Goal: Task Accomplishment & Management: Use online tool/utility

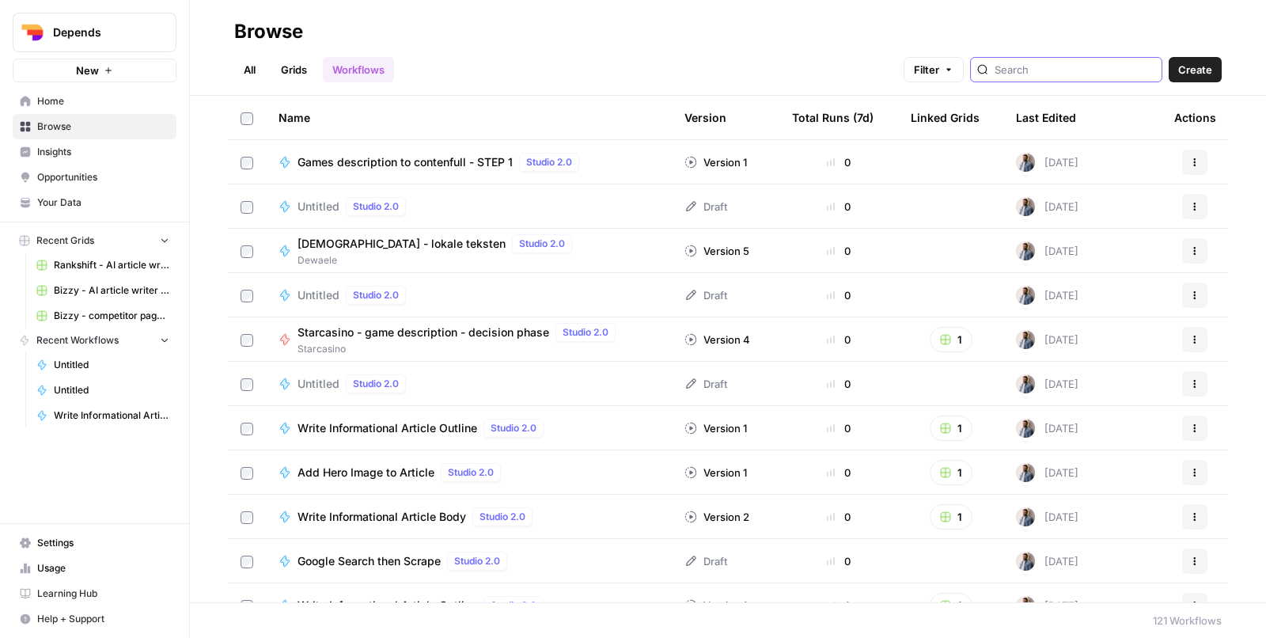
click at [1130, 71] on input "search" at bounding box center [1075, 70] width 161 height 16
type input "jst"
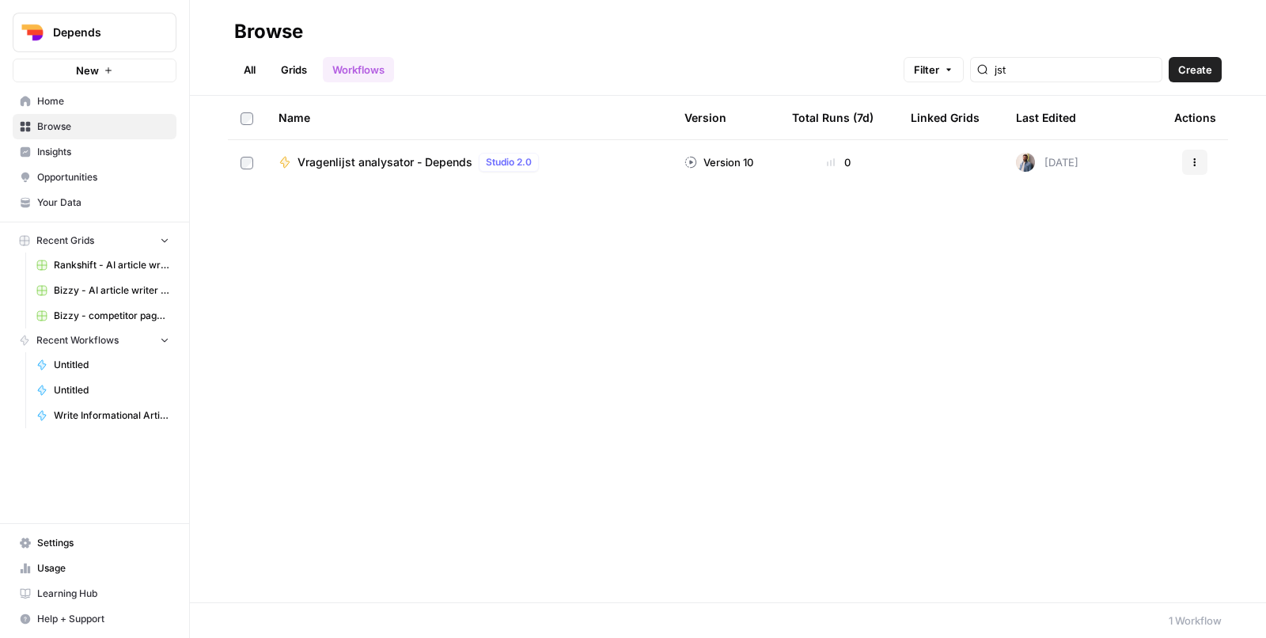
click at [121, 32] on span "Depends" at bounding box center [101, 33] width 96 height 16
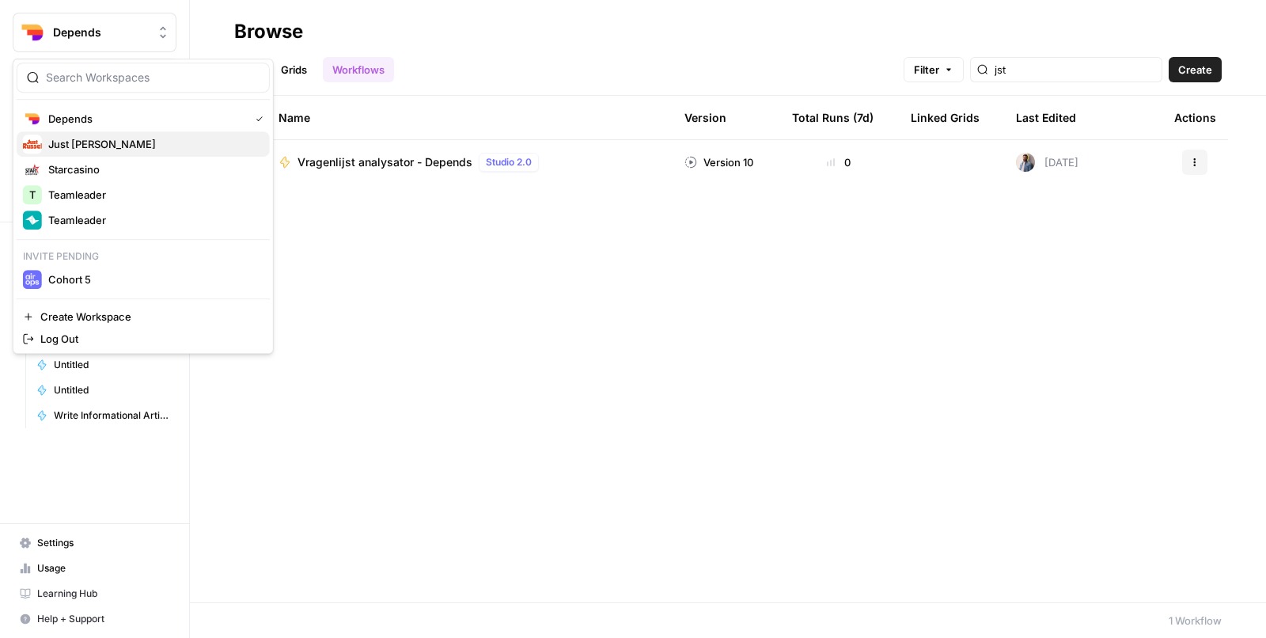
click at [135, 145] on span "Just [PERSON_NAME]" at bounding box center [152, 144] width 209 height 16
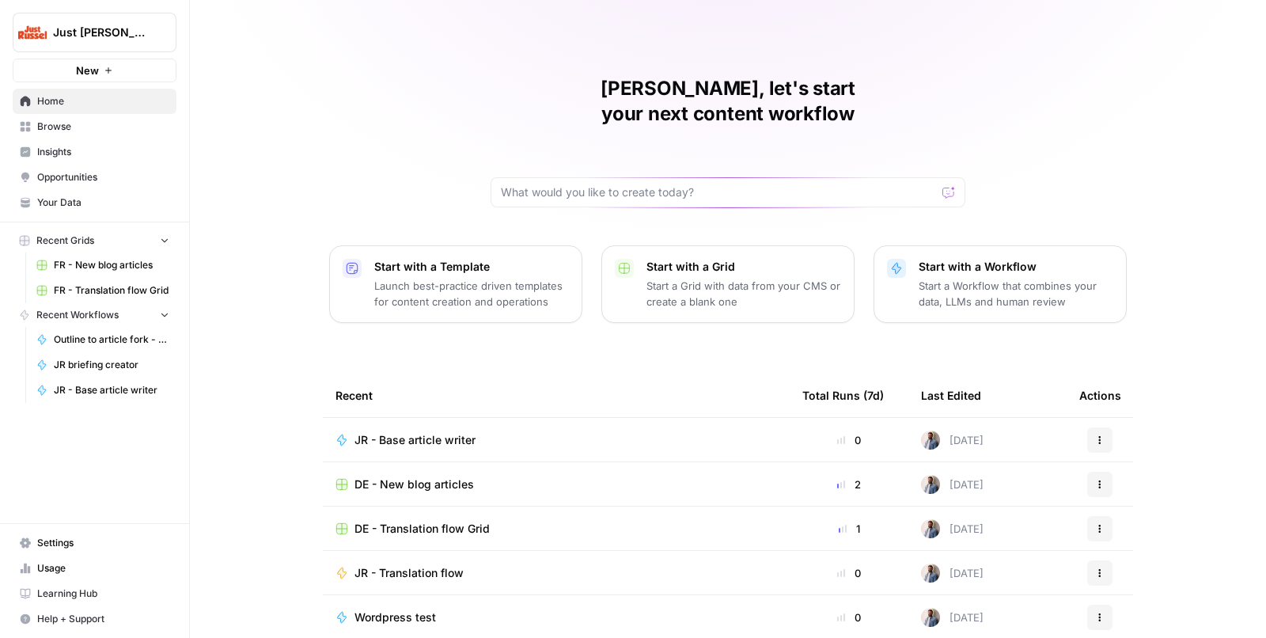
click at [442, 432] on span "JR - Base article writer" at bounding box center [415, 440] width 121 height 16
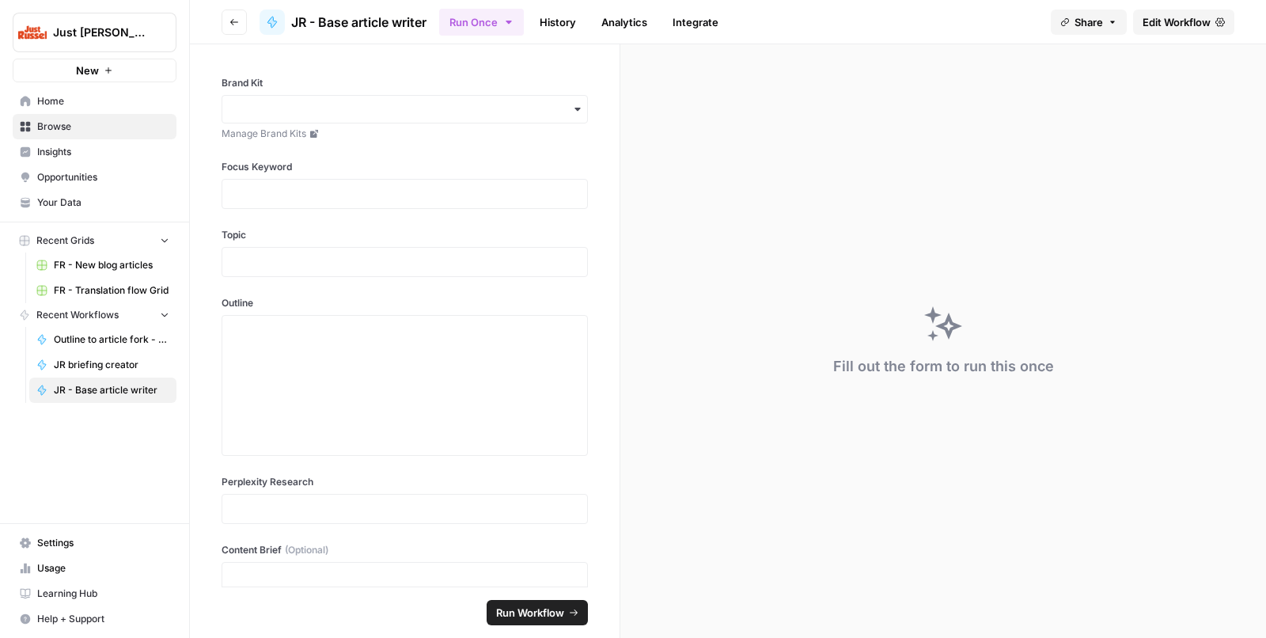
click at [74, 133] on span "Browse" at bounding box center [103, 127] width 132 height 14
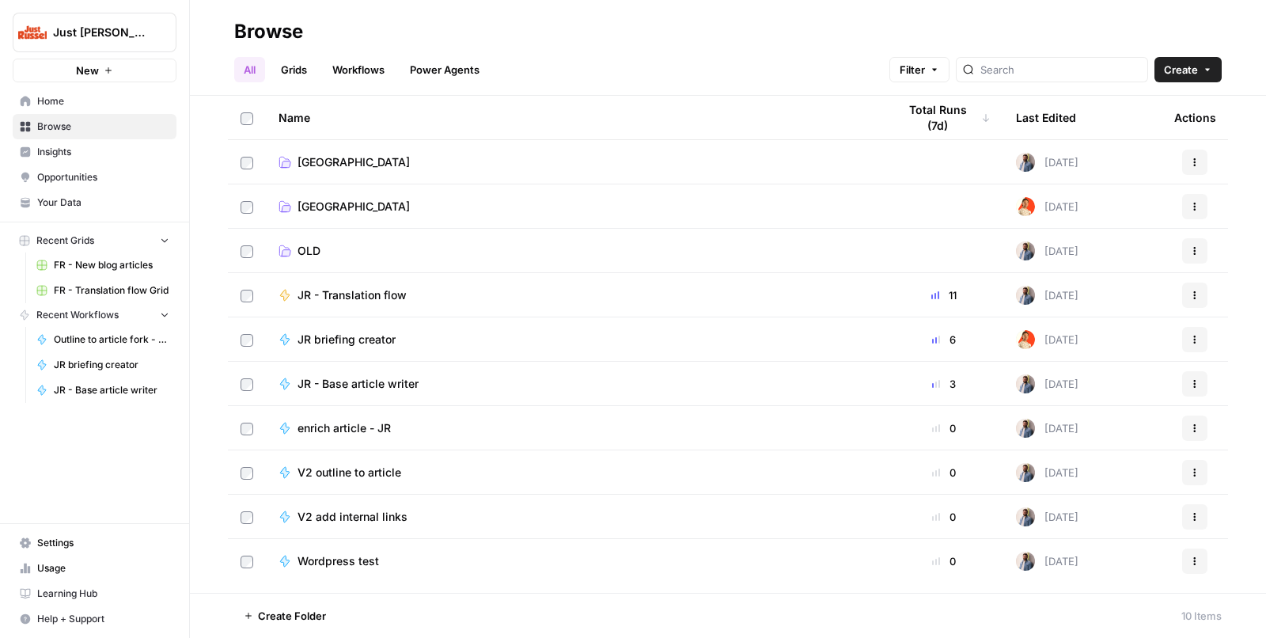
click at [119, 66] on button "New" at bounding box center [95, 71] width 164 height 24
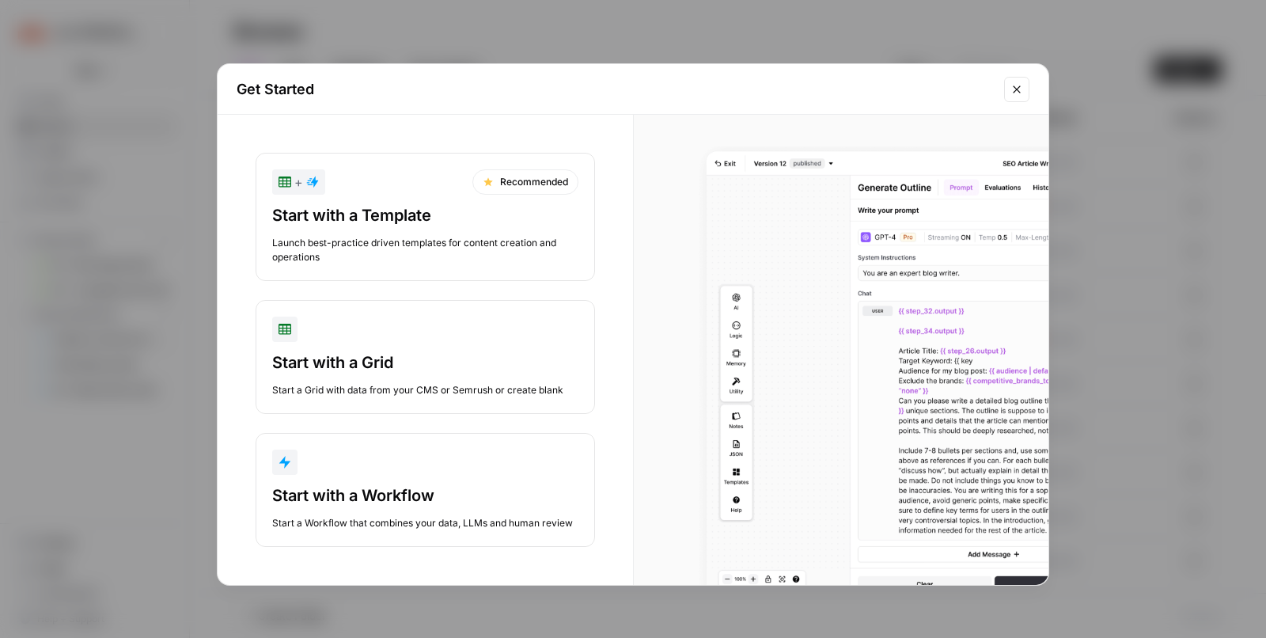
click at [458, 496] on div "Start with a Workflow" at bounding box center [425, 495] width 306 height 22
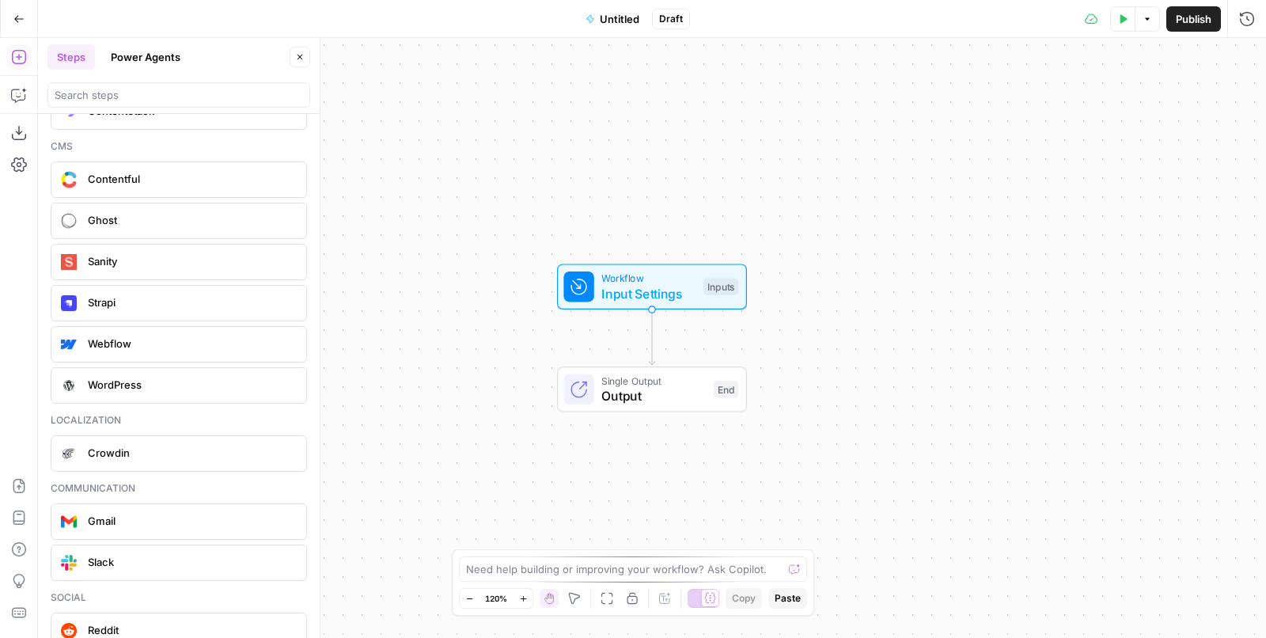
scroll to position [3522, 0]
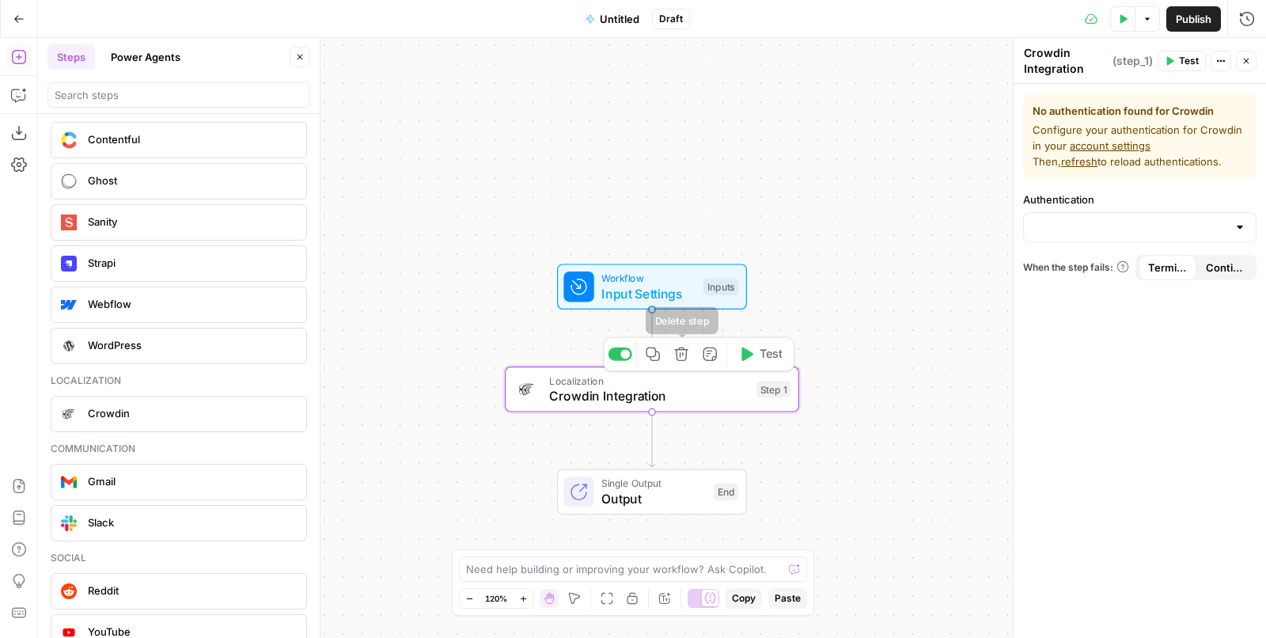
click at [679, 358] on icon "button" at bounding box center [681, 354] width 15 height 15
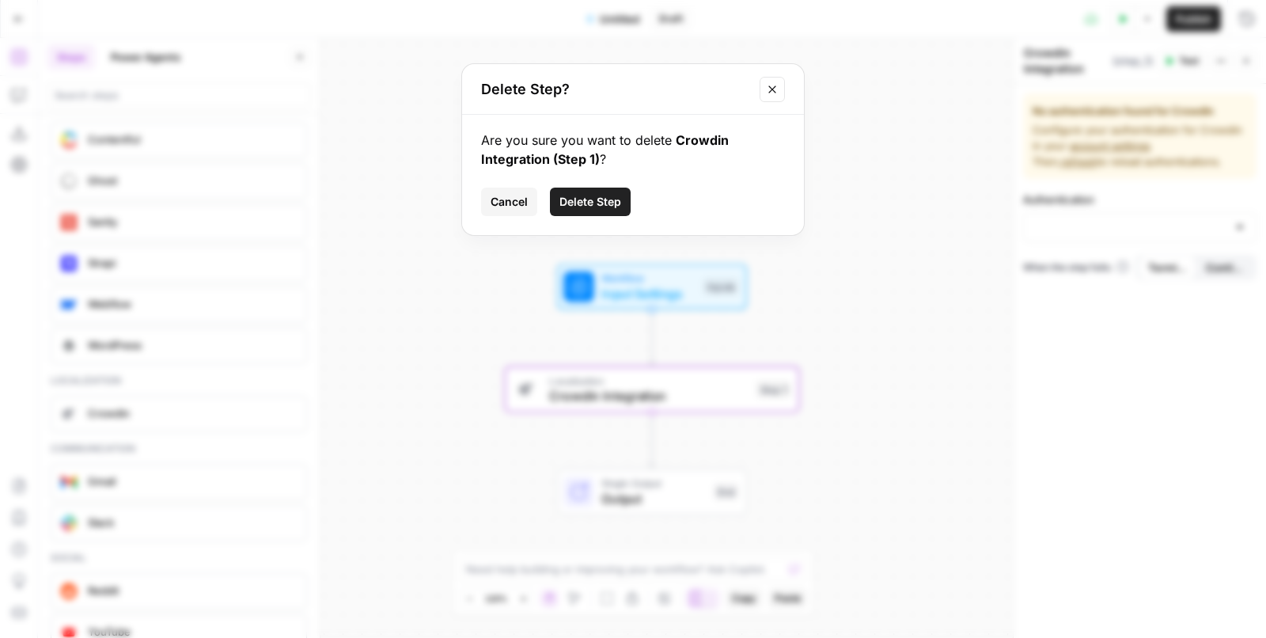
click at [594, 208] on span "Delete Step" at bounding box center [591, 202] width 62 height 16
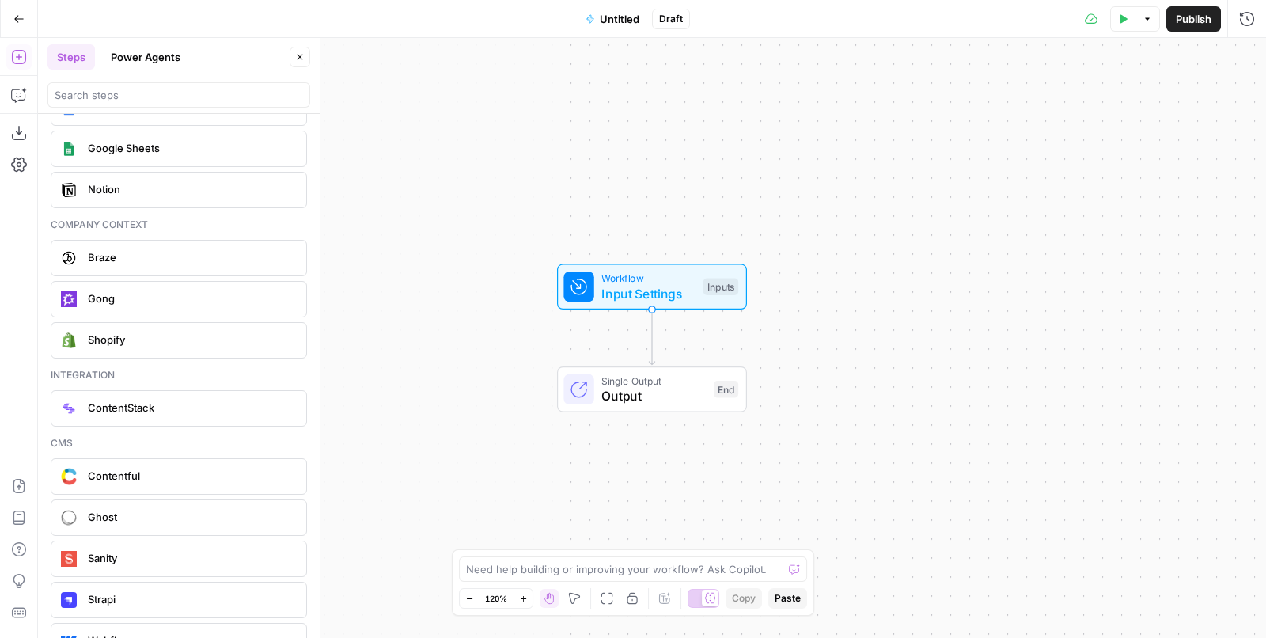
scroll to position [2909, 0]
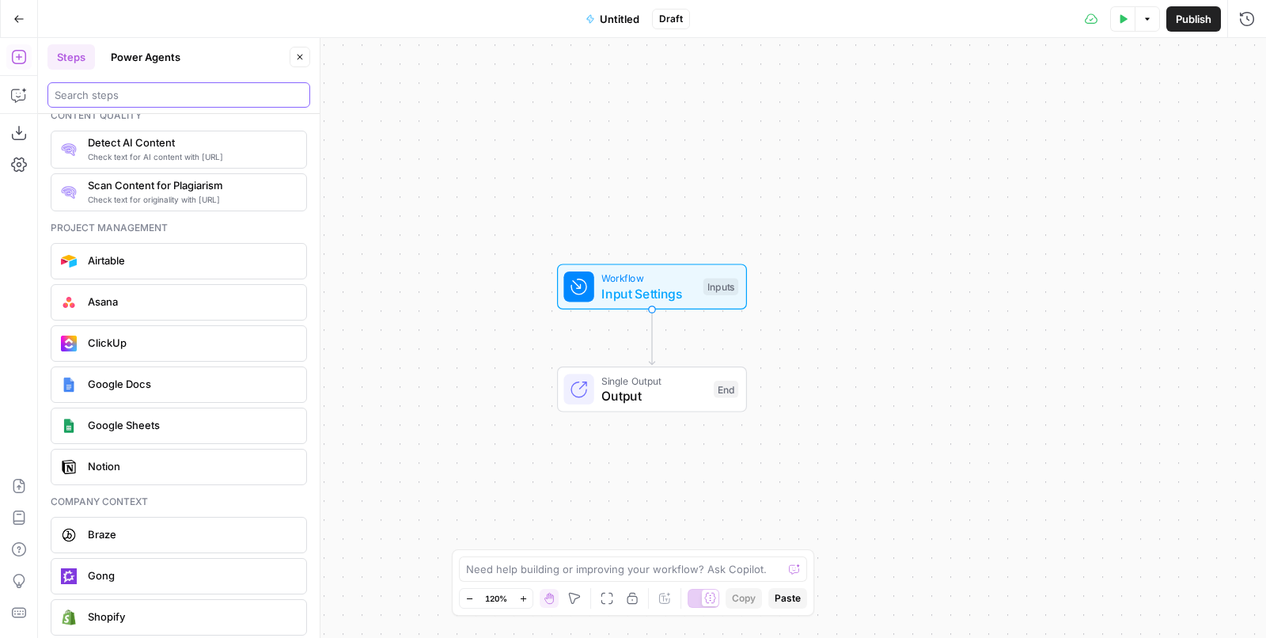
click at [145, 98] on input "search" at bounding box center [179, 95] width 249 height 16
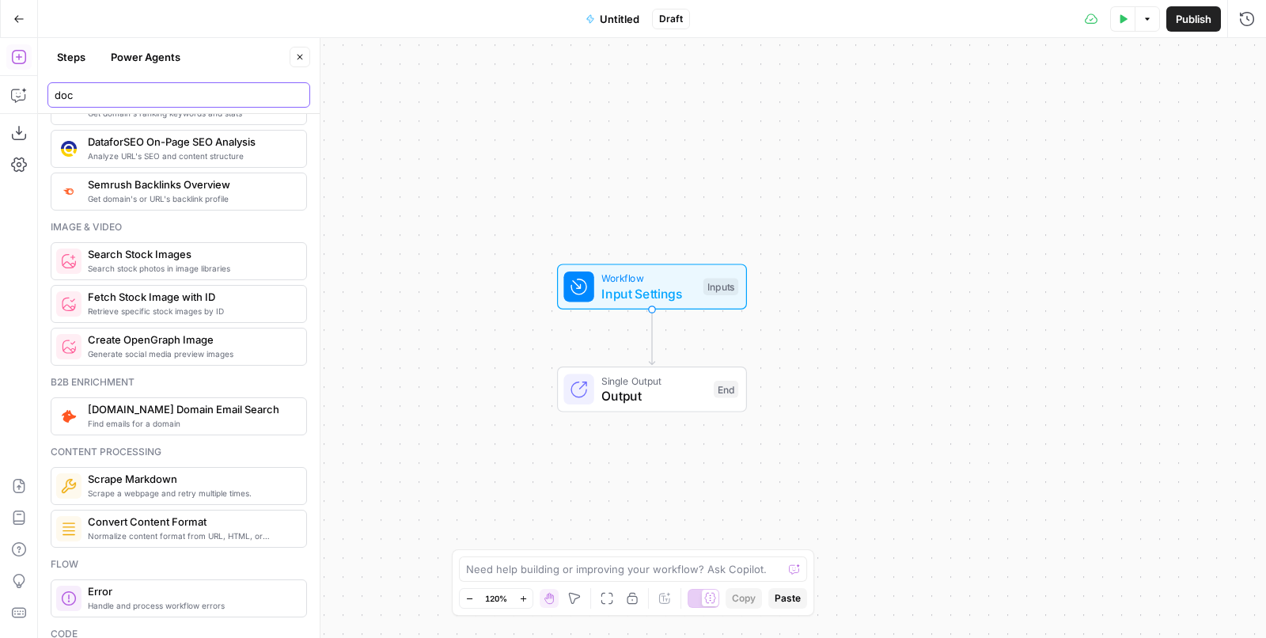
scroll to position [0, 0]
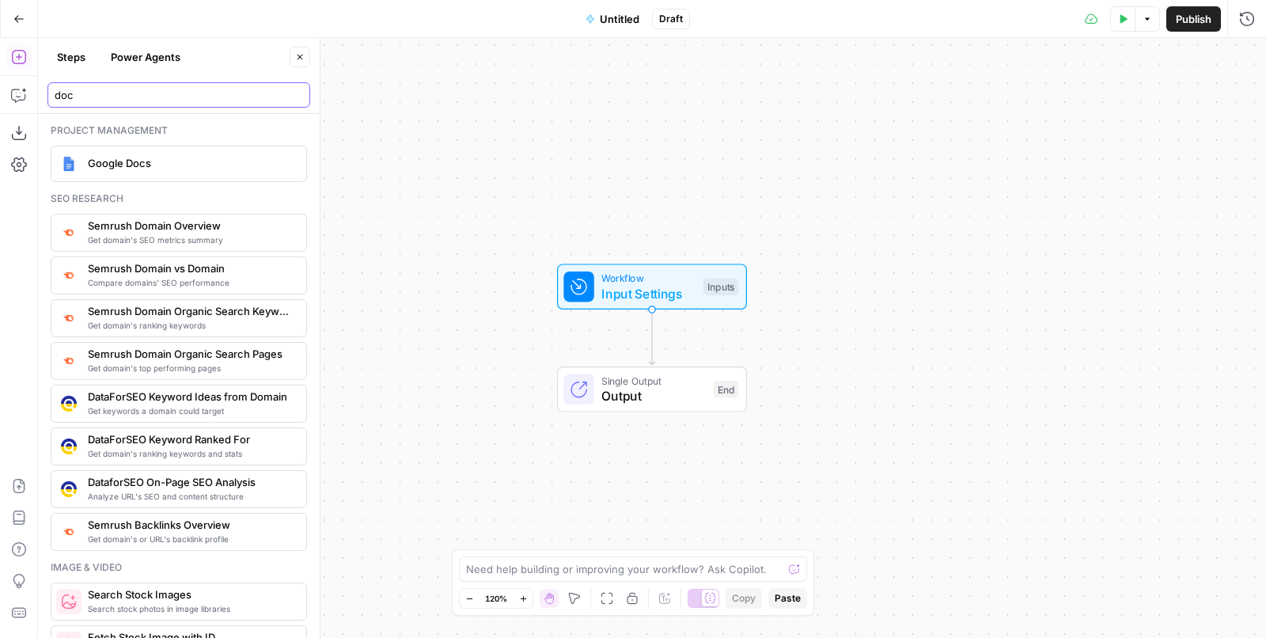
type input "doc"
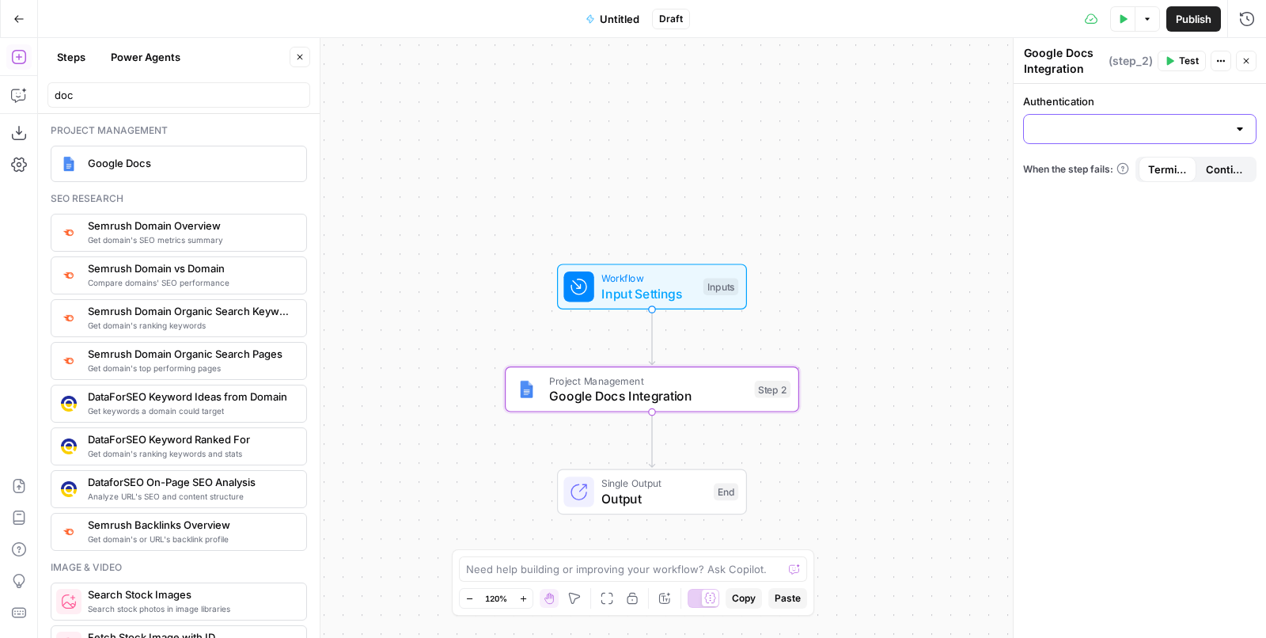
click at [1065, 123] on input "Authentication" at bounding box center [1131, 129] width 194 height 16
click at [1078, 164] on span "Google Docs 1" at bounding box center [1137, 168] width 200 height 16
type input "Google Docs 1"
click at [693, 279] on span "Workflow" at bounding box center [649, 278] width 94 height 15
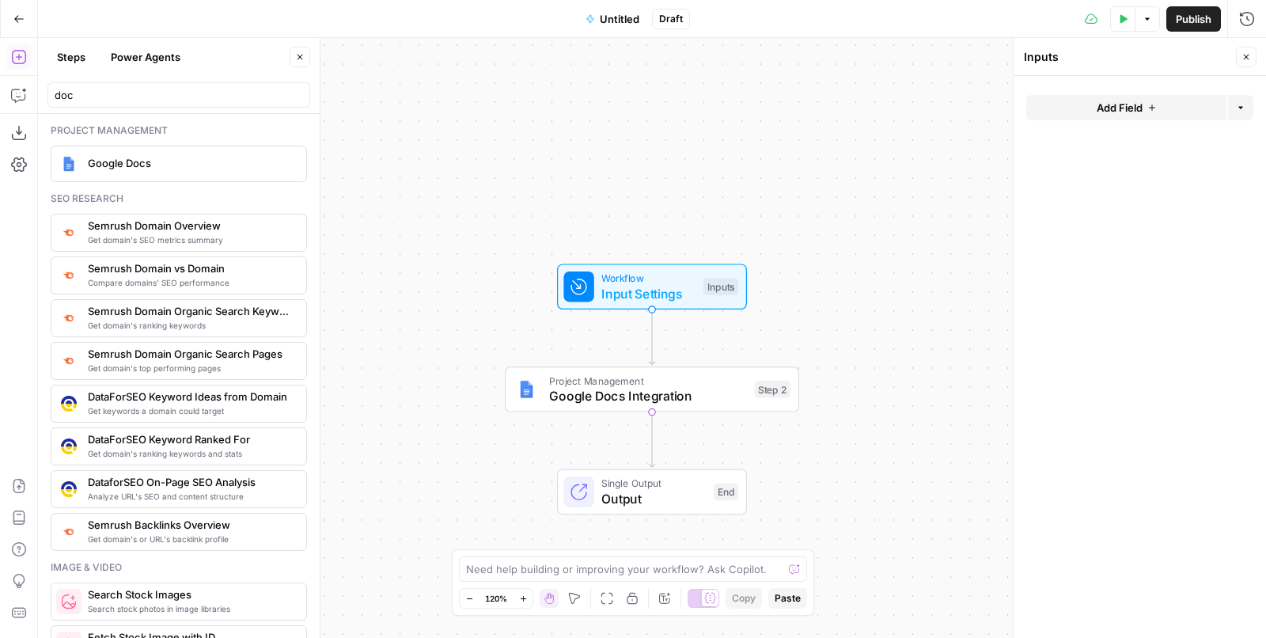
click at [1126, 101] on span "Add Field" at bounding box center [1120, 108] width 46 height 16
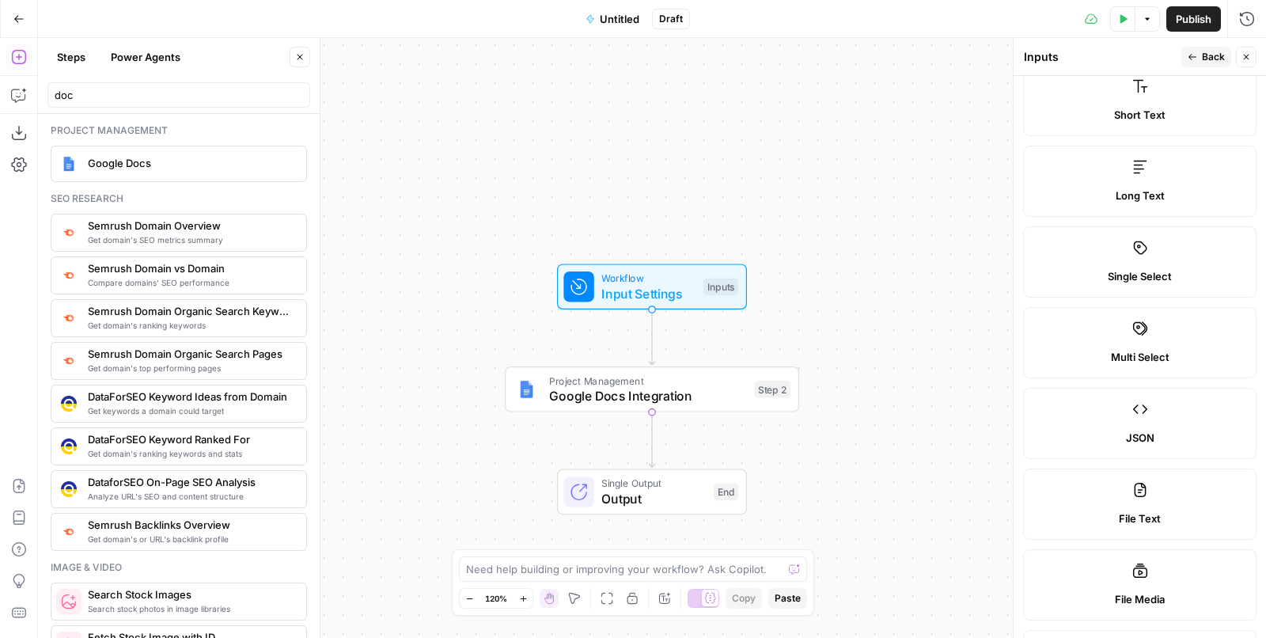
scroll to position [109, 0]
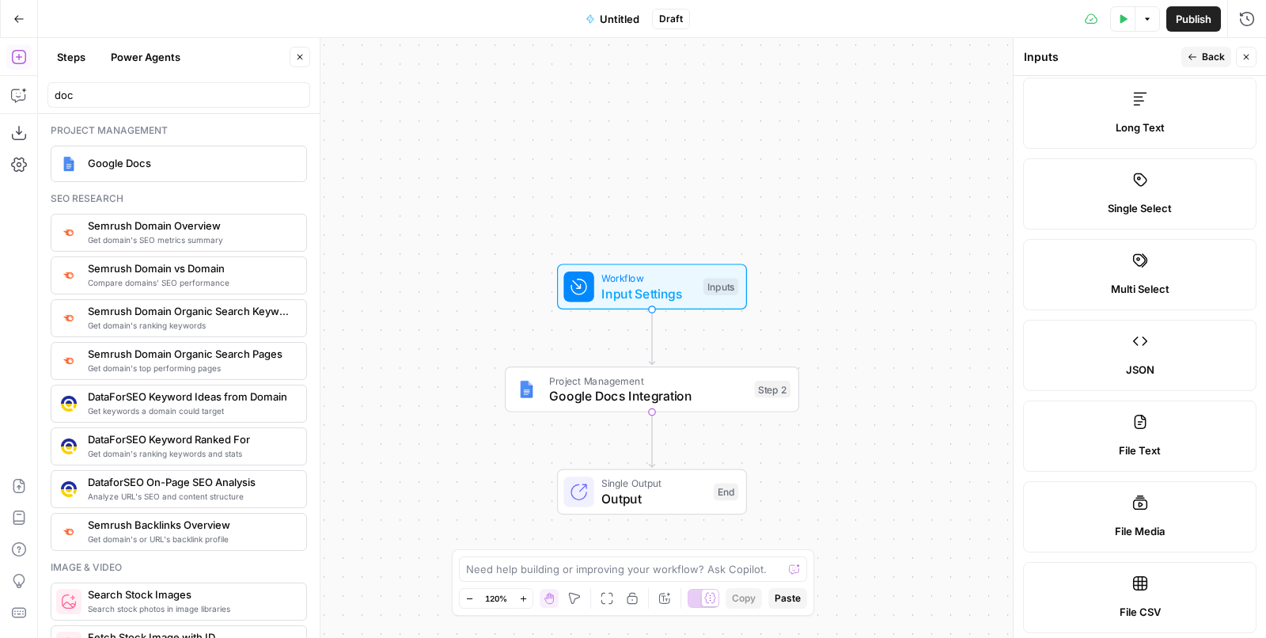
click at [1156, 139] on label "Long Text" at bounding box center [1140, 113] width 234 height 71
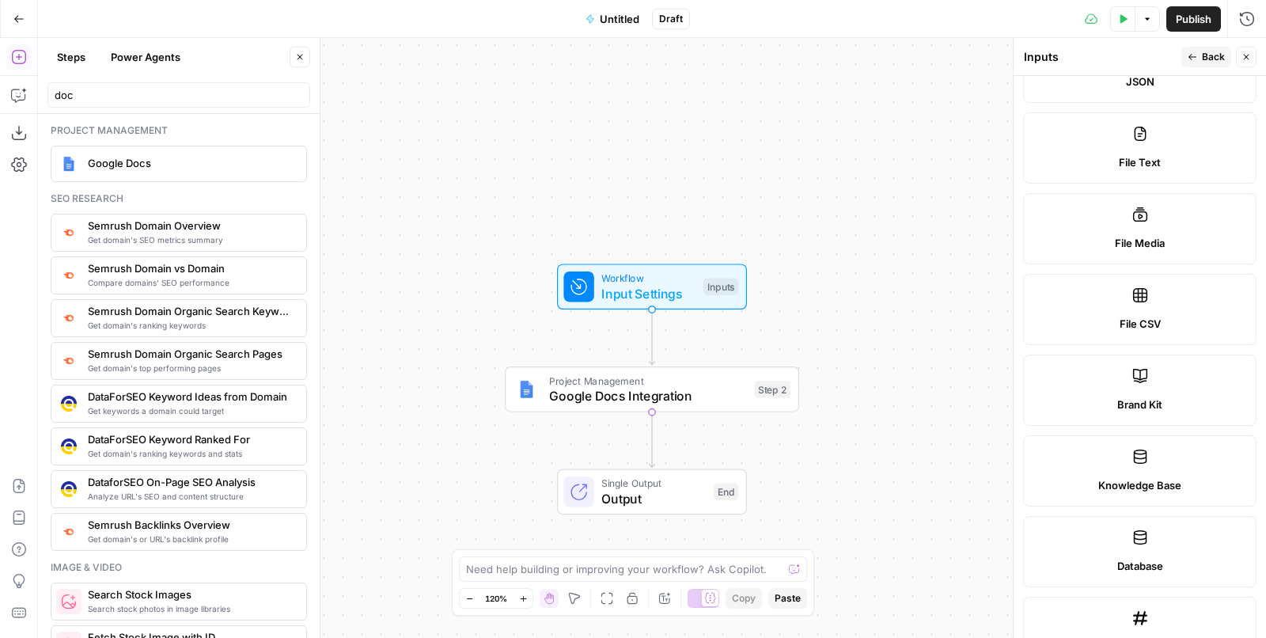
scroll to position [913, 0]
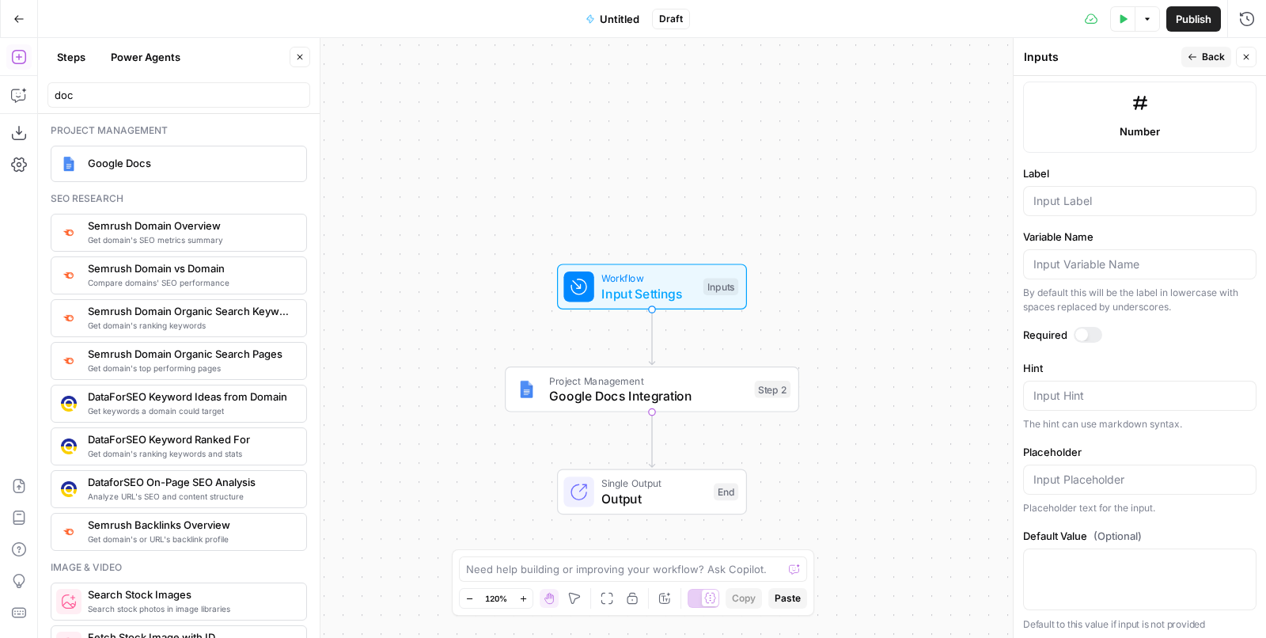
click at [1102, 207] on div at bounding box center [1140, 201] width 234 height 30
type input "content"
click at [1085, 331] on div at bounding box center [1082, 334] width 13 height 13
click at [1187, 61] on button "Back" at bounding box center [1207, 57] width 50 height 21
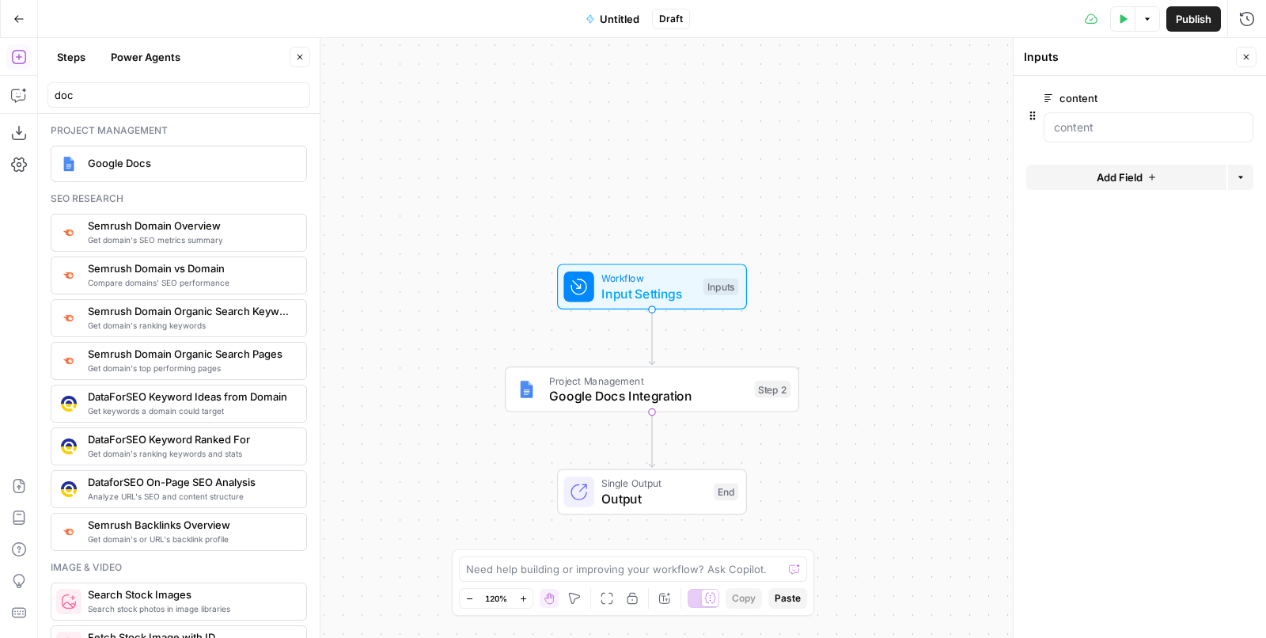
click at [879, 355] on div "Workflow Input Settings Inputs Project Management Google Docs Integration Step …" at bounding box center [652, 338] width 1228 height 600
click at [695, 405] on span "Google Docs Integration" at bounding box center [648, 395] width 198 height 19
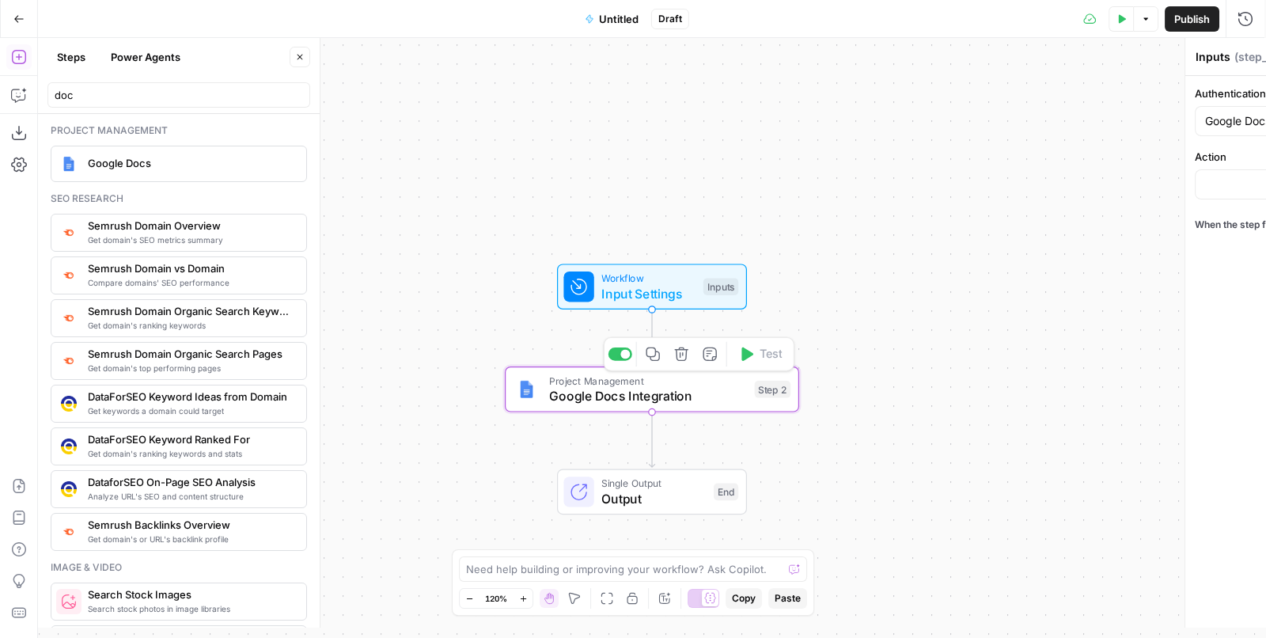
type textarea "Google Docs Integration"
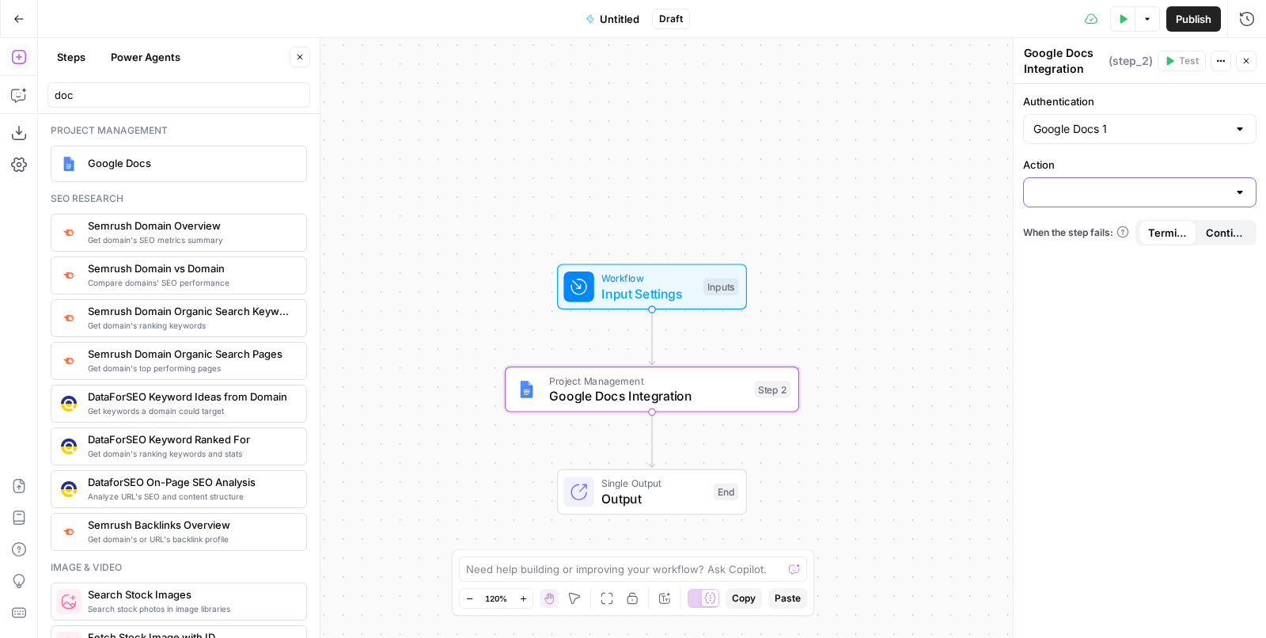
click at [1095, 186] on input "Action" at bounding box center [1131, 192] width 194 height 16
click at [1103, 234] on span "Create Document" at bounding box center [1137, 231] width 200 height 16
type input "Create Document"
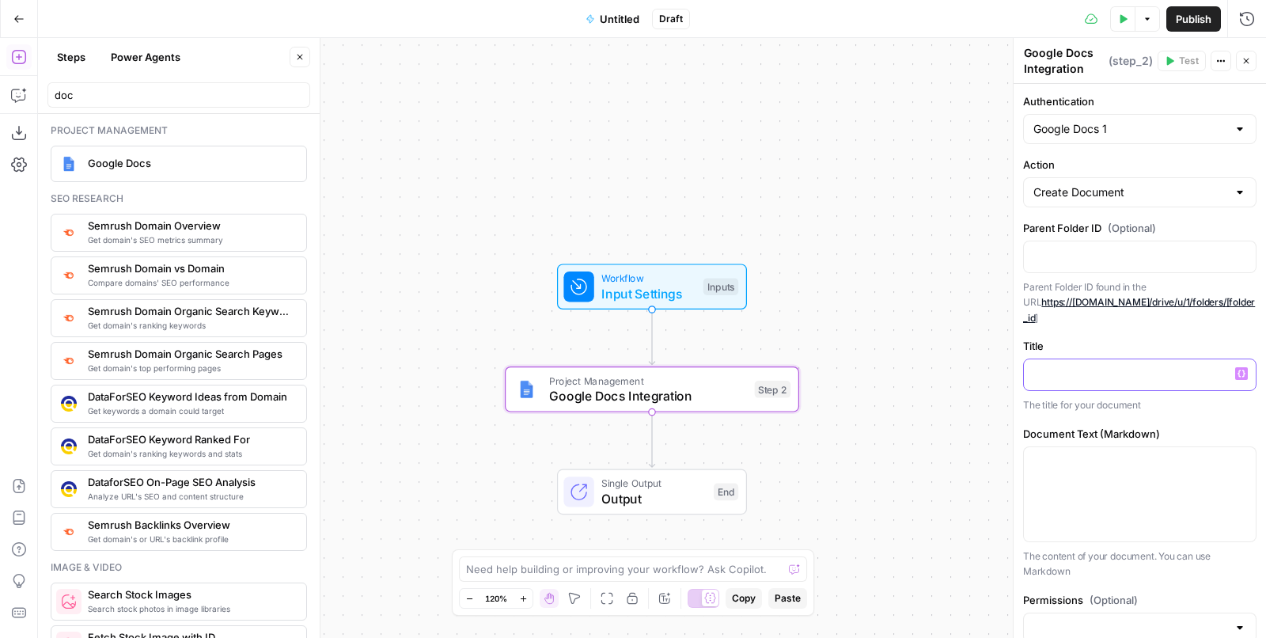
click at [1102, 369] on div at bounding box center [1140, 374] width 232 height 31
click at [1095, 366] on p at bounding box center [1140, 374] width 213 height 16
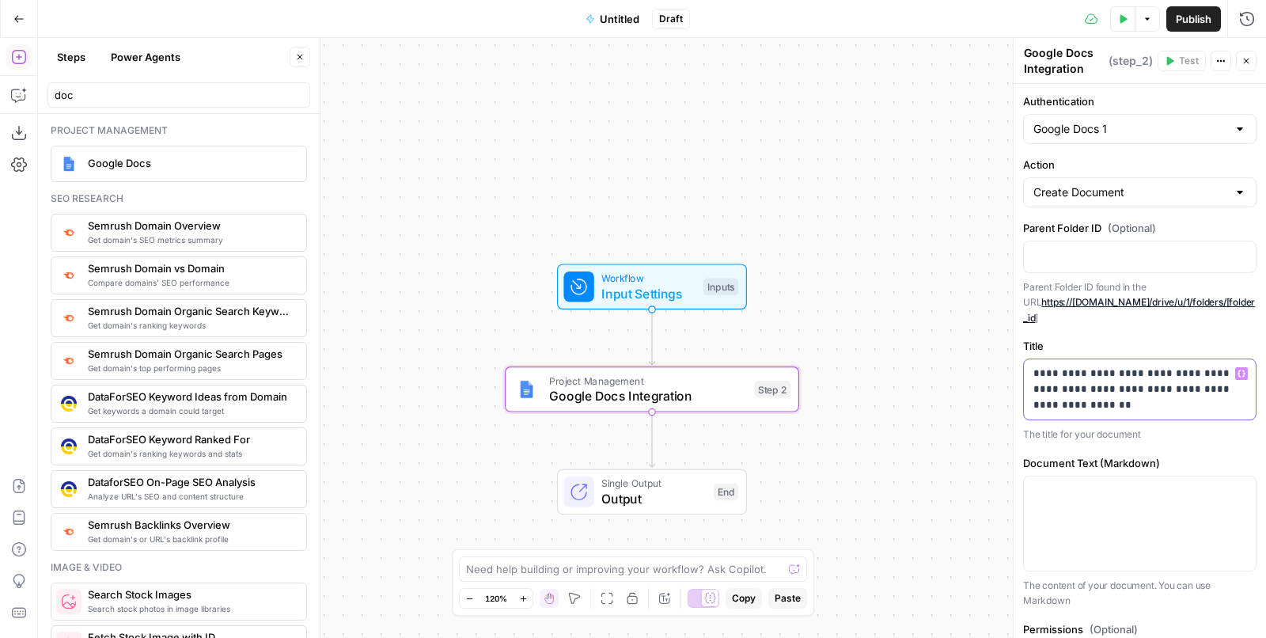
drag, startPoint x: 1160, startPoint y: 390, endPoint x: 1072, endPoint y: 393, distance: 87.9
click at [1072, 393] on p "**********" at bounding box center [1135, 389] width 203 height 47
click at [1142, 477] on div at bounding box center [1140, 524] width 232 height 94
click at [1160, 264] on div at bounding box center [1140, 256] width 232 height 31
click at [1084, 523] on div at bounding box center [1140, 524] width 232 height 94
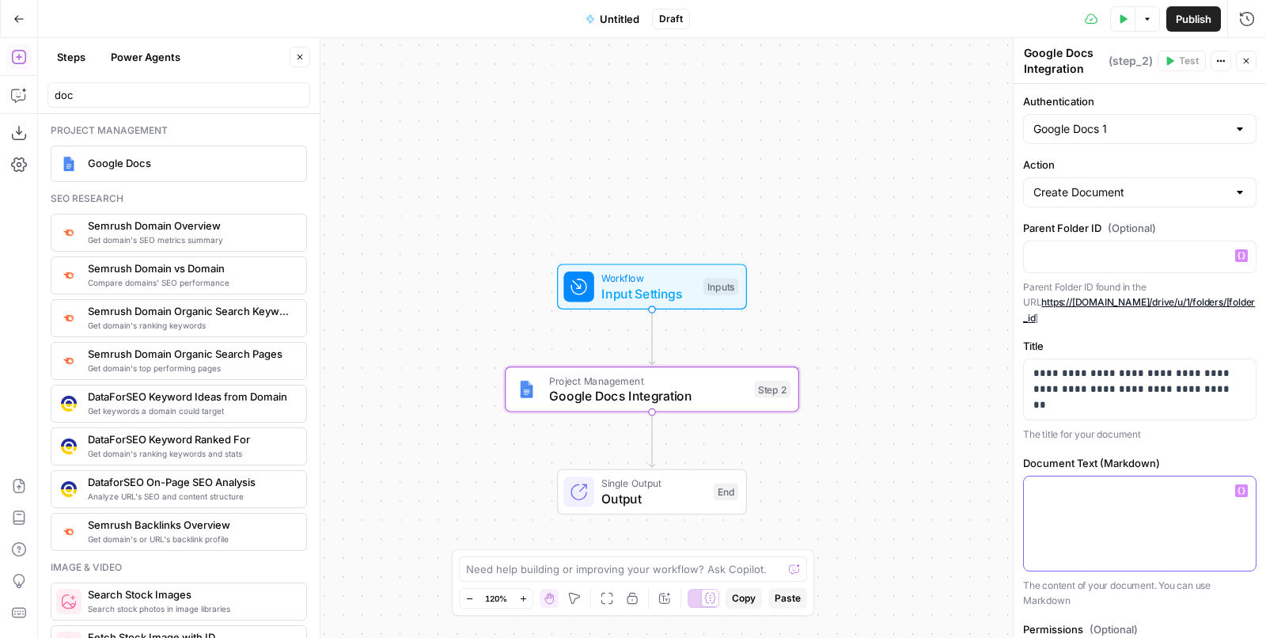
click at [1084, 498] on div at bounding box center [1140, 524] width 232 height 94
click at [1236, 484] on button "Variables Menu" at bounding box center [1242, 490] width 13 height 13
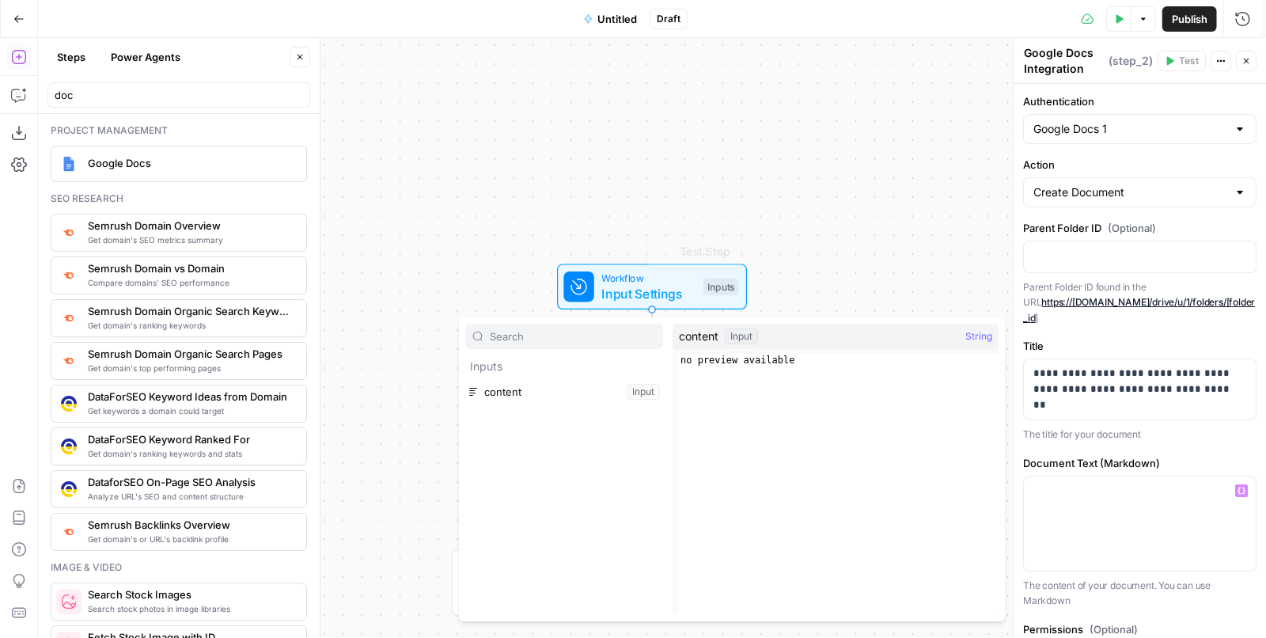
click at [540, 406] on div "Inputs content Input" at bounding box center [564, 469] width 198 height 291
click at [599, 412] on div "Inputs content Input" at bounding box center [564, 479] width 198 height 291
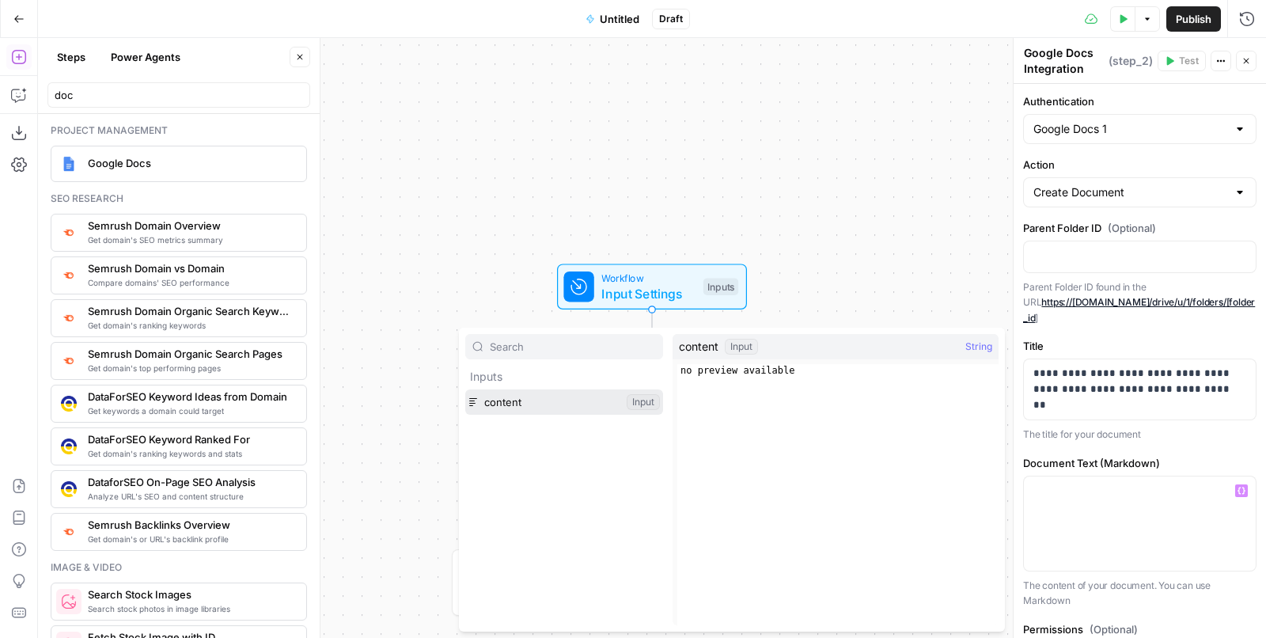
click at [600, 401] on button "Select variable content" at bounding box center [564, 401] width 198 height 25
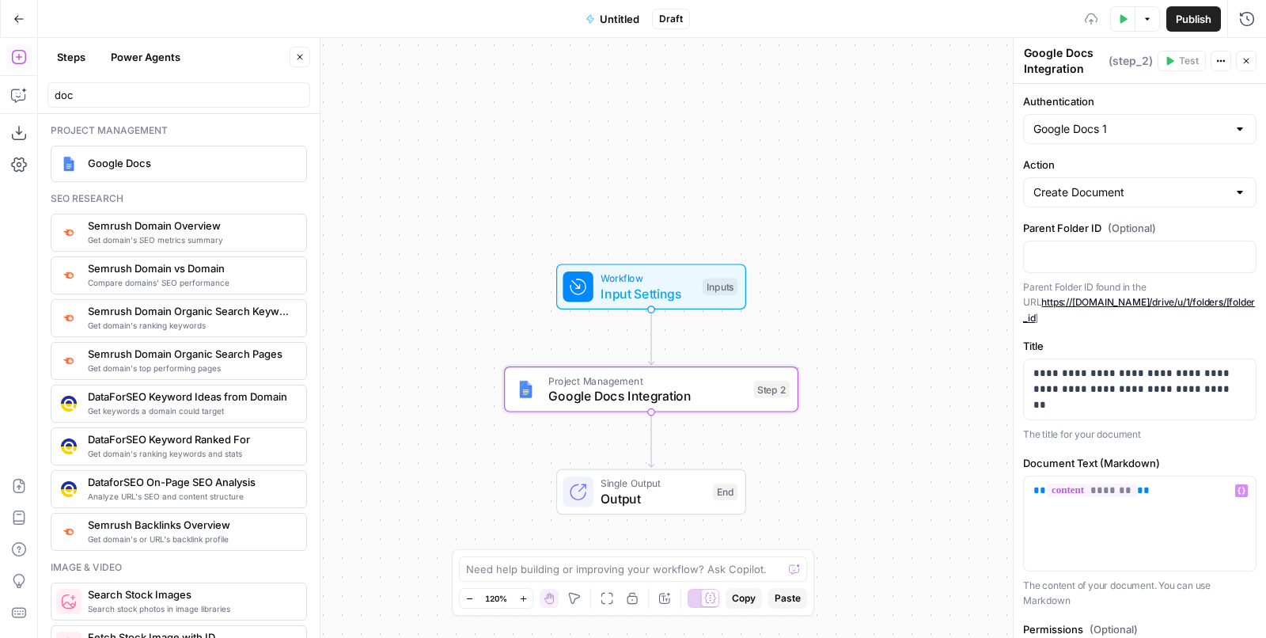
click at [883, 180] on div "Workflow Input Settings Inputs Project Management Google Docs Integration Step …" at bounding box center [652, 338] width 1228 height 600
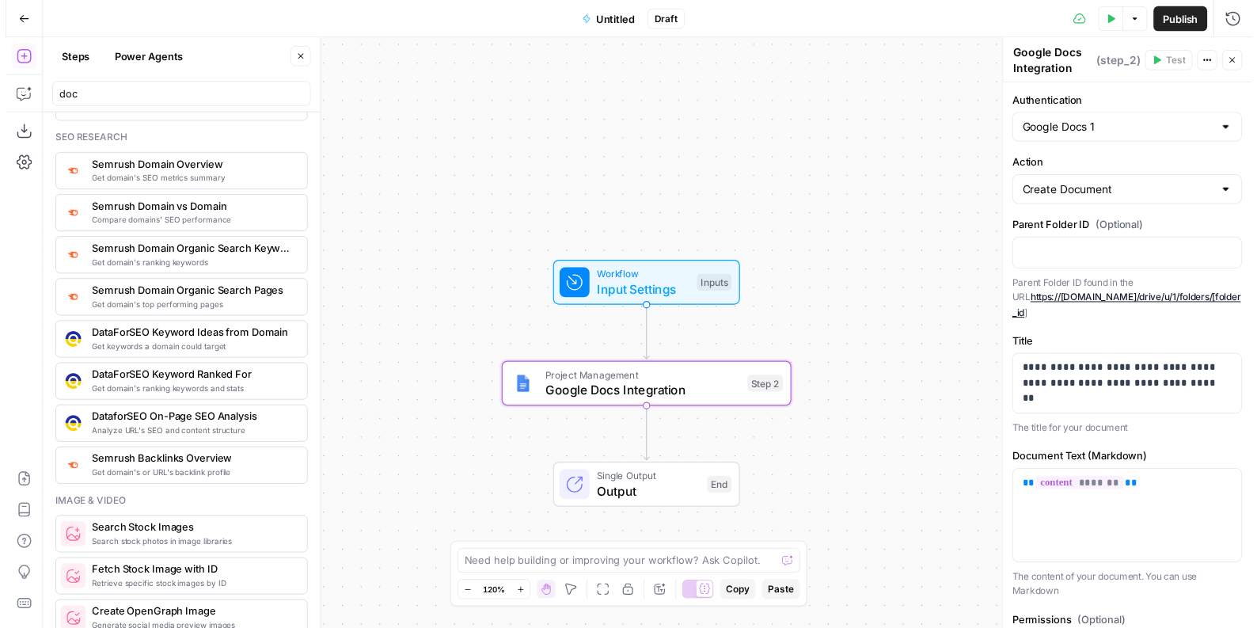
scroll to position [0, 0]
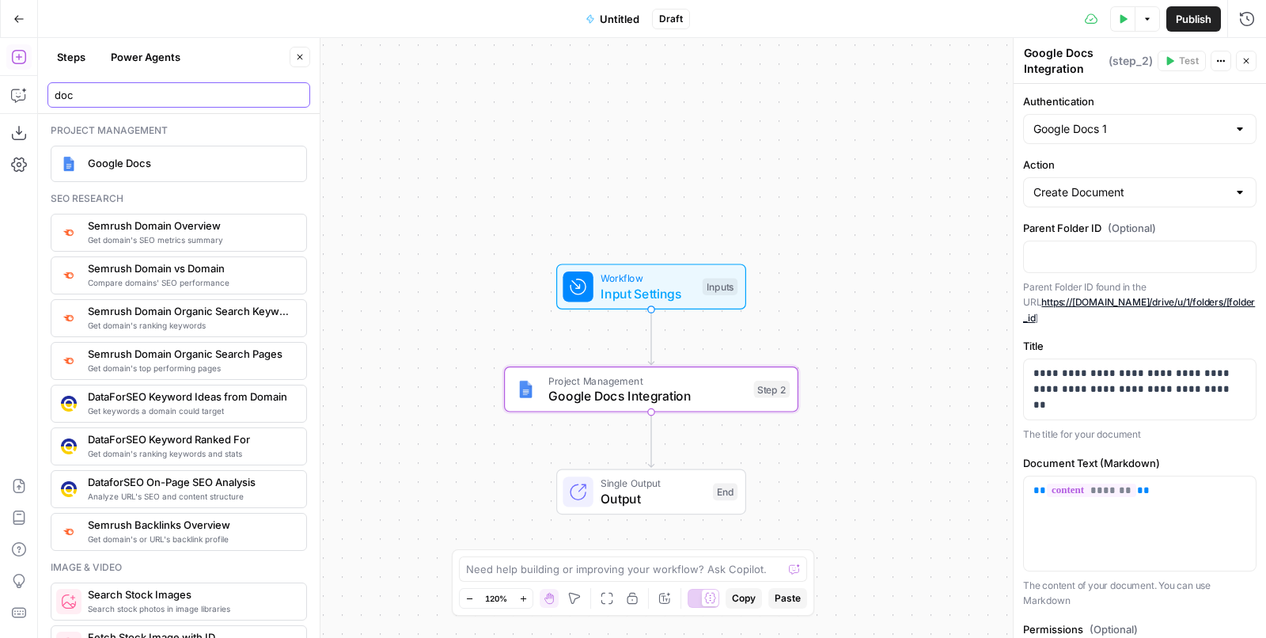
click at [153, 99] on input "doc" at bounding box center [179, 95] width 249 height 16
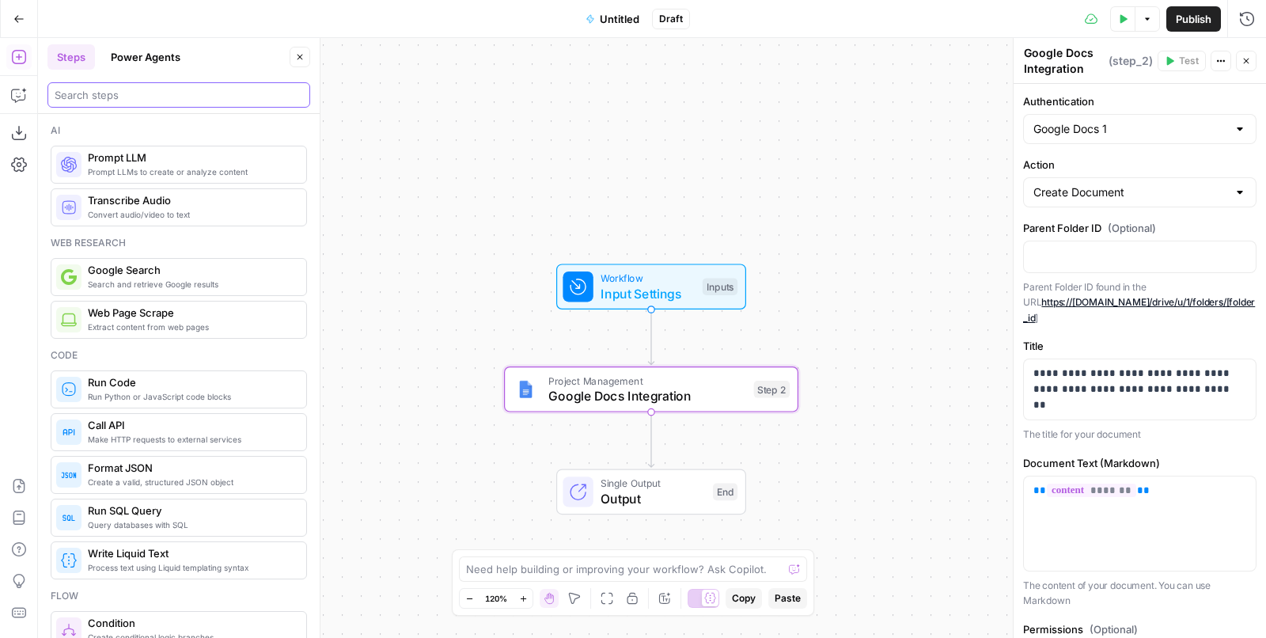
click at [148, 97] on input "search" at bounding box center [179, 95] width 249 height 16
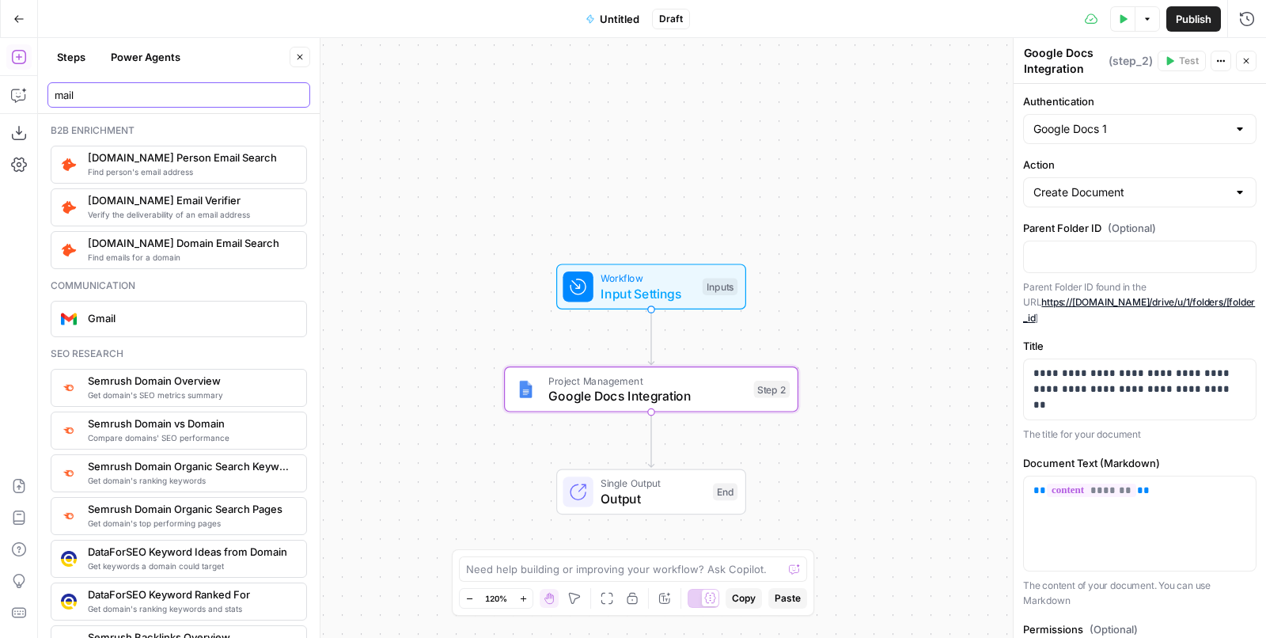
type input "mail"
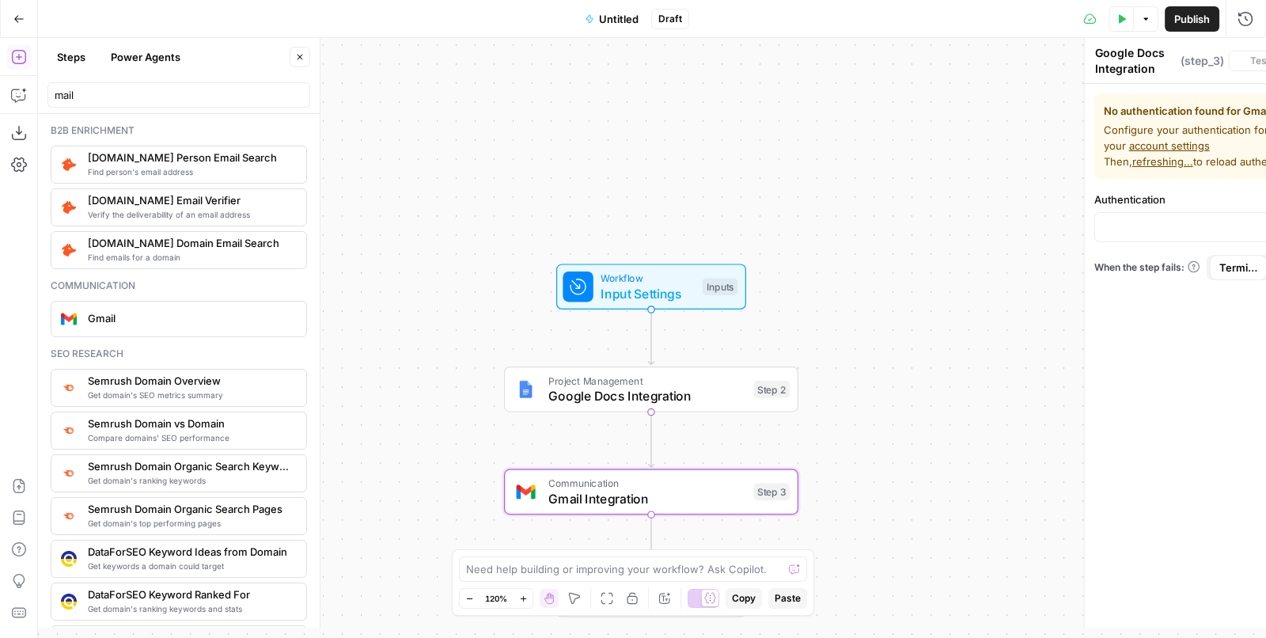
type textarea "Gmail Integration"
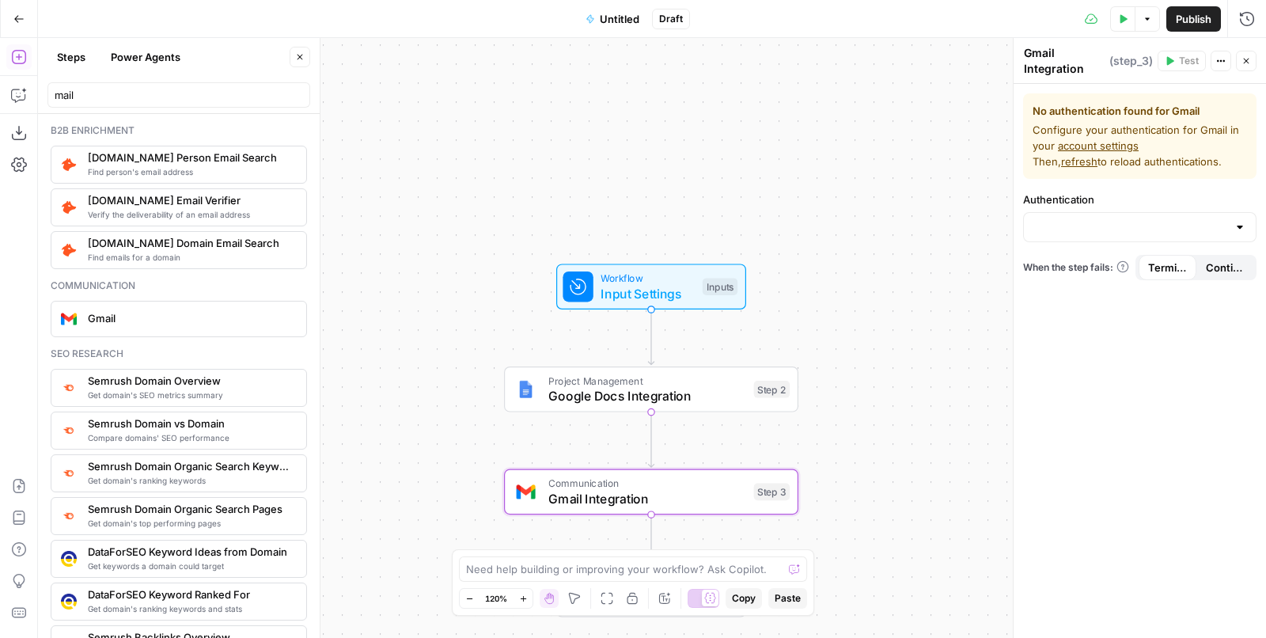
click at [1129, 241] on div at bounding box center [1140, 227] width 234 height 30
drag, startPoint x: 662, startPoint y: 560, endPoint x: 675, endPoint y: 497, distance: 64.7
click at [662, 561] on textarea at bounding box center [624, 569] width 317 height 16
click at [675, 496] on span "Gmail Integration" at bounding box center [648, 498] width 198 height 19
click at [680, 460] on icon "button" at bounding box center [680, 456] width 13 height 13
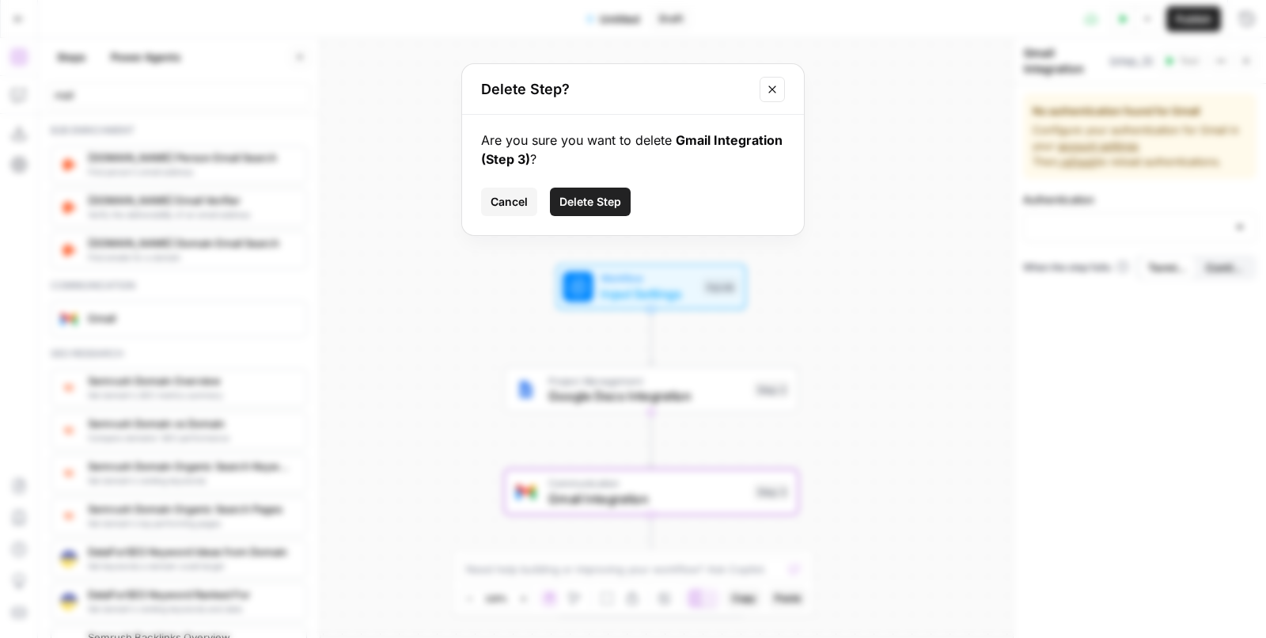
click at [621, 208] on button "Delete Step" at bounding box center [590, 202] width 81 height 28
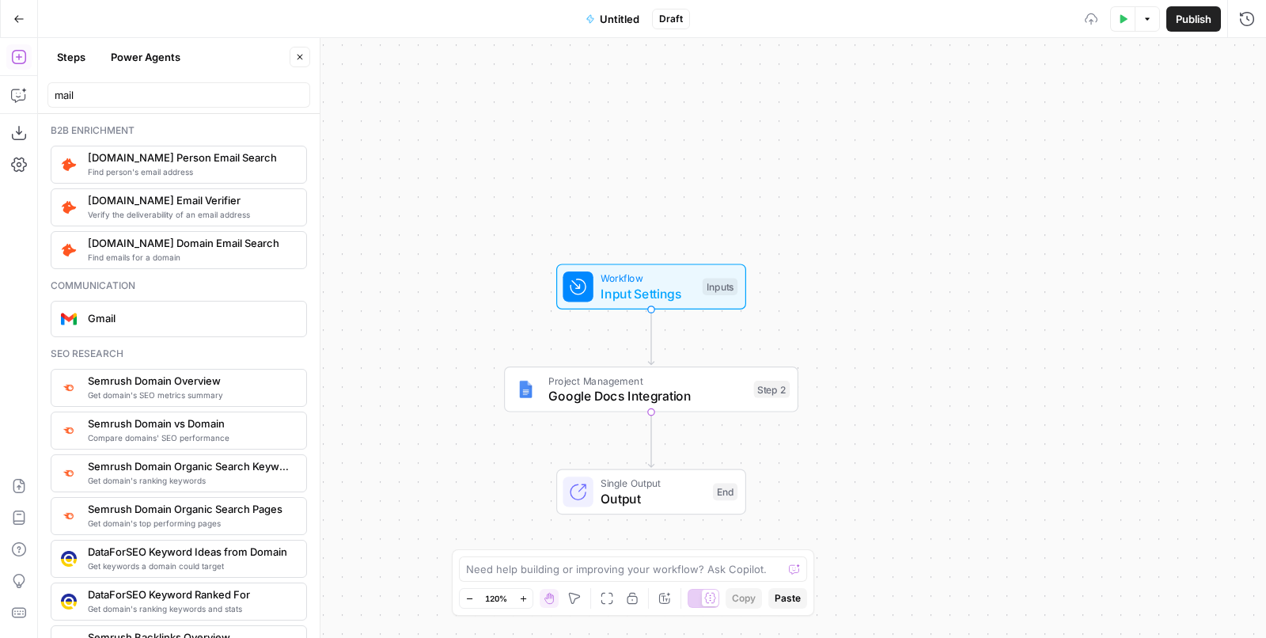
drag, startPoint x: 678, startPoint y: 281, endPoint x: 815, endPoint y: 218, distance: 150.5
click at [678, 281] on span "Workflow" at bounding box center [648, 278] width 94 height 15
click at [1135, 135] on div at bounding box center [1149, 127] width 210 height 30
click at [1126, 21] on icon "button" at bounding box center [1122, 18] width 9 height 9
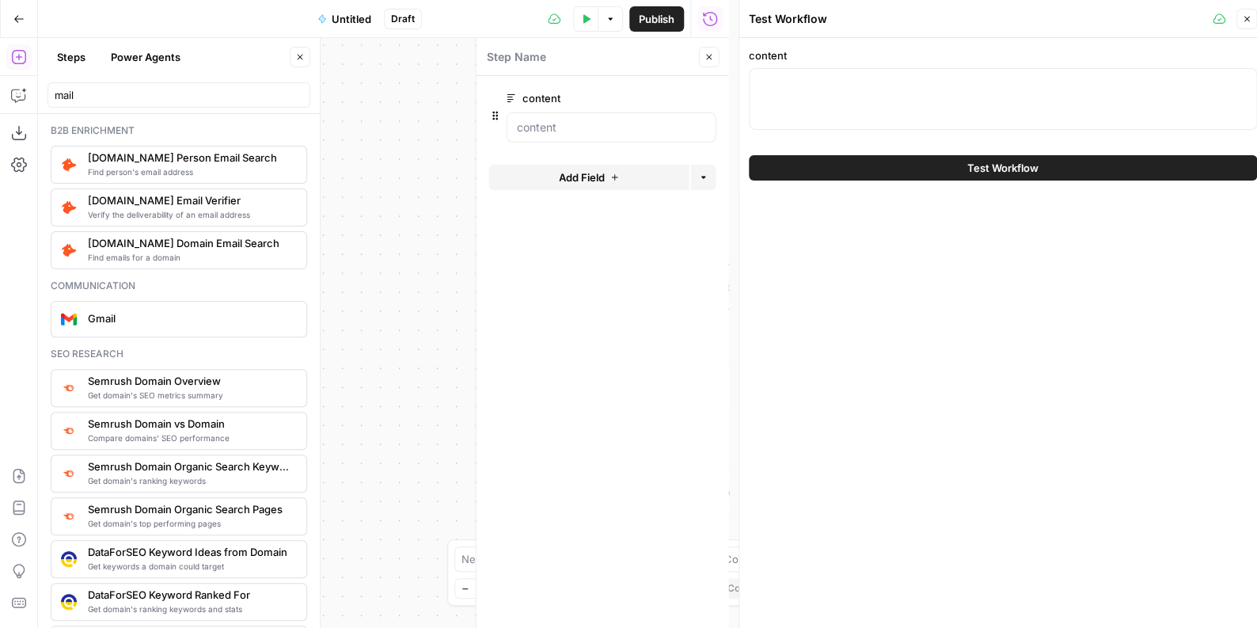
click at [761, 93] on div at bounding box center [1003, 99] width 508 height 62
type textarea "TEST"
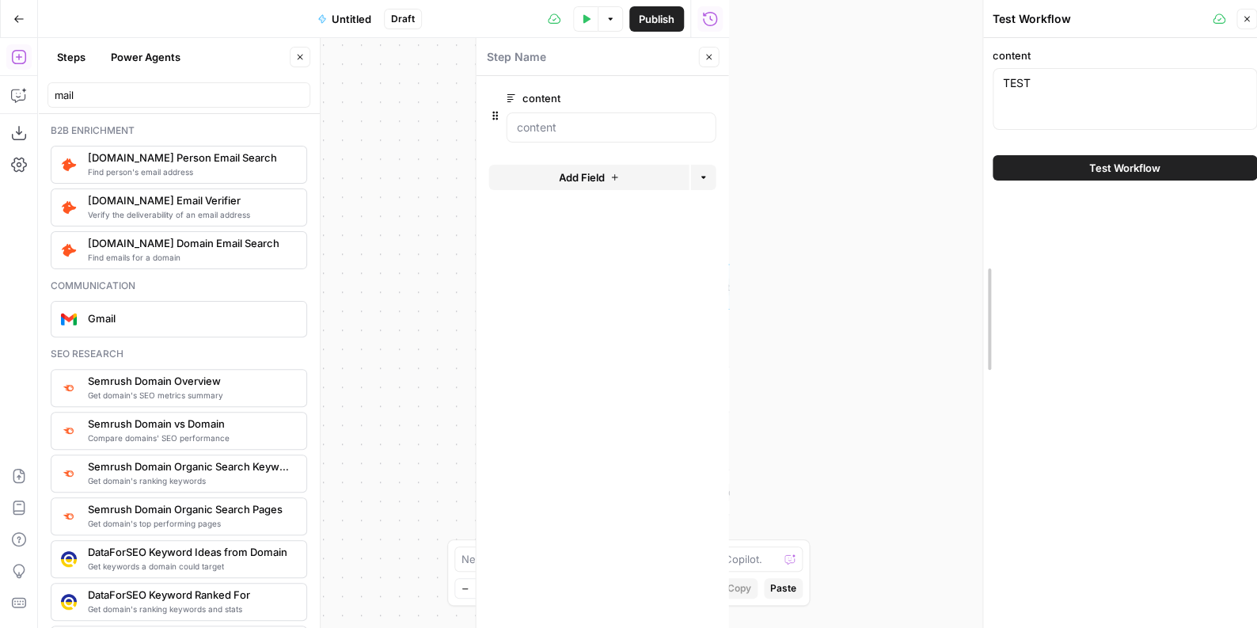
drag, startPoint x: 736, startPoint y: 139, endPoint x: 980, endPoint y: 208, distance: 253.6
click at [980, 208] on div at bounding box center [983, 319] width 16 height 638
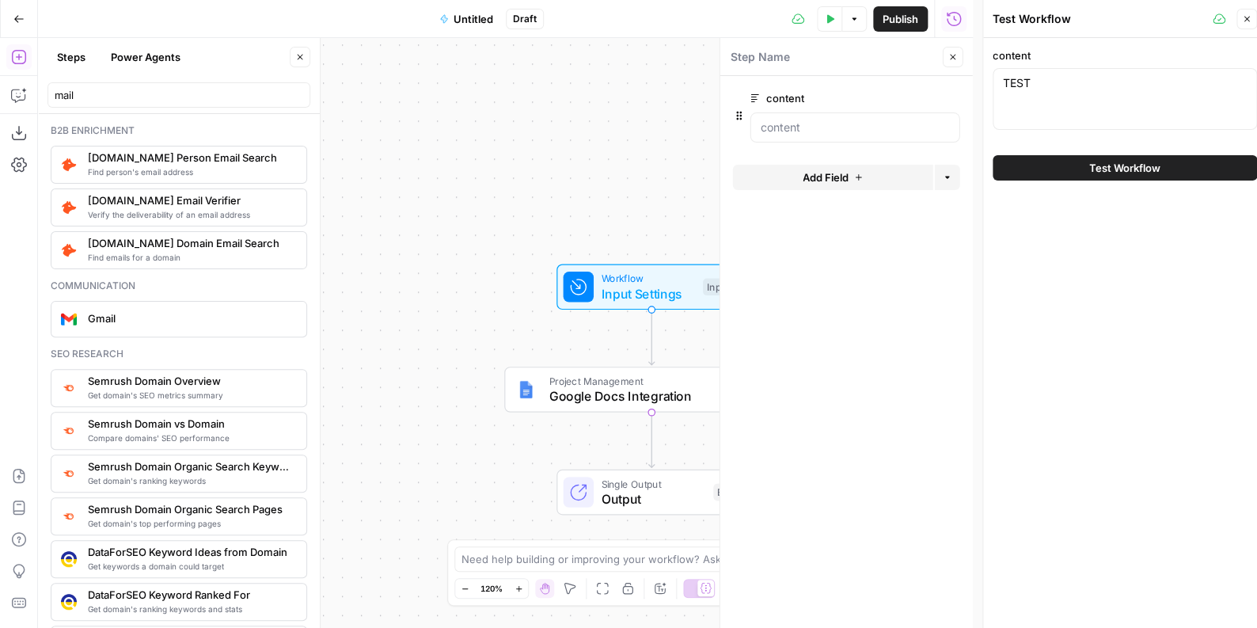
click at [1091, 173] on span "Test Workflow" at bounding box center [1124, 168] width 71 height 16
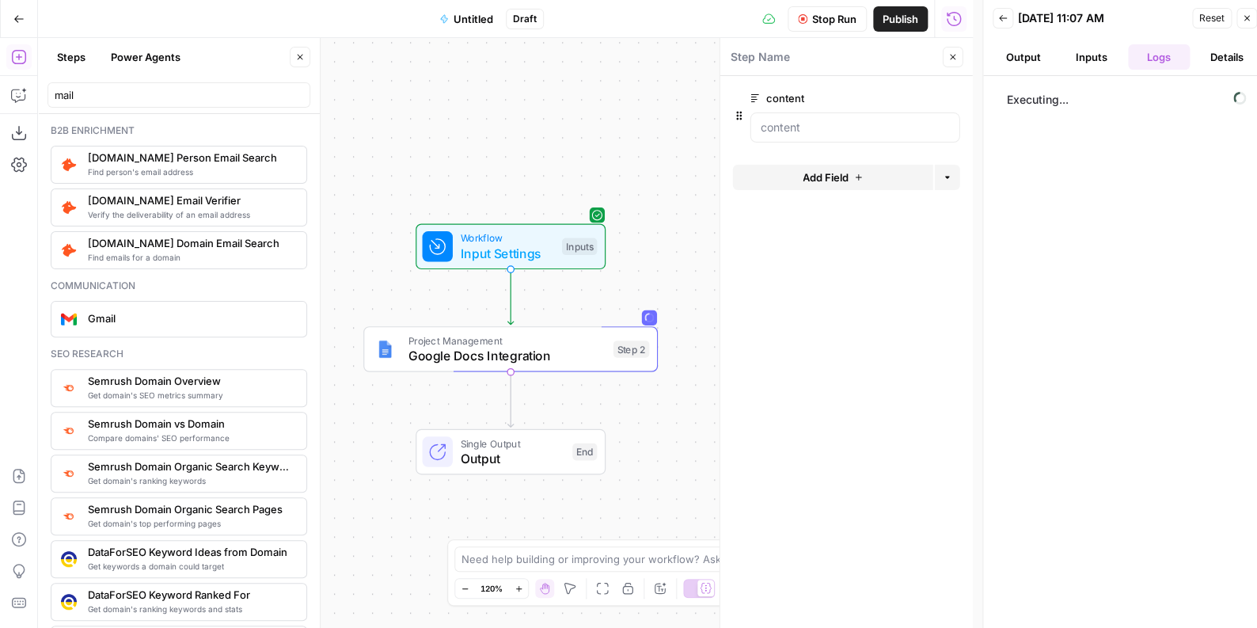
drag, startPoint x: 550, startPoint y: 188, endPoint x: 409, endPoint y: 148, distance: 146.6
click at [409, 148] on div "Workflow Input Settings Inputs Project Management Google Docs Integration Step …" at bounding box center [505, 333] width 935 height 590
click at [584, 344] on span "Project Management" at bounding box center [507, 339] width 198 height 15
type textarea "Google Docs Integration"
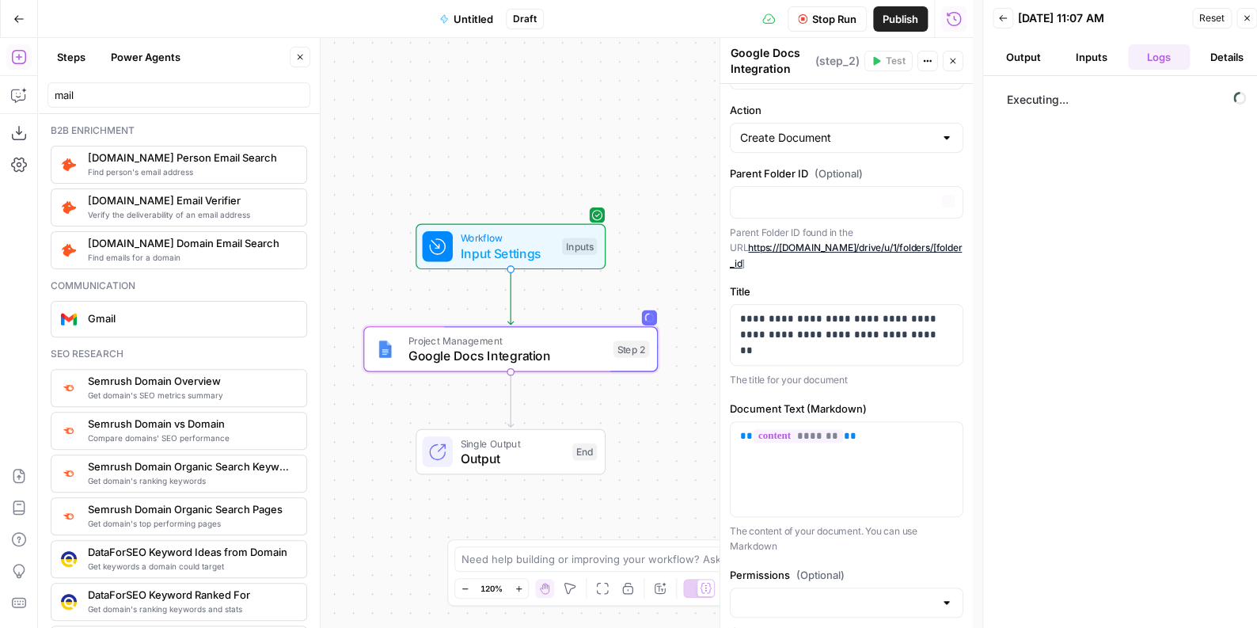
scroll to position [111, 0]
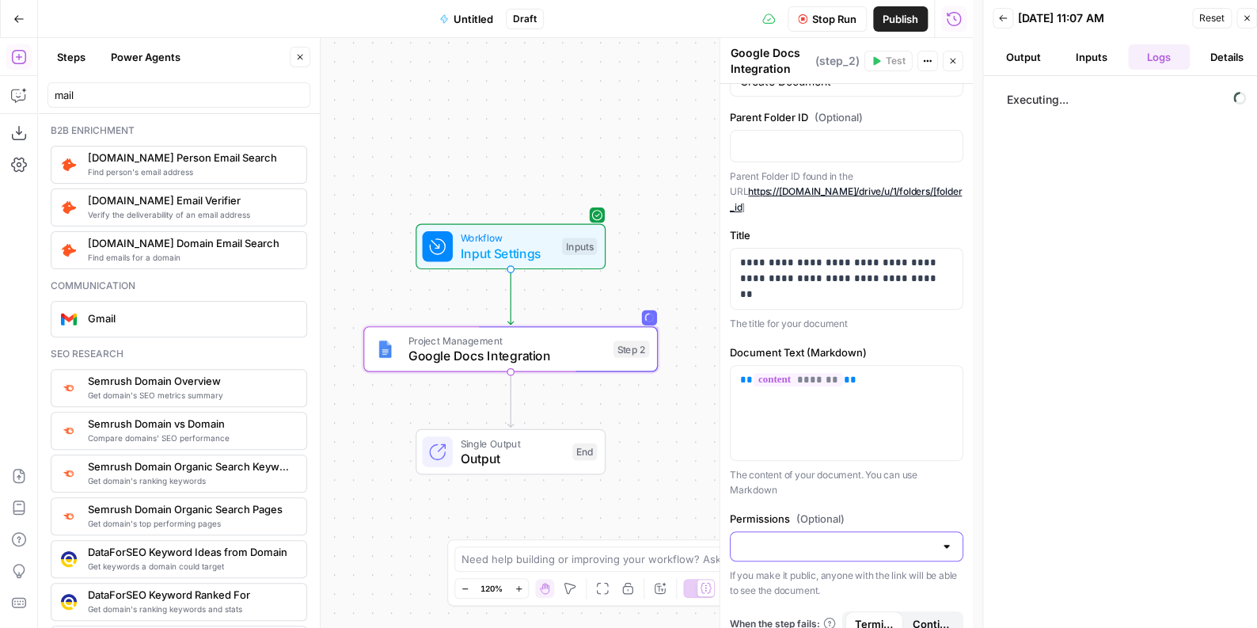
click at [865, 538] on input "Permissions (Optional)" at bounding box center [837, 546] width 194 height 16
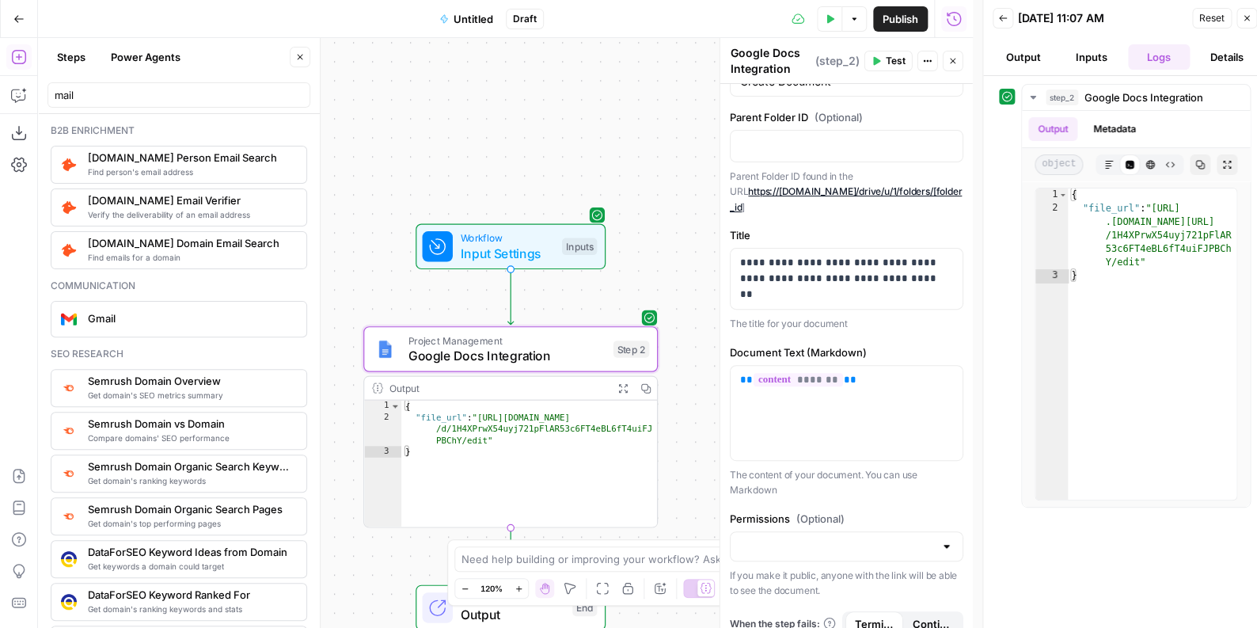
click at [876, 481] on div "**********" at bounding box center [846, 309] width 253 height 673
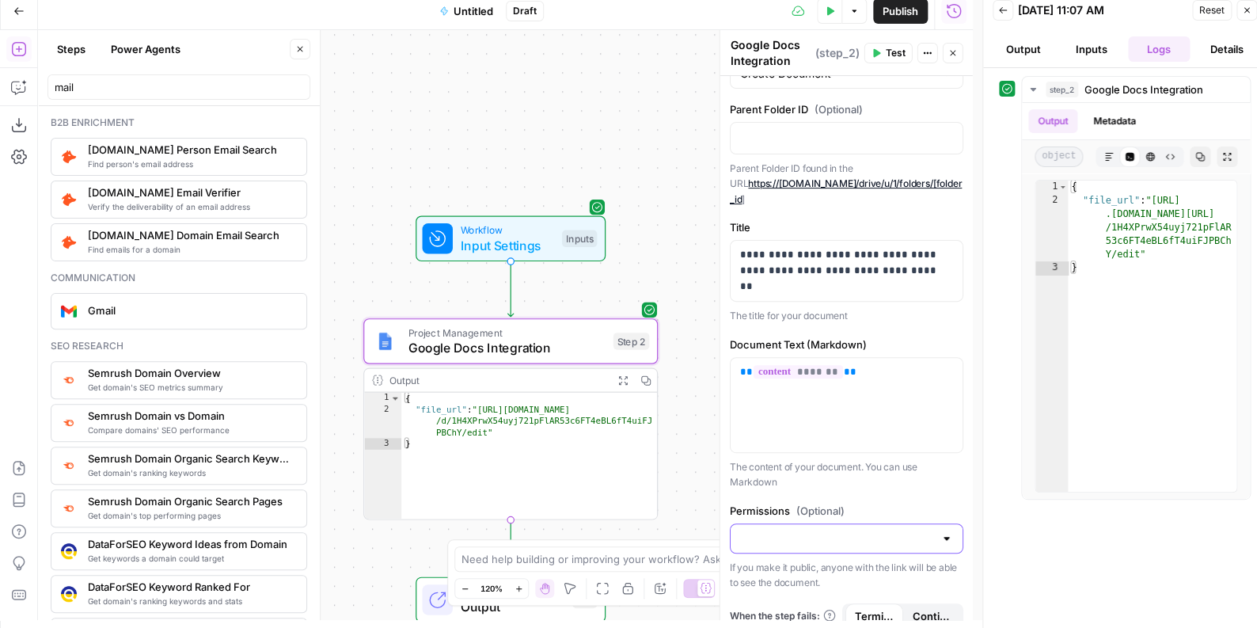
click at [873, 530] on input "Permissions (Optional)" at bounding box center [837, 538] width 194 height 16
click at [835, 579] on span "Public" at bounding box center [838, 582] width 191 height 16
type input "Public"
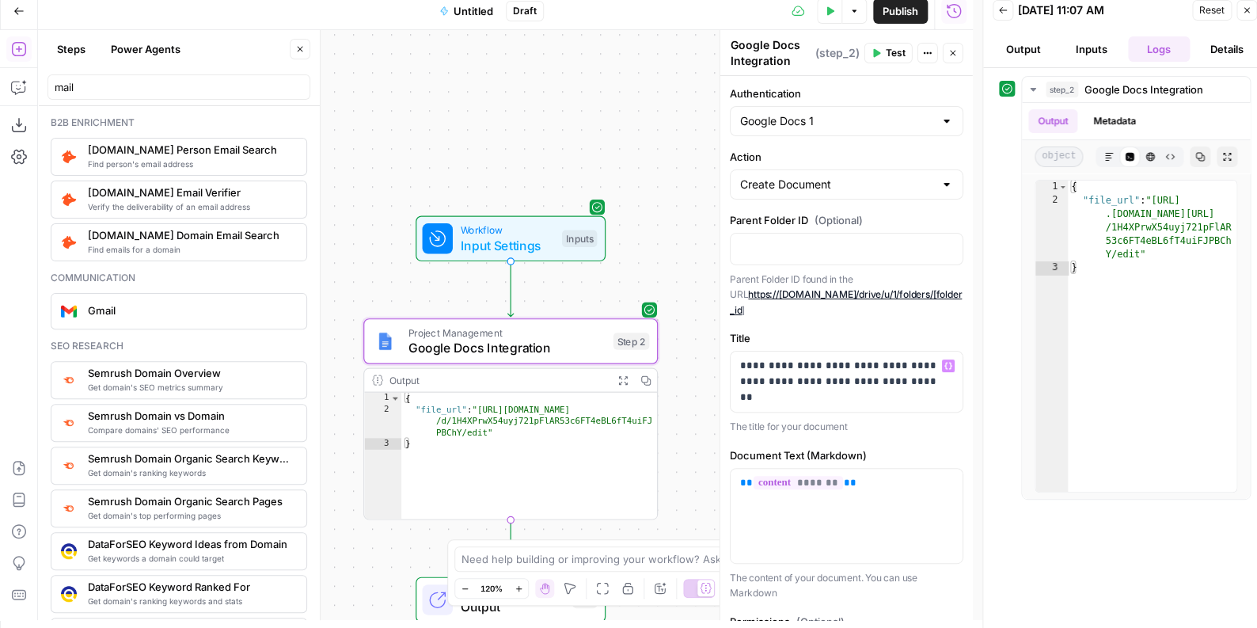
scroll to position [0, 0]
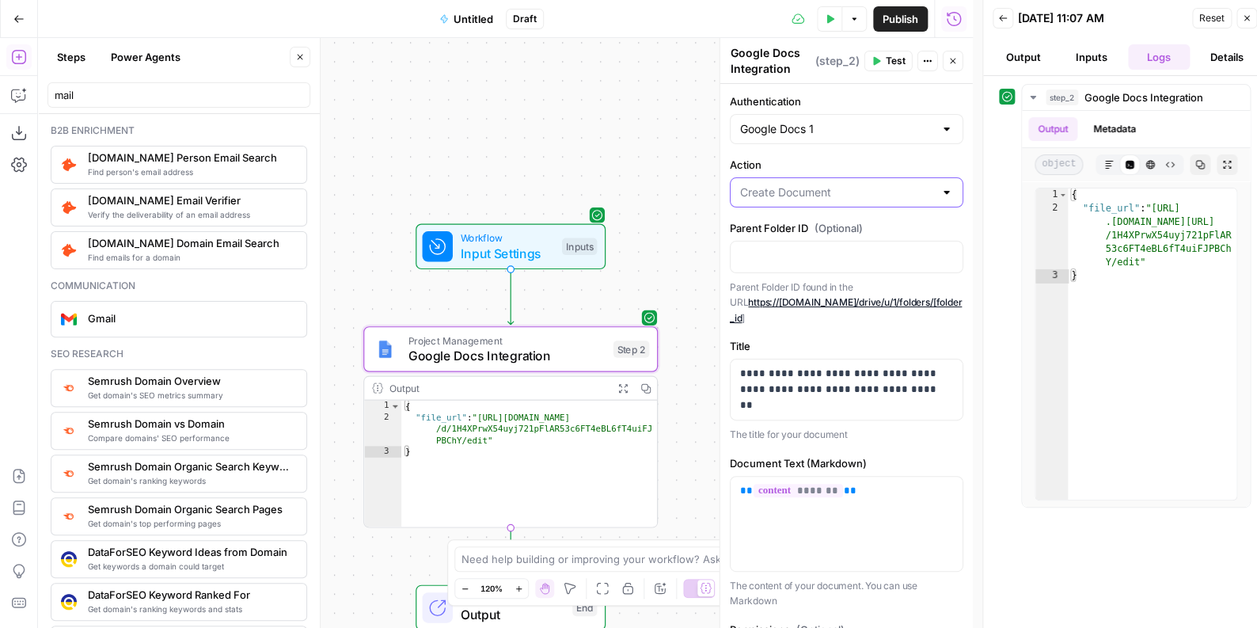
click at [886, 187] on input "Action" at bounding box center [837, 192] width 194 height 16
type input "Create Document"
click at [887, 169] on label "Action" at bounding box center [847, 165] width 234 height 16
click at [887, 184] on input "Create Document" at bounding box center [837, 192] width 194 height 16
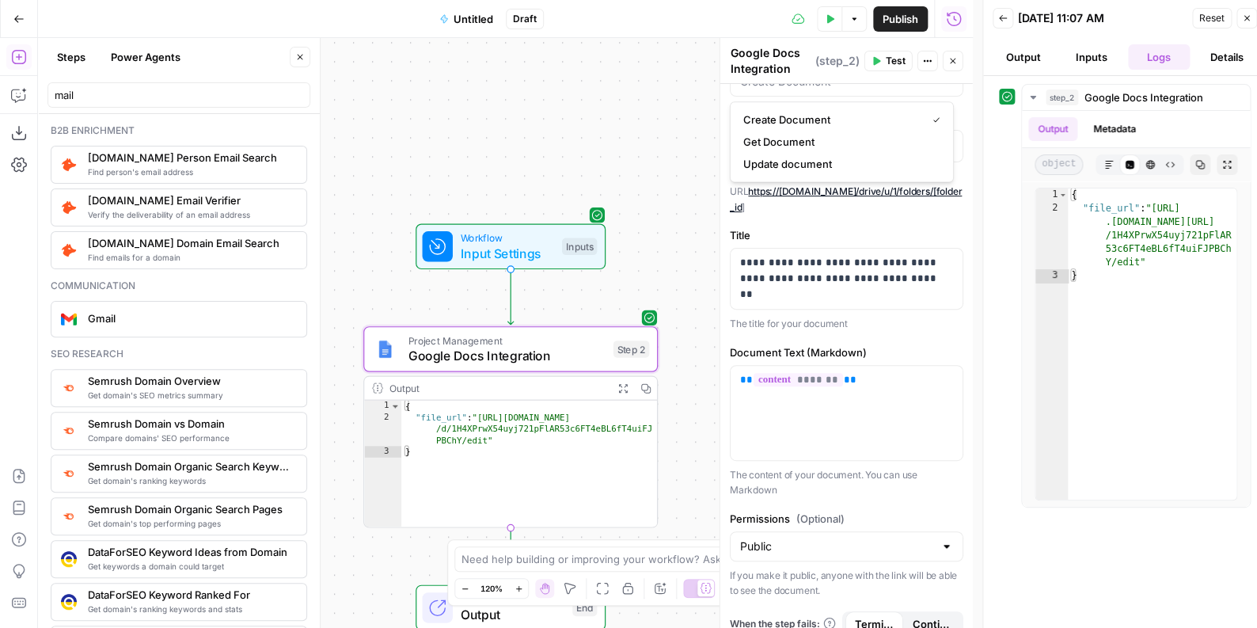
scroll to position [9, 0]
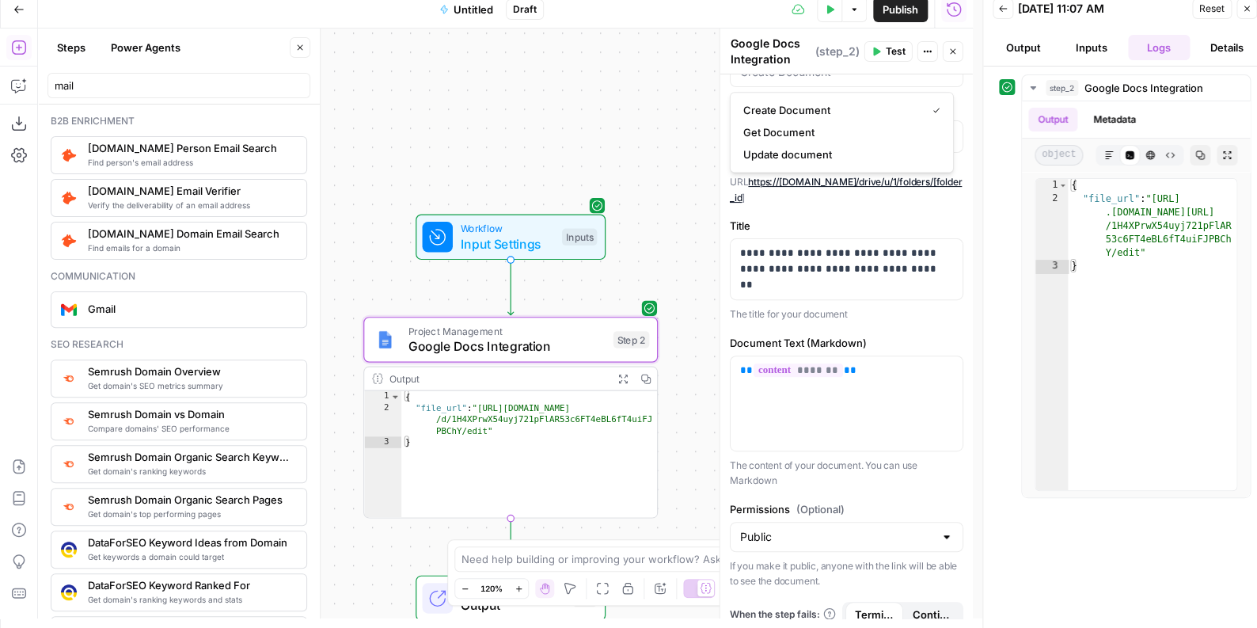
click at [837, 14] on button "Test Data" at bounding box center [829, 9] width 25 height 25
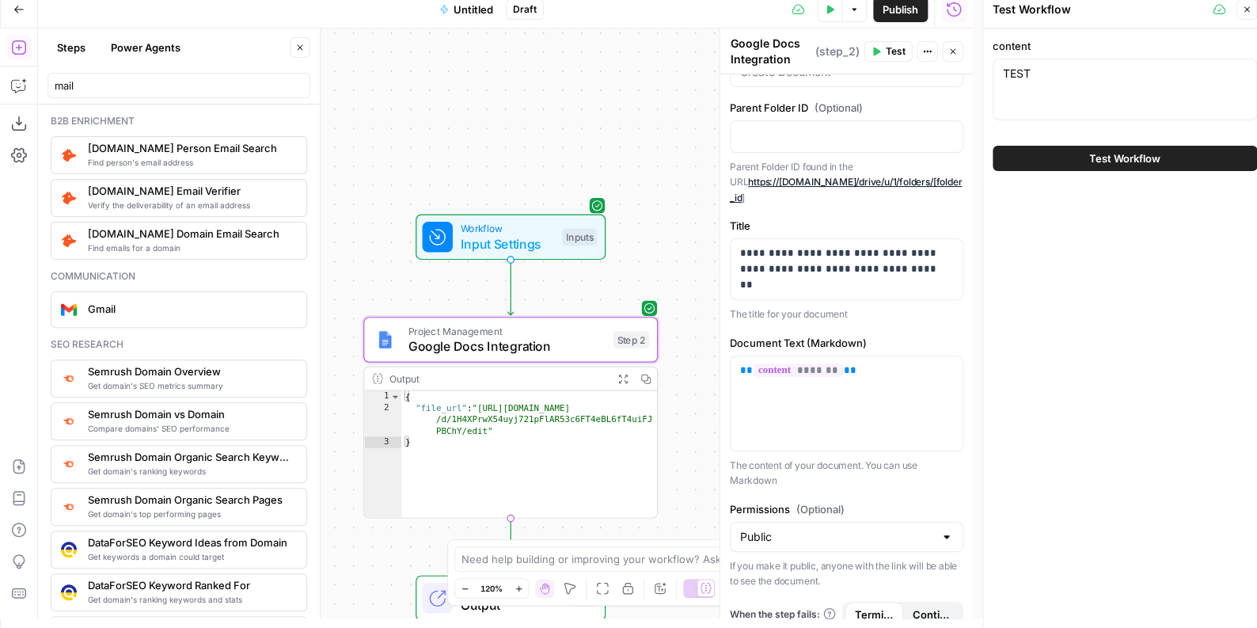
click at [1077, 59] on div "TEST TEST" at bounding box center [1125, 90] width 264 height 62
click at [1084, 78] on textarea "TEST" at bounding box center [1125, 74] width 244 height 16
type textarea "TEST 2"
click at [1084, 153] on button "Test Workflow" at bounding box center [1125, 158] width 264 height 25
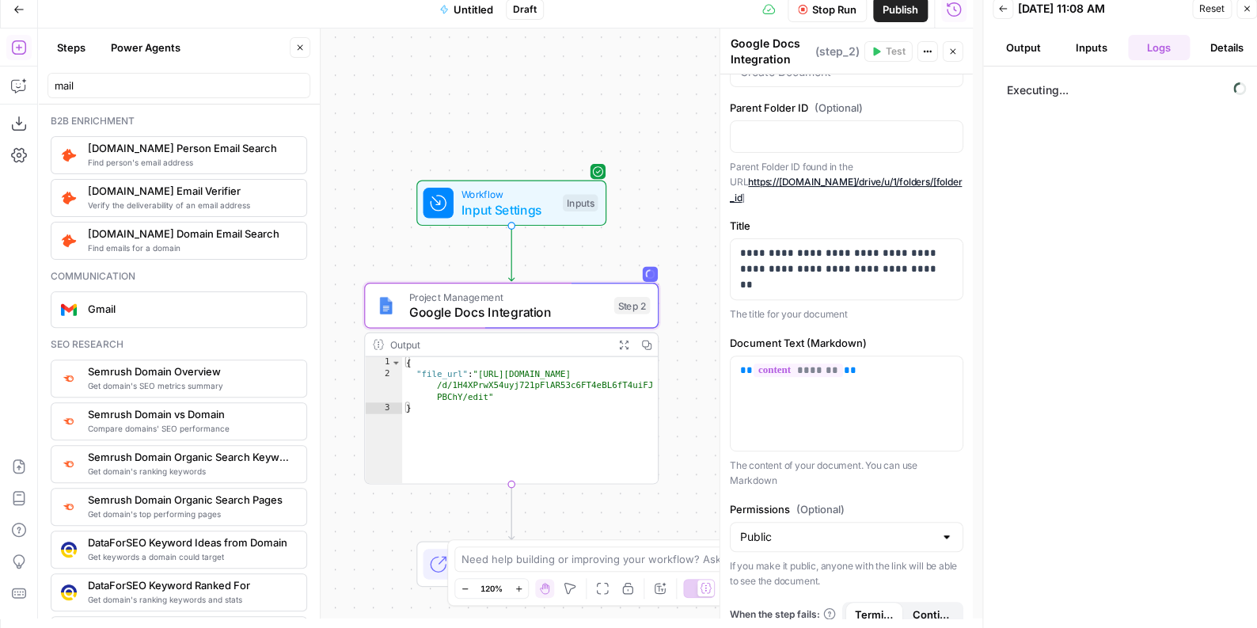
drag, startPoint x: 634, startPoint y: 228, endPoint x: 636, endPoint y: 205, distance: 23.0
click at [636, 205] on div "Workflow Input Settings Inputs" at bounding box center [511, 203] width 294 height 46
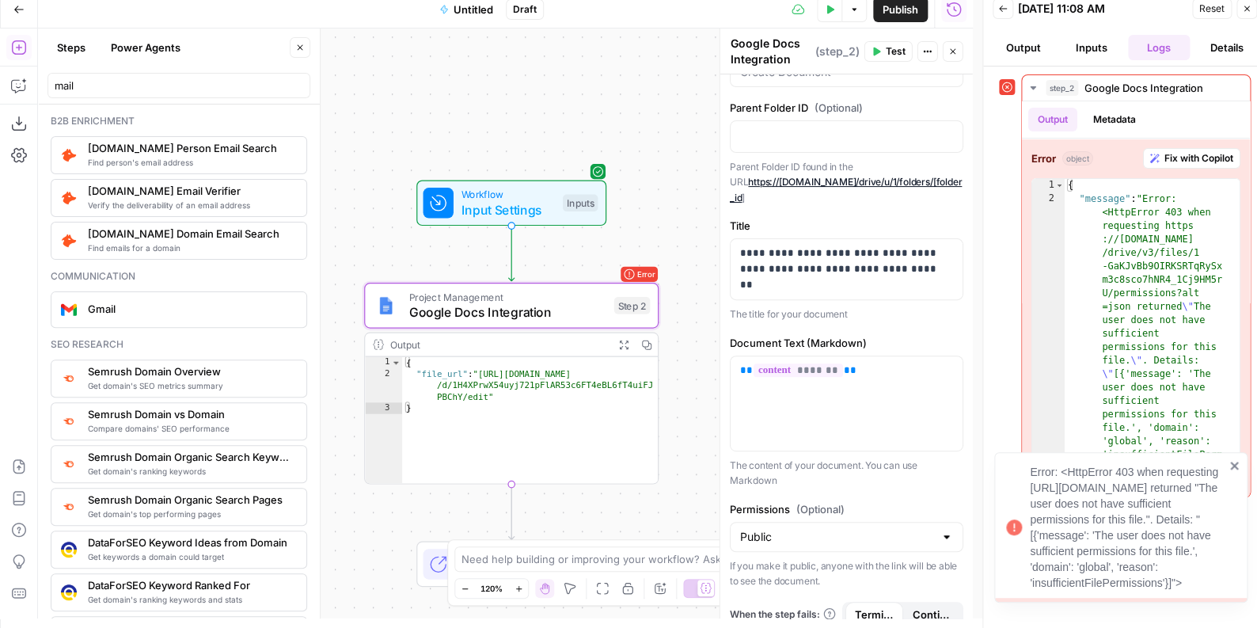
click at [1228, 459] on div "Error: <HttpError 403 when requesting https://www.googleapis.com/drive/v3/files…" at bounding box center [1115, 527] width 228 height 136
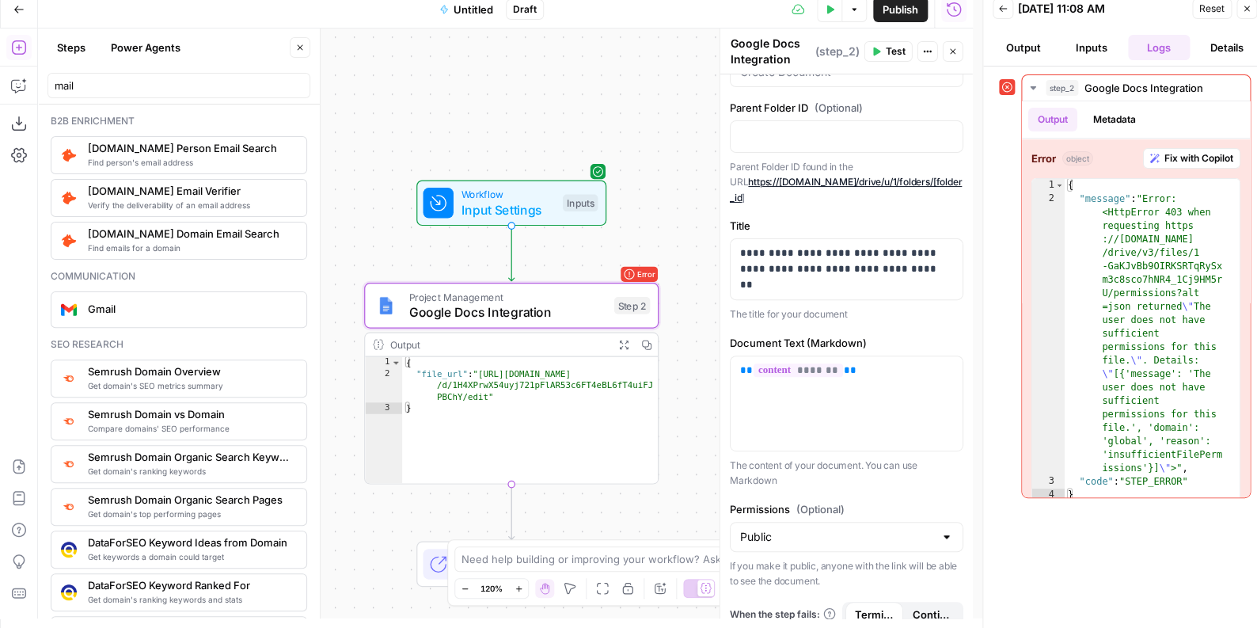
click at [834, 522] on div "Public" at bounding box center [847, 537] width 234 height 30
click at [837, 555] on span "Private" at bounding box center [838, 558] width 191 height 16
type input "Private"
drag, startPoint x: 487, startPoint y: 397, endPoint x: 481, endPoint y: 376, distance: 21.3
click at [481, 376] on div "{ "file_url" : "https://docs.google.com/document /d/1H4XPrwX54uyj721pFlAR53c6FT…" at bounding box center [530, 432] width 256 height 150
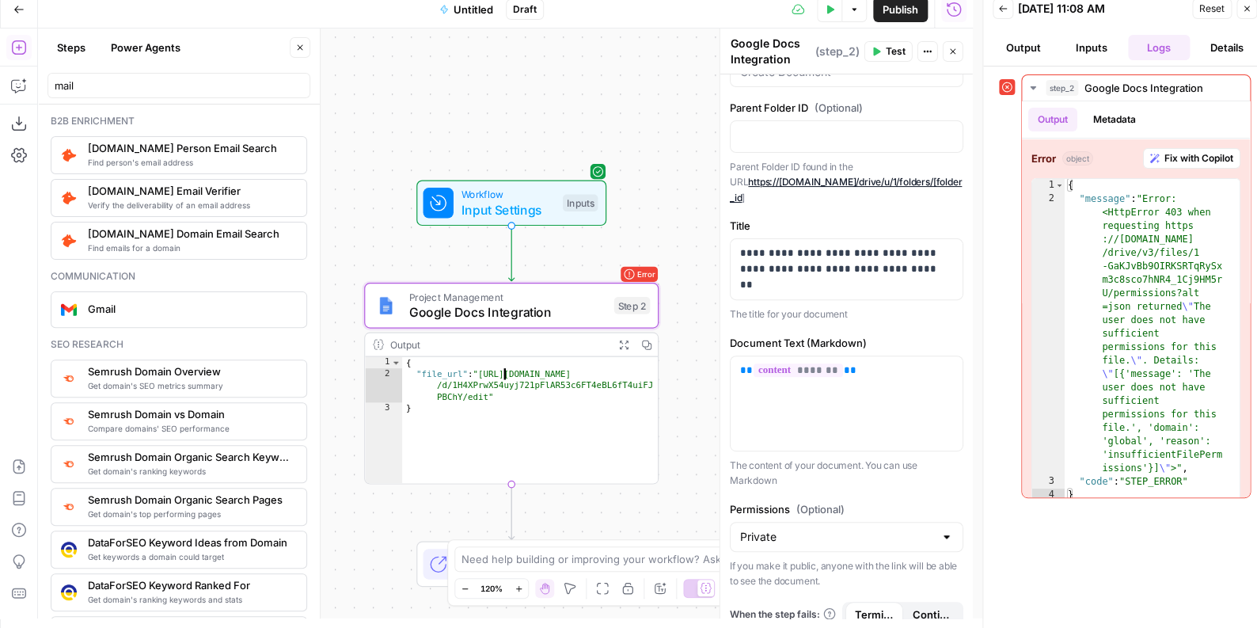
click at [486, 370] on div "{ "file_url" : "https://docs.google.com/document /d/1H4XPrwX54uyj721pFlAR53c6FT…" at bounding box center [530, 432] width 256 height 150
type textarea "**********"
drag, startPoint x: 617, startPoint y: 347, endPoint x: 633, endPoint y: 347, distance: 15.9
click at [617, 347] on button "Expand Output" at bounding box center [623, 344] width 23 height 23
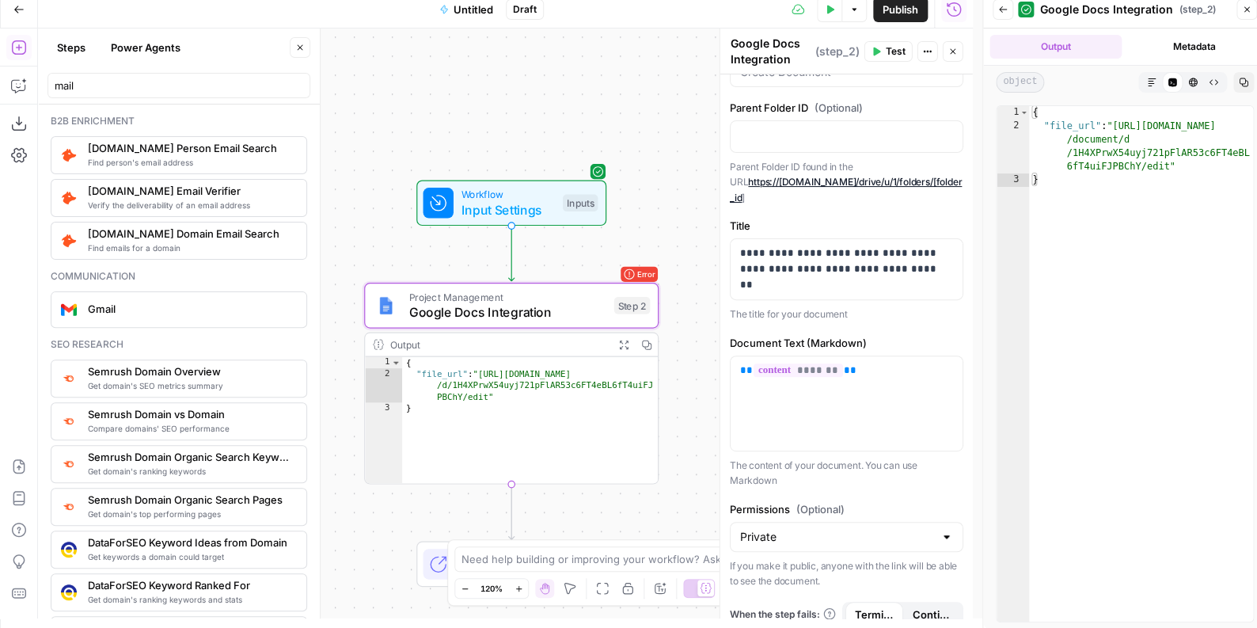
type textarea "**********"
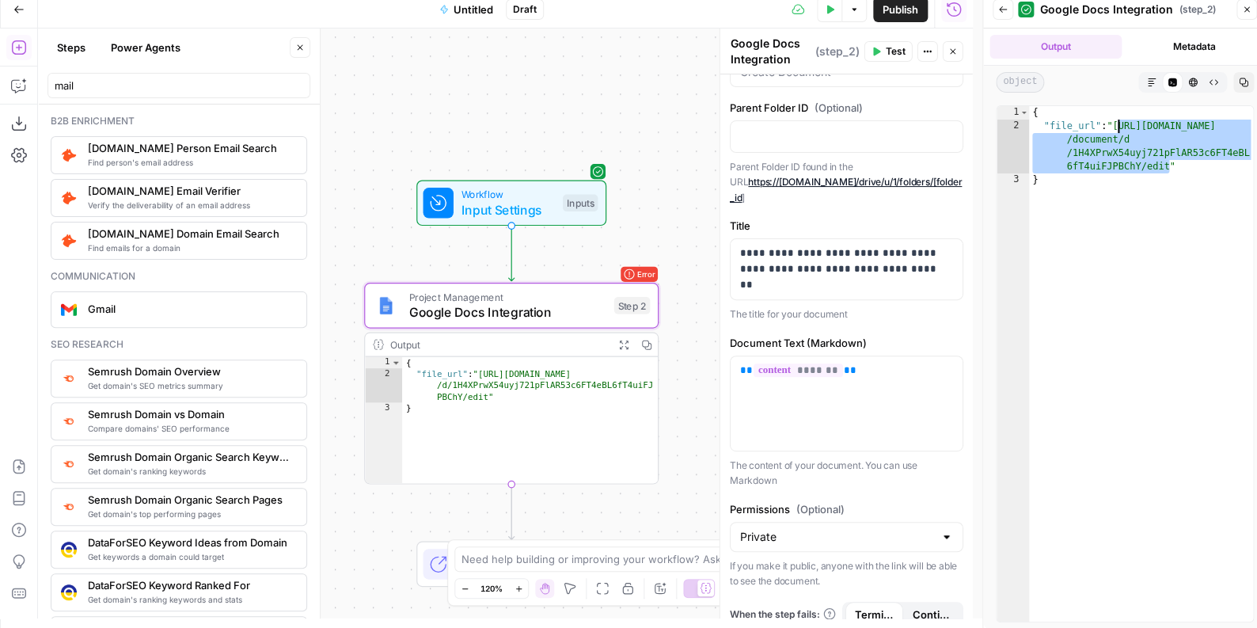
drag, startPoint x: 1167, startPoint y: 166, endPoint x: 1117, endPoint y: 127, distance: 63.2
click at [1117, 127] on div "{ "file_url" : "https://docs.google.com /document/d /1H4XPrwX54uyj721pFlAR53c6F…" at bounding box center [1141, 377] width 225 height 543
click at [1245, 5] on icon "button" at bounding box center [1246, 9] width 9 height 9
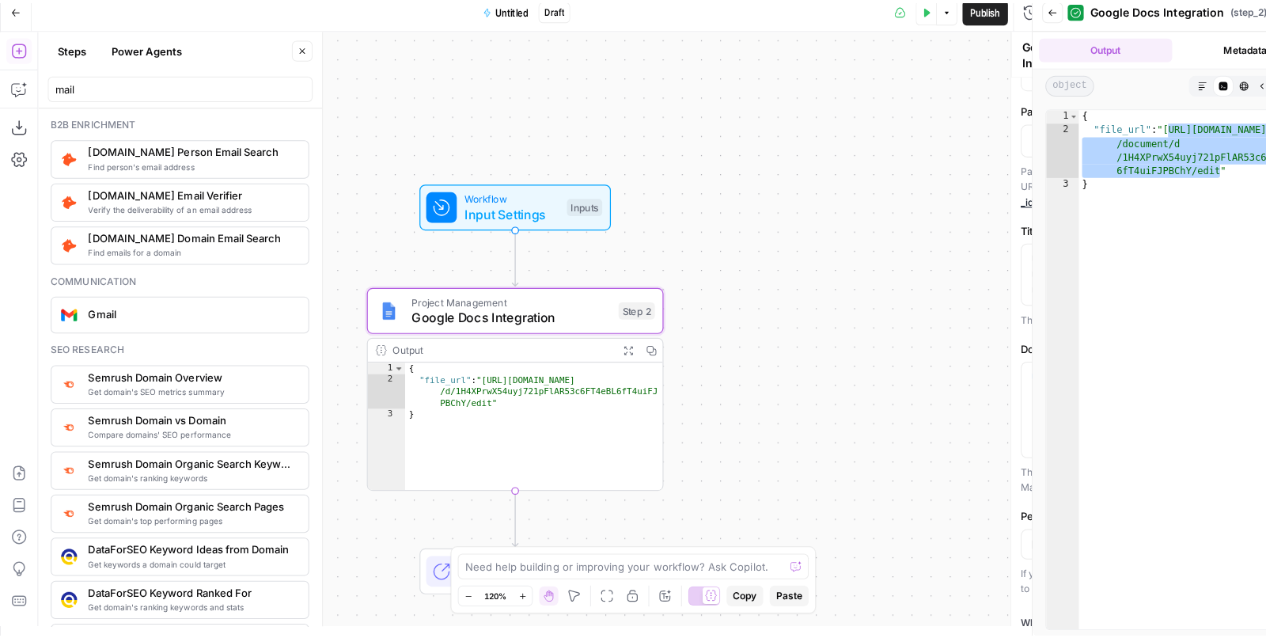
scroll to position [101, 0]
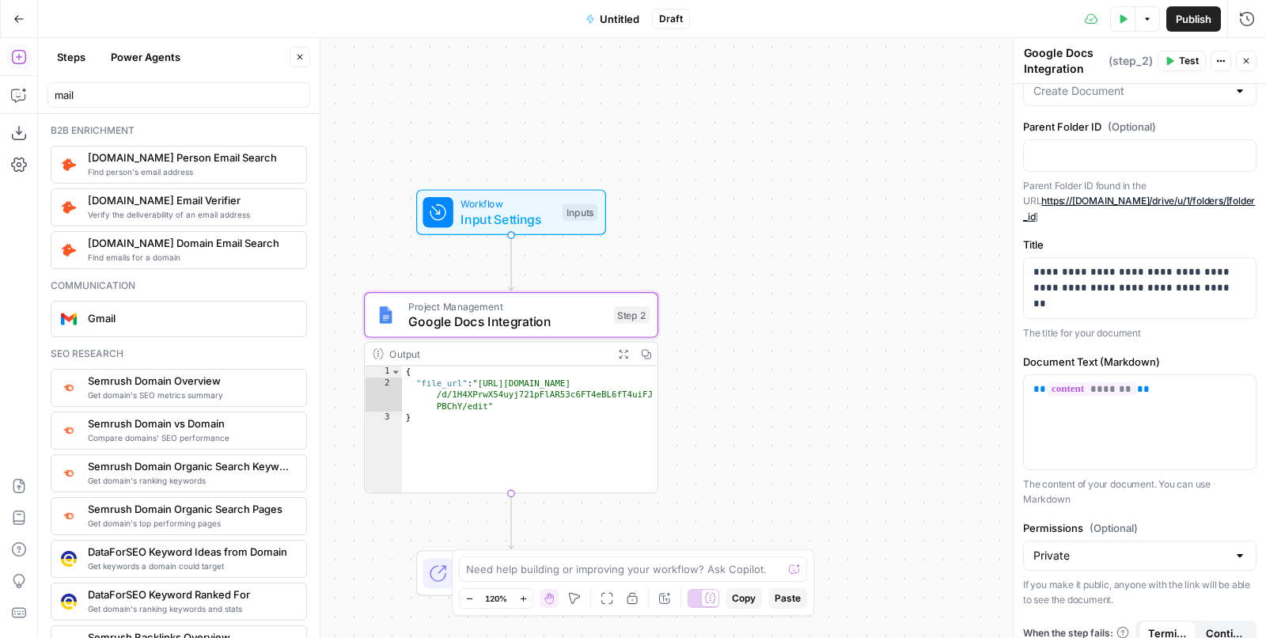
click at [756, 340] on div "**********" at bounding box center [652, 338] width 1228 height 600
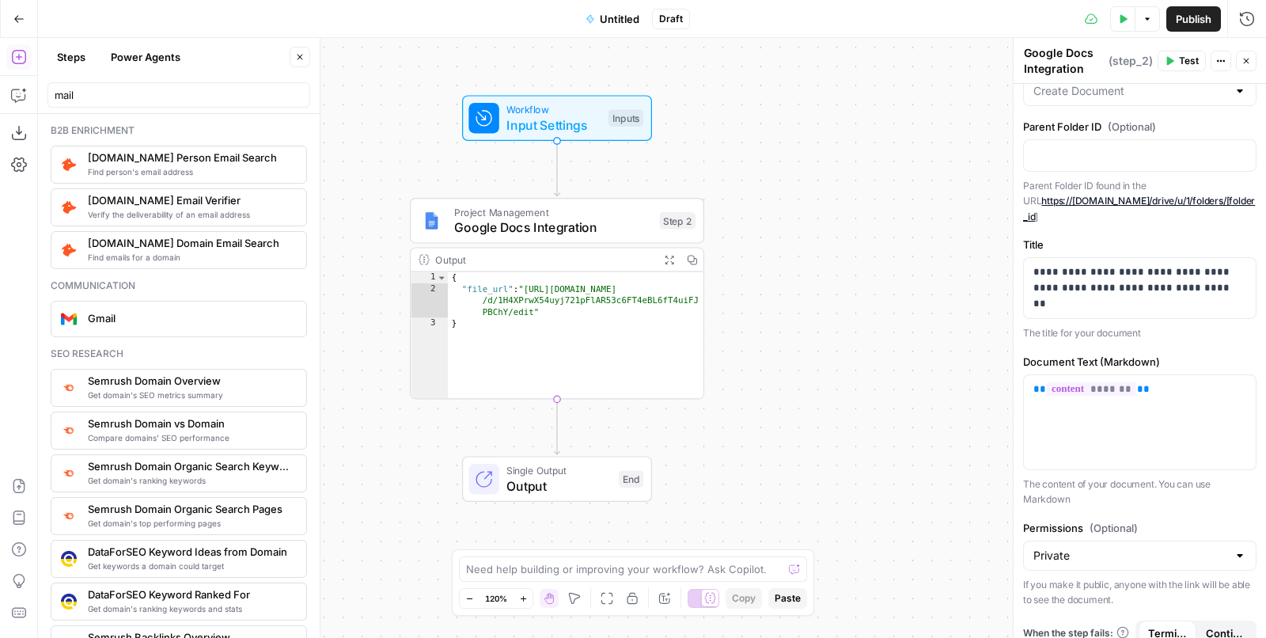
drag, startPoint x: 674, startPoint y: 351, endPoint x: 720, endPoint y: 256, distance: 104.8
click at [720, 256] on div "**********" at bounding box center [652, 338] width 1228 height 600
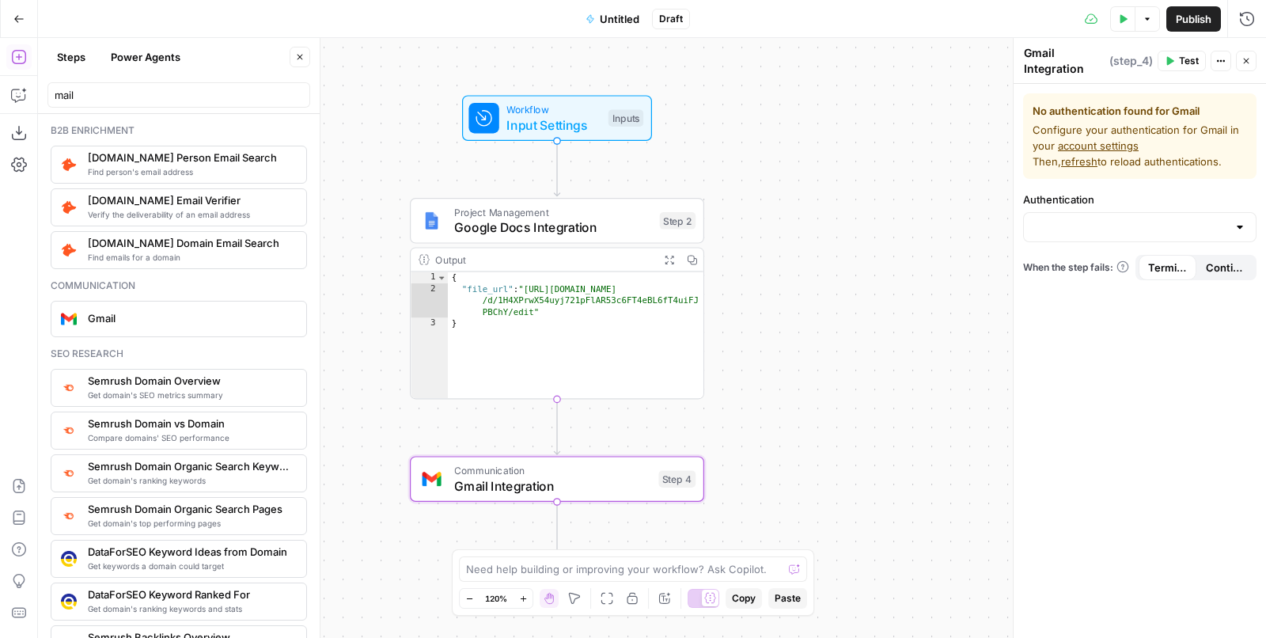
click at [1130, 222] on div "If you terminate a workflow, your execution will stop. If you continue, the ste…" at bounding box center [1122, 214] width 211 height 57
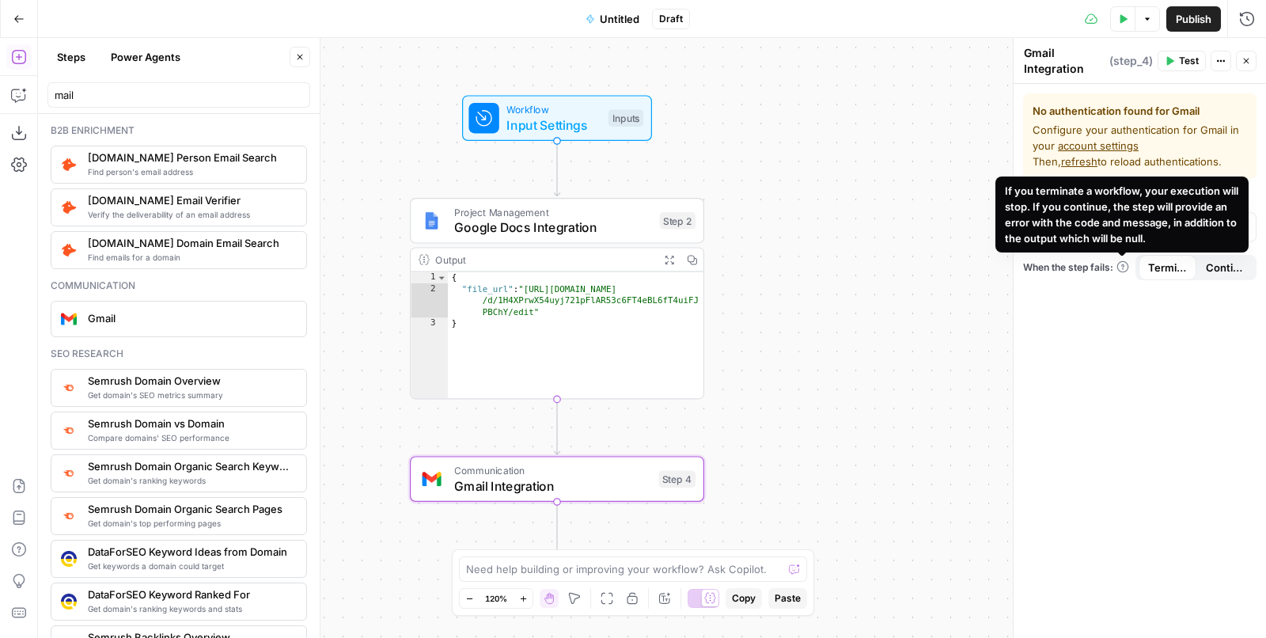
click at [1040, 406] on div "No authentication found for Gmail Configure your authentication for Gmail in yo…" at bounding box center [1140, 361] width 253 height 554
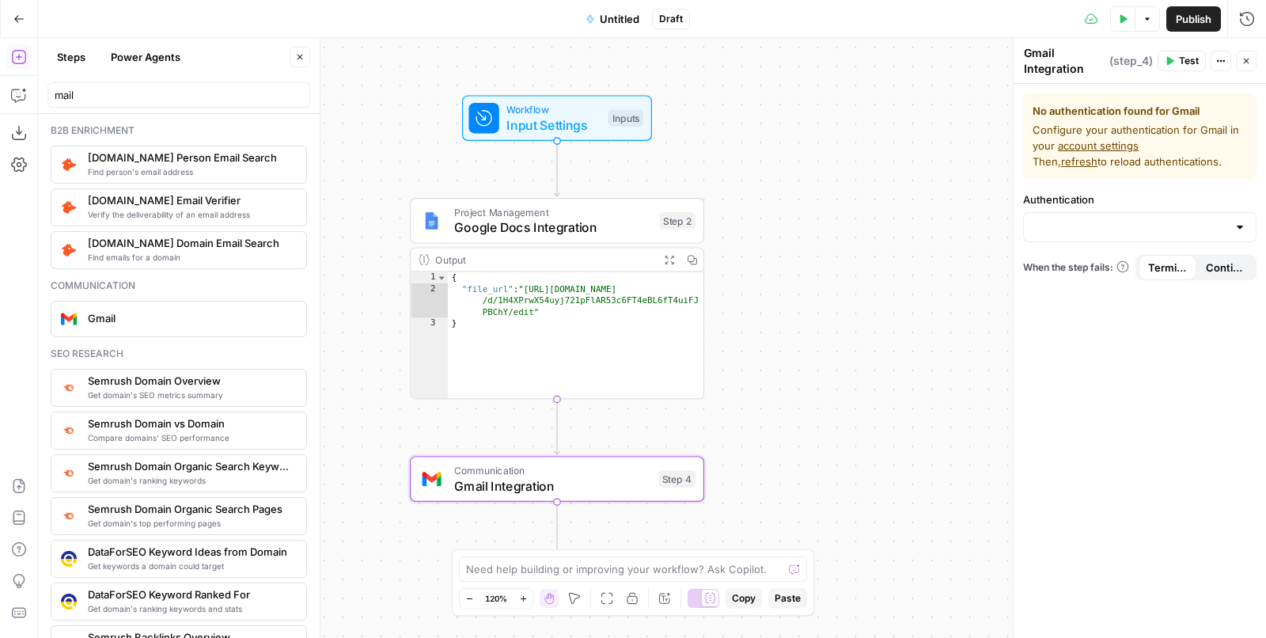
click at [1109, 242] on div "No authentication found for Gmail Configure your authentication for Gmail in yo…" at bounding box center [1140, 361] width 253 height 554
click at [1112, 230] on input "Authentication" at bounding box center [1131, 227] width 194 height 16
click at [1126, 268] on span "﹢ Create New" at bounding box center [1137, 266] width 200 height 16
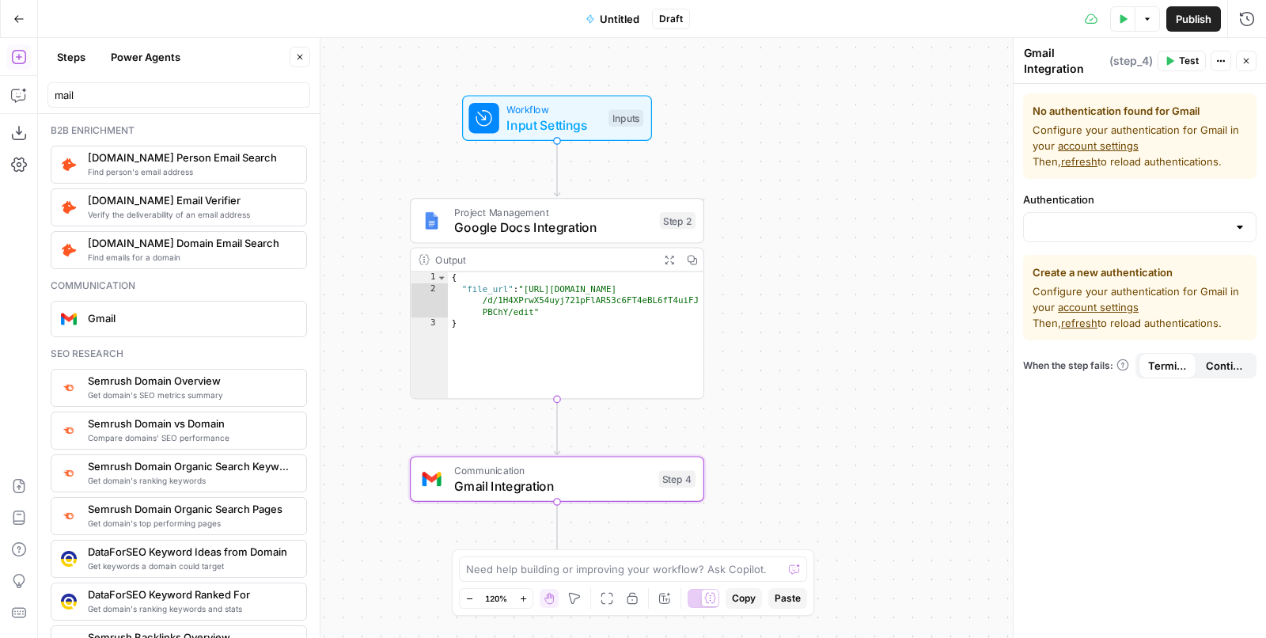
click at [1078, 309] on link "account settings" at bounding box center [1098, 307] width 81 height 13
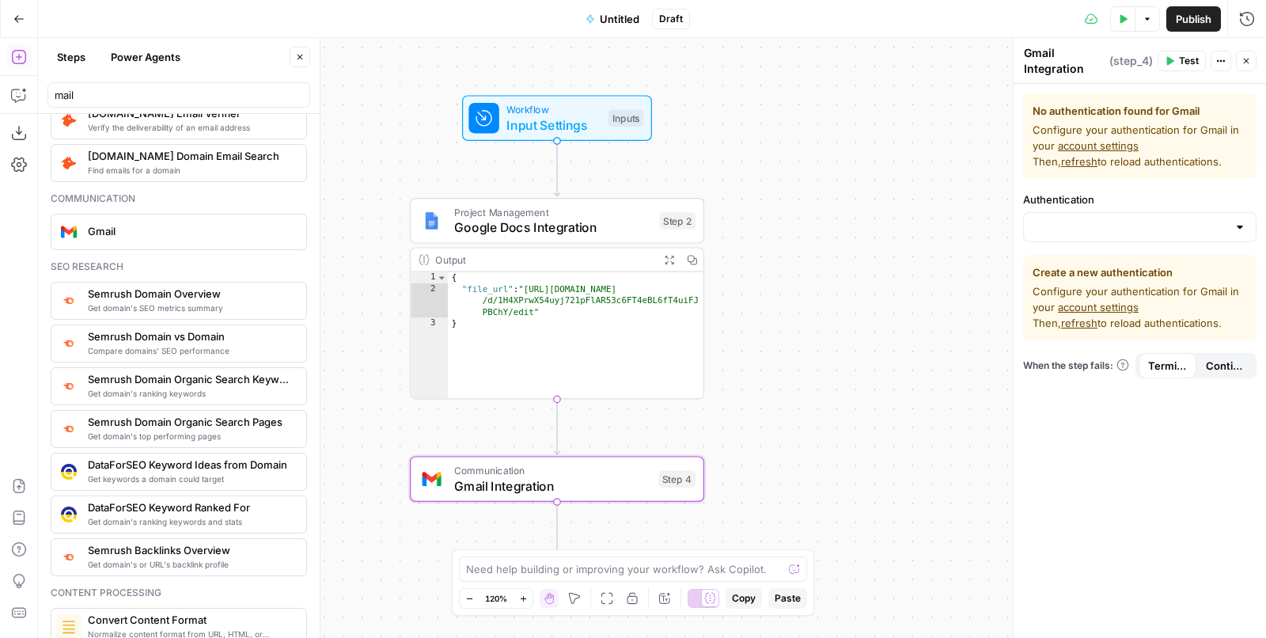
scroll to position [0, 0]
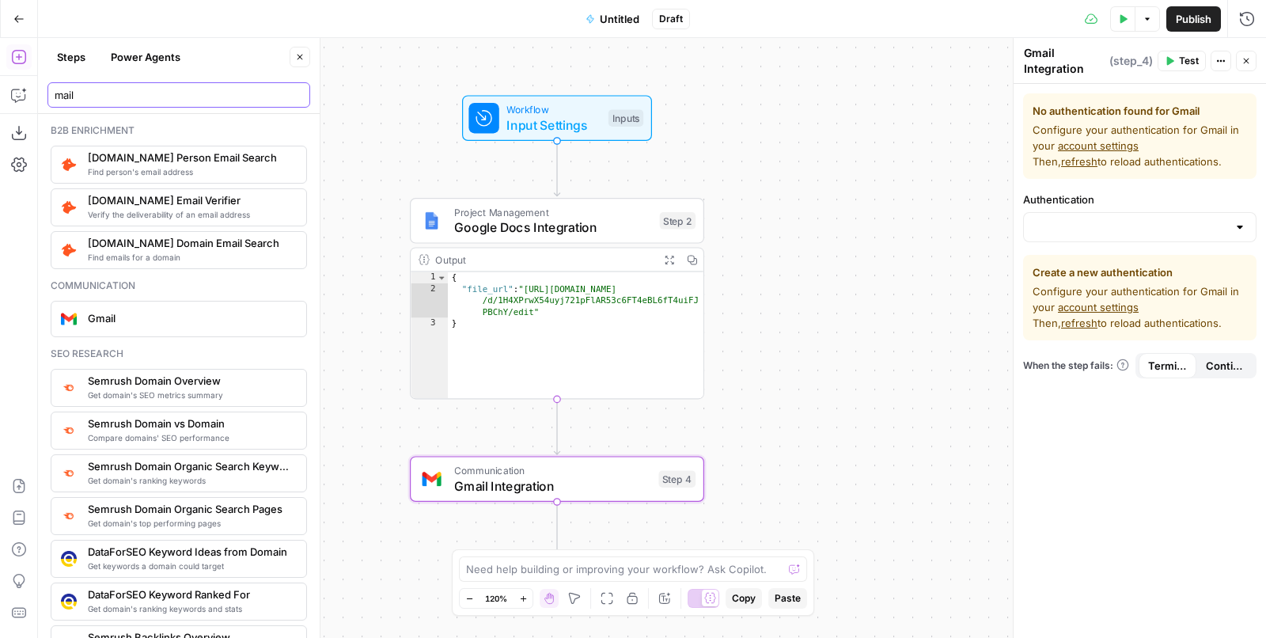
click at [164, 90] on input "mail" at bounding box center [179, 95] width 249 height 16
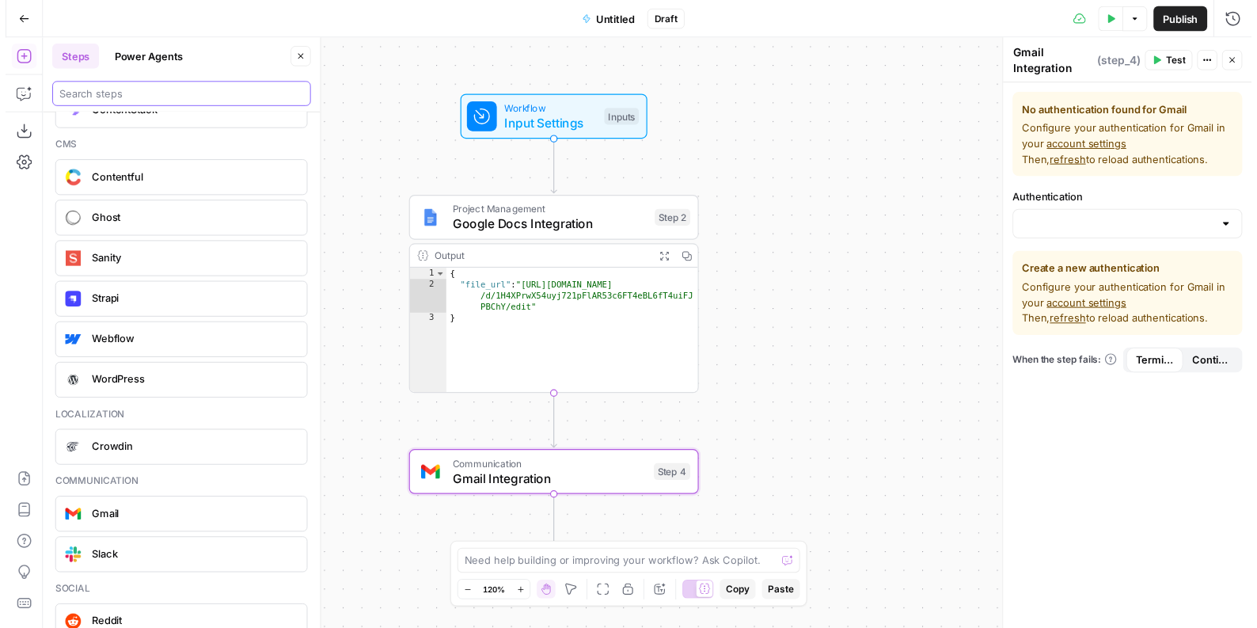
scroll to position [3522, 0]
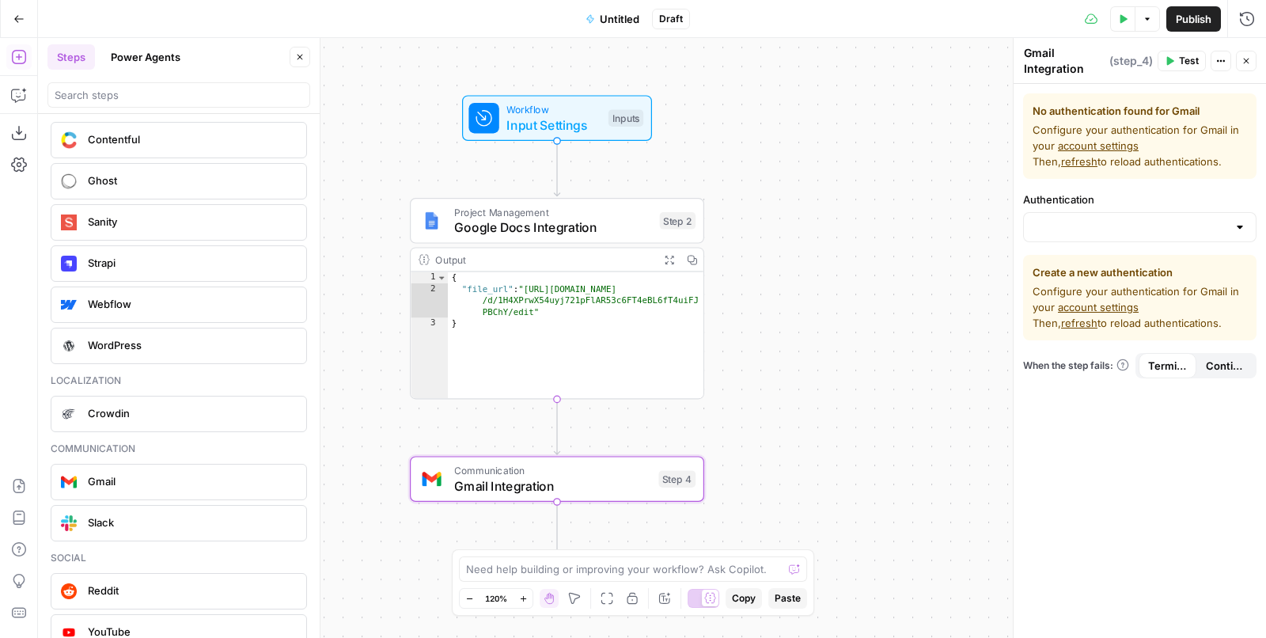
click at [652, 18] on div "Untitled Draft" at bounding box center [633, 18] width 114 height 25
click at [633, 13] on span "Untitled" at bounding box center [620, 19] width 40 height 16
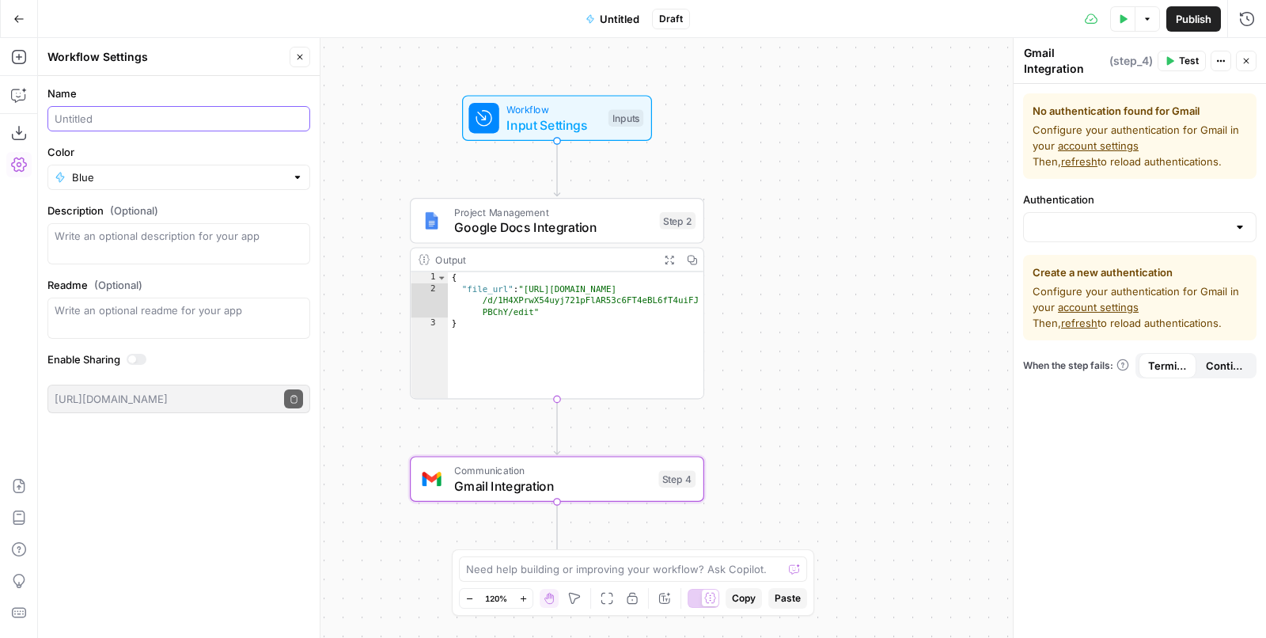
click at [98, 125] on input "Name" at bounding box center [179, 119] width 249 height 16
type input "Content to Google Docs"
click at [150, 167] on div "Blue" at bounding box center [178, 177] width 263 height 25
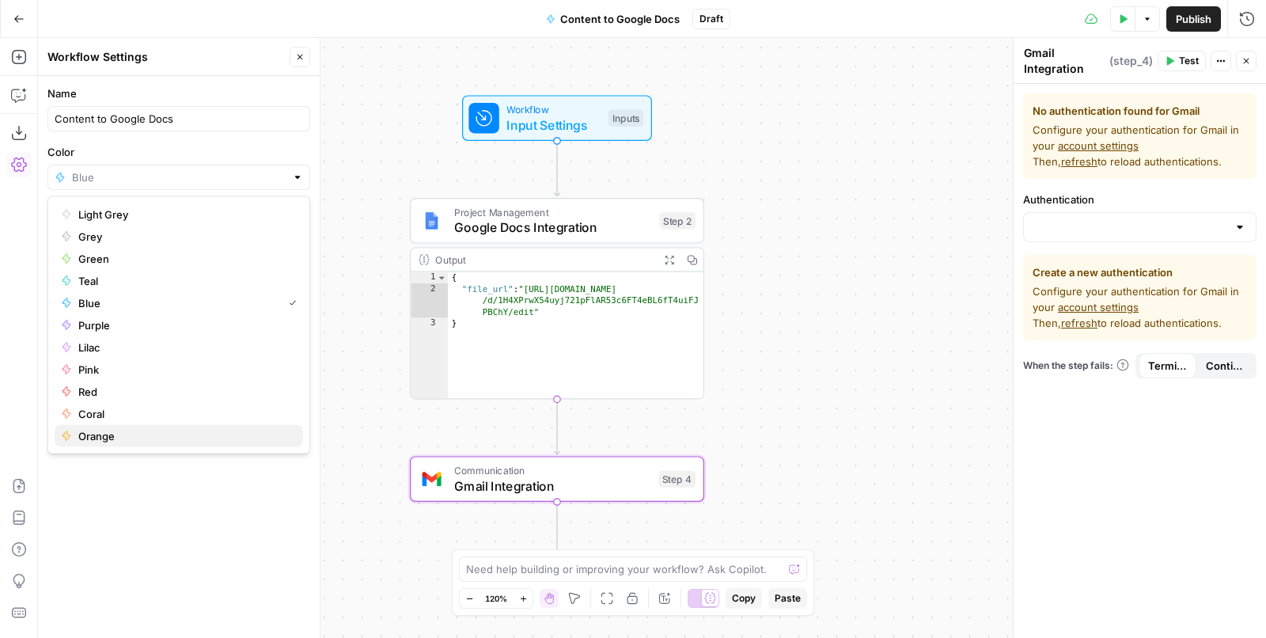
click at [180, 426] on button "Orange" at bounding box center [179, 436] width 249 height 22
type input "Orange"
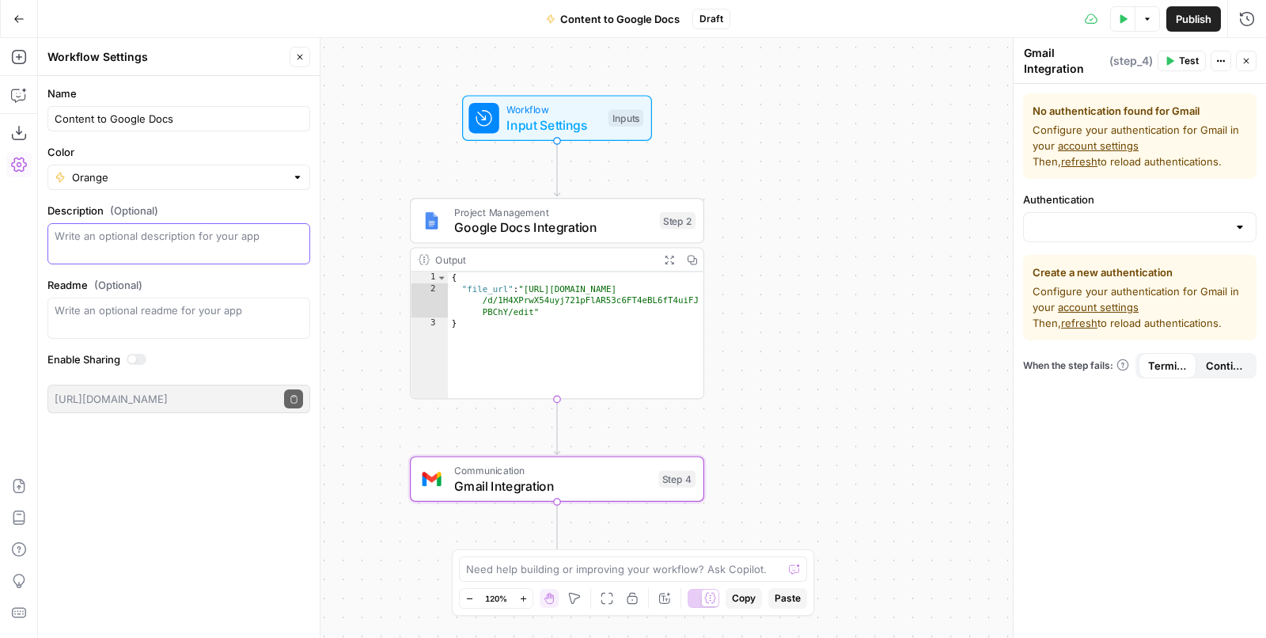
click at [152, 255] on textarea "Description (Optional)" at bounding box center [179, 244] width 249 height 32
click at [1175, 26] on button "Publish" at bounding box center [1194, 18] width 55 height 25
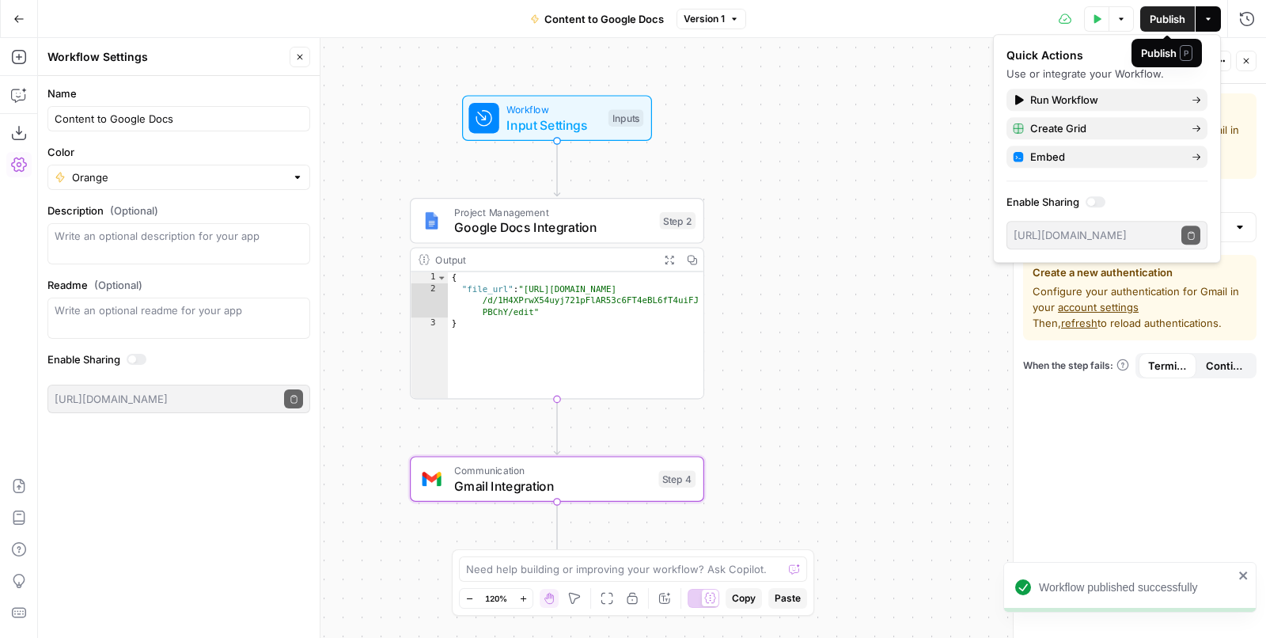
click at [814, 298] on div "**********" at bounding box center [652, 338] width 1228 height 600
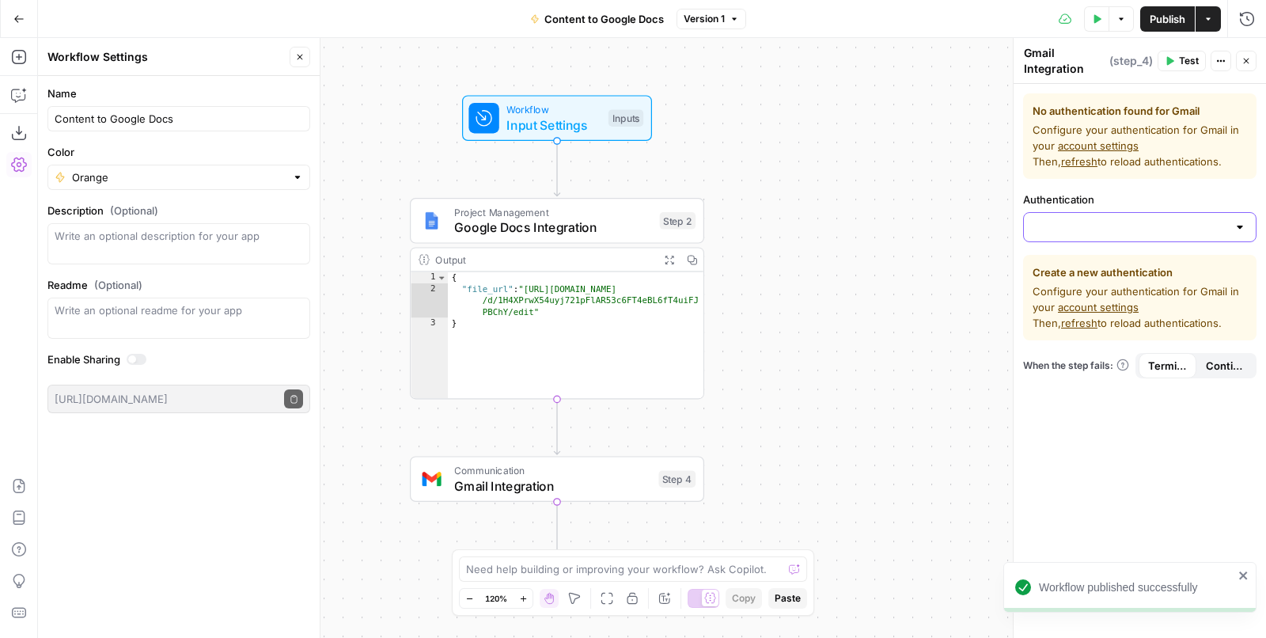
click at [1124, 232] on input "Authentication" at bounding box center [1131, 227] width 194 height 16
click at [1126, 224] on input "Authentication" at bounding box center [1131, 227] width 194 height 16
click at [977, 118] on div "**********" at bounding box center [652, 338] width 1228 height 600
click at [1088, 330] on span "Configure your authentication for Gmail in your account settings Then, refresh …" at bounding box center [1140, 306] width 215 height 47
click at [1088, 327] on span "refresh" at bounding box center [1079, 323] width 36 height 13
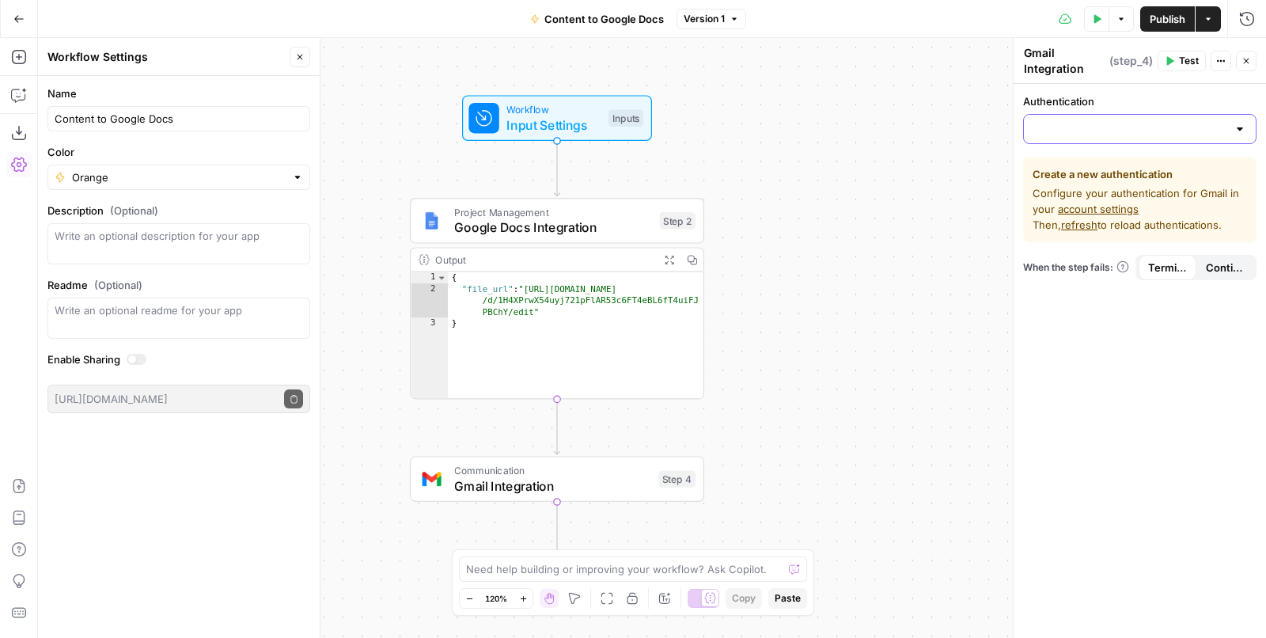
click at [1139, 121] on input "Authentication" at bounding box center [1131, 129] width 194 height 16
click at [1124, 161] on span "Gmail - Mathias" at bounding box center [1137, 168] width 200 height 16
type input "Gmail - Mathias"
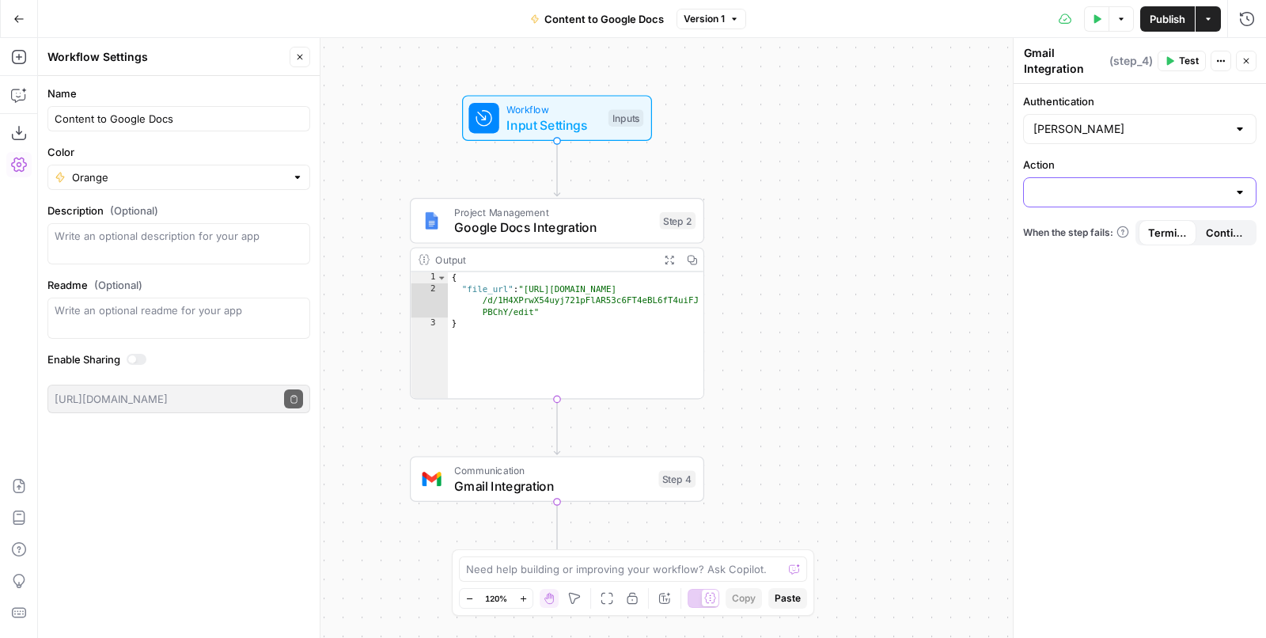
click at [1134, 192] on input "Action" at bounding box center [1131, 192] width 194 height 16
click at [1058, 241] on button "Send email" at bounding box center [1140, 231] width 219 height 22
type input "Send email"
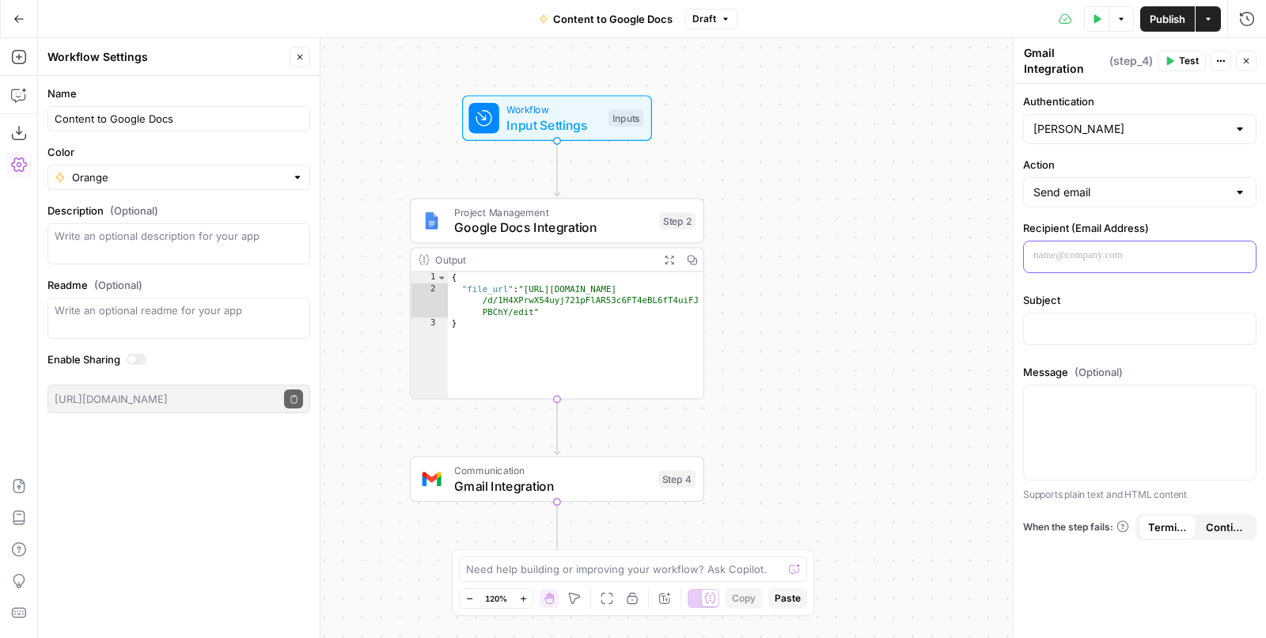
click at [1098, 259] on p at bounding box center [1140, 256] width 213 height 16
click at [1163, 340] on div at bounding box center [1140, 328] width 232 height 31
click at [1102, 410] on div at bounding box center [1140, 432] width 232 height 94
click at [952, 339] on div "**********" at bounding box center [652, 338] width 1228 height 600
click at [1180, 61] on button "Test" at bounding box center [1182, 61] width 48 height 21
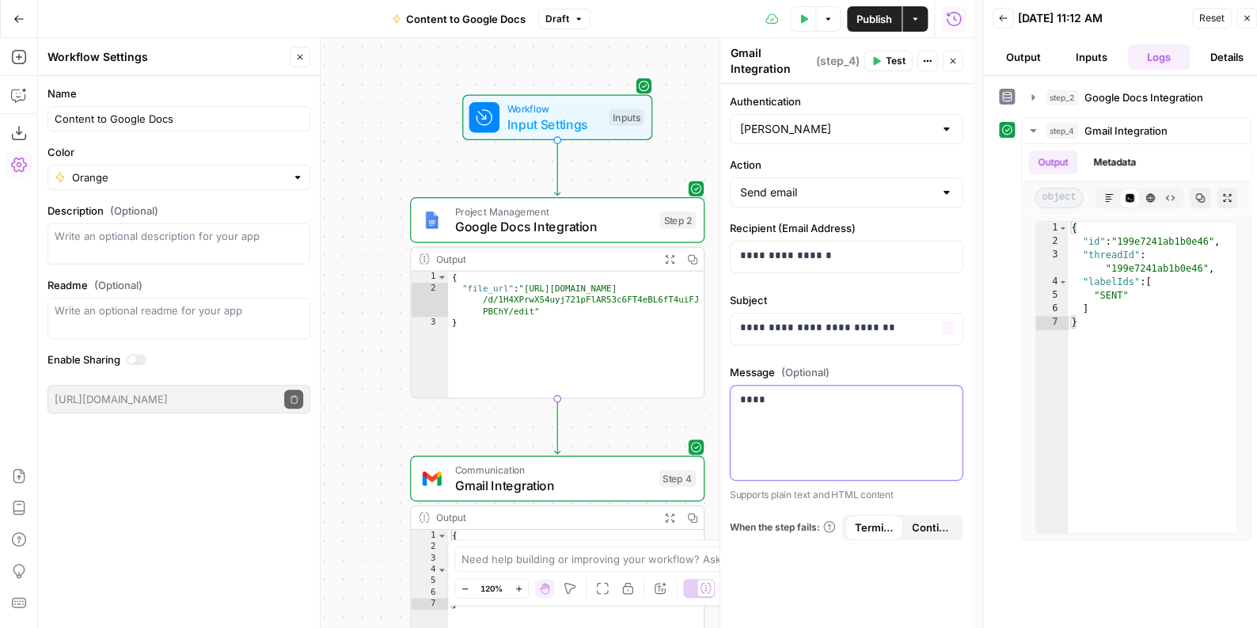
drag, startPoint x: 822, startPoint y: 427, endPoint x: 818, endPoint y: 405, distance: 22.4
click at [822, 427] on div "****" at bounding box center [847, 432] width 232 height 94
click at [944, 400] on button "Variables Menu" at bounding box center [948, 399] width 13 height 13
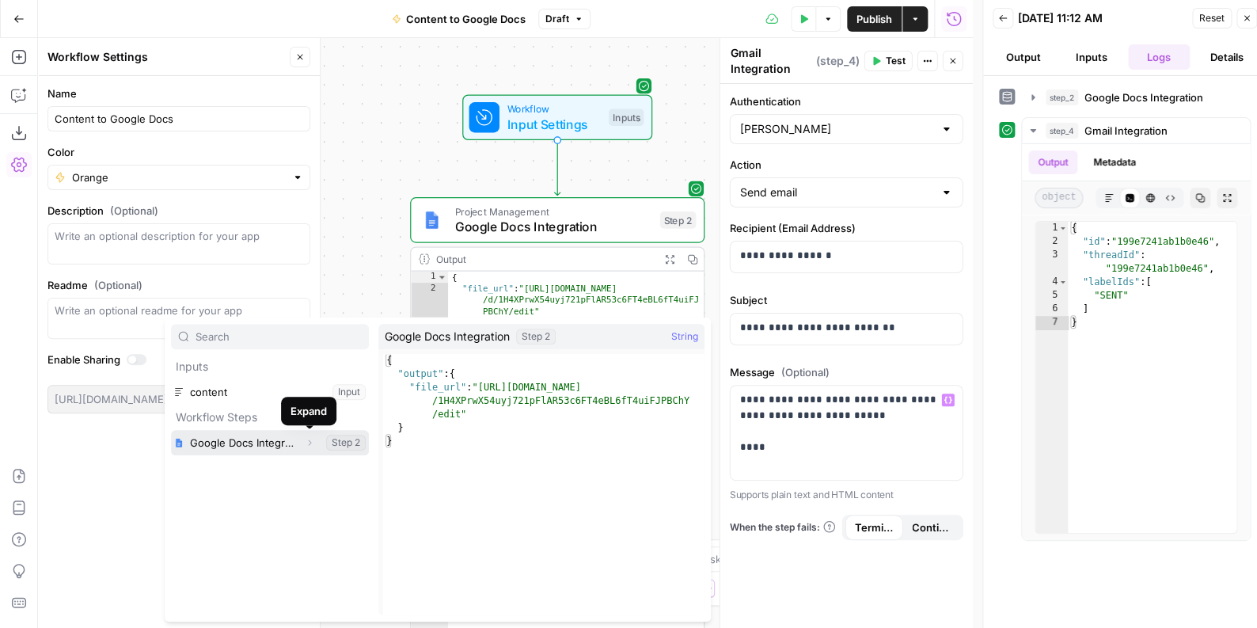
click at [313, 442] on icon "button" at bounding box center [309, 442] width 9 height 9
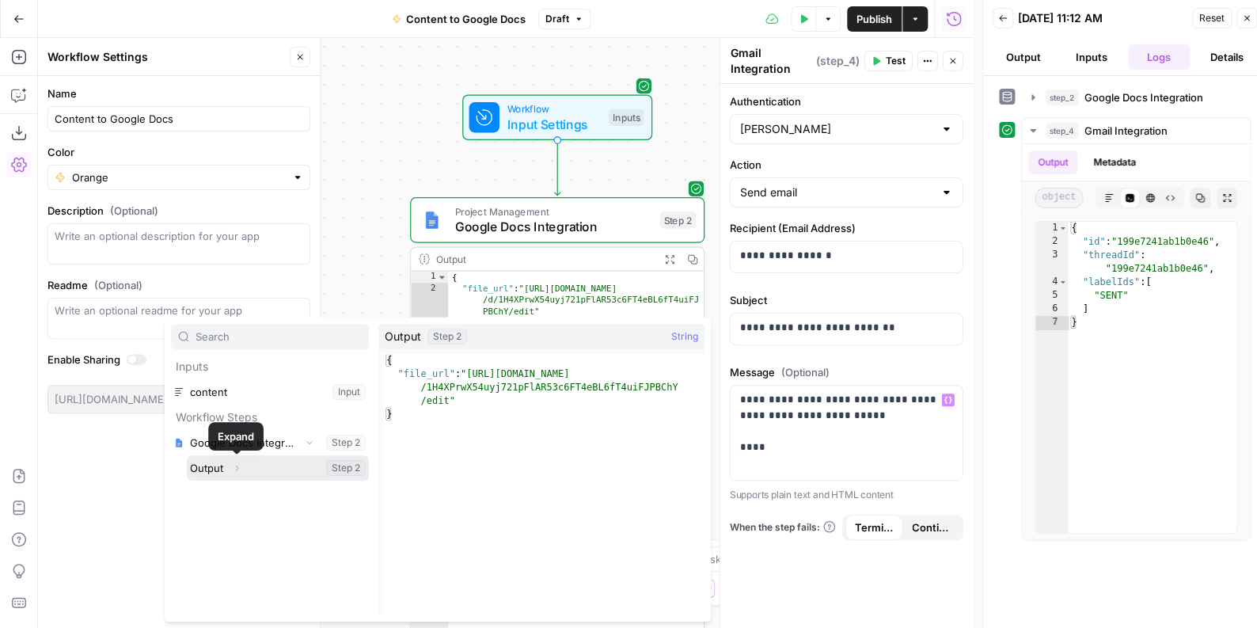
click at [241, 469] on icon "button" at bounding box center [236, 467] width 9 height 9
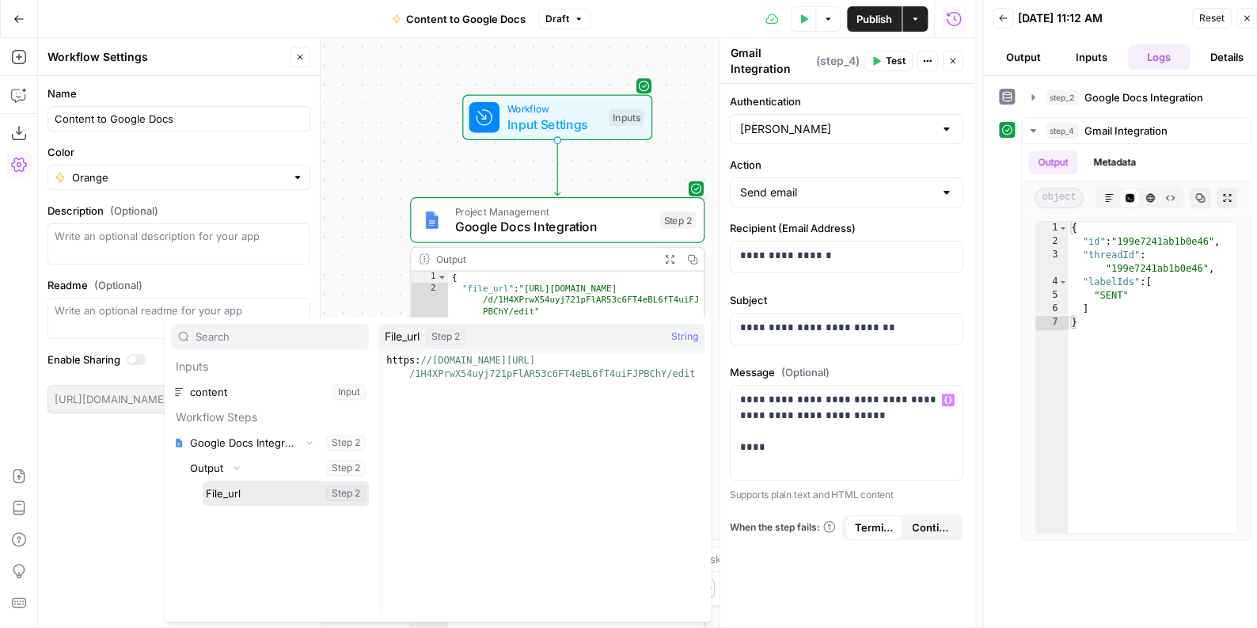
click at [240, 488] on button "Select variable File_url" at bounding box center [286, 492] width 166 height 25
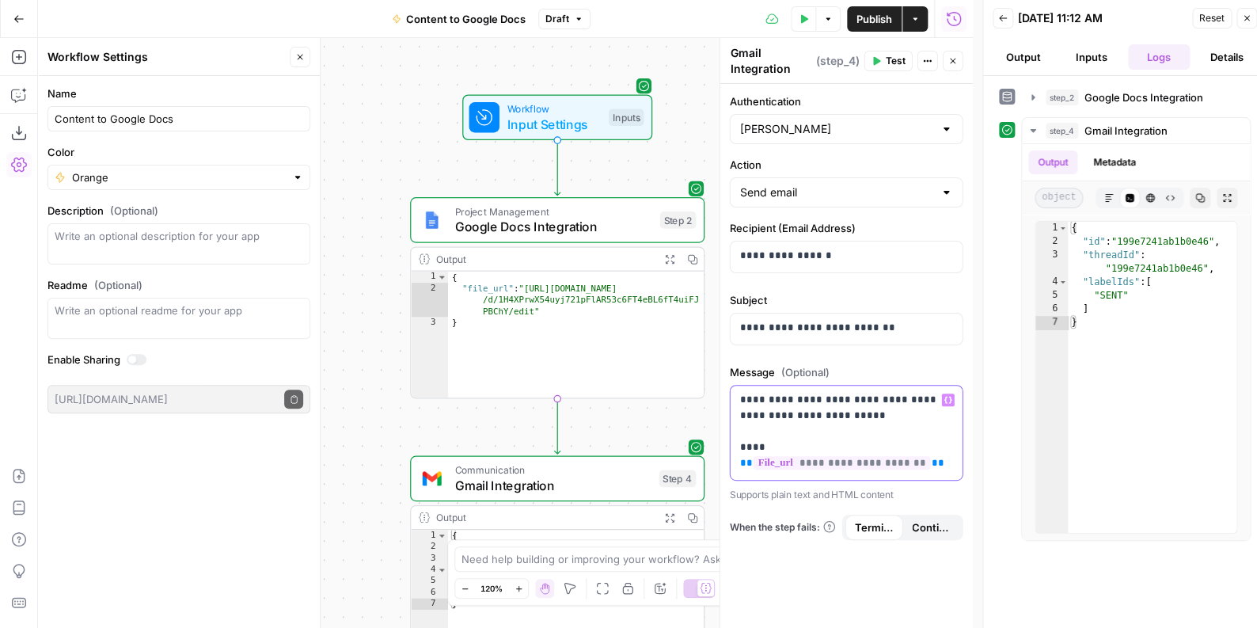
click at [847, 414] on p "**********" at bounding box center [847, 423] width 214 height 63
drag, startPoint x: 869, startPoint y: 401, endPoint x: 830, endPoint y: 395, distance: 40.0
click at [830, 395] on p "**********" at bounding box center [847, 423] width 214 height 63
click at [794, 405] on p "**********" at bounding box center [847, 423] width 214 height 63
click at [733, 395] on div "**********" at bounding box center [847, 432] width 232 height 94
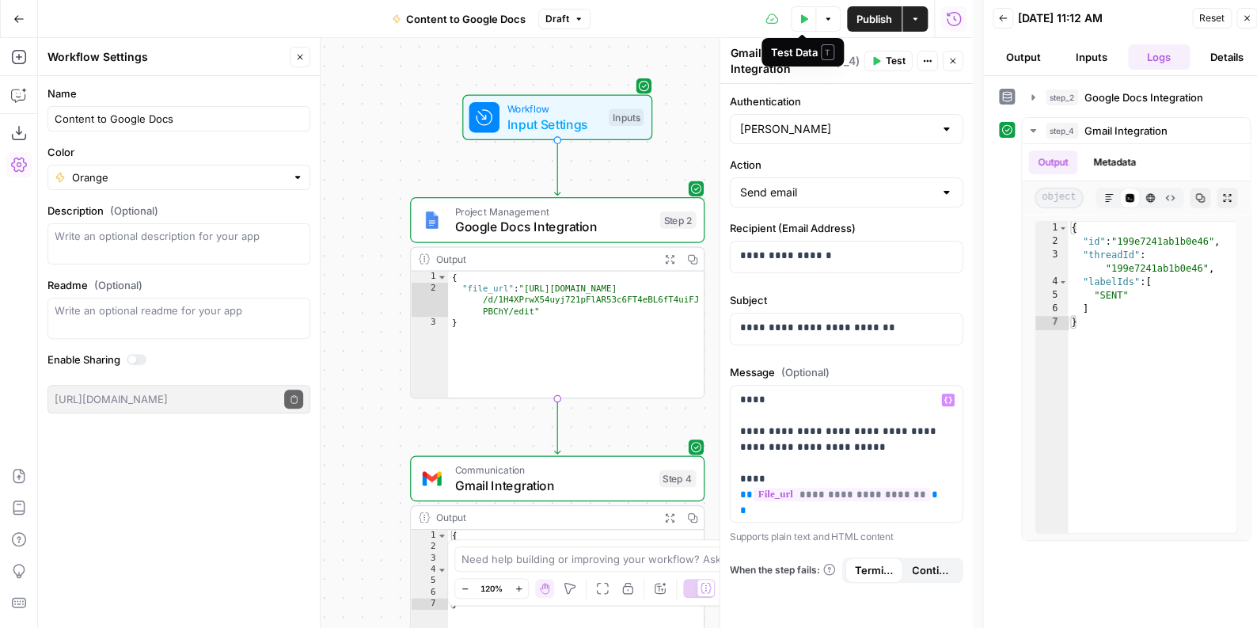
click at [807, 27] on button "Test Data" at bounding box center [803, 18] width 25 height 25
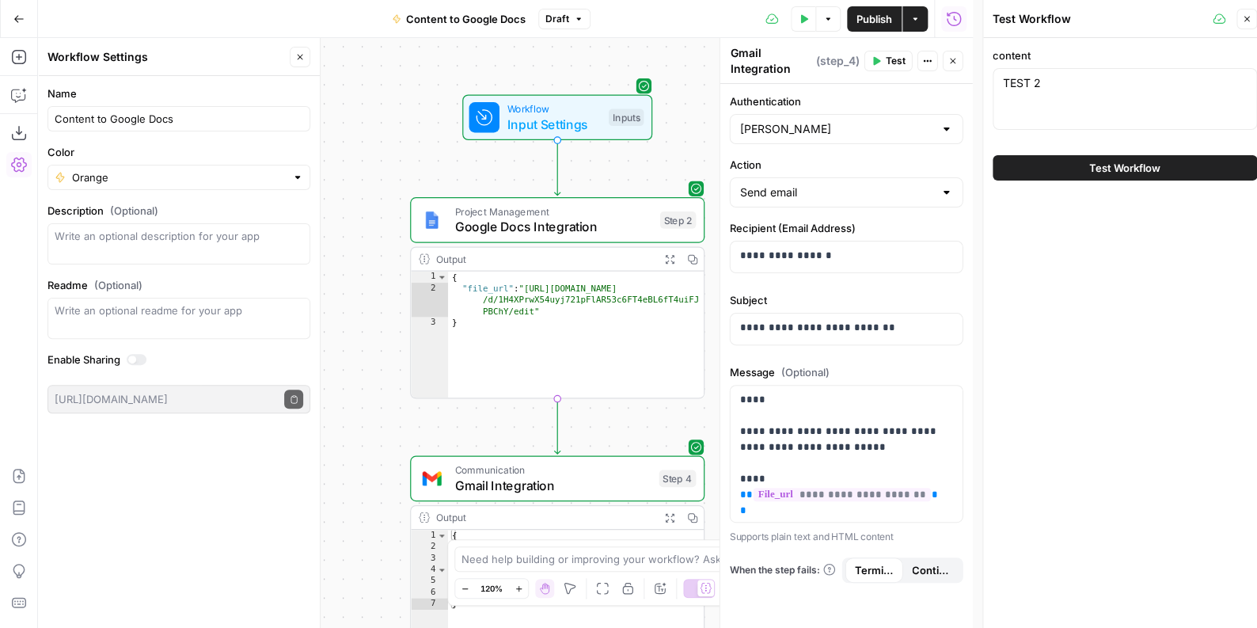
click at [1167, 180] on button "Test Workflow" at bounding box center [1125, 167] width 264 height 25
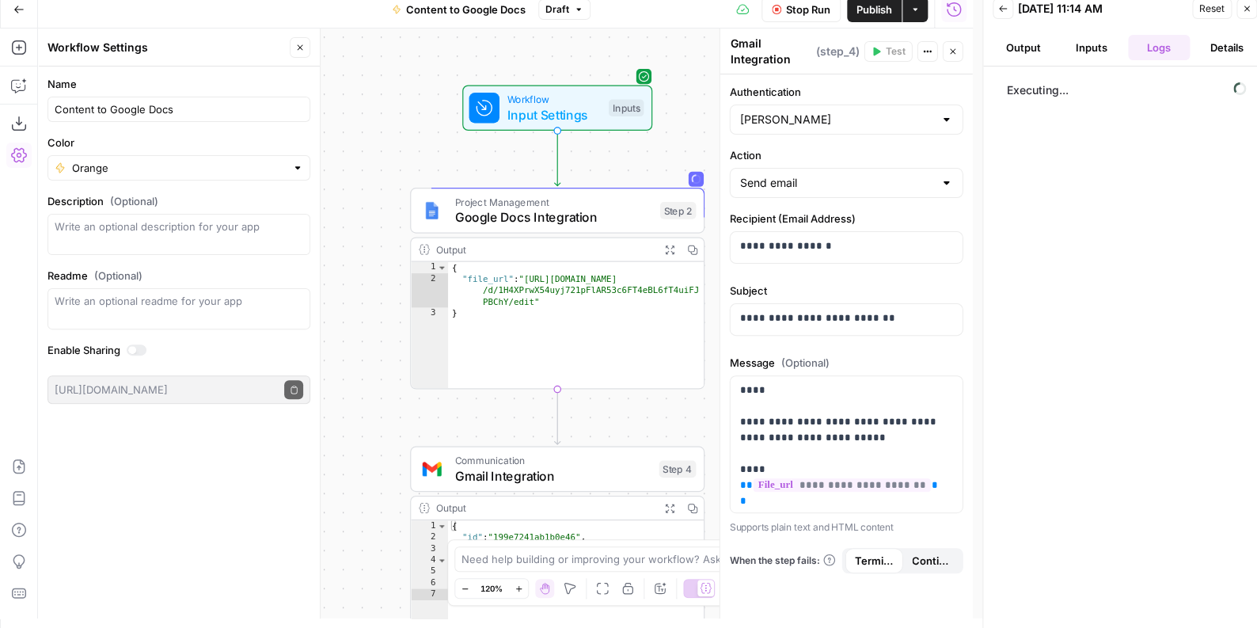
scroll to position [2, 0]
click at [754, 452] on p "**********" at bounding box center [841, 443] width 203 height 127
click at [874, 432] on p "**********" at bounding box center [841, 443] width 203 height 127
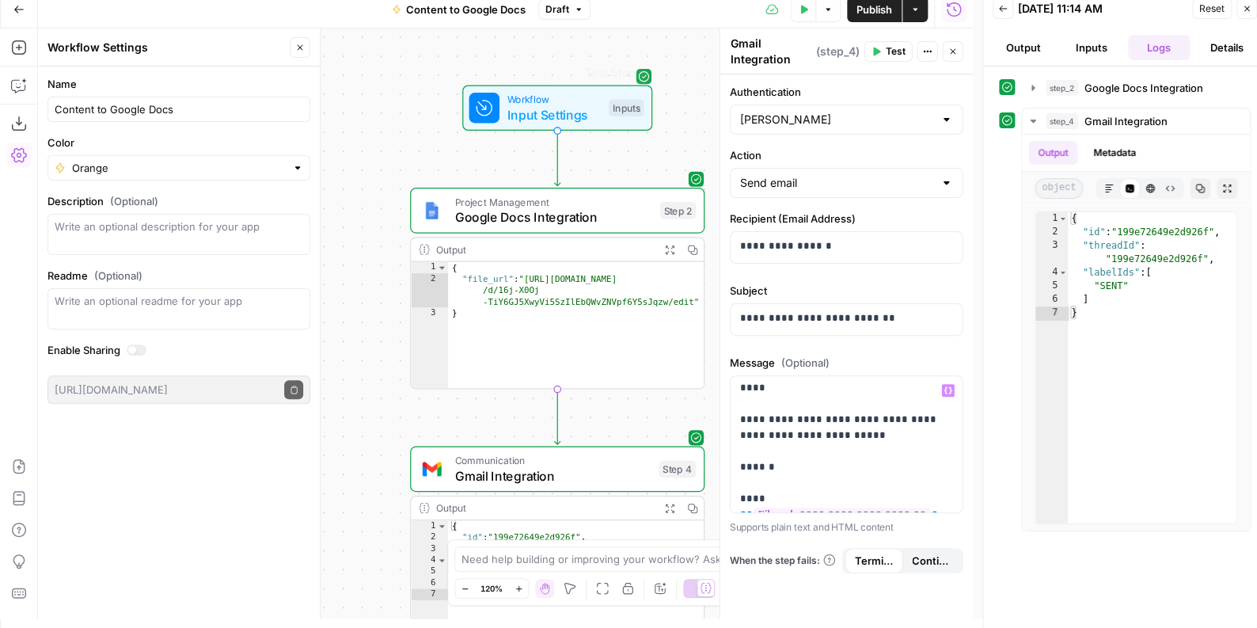
click at [556, 101] on span "Workflow" at bounding box center [554, 99] width 94 height 15
click at [631, 108] on div "Inputs" at bounding box center [626, 106] width 35 height 17
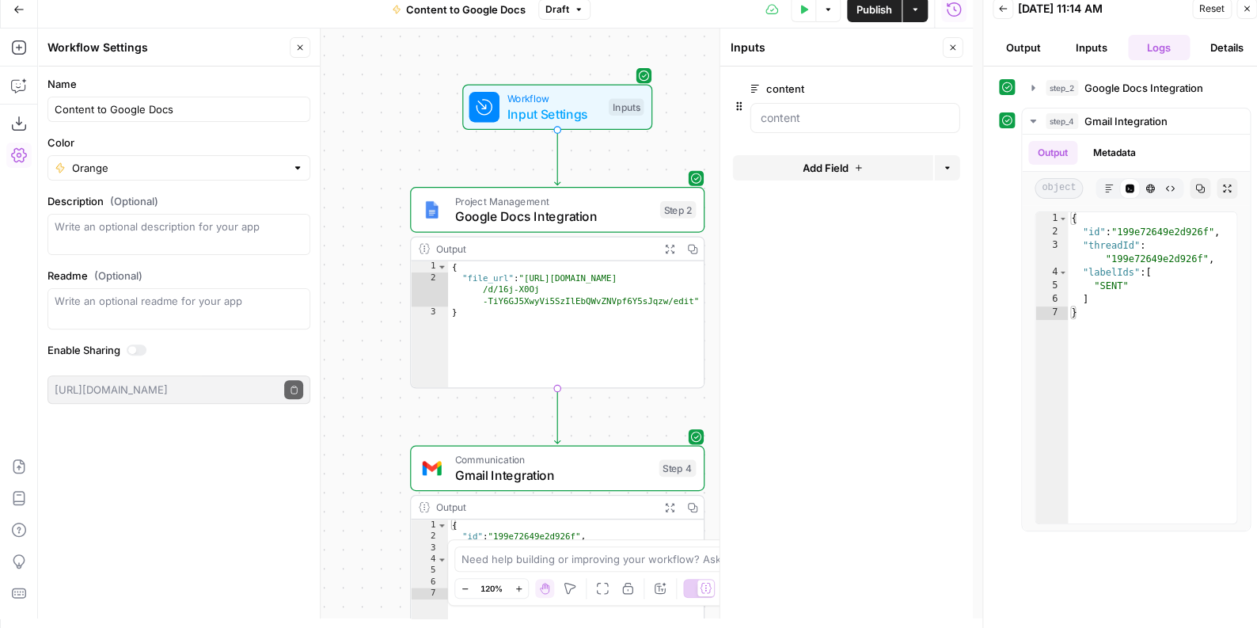
click at [818, 178] on button "Add Field" at bounding box center [833, 167] width 200 height 25
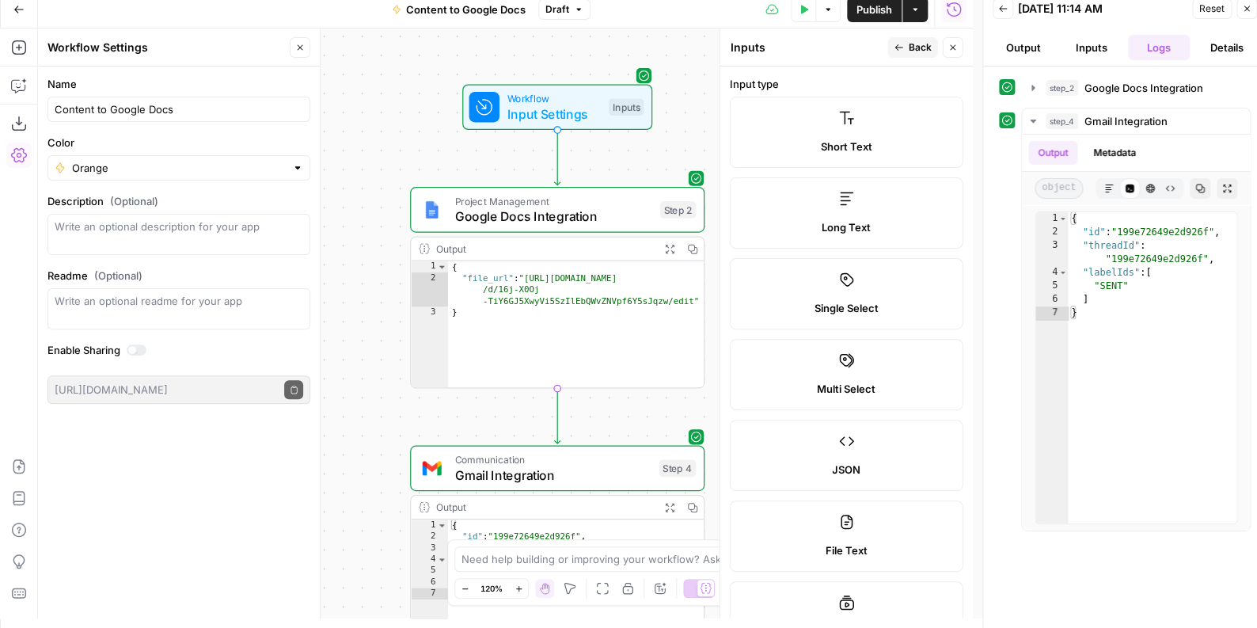
click at [858, 220] on span "Long Text" at bounding box center [846, 227] width 49 height 16
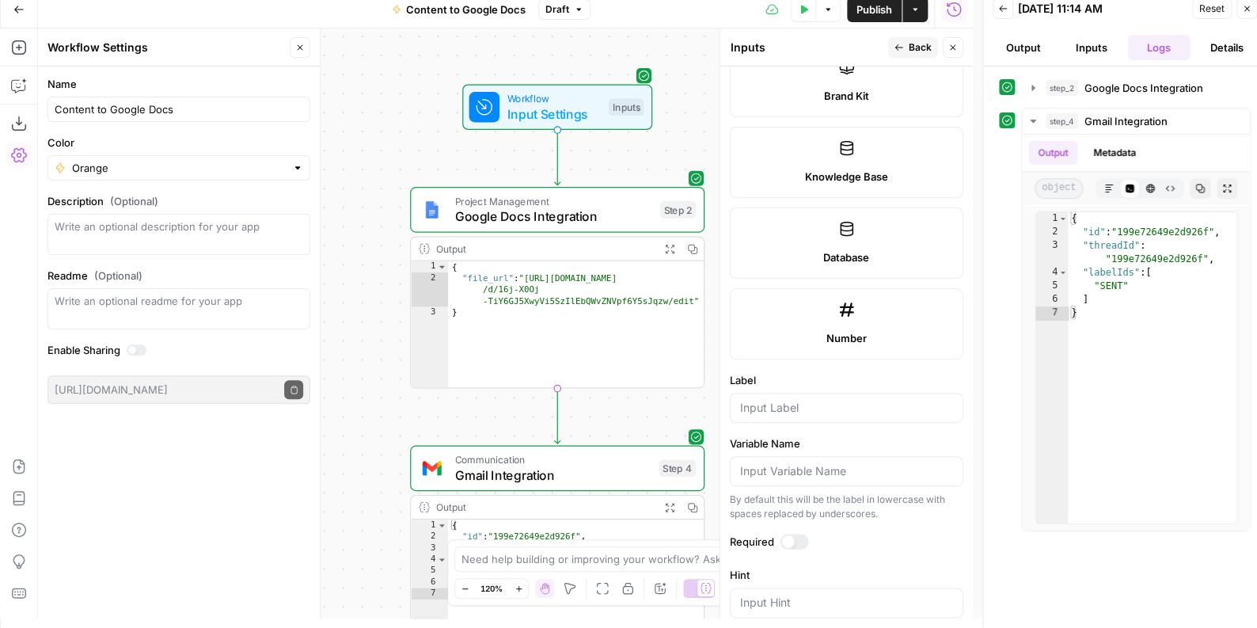
scroll to position [922, 0]
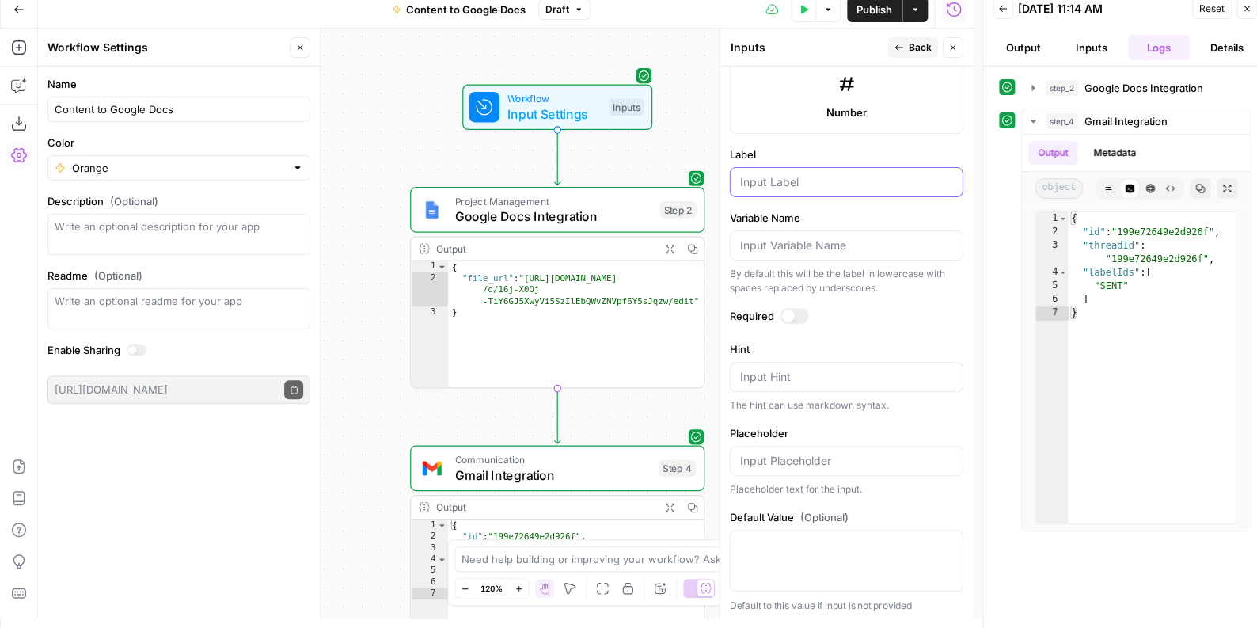
click at [784, 174] on input "Label" at bounding box center [846, 182] width 213 height 16
type input "content title"
click at [794, 308] on div at bounding box center [794, 316] width 28 height 16
click at [885, 18] on button "Publish" at bounding box center [874, 9] width 55 height 25
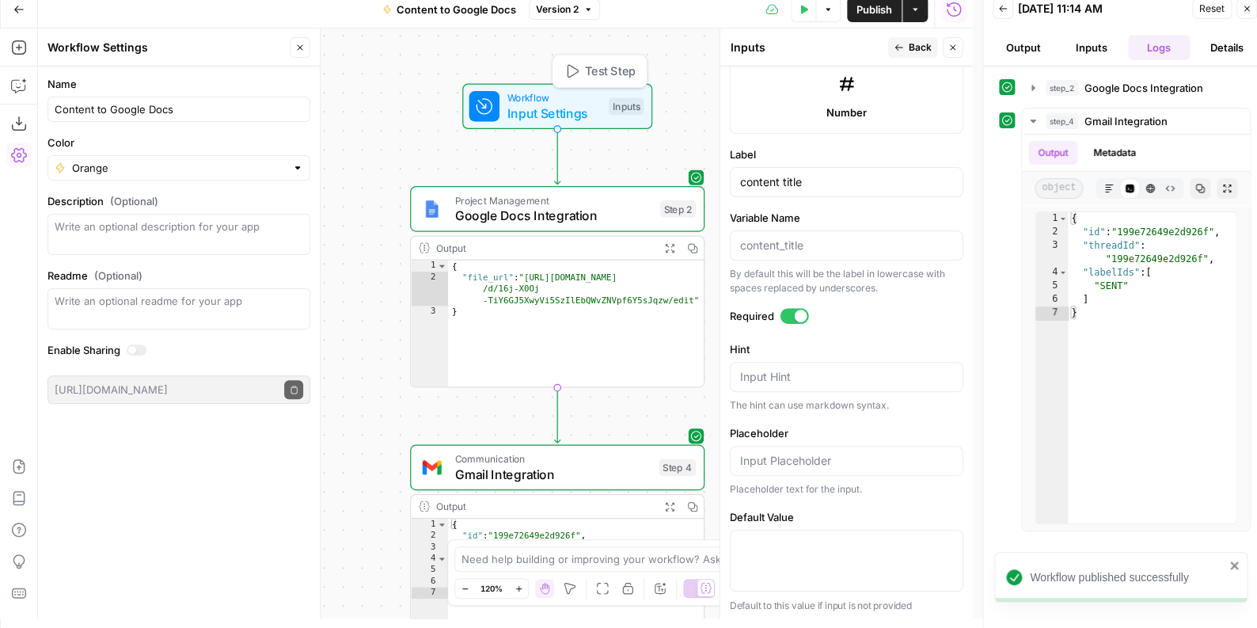
click at [534, 107] on span "Input Settings" at bounding box center [554, 113] width 94 height 19
click at [995, 6] on button "Back" at bounding box center [1003, 8] width 21 height 21
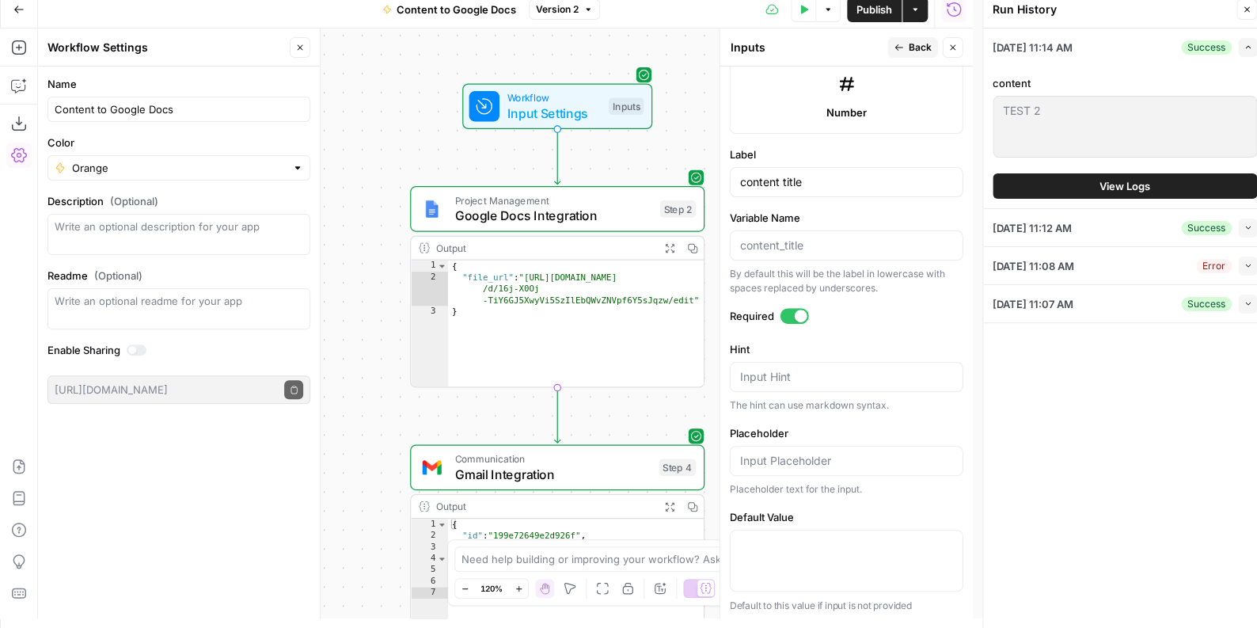
click at [481, 117] on div at bounding box center [484, 106] width 30 height 30
click at [497, 116] on div at bounding box center [484, 106] width 30 height 30
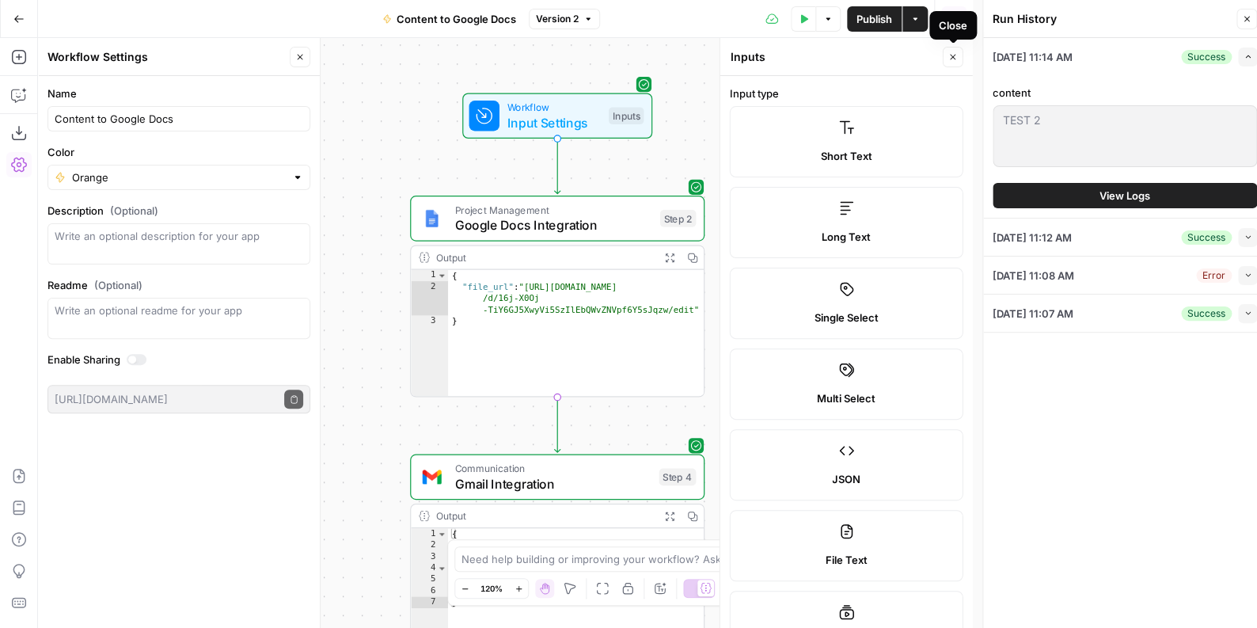
click at [948, 54] on icon "button" at bounding box center [952, 56] width 9 height 9
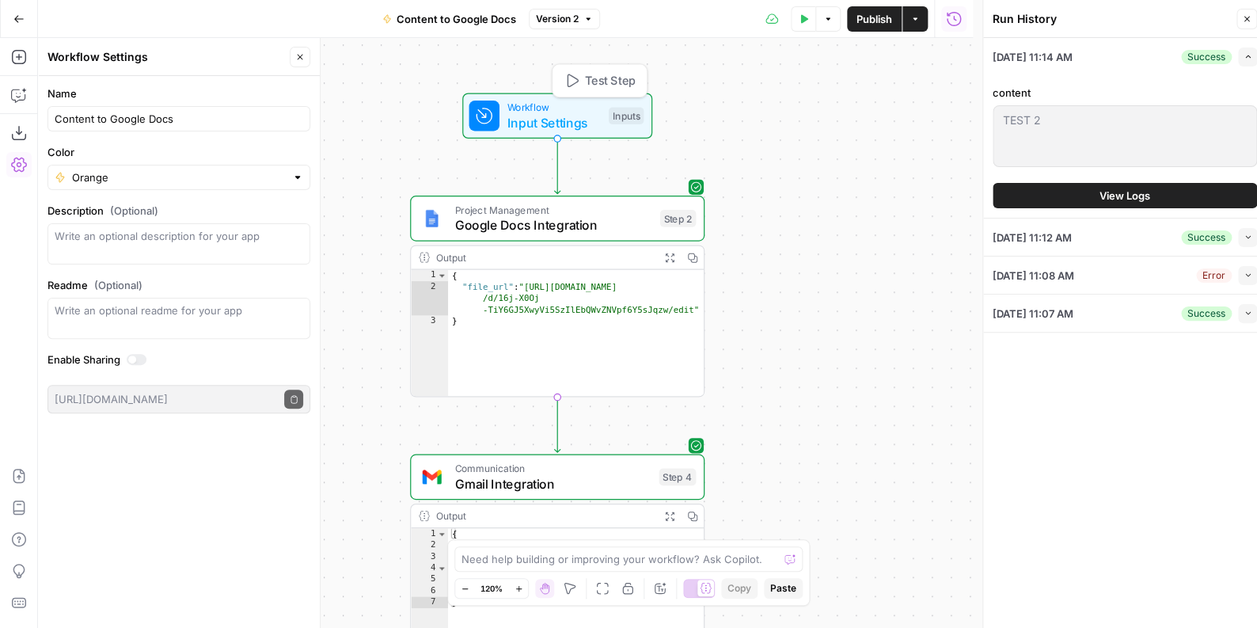
click at [516, 113] on span "Workflow" at bounding box center [554, 107] width 94 height 15
click at [814, 244] on span "Add Field" at bounding box center [826, 241] width 46 height 16
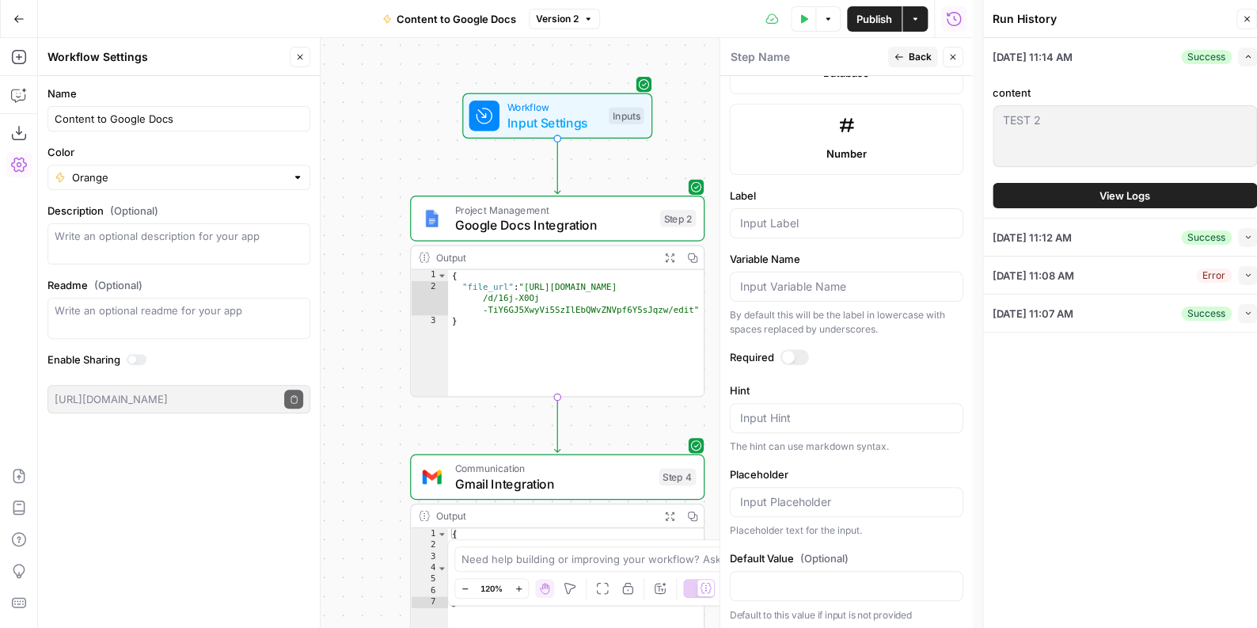
scroll to position [9, 0]
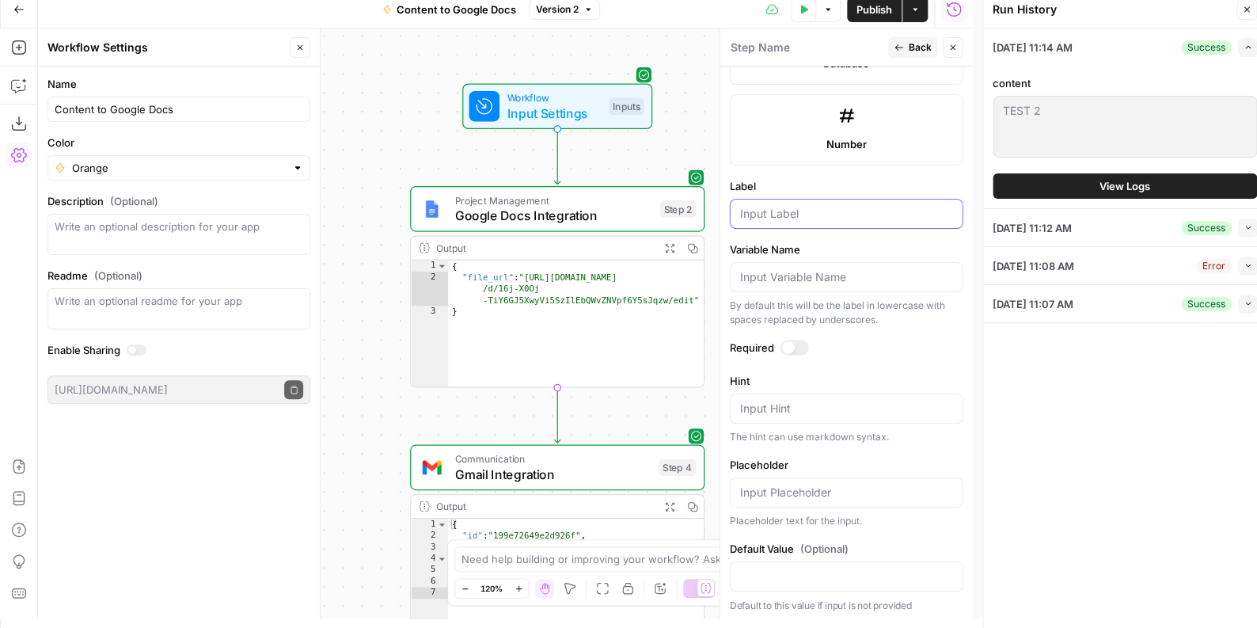
click at [792, 216] on input "Label" at bounding box center [846, 214] width 213 height 16
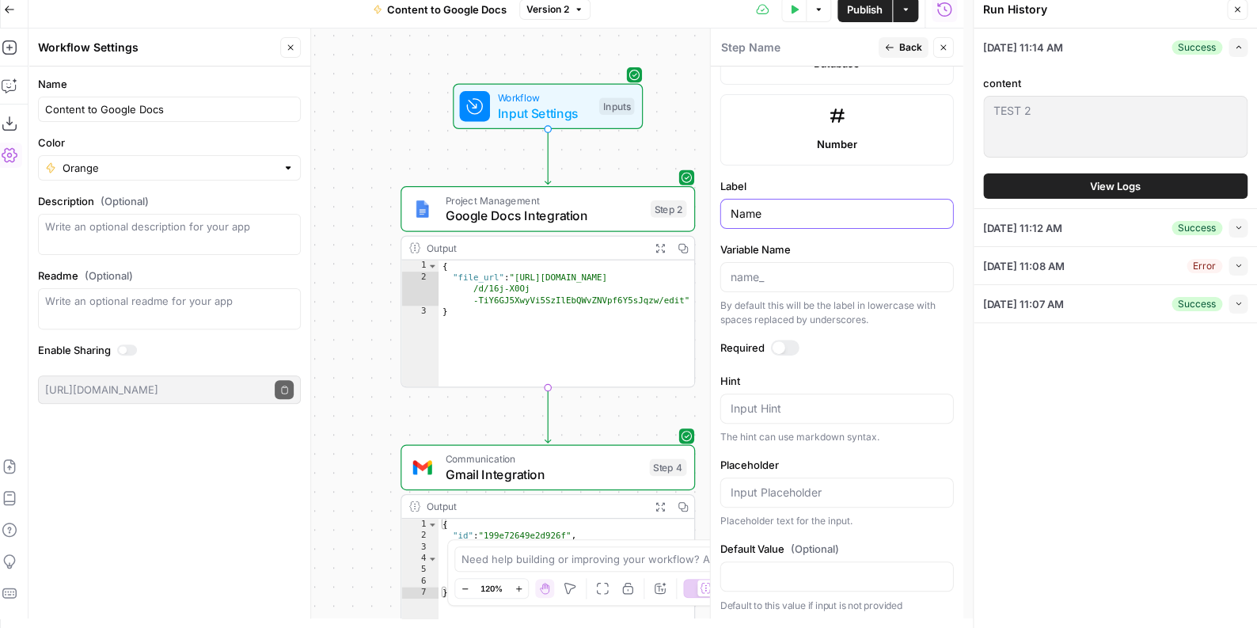
type input "Name"
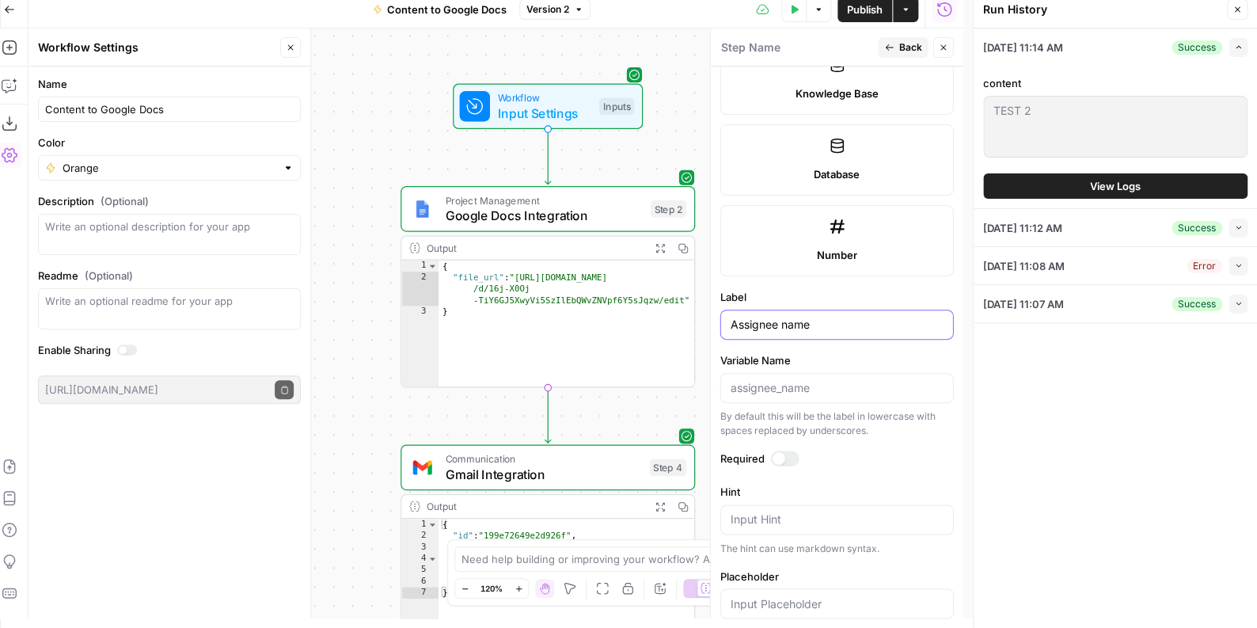
scroll to position [712, 0]
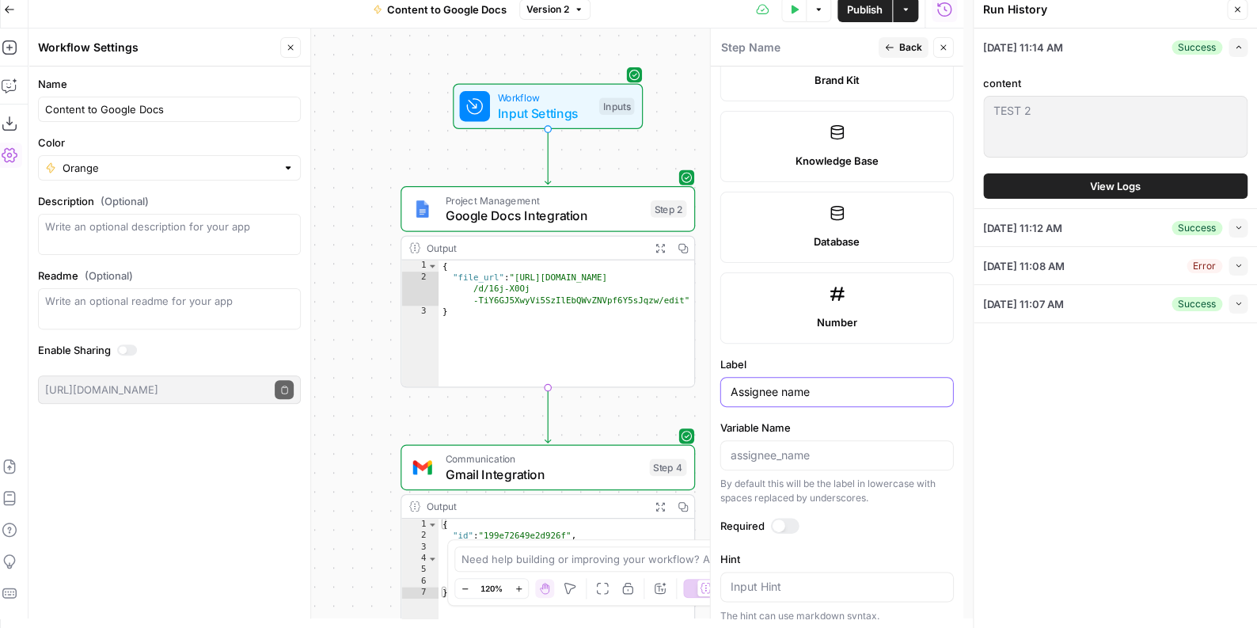
type input "Assignee name"
click at [886, 41] on button "Back" at bounding box center [904, 47] width 50 height 21
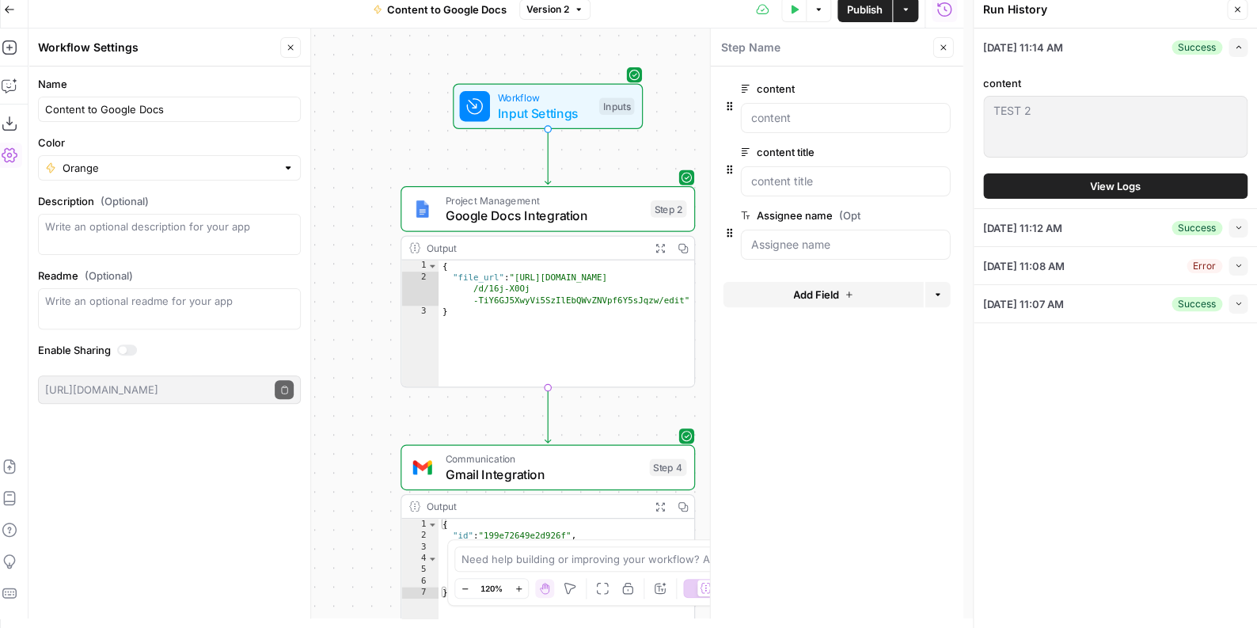
click at [849, 307] on div "Add Field Options" at bounding box center [836, 301] width 227 height 38
click at [834, 285] on button "Add Field" at bounding box center [823, 294] width 200 height 25
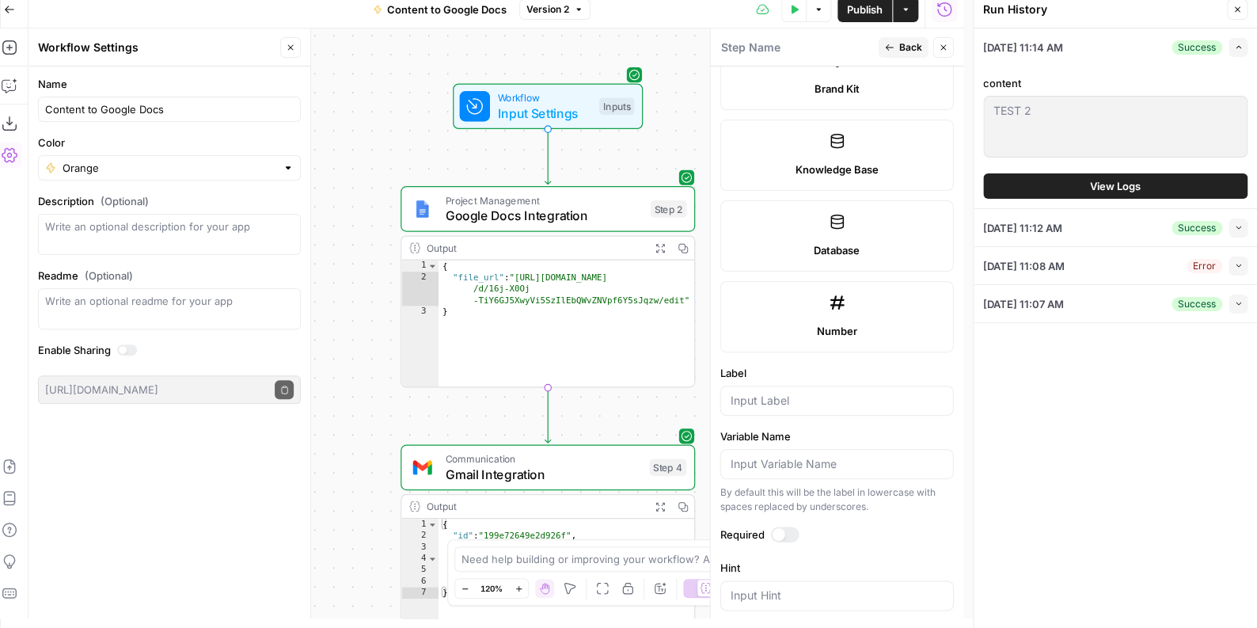
scroll to position [730, 0]
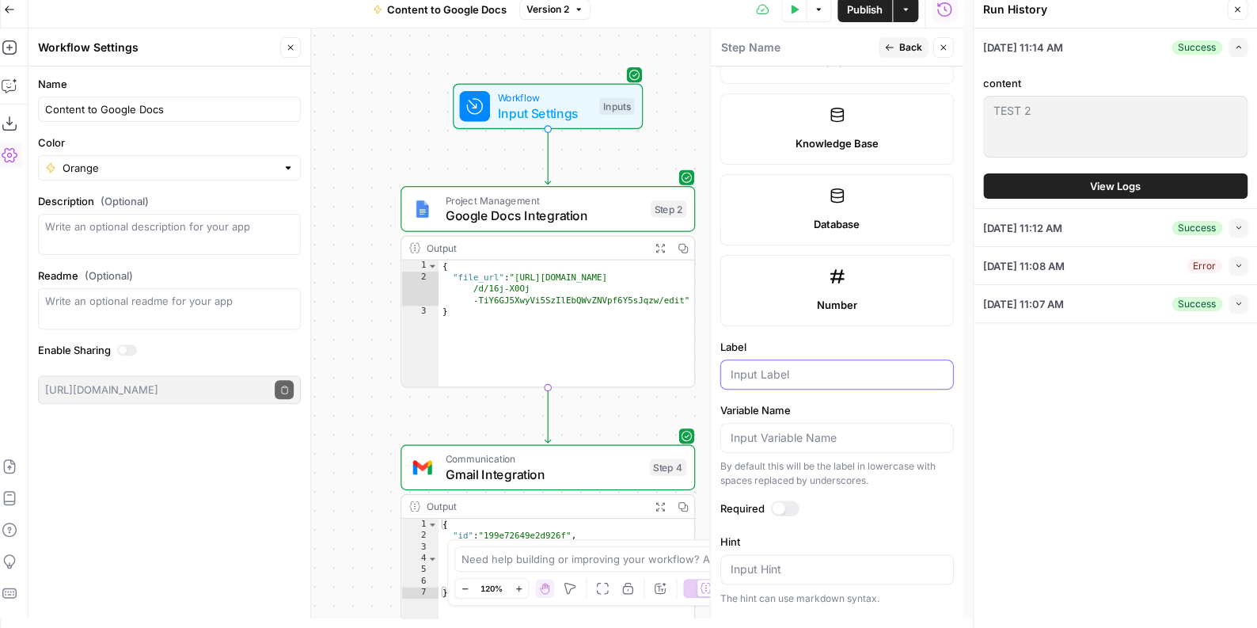
click at [839, 374] on input "Label" at bounding box center [837, 374] width 213 height 16
paste input "Assignee name"
click at [790, 374] on input "Assignee e-mail" at bounding box center [837, 374] width 213 height 16
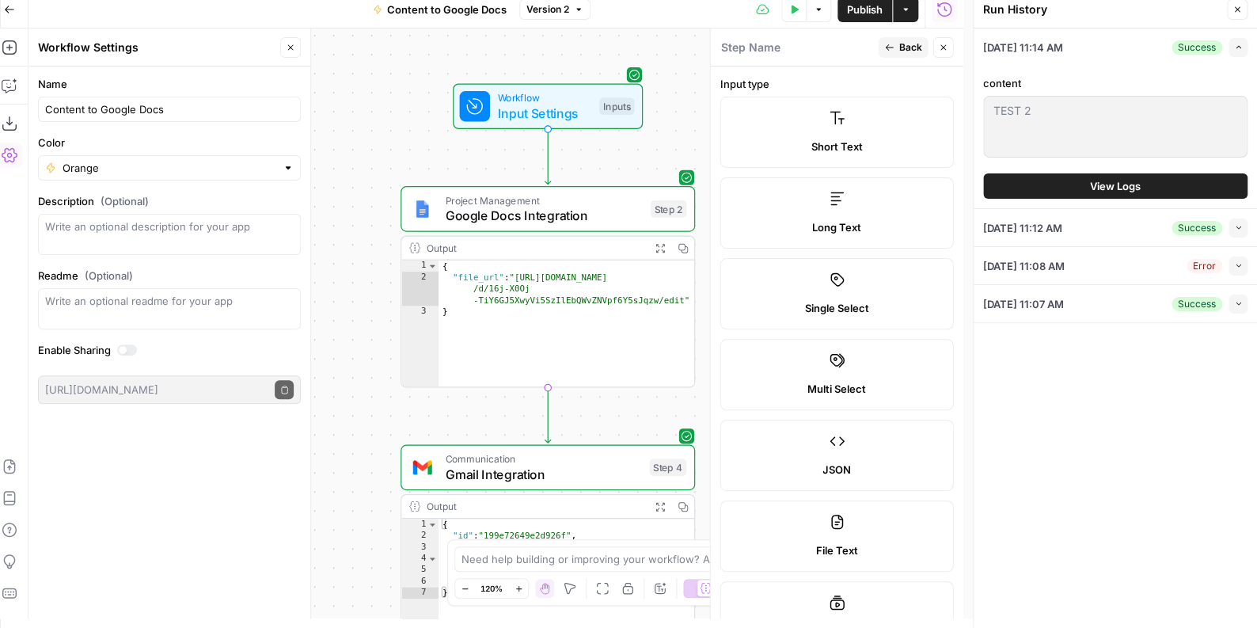
scroll to position [0, 9]
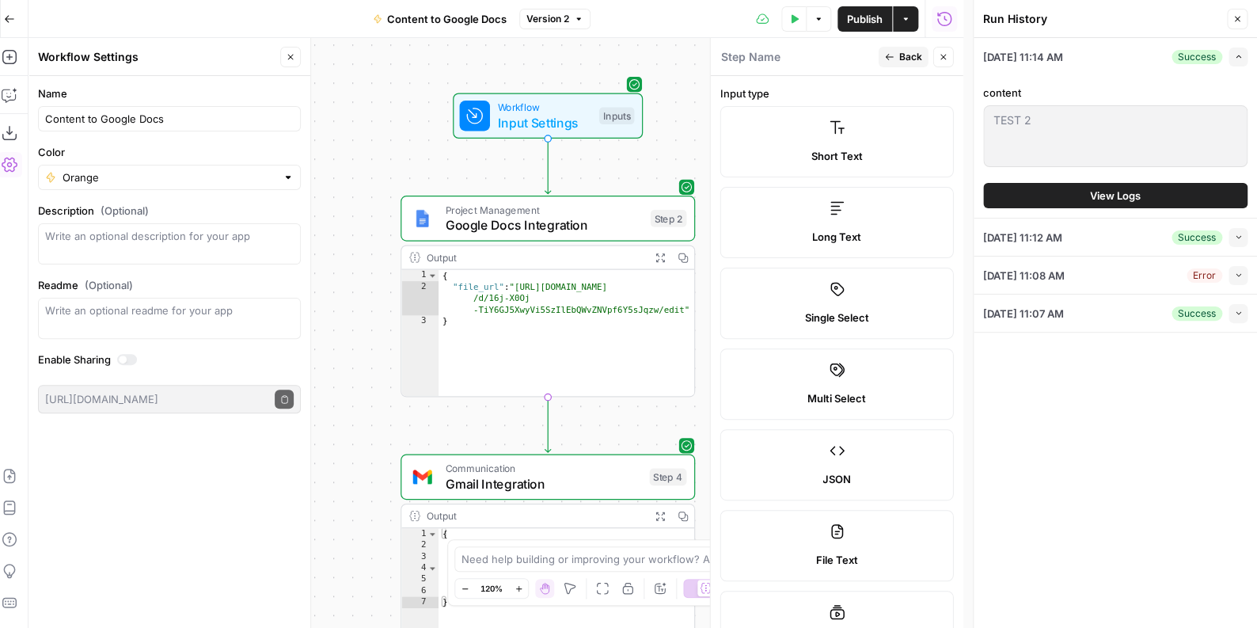
type input "Assignee email"
click at [1059, 459] on div "10/15/25 at 11:14 AM Success Expand content TEST 2 TEST 2 View Logs 10/15/25 at…" at bounding box center [1115, 338] width 283 height 600
click at [1240, 17] on icon "button" at bounding box center [1236, 18] width 9 height 9
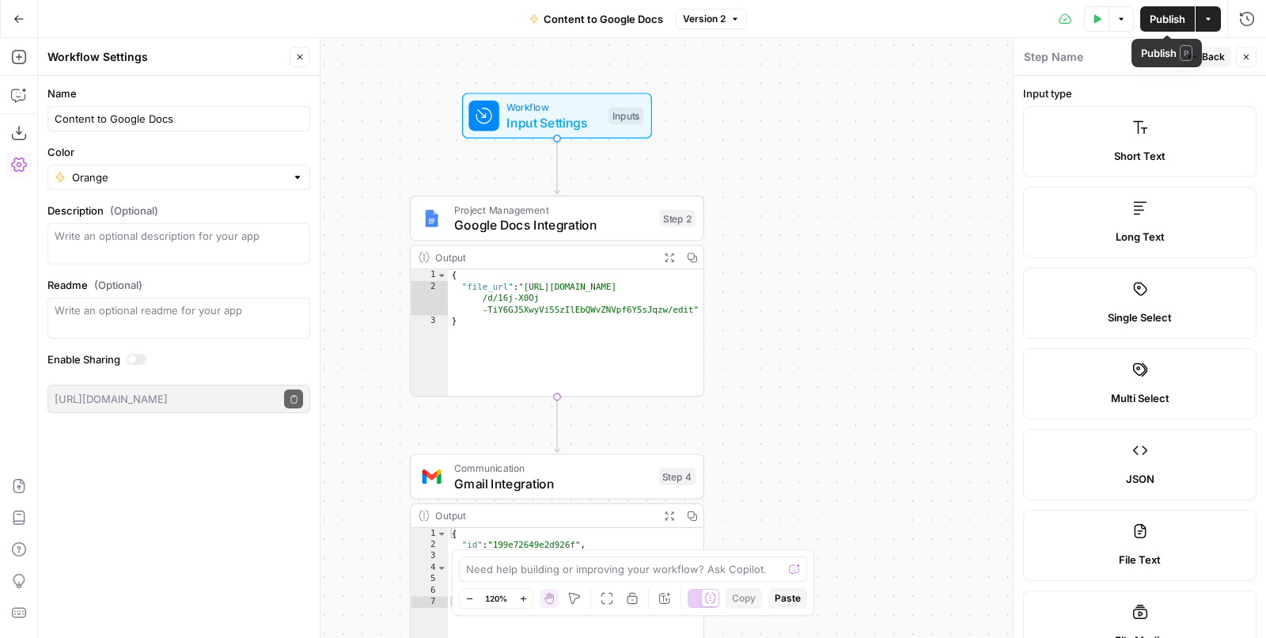
click at [915, 199] on div "**********" at bounding box center [652, 338] width 1228 height 600
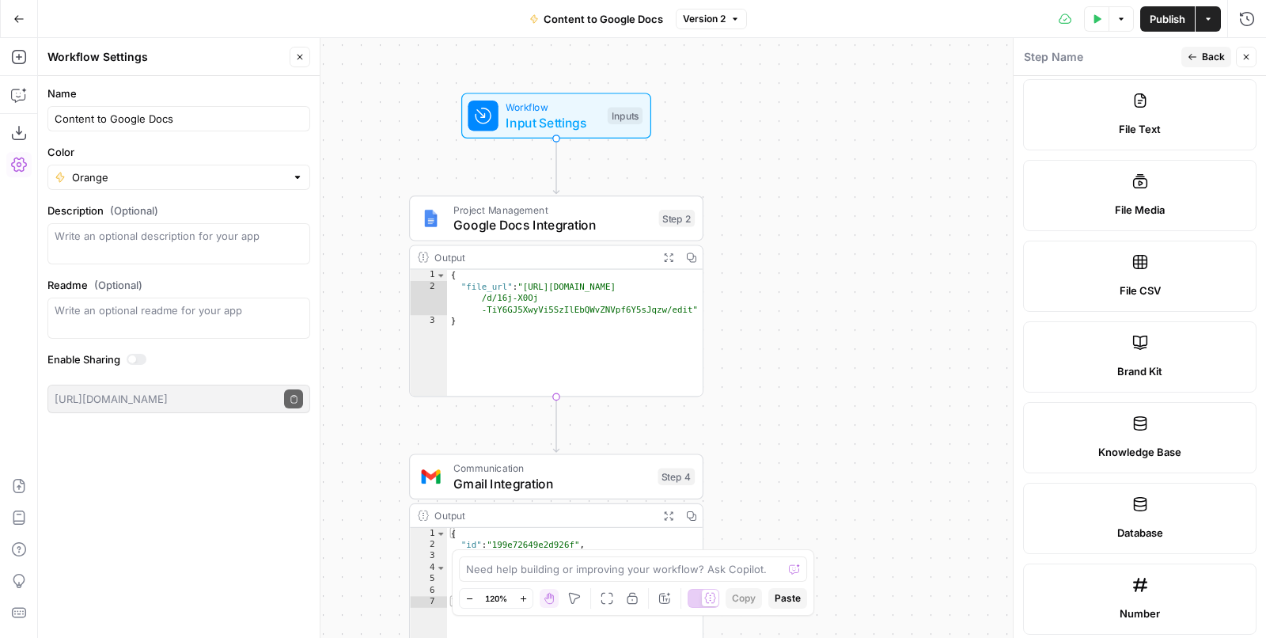
scroll to position [880, 0]
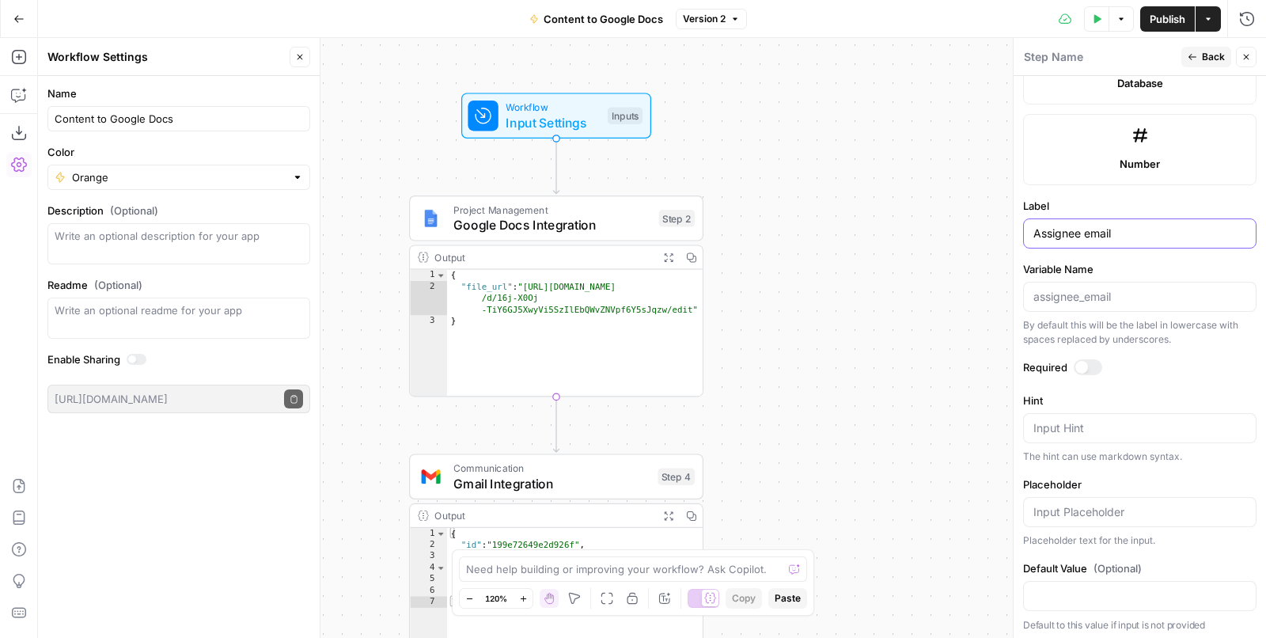
click at [1098, 226] on input "Assignee email" at bounding box center [1140, 234] width 213 height 16
click at [1209, 56] on span "Back" at bounding box center [1213, 57] width 23 height 14
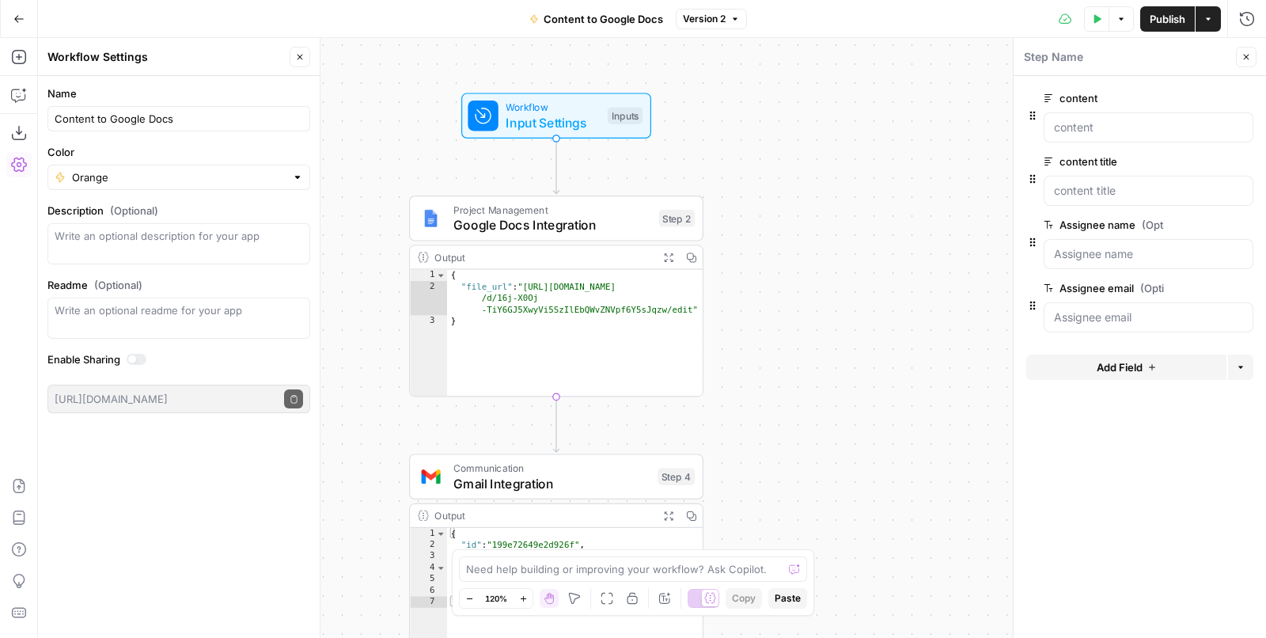
click at [1155, 363] on icon "button" at bounding box center [1152, 367] width 9 height 9
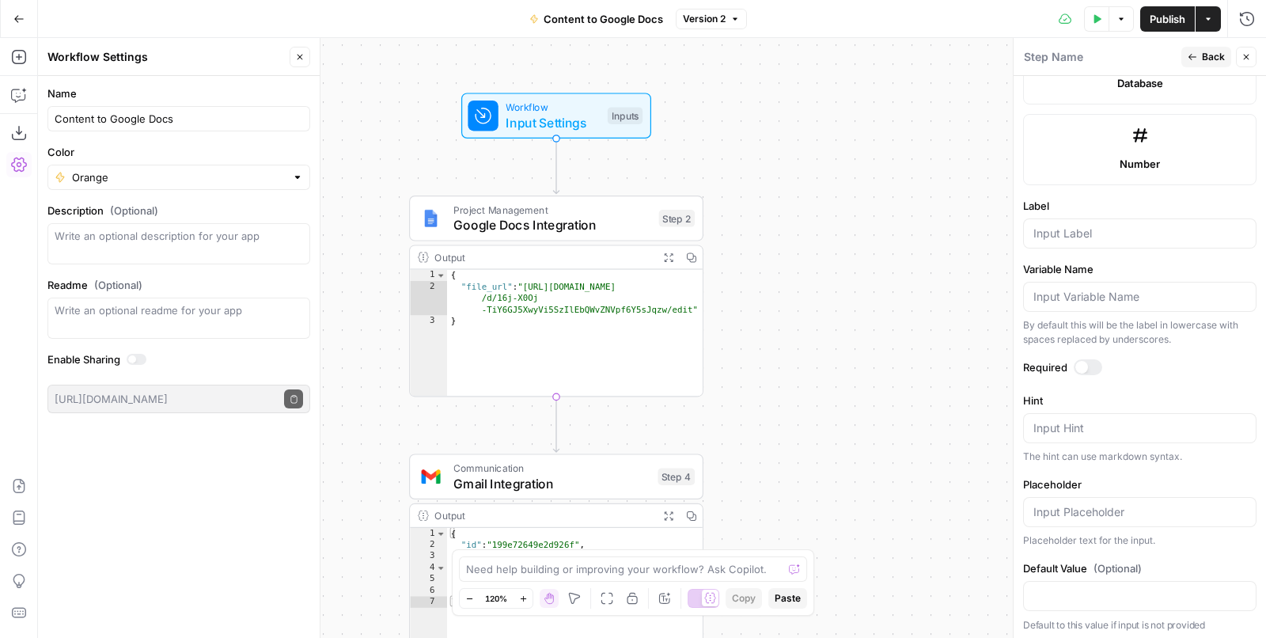
click at [1078, 250] on form "Input type Short Text Long Text Single Select Multi Select JSON File Text File …" at bounding box center [1140, 357] width 253 height 562
click at [1074, 226] on input "Label" at bounding box center [1140, 234] width 213 height 16
type input "date"
click at [967, 276] on div "**********" at bounding box center [652, 338] width 1228 height 600
click at [1210, 66] on button "Back" at bounding box center [1207, 57] width 50 height 21
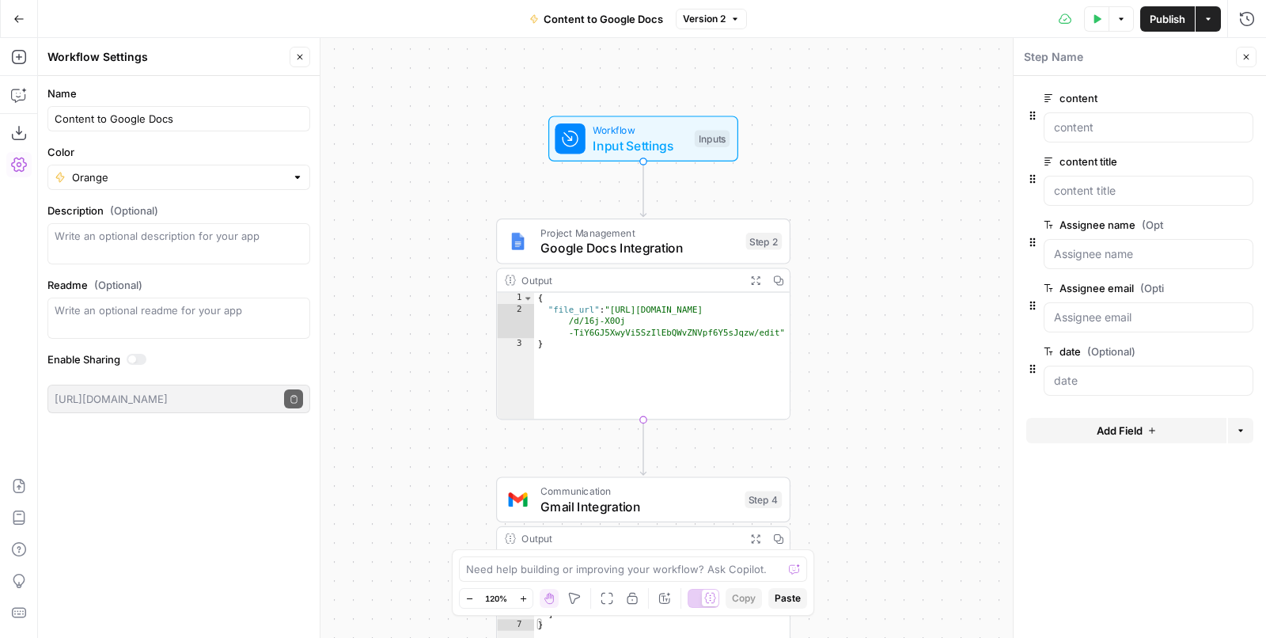
drag, startPoint x: 792, startPoint y: 236, endPoint x: 879, endPoint y: 259, distance: 90.0
click at [879, 259] on div "**********" at bounding box center [652, 338] width 1228 height 600
click at [697, 251] on span "Google Docs Integration" at bounding box center [640, 247] width 198 height 19
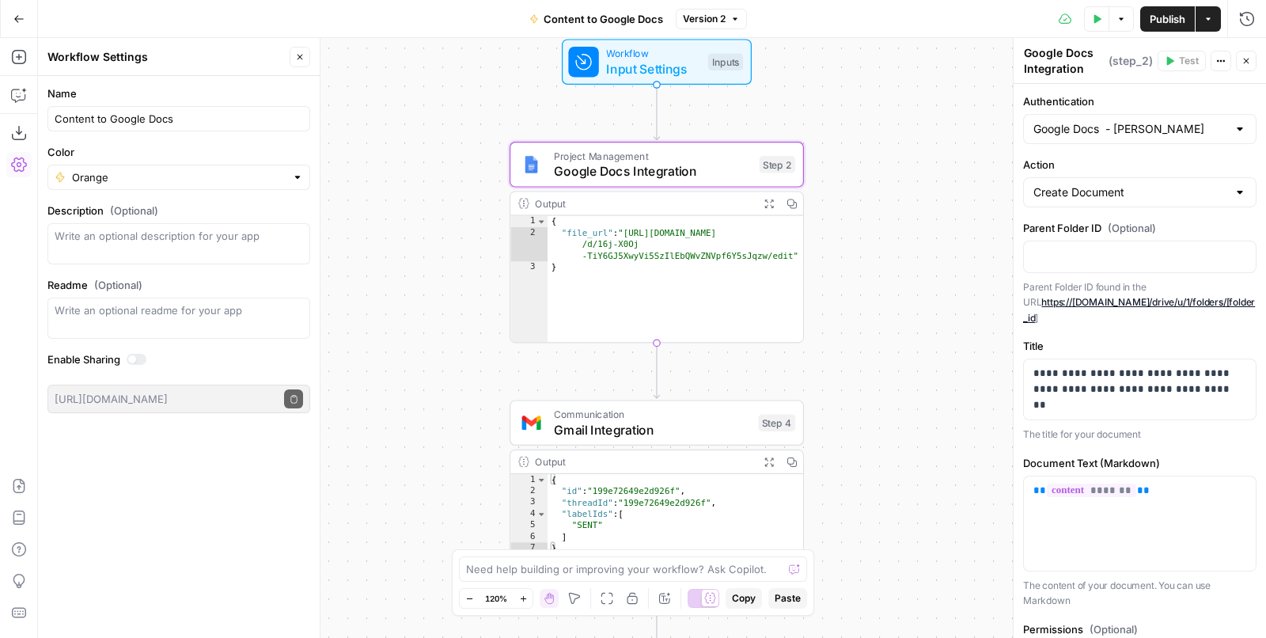
drag, startPoint x: 899, startPoint y: 374, endPoint x: 913, endPoint y: 298, distance: 77.2
click at [913, 298] on div "**********" at bounding box center [652, 338] width 1228 height 600
click at [1164, 483] on p "** ******* **" at bounding box center [1140, 491] width 213 height 16
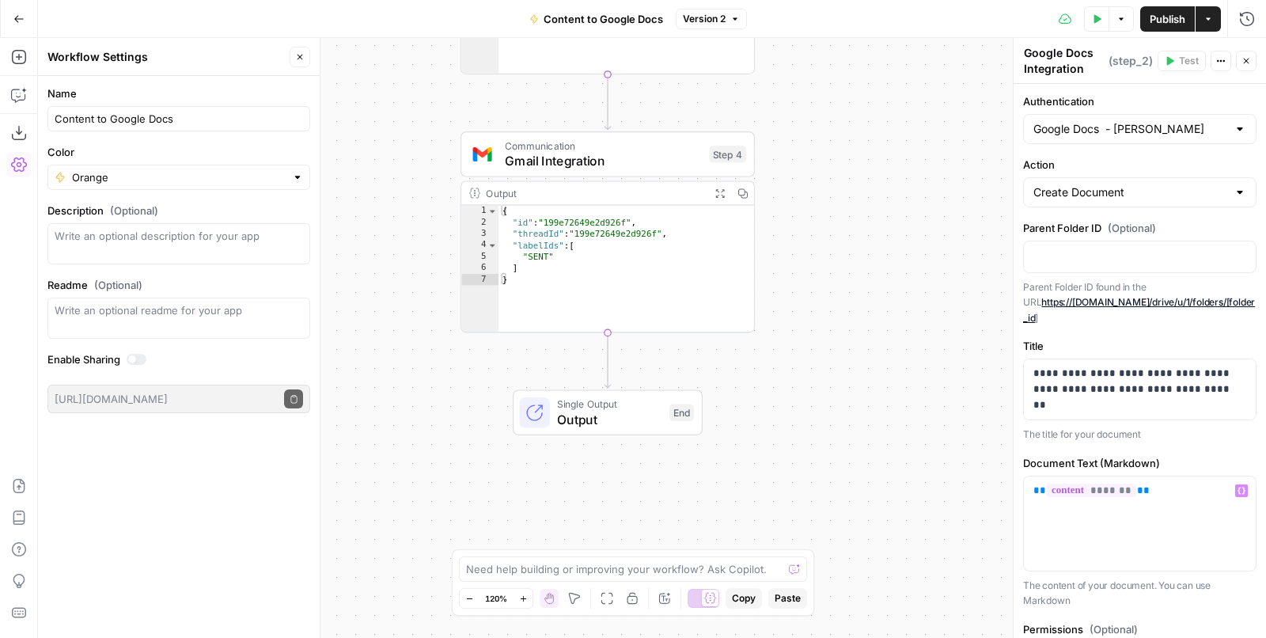
drag, startPoint x: 900, startPoint y: 394, endPoint x: 851, endPoint y: 129, distance: 269.7
click at [851, 128] on div "**********" at bounding box center [652, 338] width 1228 height 600
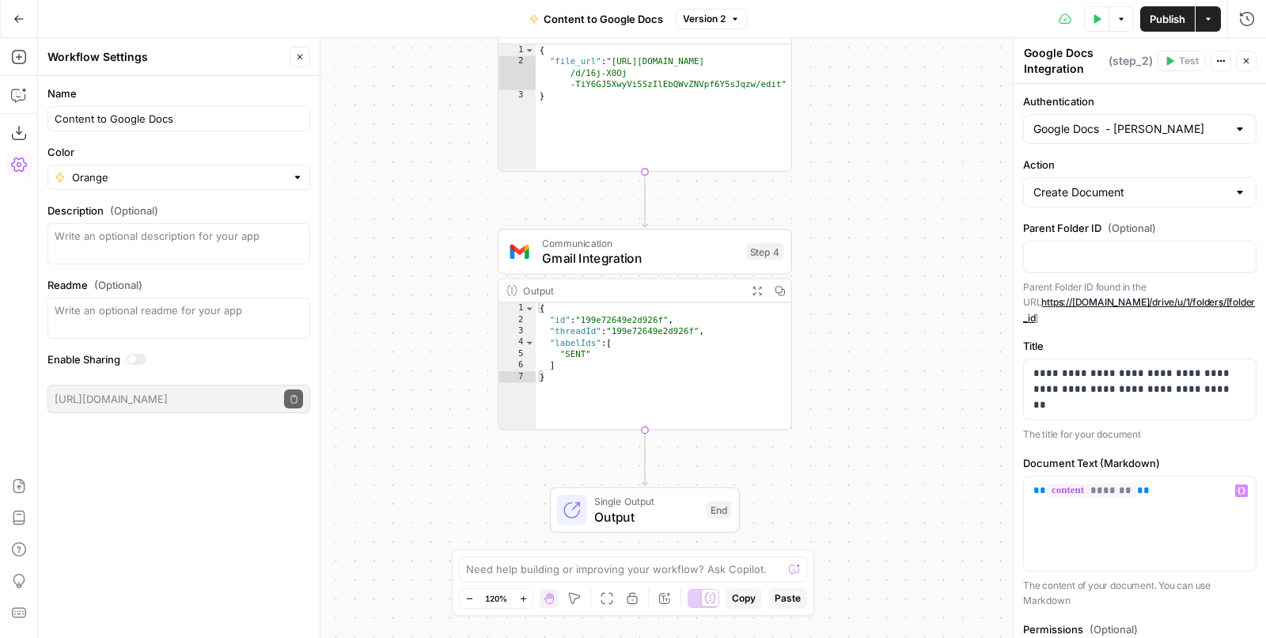
drag, startPoint x: 883, startPoint y: 341, endPoint x: 917, endPoint y: 438, distance: 102.7
click at [917, 438] on div "**********" at bounding box center [652, 338] width 1228 height 600
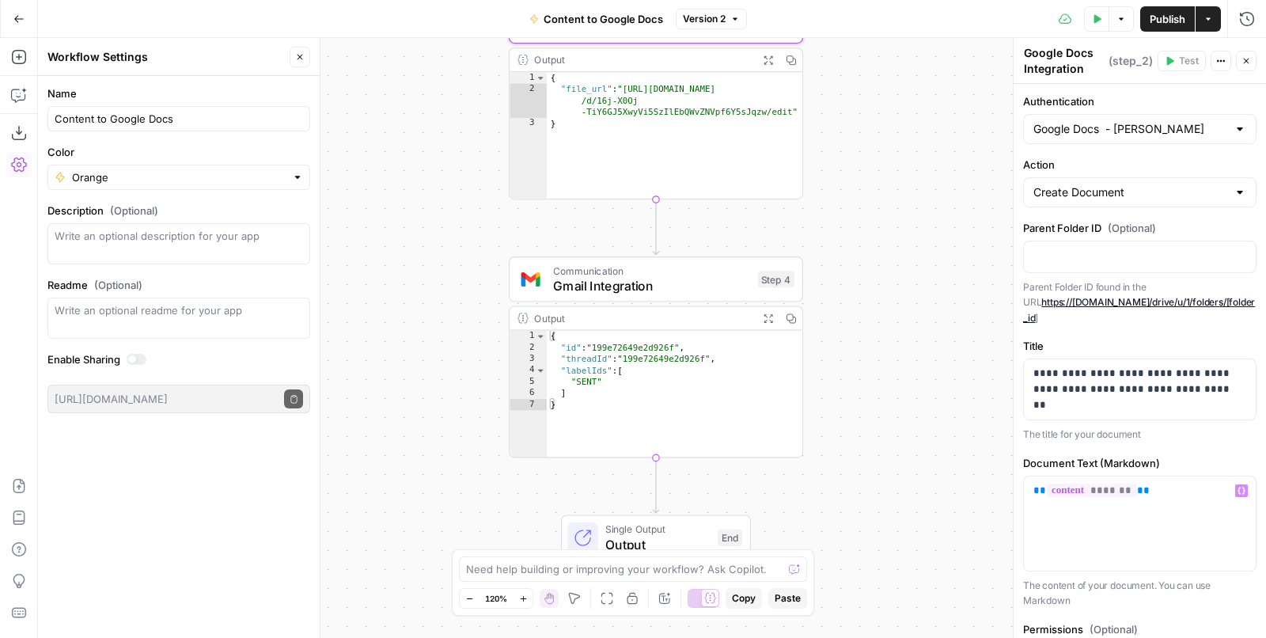
click at [646, 279] on span "Gmail Integration" at bounding box center [651, 285] width 196 height 19
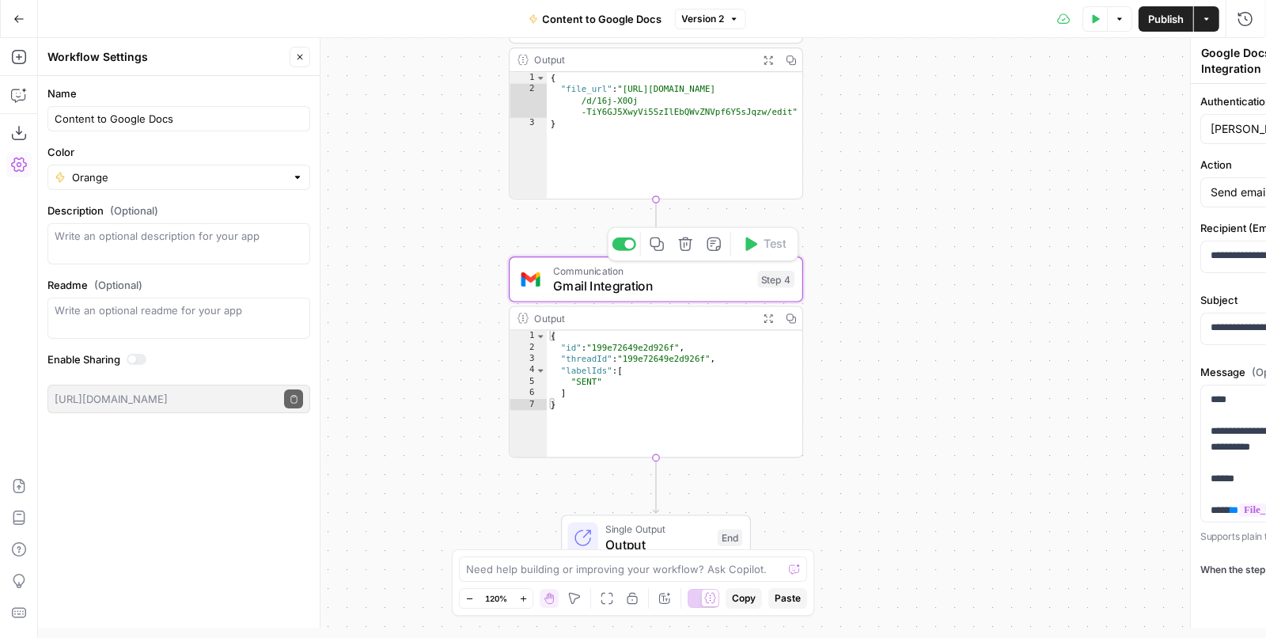
type textarea "Gmail Integration"
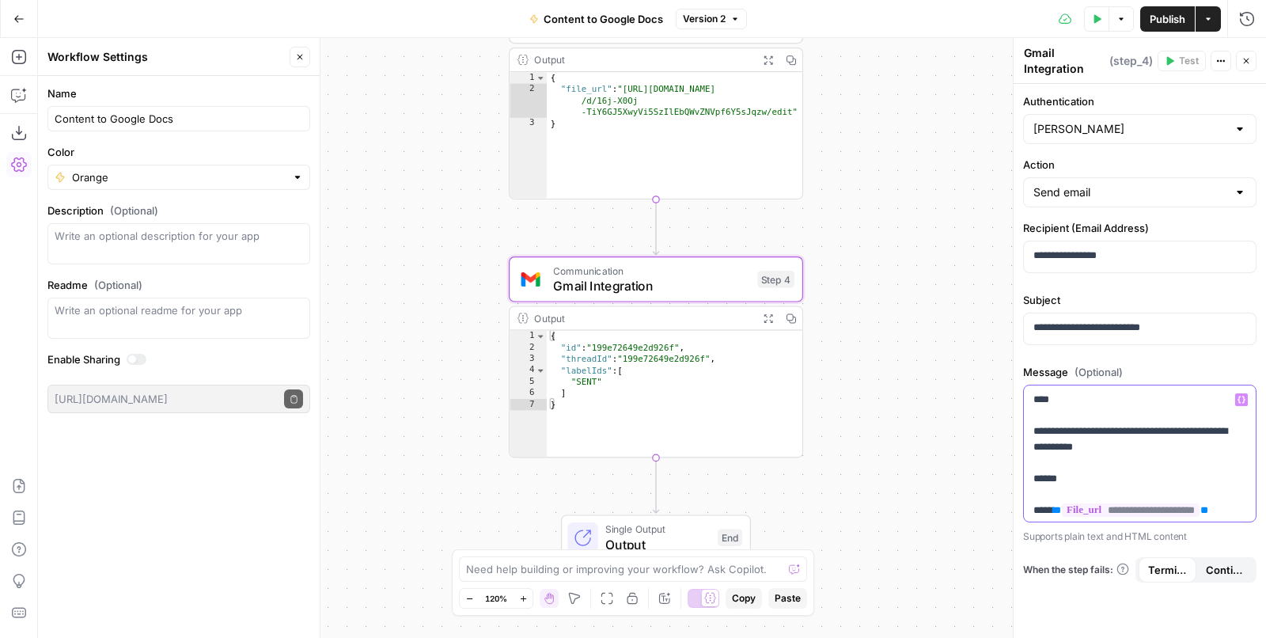
click at [1071, 397] on p "**********" at bounding box center [1135, 471] width 203 height 158
click at [1239, 396] on icon "button" at bounding box center [1242, 400] width 8 height 8
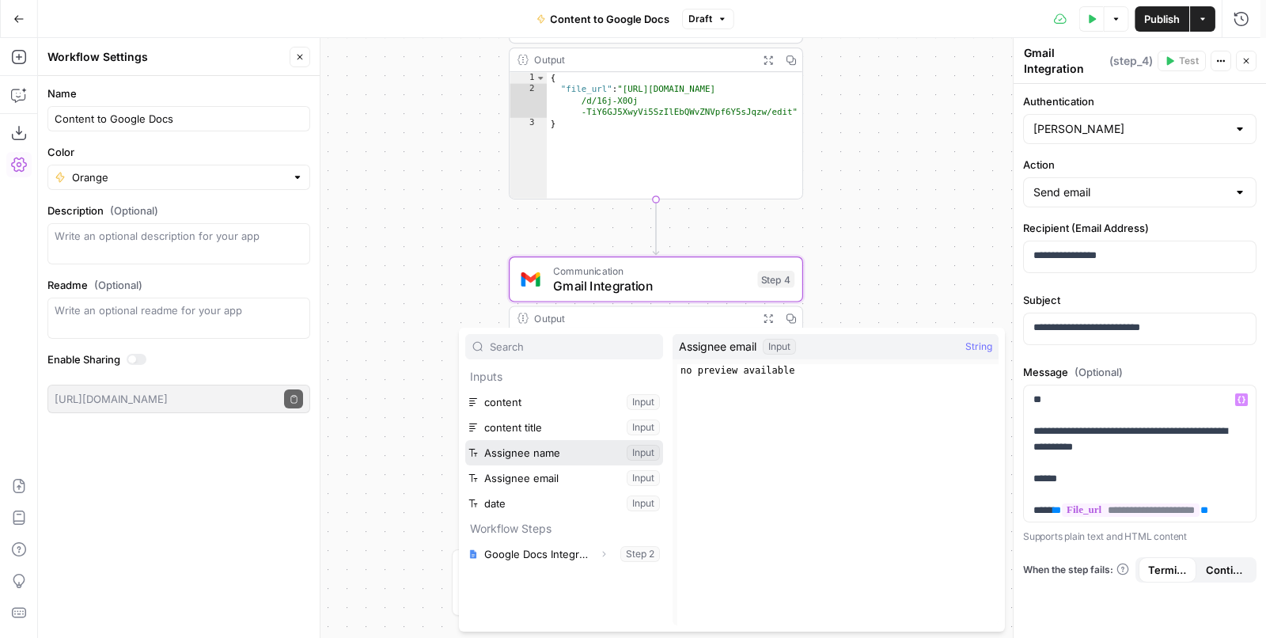
click at [556, 460] on ul "content Input content title Input Assignee name Input Assignee email Input date…" at bounding box center [564, 452] width 198 height 127
click at [564, 453] on button "Select variable Assignee name" at bounding box center [564, 452] width 198 height 25
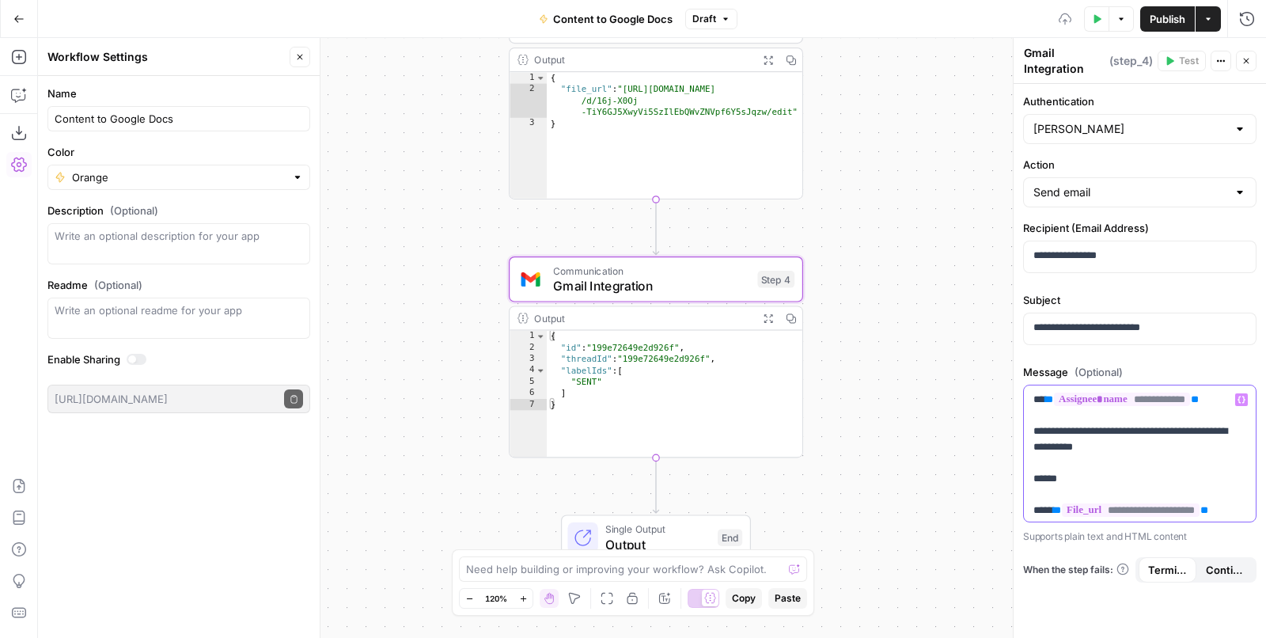
click at [1149, 450] on p "**********" at bounding box center [1135, 471] width 203 height 158
drag, startPoint x: 1126, startPoint y: 429, endPoint x: 1164, endPoint y: 428, distance: 38.8
click at [1164, 428] on p "**********" at bounding box center [1135, 471] width 203 height 158
click at [1176, 445] on p "**********" at bounding box center [1135, 471] width 203 height 158
click at [1083, 478] on p "**********" at bounding box center [1135, 471] width 203 height 158
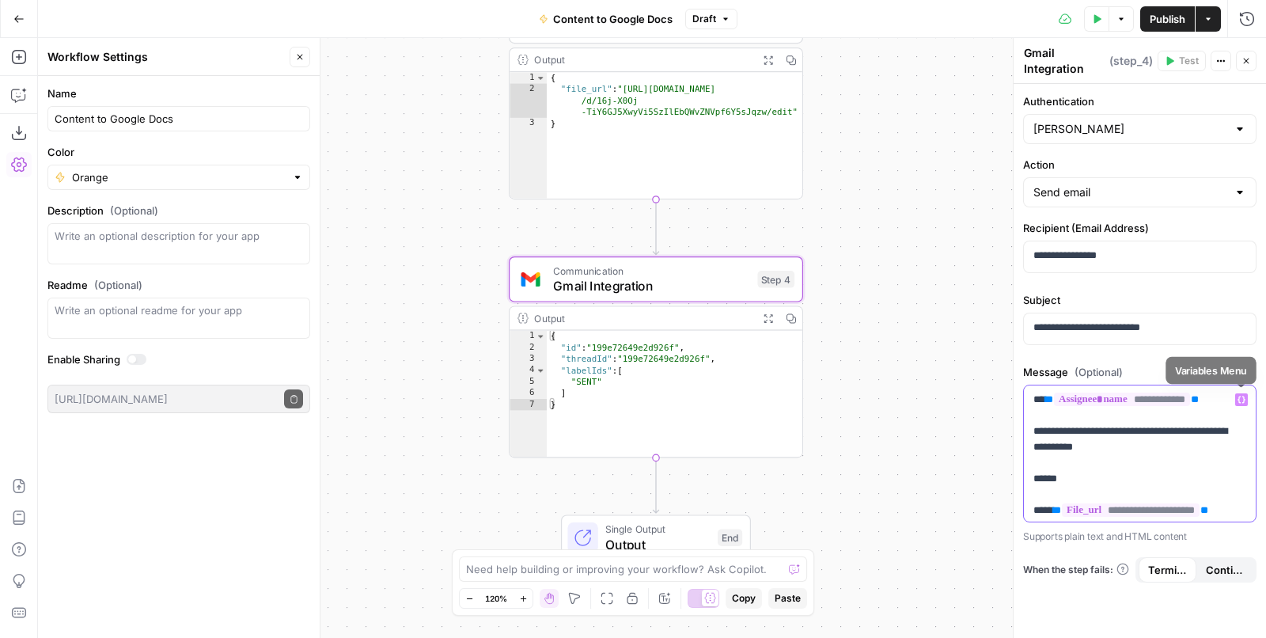
click at [1247, 400] on button "Variables Menu" at bounding box center [1242, 399] width 13 height 13
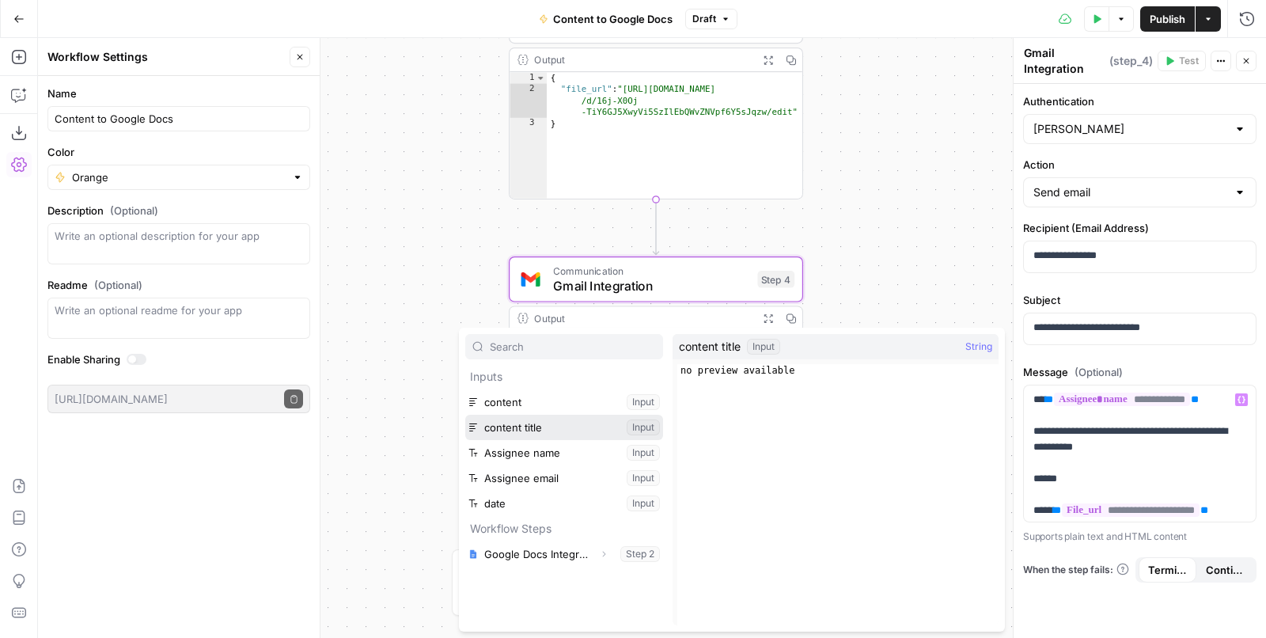
click at [568, 415] on button "Select variable content title" at bounding box center [564, 427] width 198 height 25
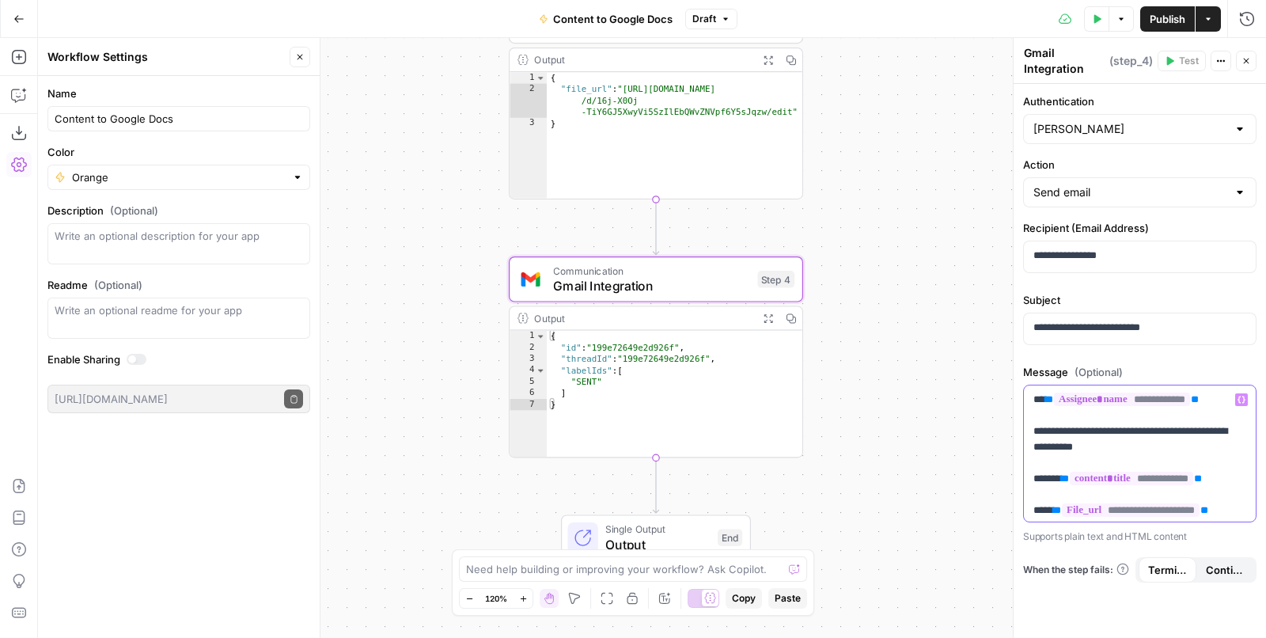
click at [1084, 427] on p "**********" at bounding box center [1135, 471] width 203 height 158
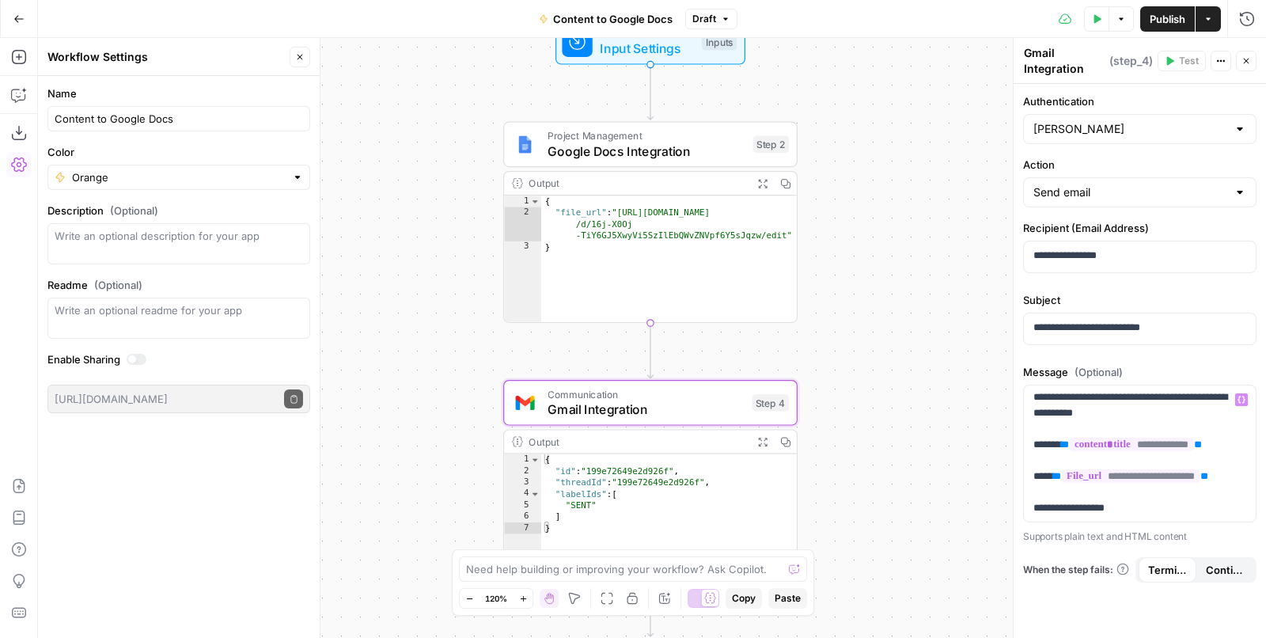
drag, startPoint x: 888, startPoint y: 188, endPoint x: 879, endPoint y: 417, distance: 229.7
click at [884, 424] on div "**********" at bounding box center [652, 338] width 1228 height 600
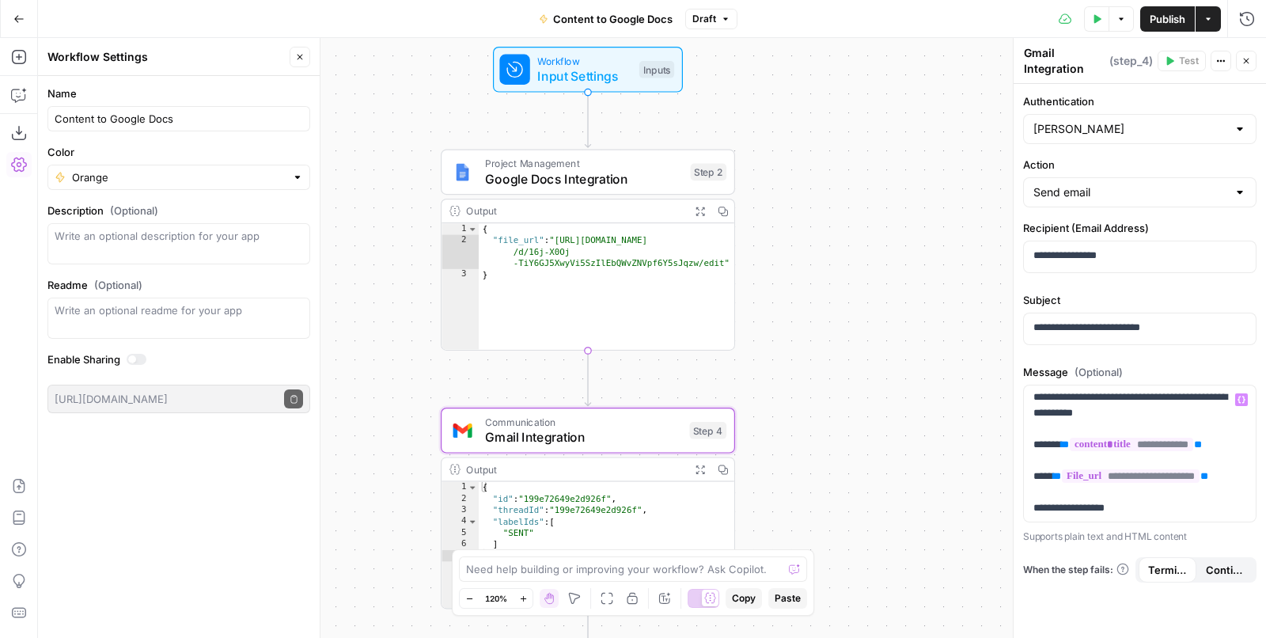
drag, startPoint x: 864, startPoint y: 268, endPoint x: 803, endPoint y: 173, distance: 114.0
click at [803, 173] on div "**********" at bounding box center [652, 338] width 1228 height 600
click at [588, 53] on span "Workflow" at bounding box center [585, 57] width 94 height 15
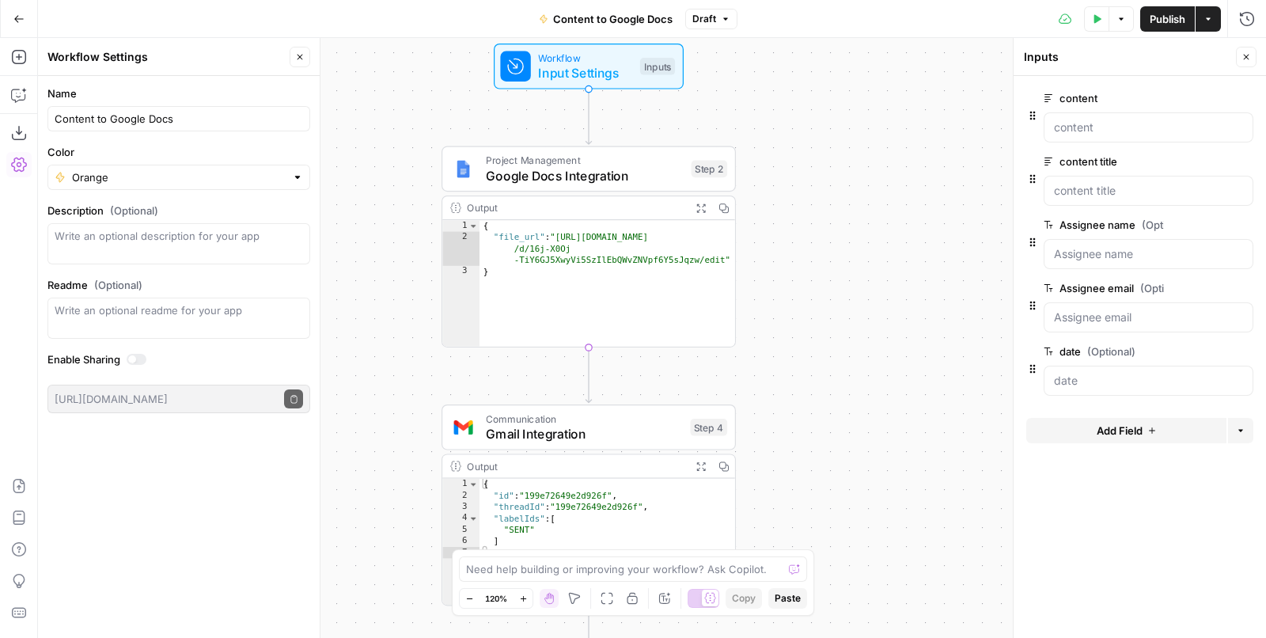
click at [1141, 432] on span "Add Field" at bounding box center [1120, 431] width 46 height 16
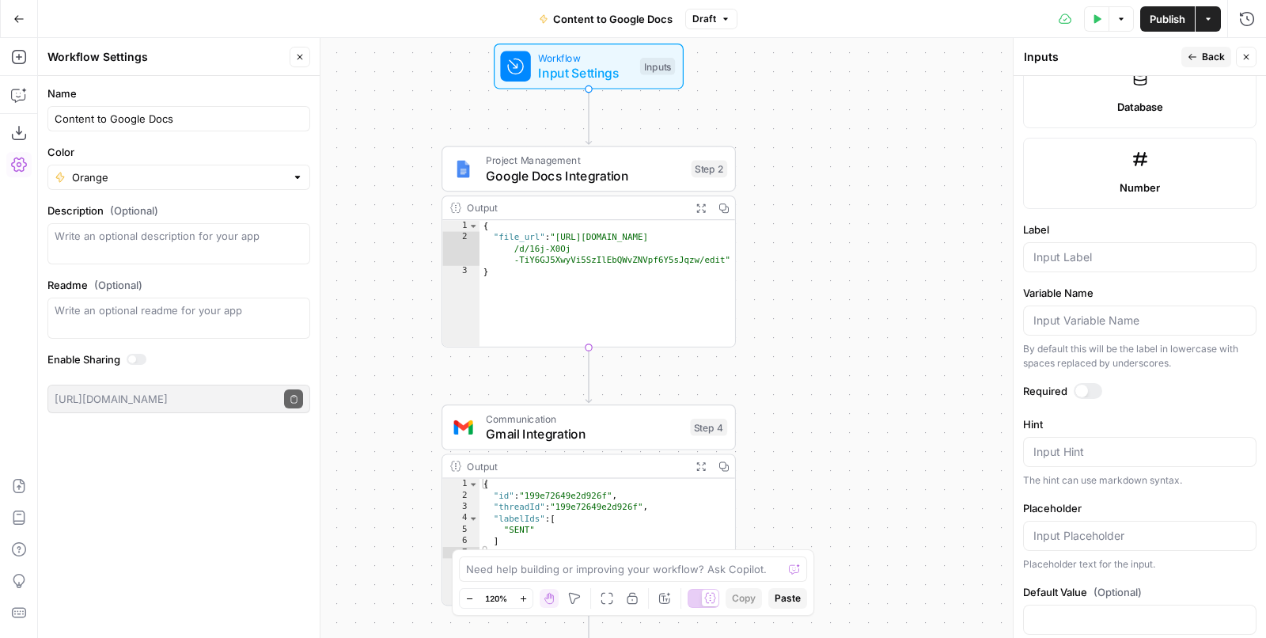
scroll to position [880, 0]
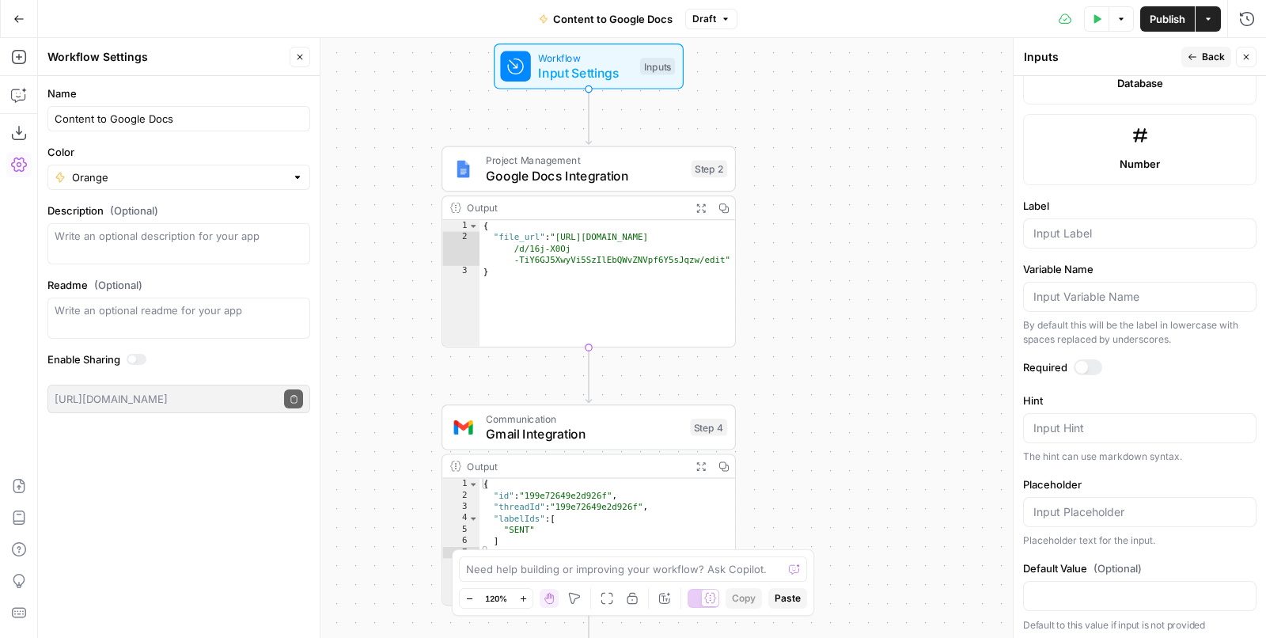
click at [1148, 240] on div at bounding box center [1140, 233] width 234 height 30
type input "country"
click at [1087, 359] on label "Required" at bounding box center [1140, 367] width 234 height 16
click at [1074, 361] on label "Required" at bounding box center [1140, 367] width 234 height 16
click at [1077, 362] on div at bounding box center [1082, 367] width 13 height 13
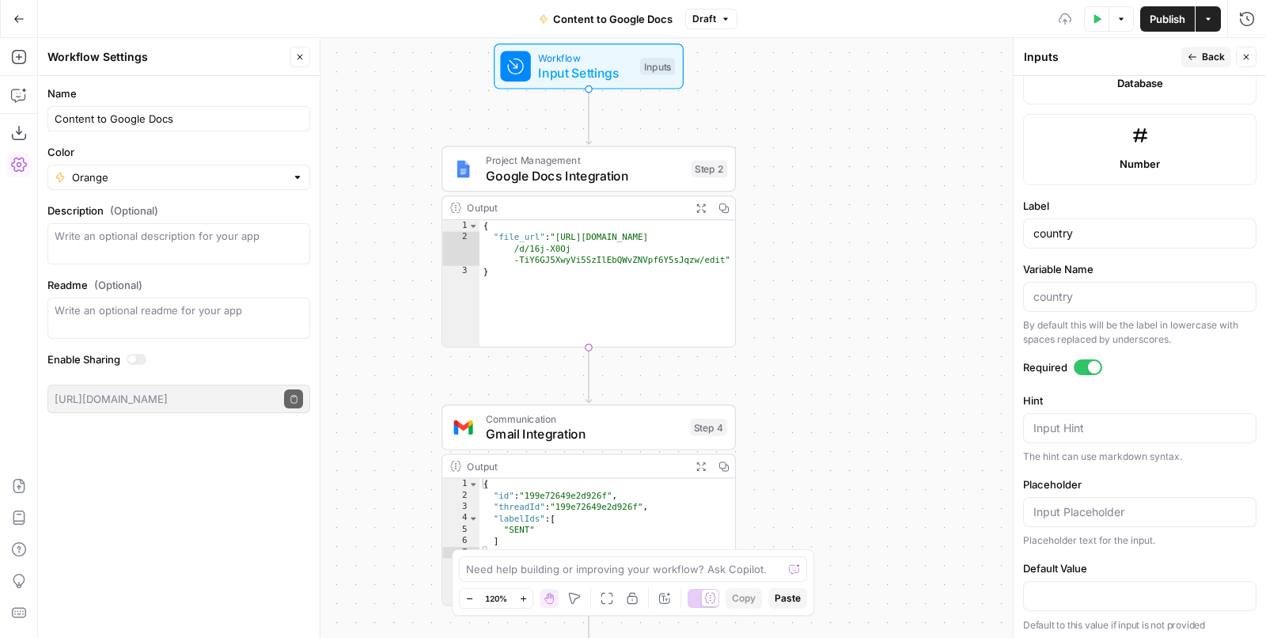
click at [1088, 363] on div at bounding box center [1088, 367] width 28 height 16
click at [1193, 54] on icon "button" at bounding box center [1192, 56] width 9 height 9
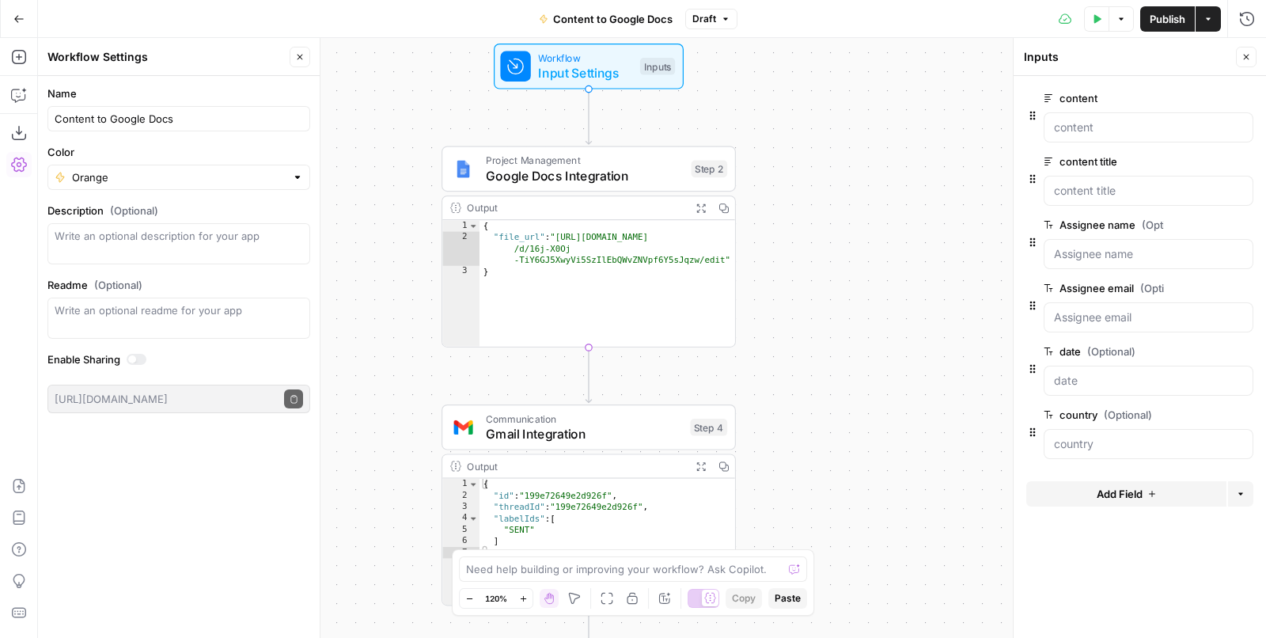
click at [1170, 25] on span "Publish" at bounding box center [1168, 19] width 36 height 16
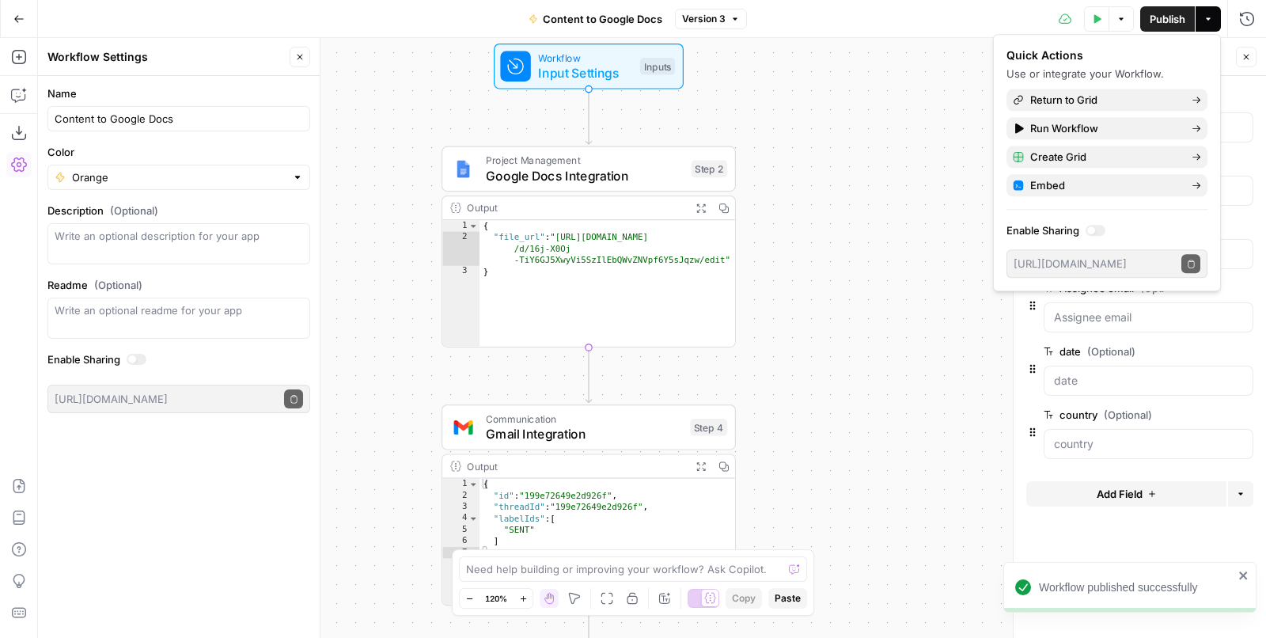
click at [822, 232] on div "**********" at bounding box center [652, 338] width 1228 height 600
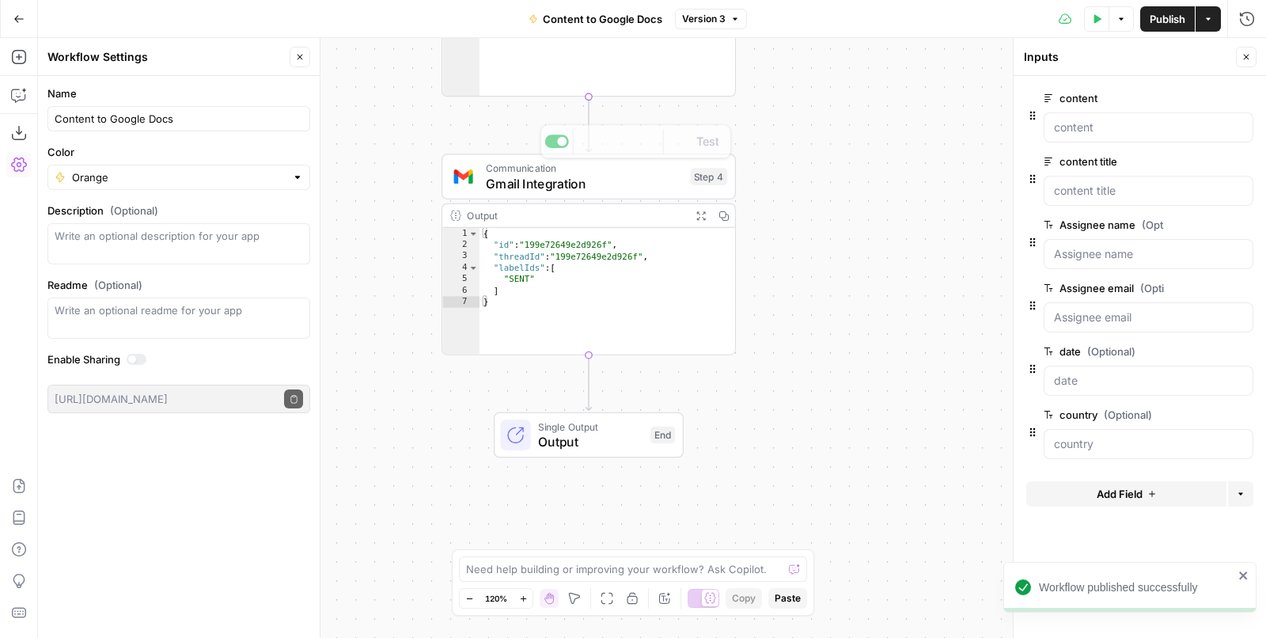
click at [594, 184] on span "Gmail Integration" at bounding box center [584, 183] width 196 height 19
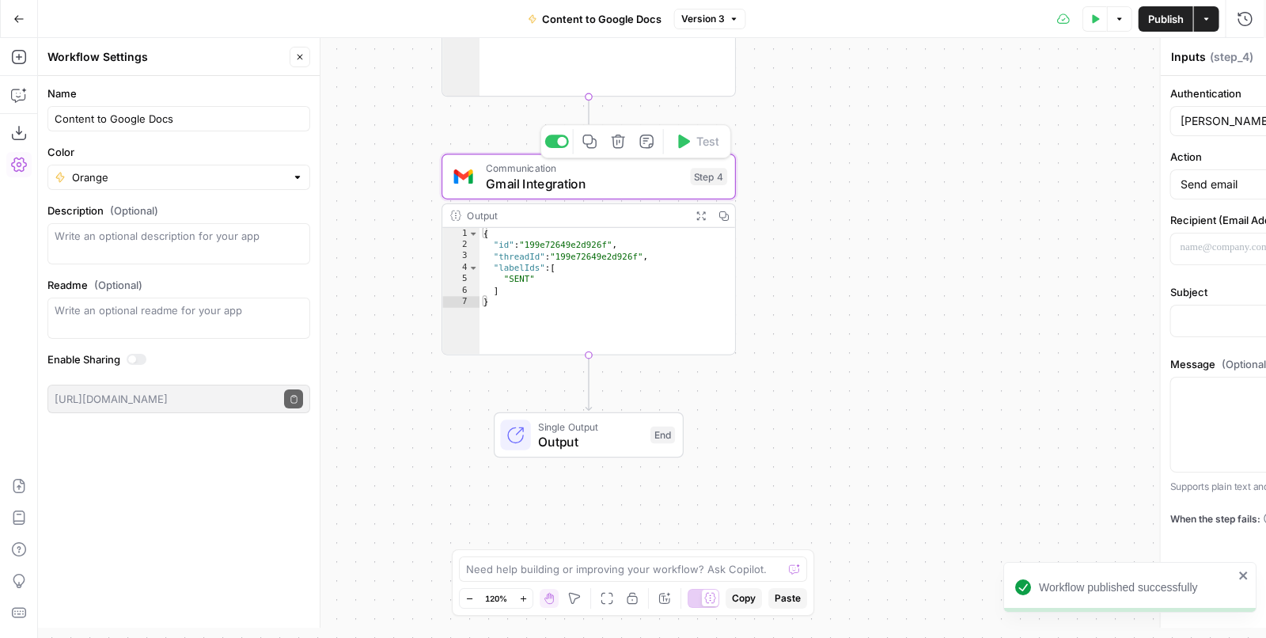
type textarea "Gmail Integration"
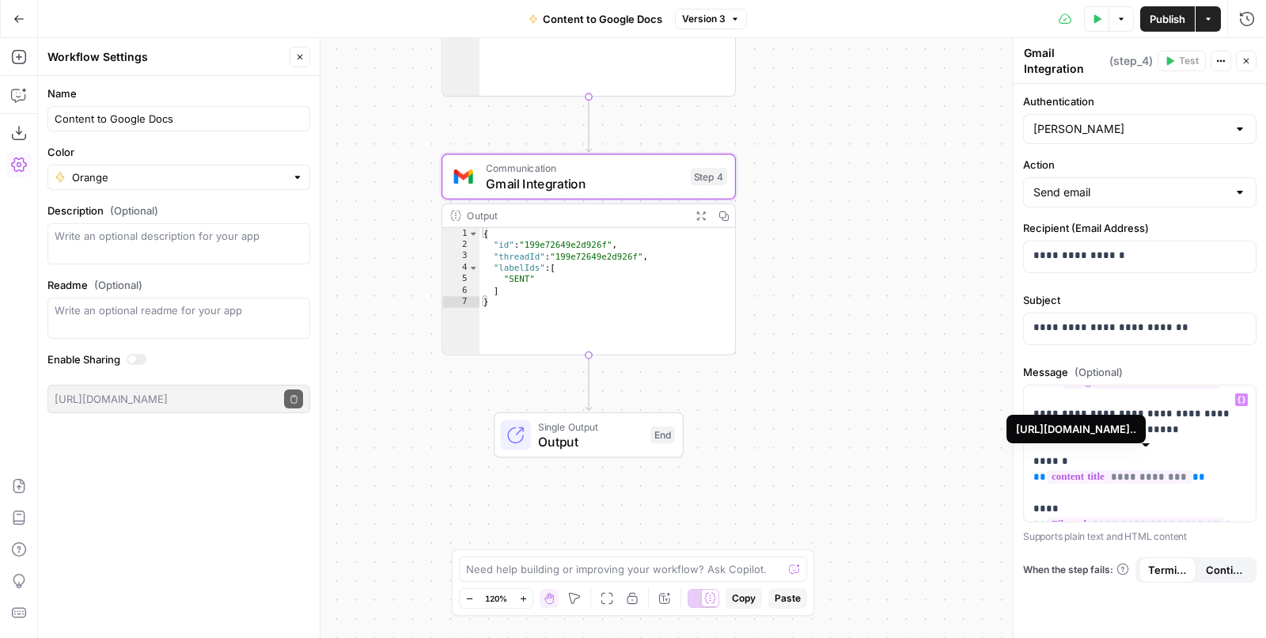
scroll to position [0, 0]
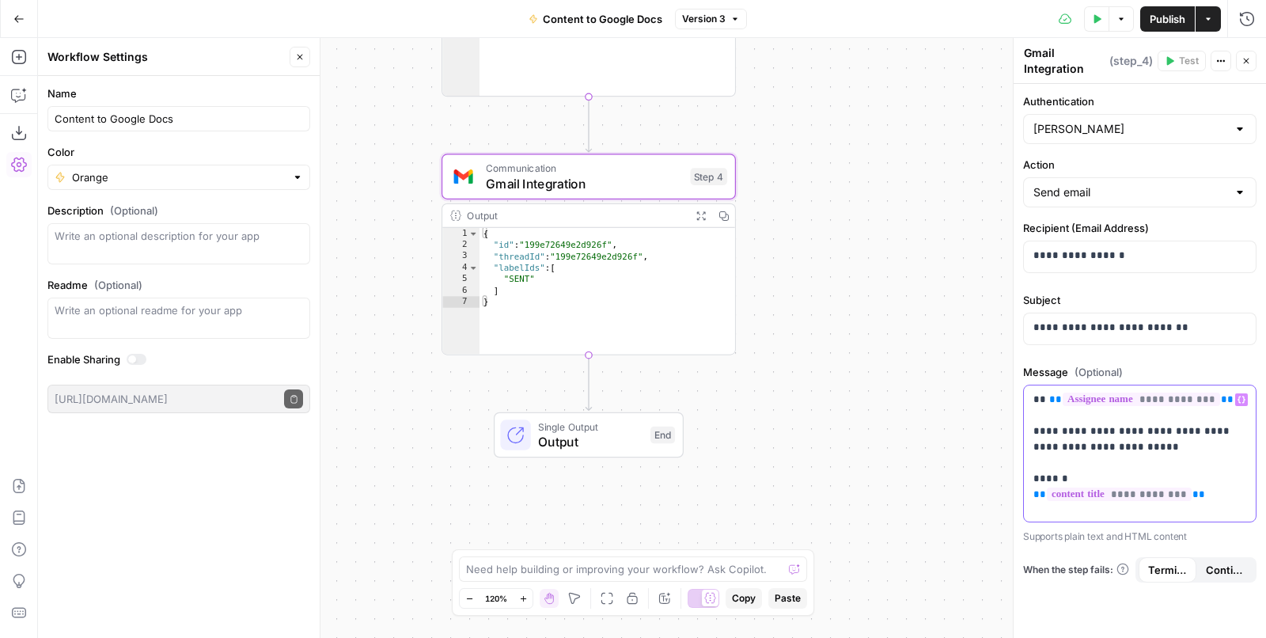
click at [1142, 429] on p "**********" at bounding box center [1135, 471] width 203 height 158
click at [1240, 397] on icon "button" at bounding box center [1242, 399] width 8 height 7
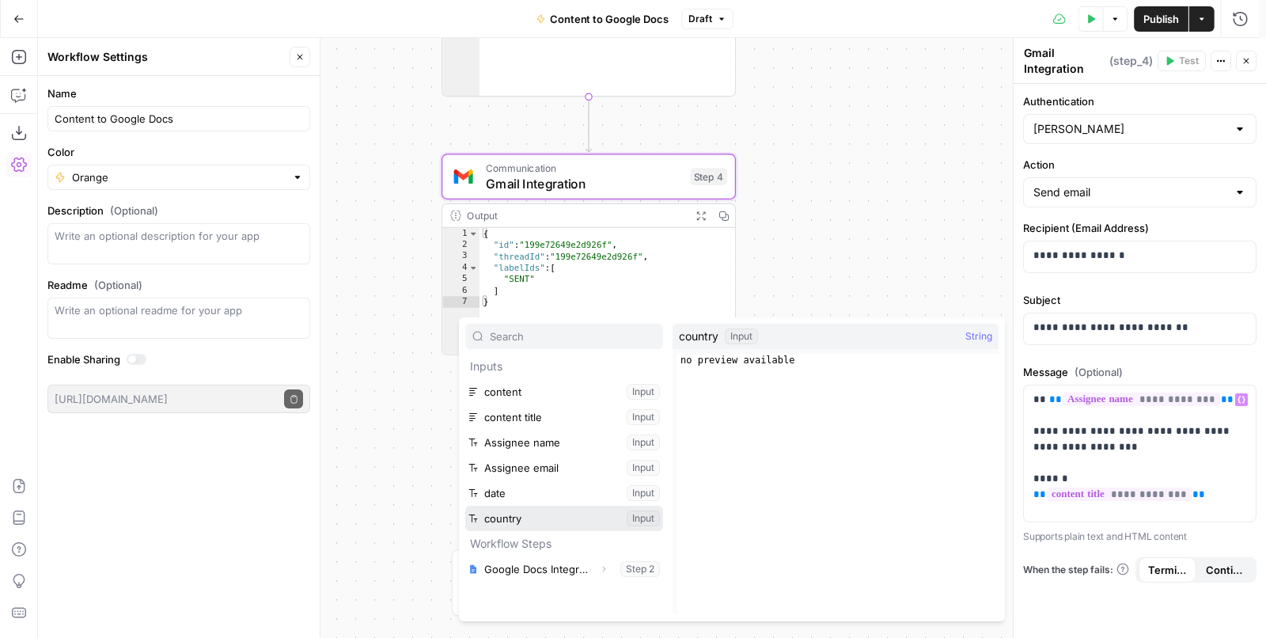
click at [560, 514] on ul "content Input content title Input Assignee name Input Assignee email Input date…" at bounding box center [564, 455] width 198 height 152
click at [560, 515] on button "Select variable country" at bounding box center [564, 518] width 198 height 25
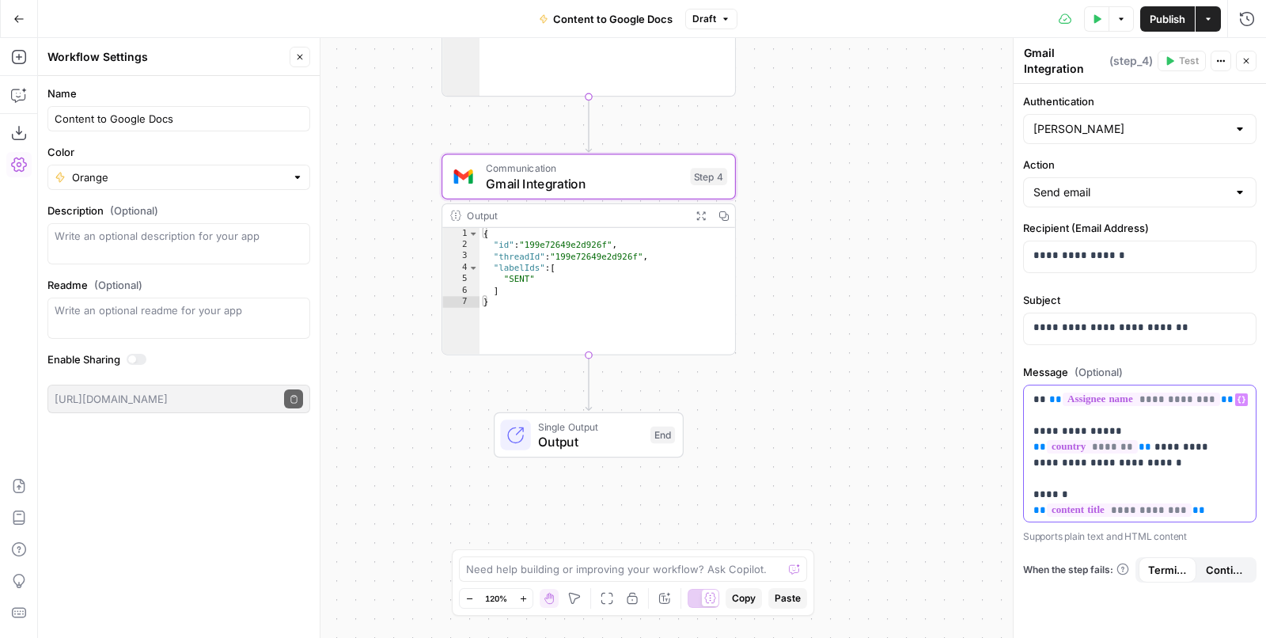
click at [1213, 445] on p "**********" at bounding box center [1135, 471] width 203 height 158
drag, startPoint x: 1122, startPoint y: 476, endPoint x: 956, endPoint y: 473, distance: 165.5
click at [1024, 473] on div "**********" at bounding box center [1140, 453] width 233 height 137
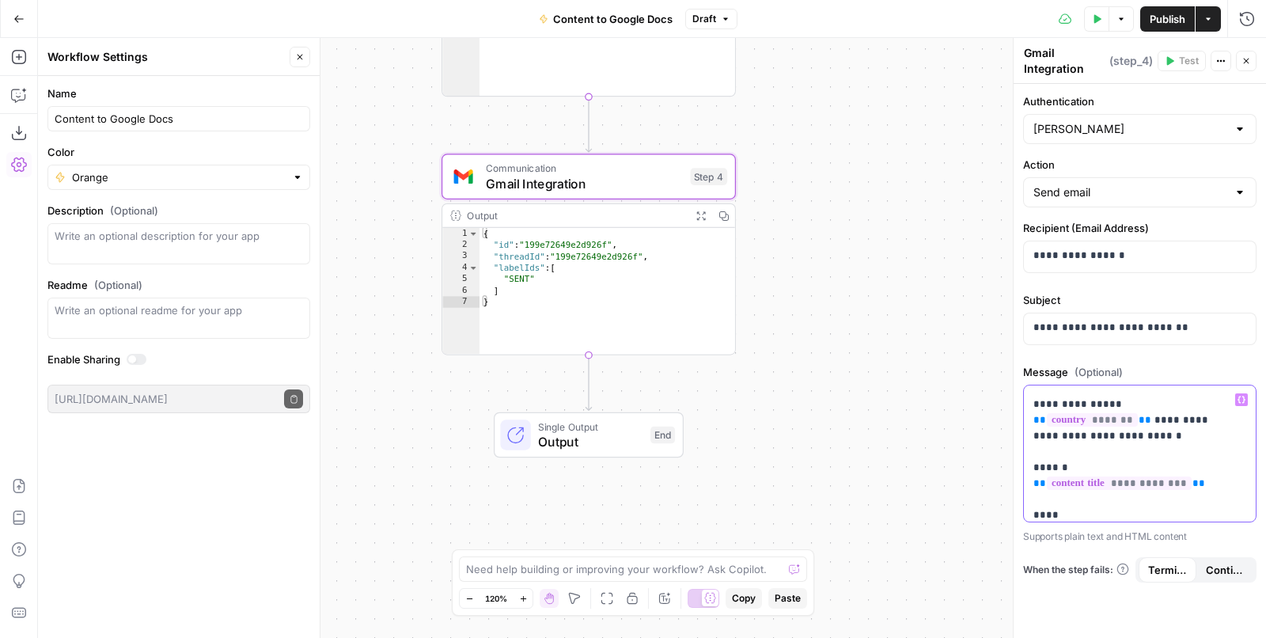
scroll to position [47, 0]
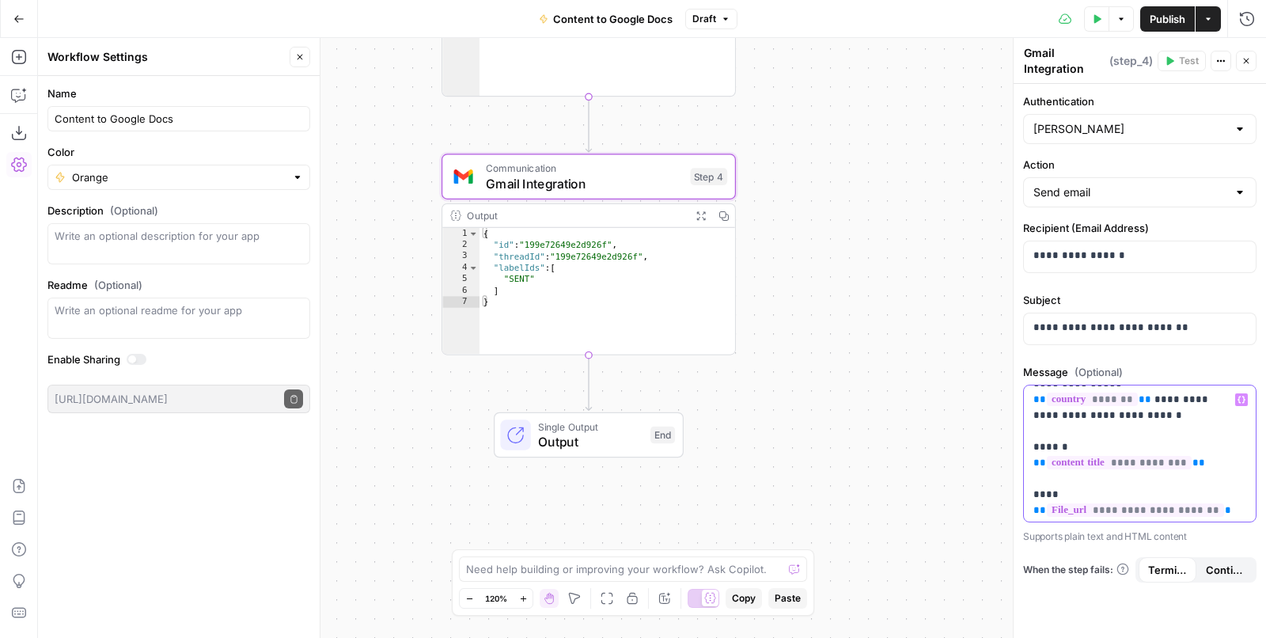
click at [1239, 396] on icon "button" at bounding box center [1242, 400] width 8 height 8
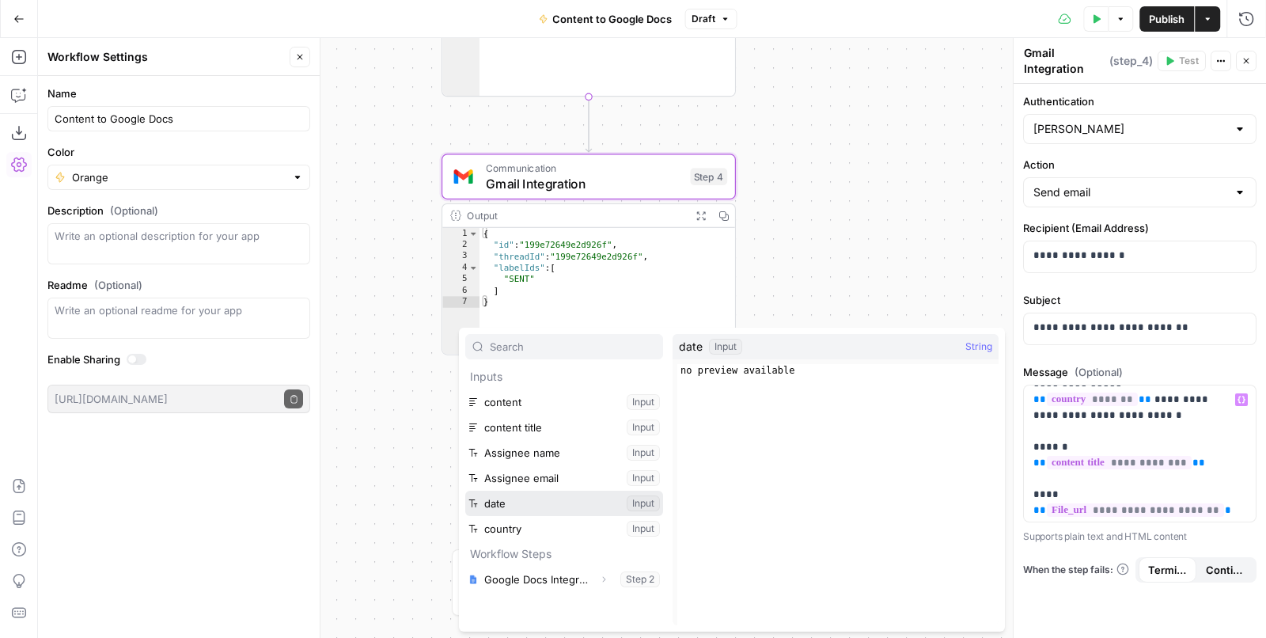
click at [579, 498] on button "Select variable date" at bounding box center [564, 503] width 198 height 25
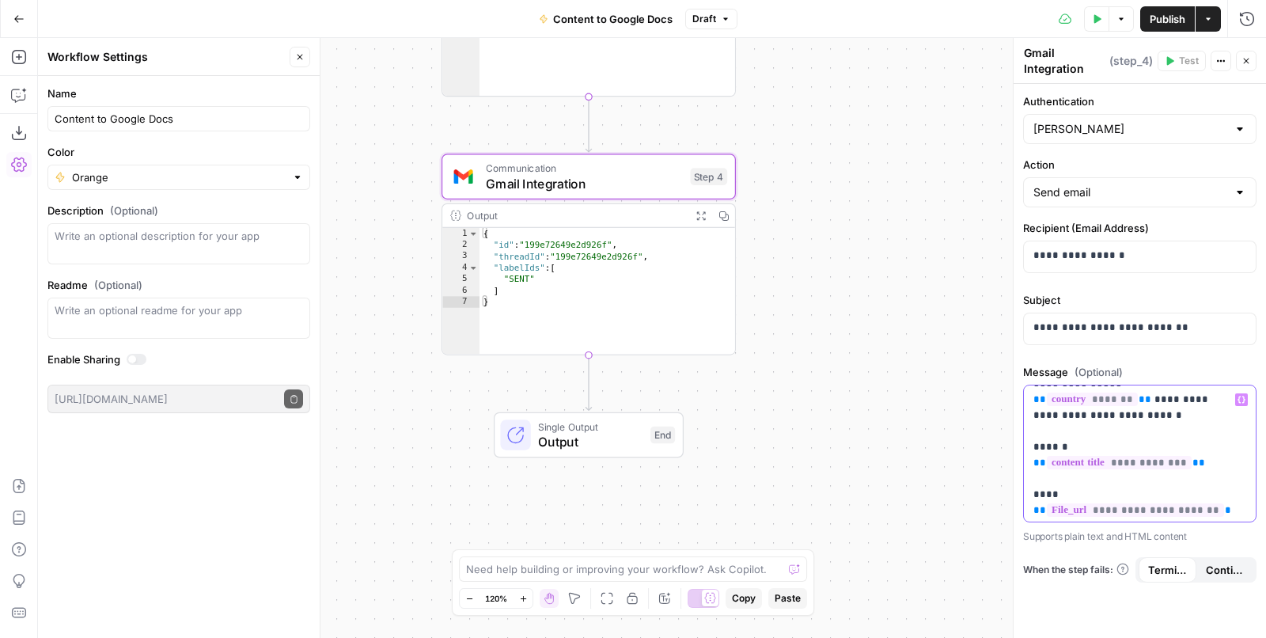
click at [1091, 490] on p "**********" at bounding box center [1135, 447] width 203 height 206
click at [1092, 450] on p "**********" at bounding box center [1135, 439] width 203 height 190
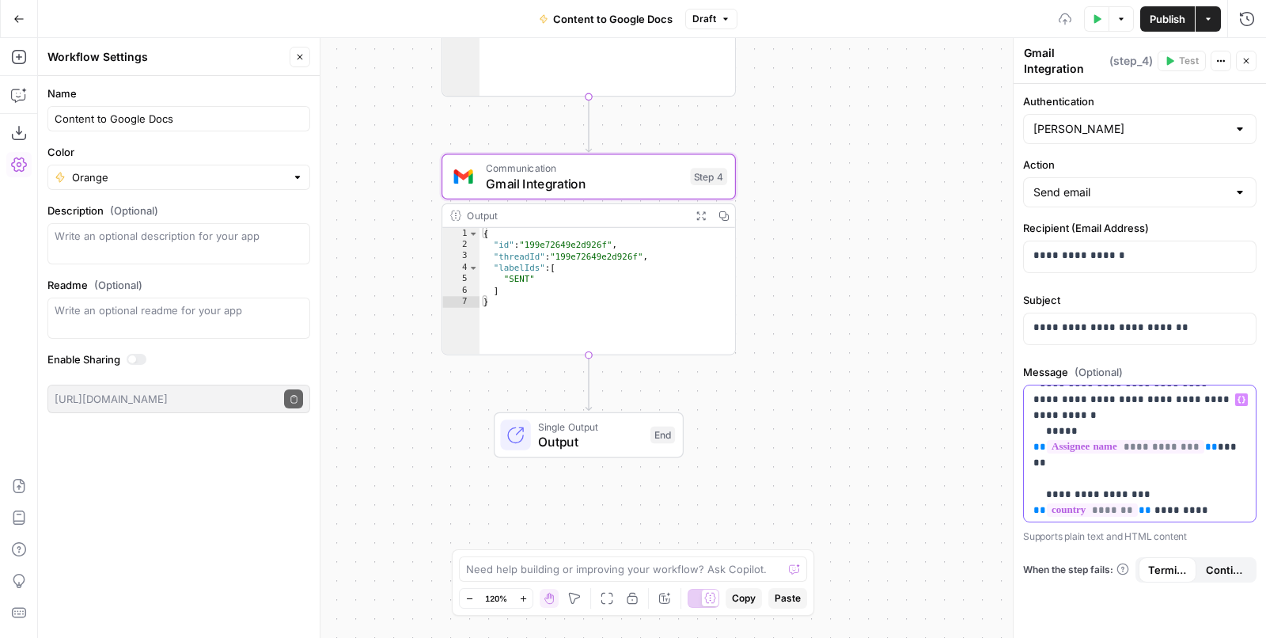
scroll to position [0, 0]
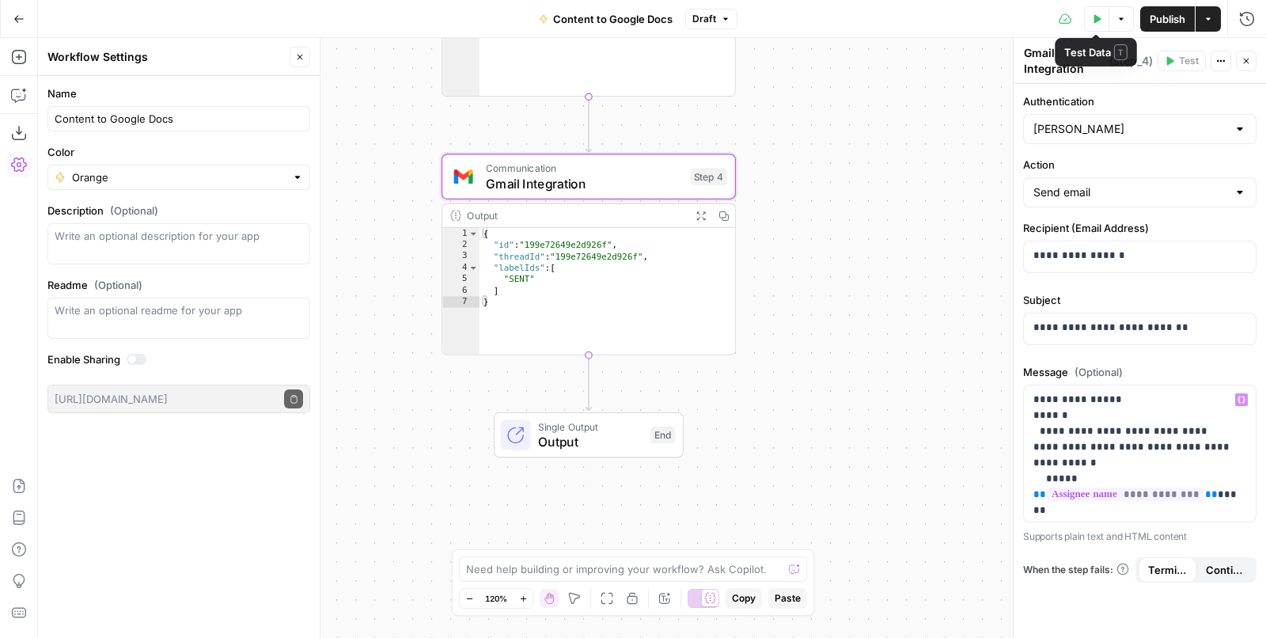
click at [1103, 18] on button "Test Data" at bounding box center [1096, 18] width 25 height 25
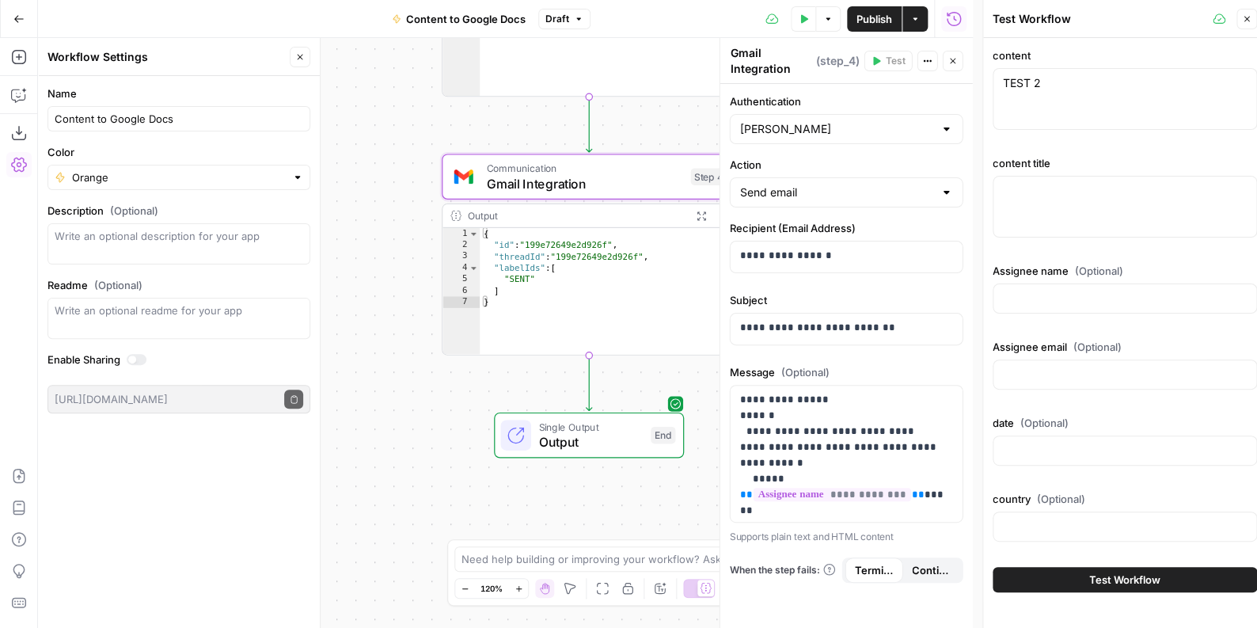
click at [1240, 24] on button "Close" at bounding box center [1246, 19] width 21 height 21
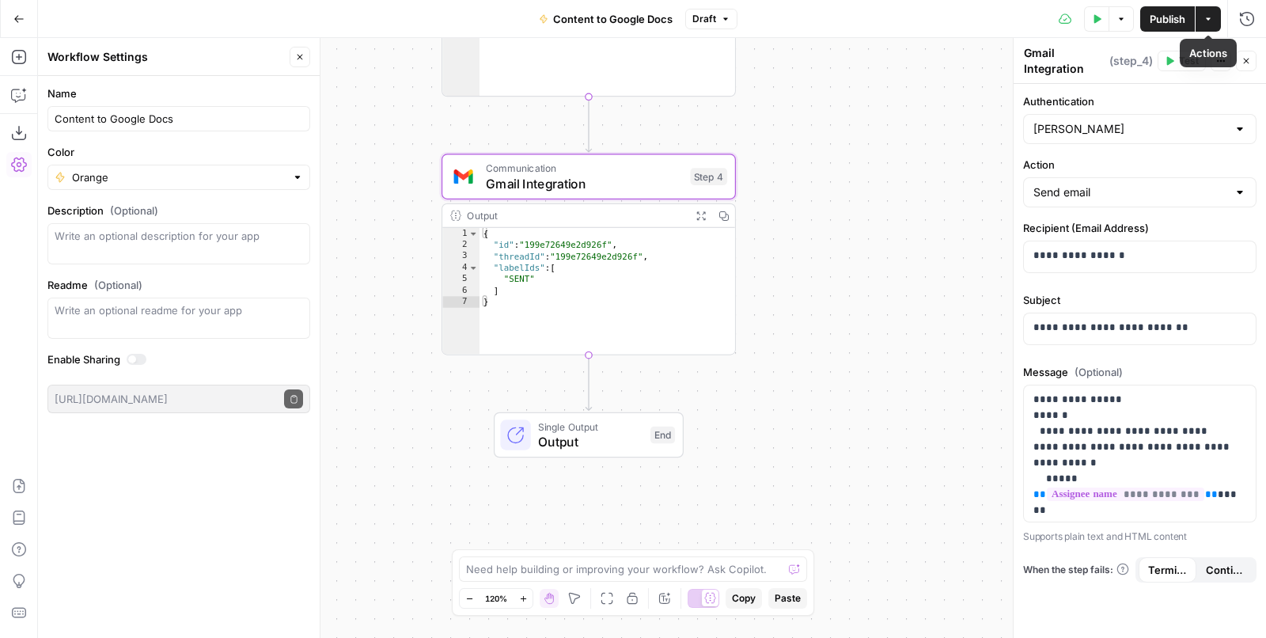
drag, startPoint x: 1175, startPoint y: 13, endPoint x: 1150, endPoint y: 18, distance: 25.8
click at [1175, 13] on span "Publish" at bounding box center [1168, 19] width 36 height 16
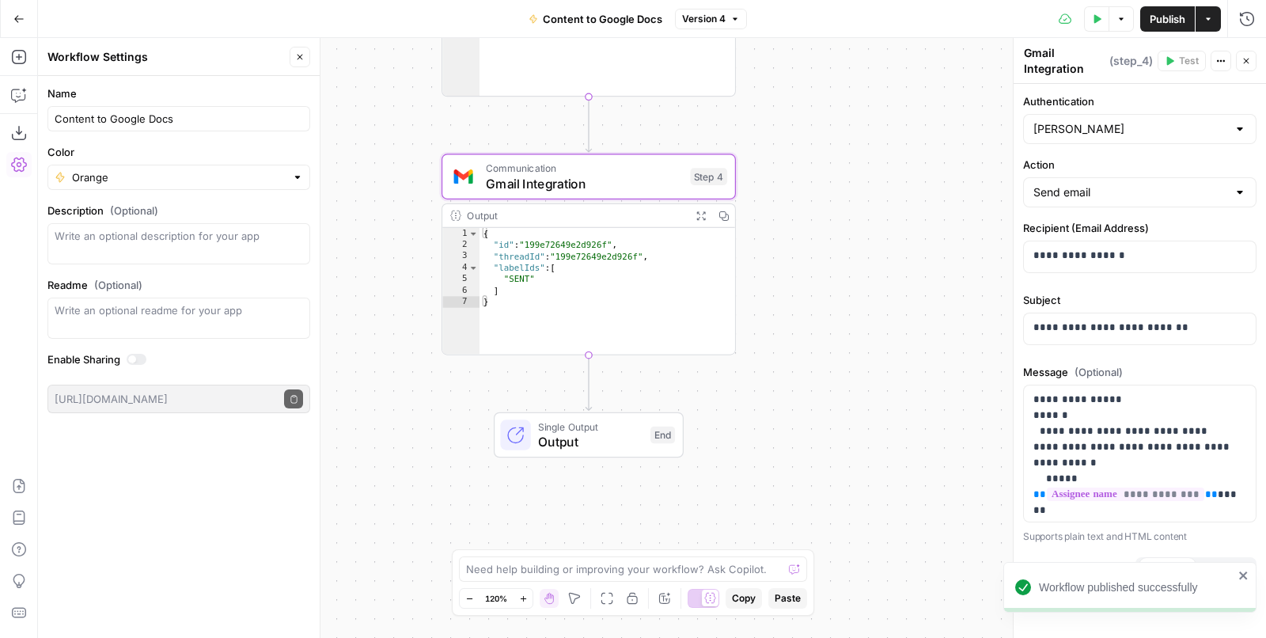
click at [13, 21] on button "Go Back" at bounding box center [19, 19] width 28 height 28
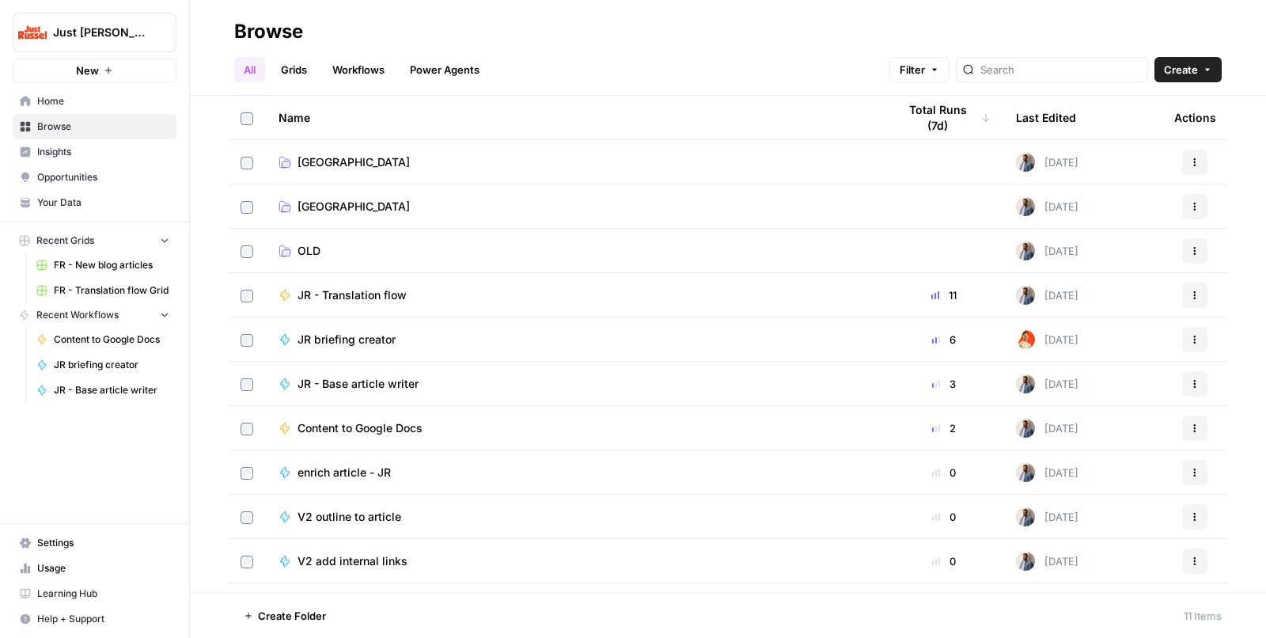
click at [88, 562] on span "Usage" at bounding box center [103, 568] width 132 height 14
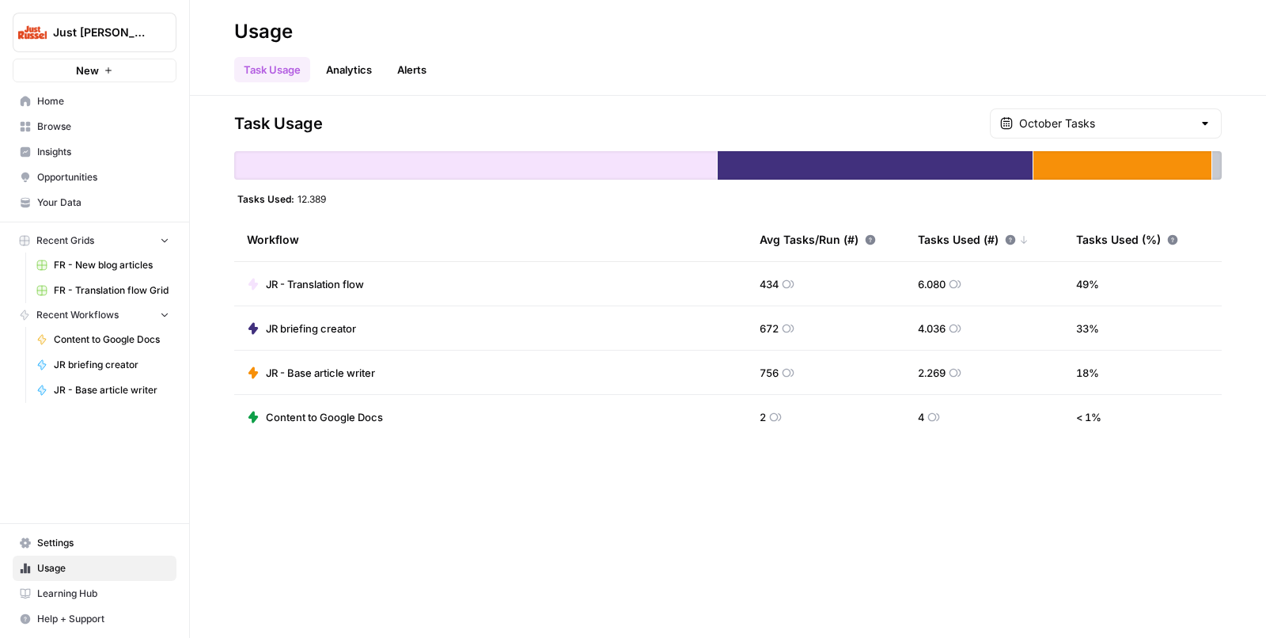
click at [106, 25] on span "Just [PERSON_NAME]" at bounding box center [101, 33] width 96 height 16
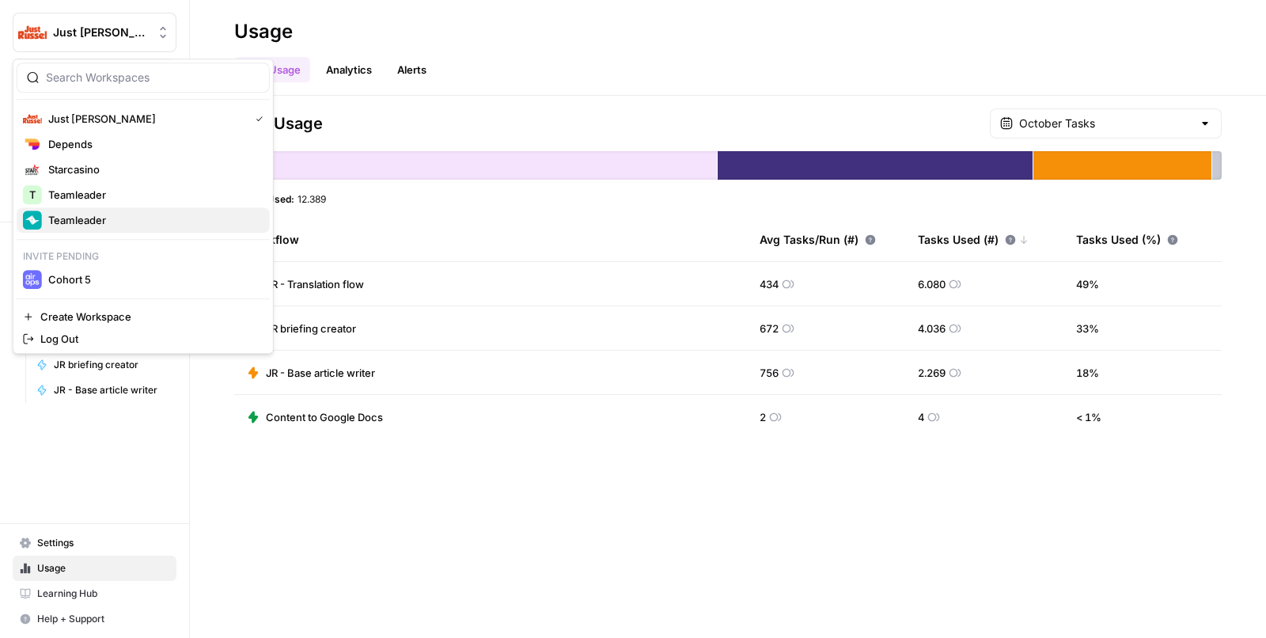
click at [131, 214] on span "Teamleader" at bounding box center [152, 220] width 209 height 16
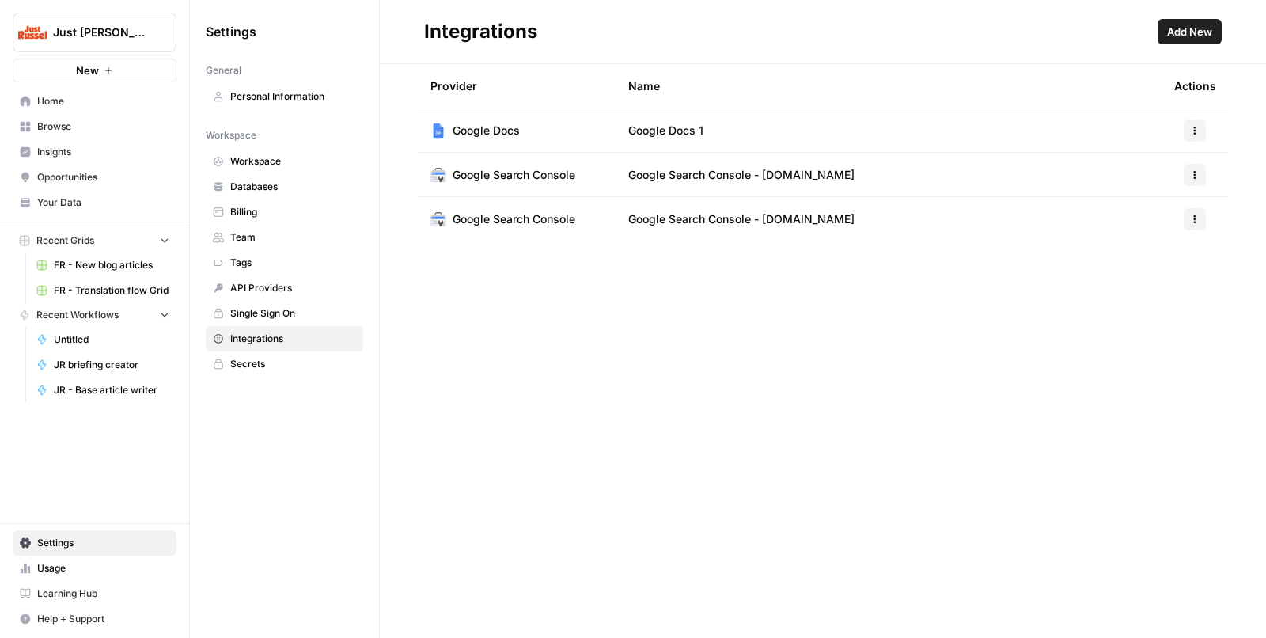
click at [1205, 32] on span "Add New" at bounding box center [1190, 32] width 45 height 16
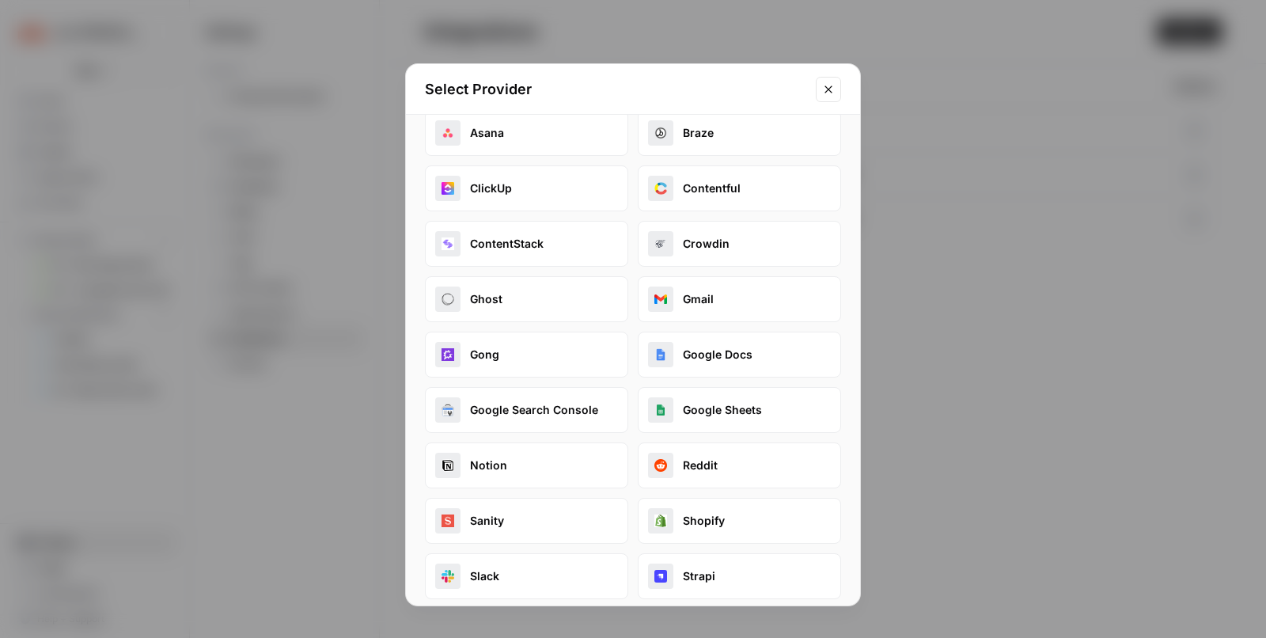
scroll to position [199, 0]
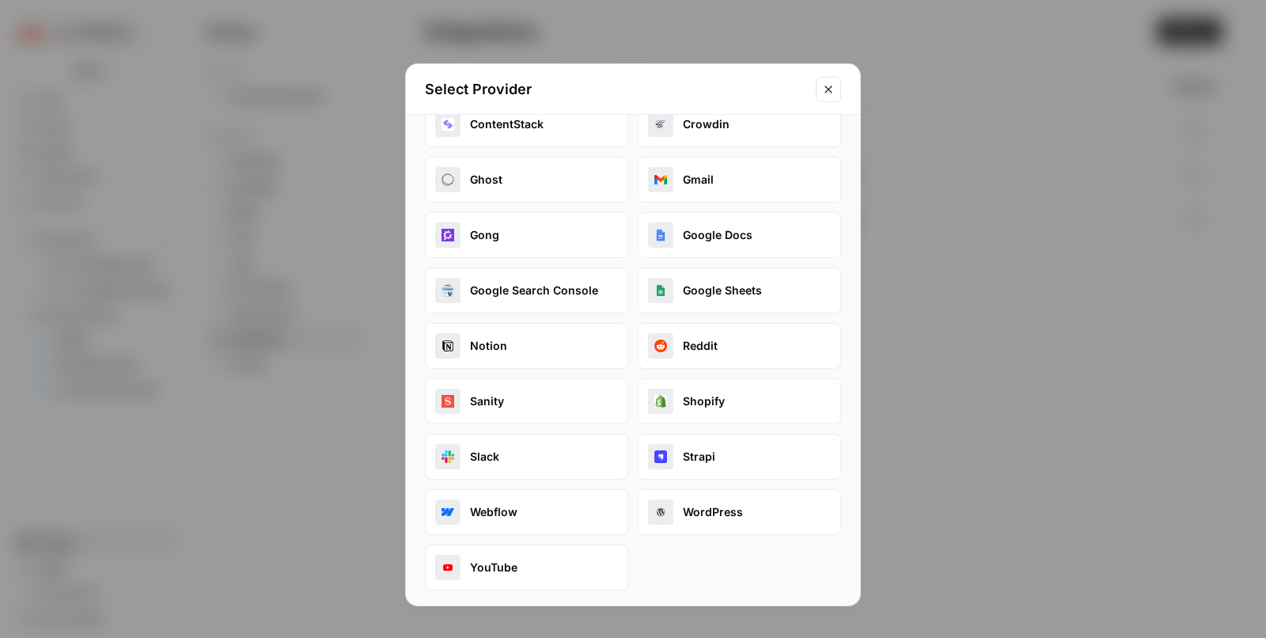
click at [677, 184] on button "Gmail" at bounding box center [739, 180] width 203 height 46
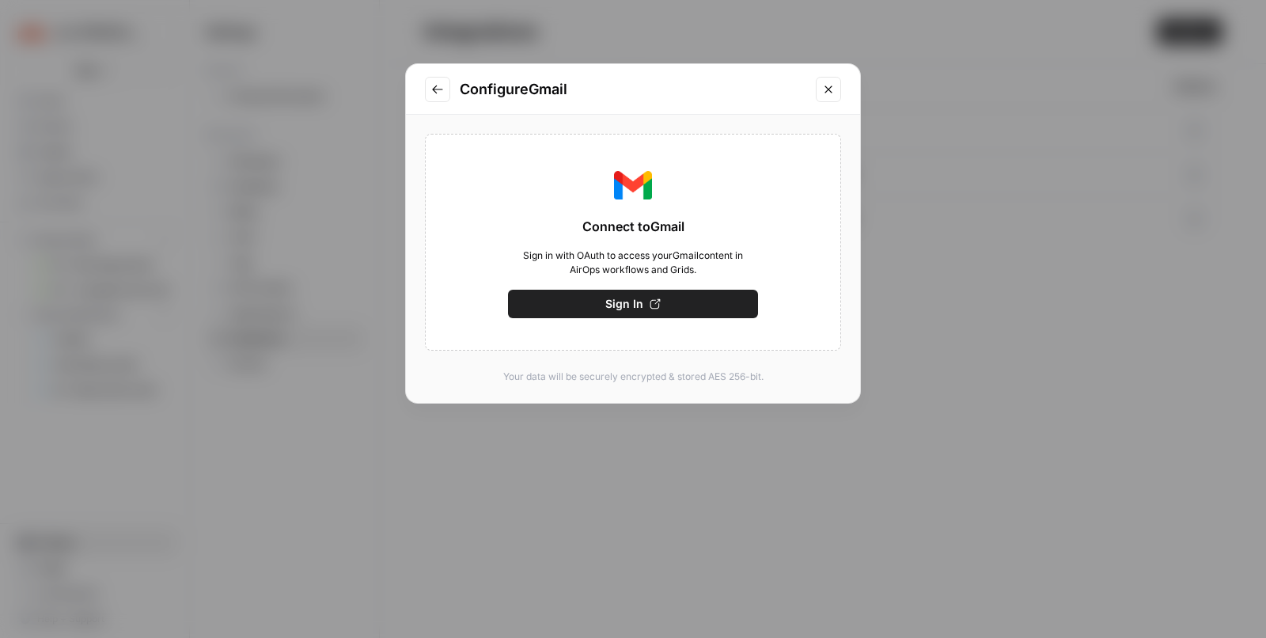
click at [618, 303] on span "Sign In" at bounding box center [625, 304] width 38 height 16
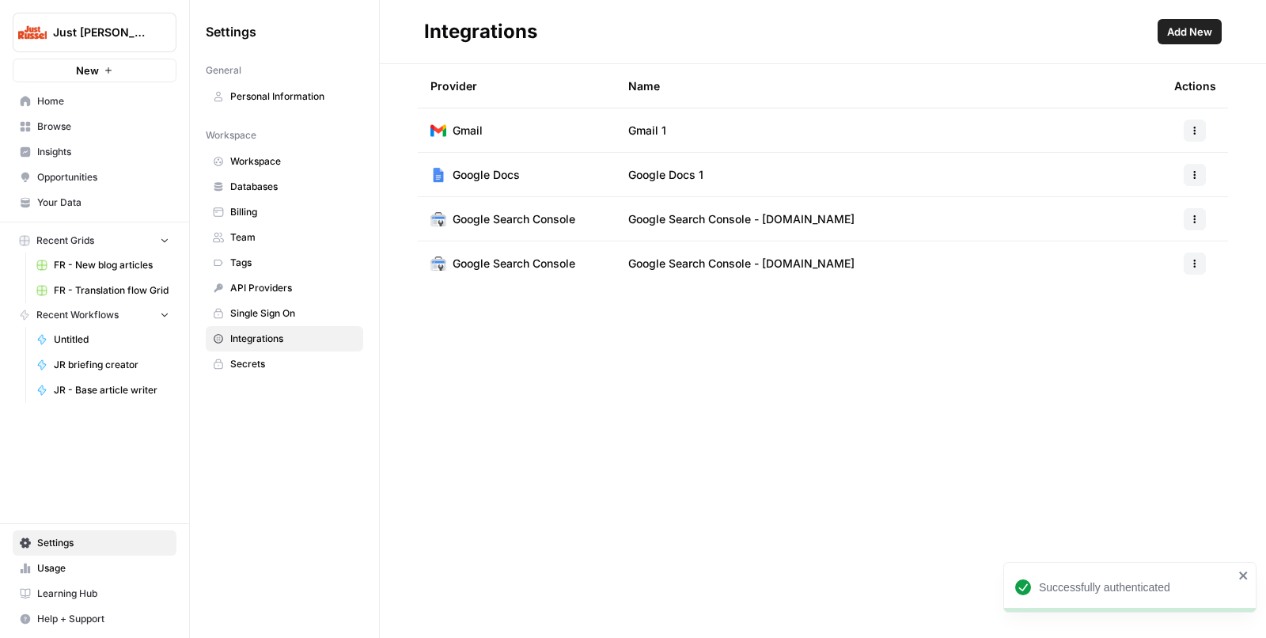
click at [1198, 128] on icon "button" at bounding box center [1194, 130] width 9 height 9
click at [1171, 188] on span "Rename" at bounding box center [1161, 188] width 51 height 16
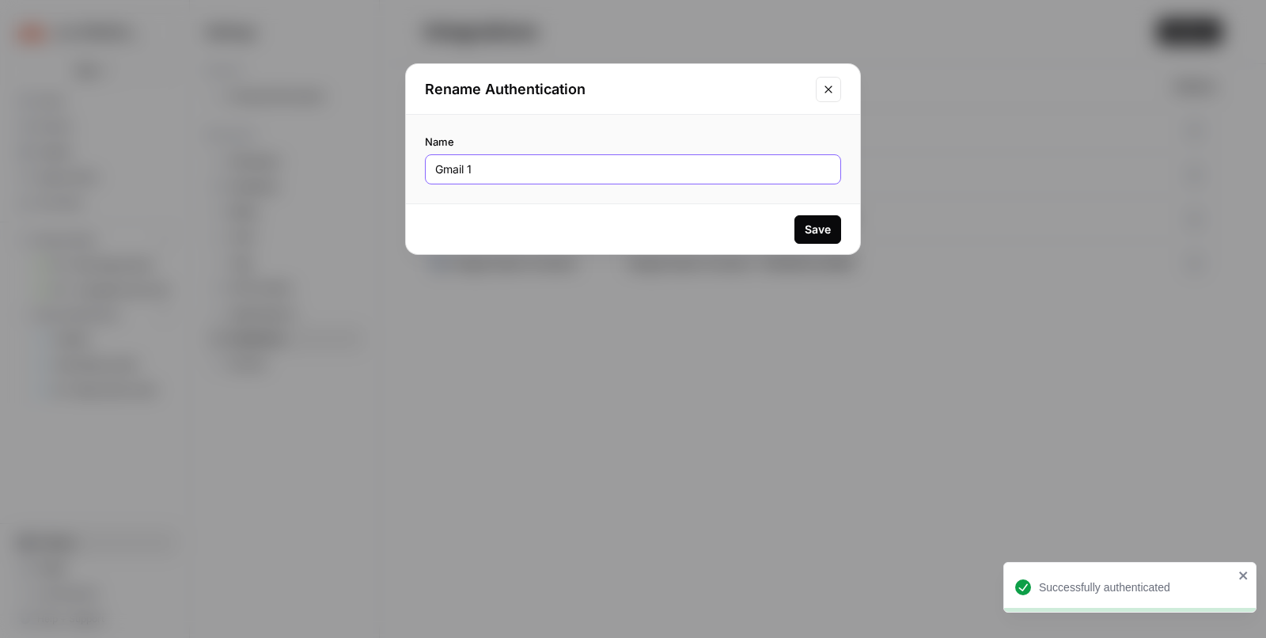
click at [581, 175] on input "Gmail 1" at bounding box center [633, 169] width 396 height 16
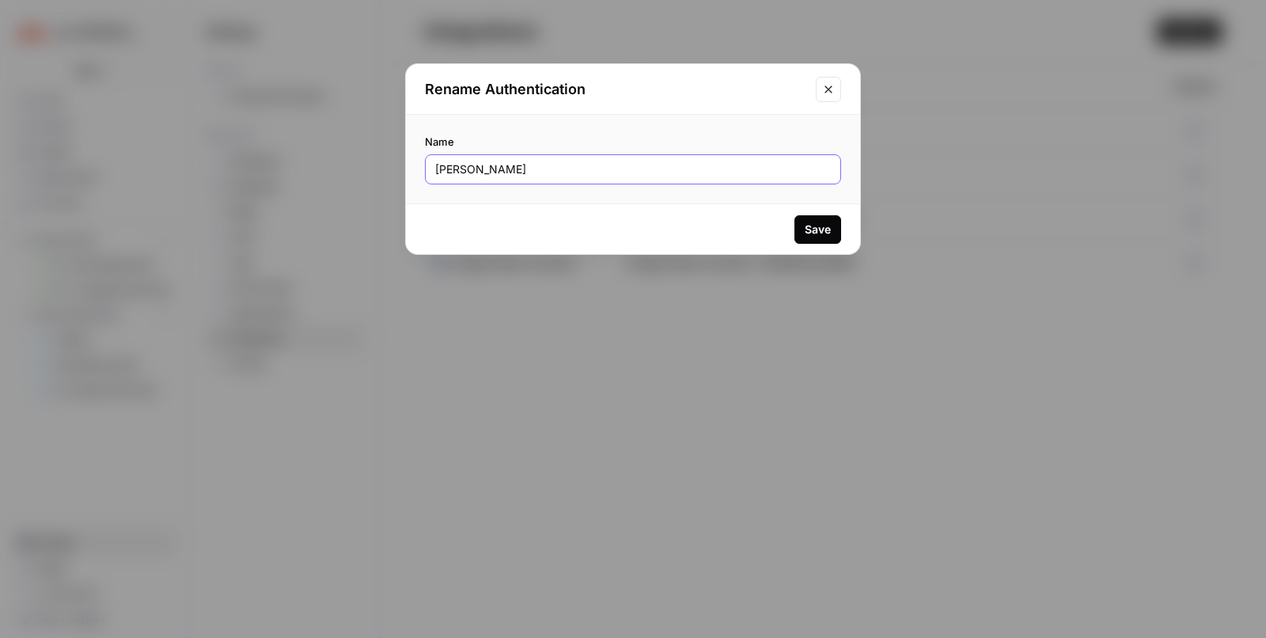
type input "Gmail - Mathias"
click at [808, 233] on div "Save" at bounding box center [818, 230] width 26 height 16
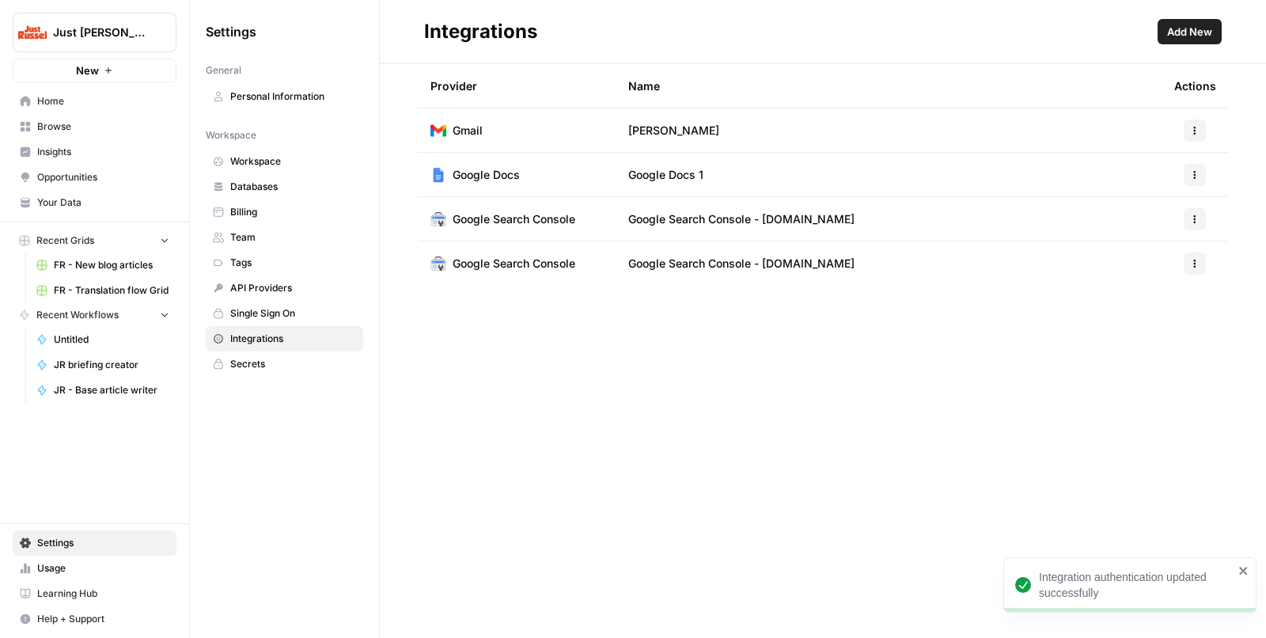
click at [1210, 183] on div at bounding box center [1195, 175] width 41 height 22
click at [1202, 179] on button "button" at bounding box center [1195, 175] width 22 height 22
click at [1169, 232] on span "Rename" at bounding box center [1161, 233] width 51 height 16
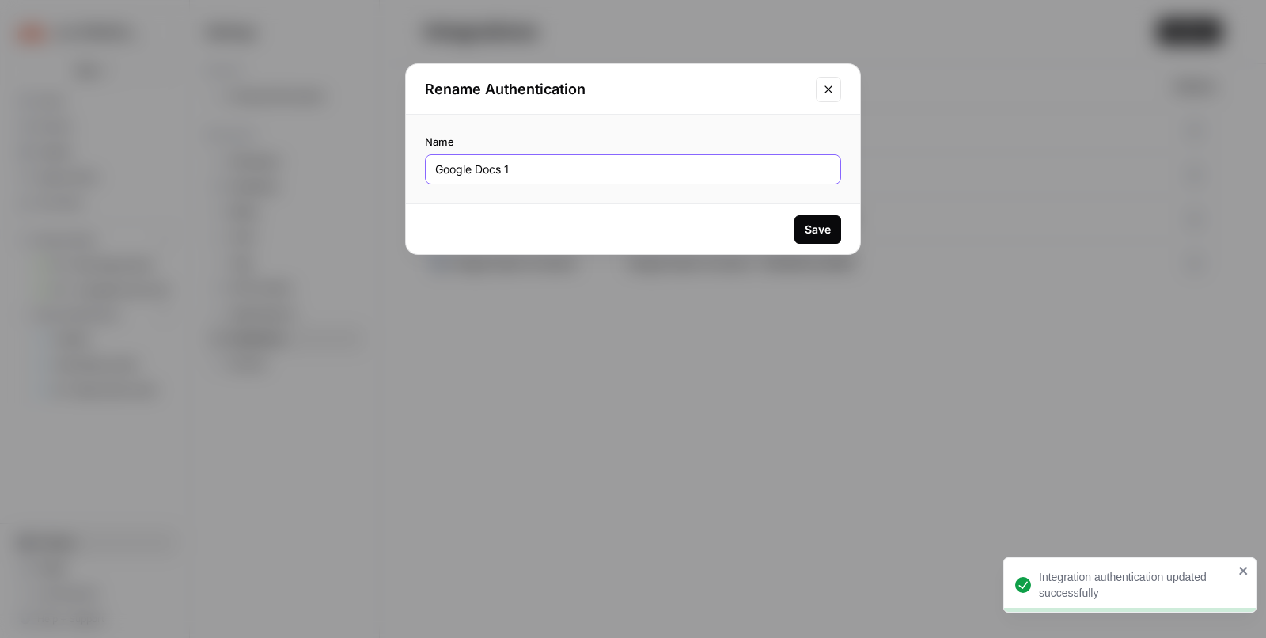
click at [580, 174] on input "Google Docs 1" at bounding box center [633, 169] width 396 height 16
click at [589, 166] on input "Google Docs 1" at bounding box center [633, 169] width 396 height 16
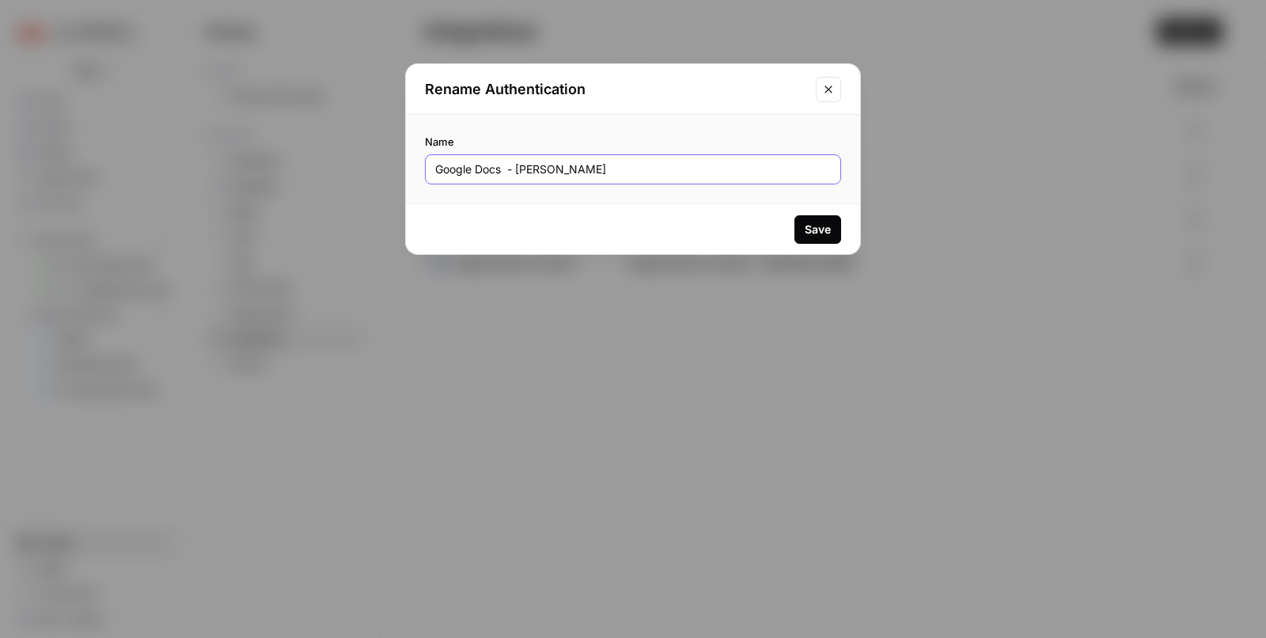
type input "Google Docs - Ian"
click at [826, 226] on div "Save" at bounding box center [818, 230] width 26 height 16
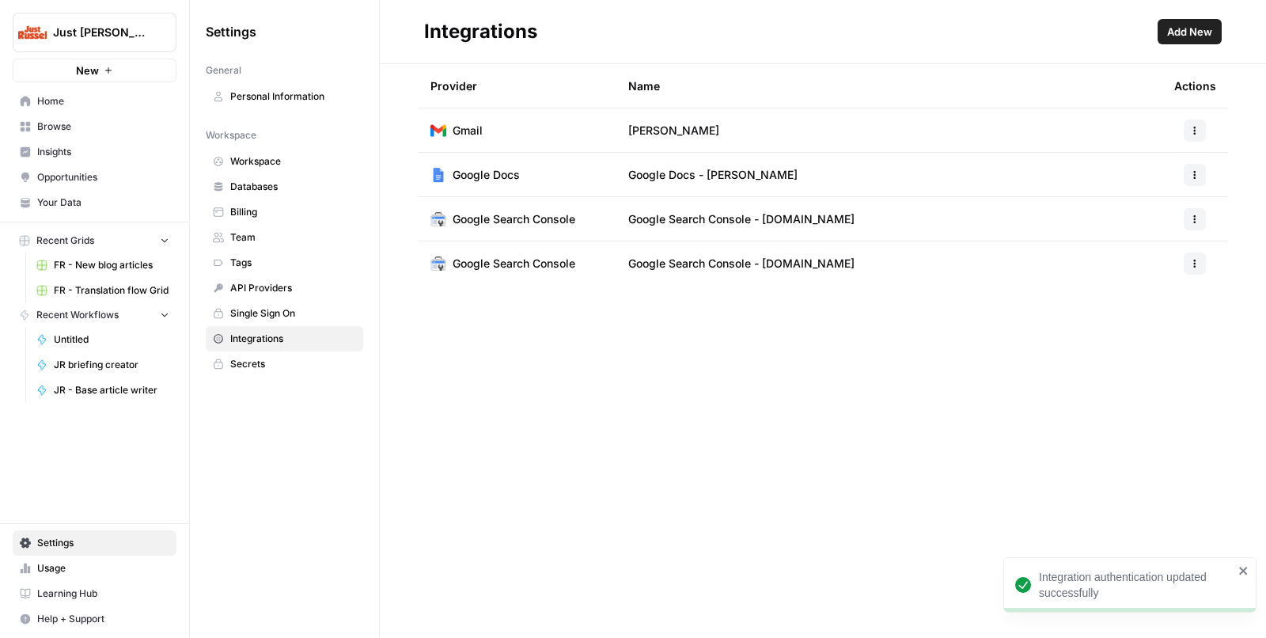
click at [670, 406] on div "Integrations Add New Provider Name Actions Gmail Gmail - Mathias Google Docs Go…" at bounding box center [823, 319] width 887 height 638
click at [113, 96] on span "Home" at bounding box center [103, 101] width 132 height 14
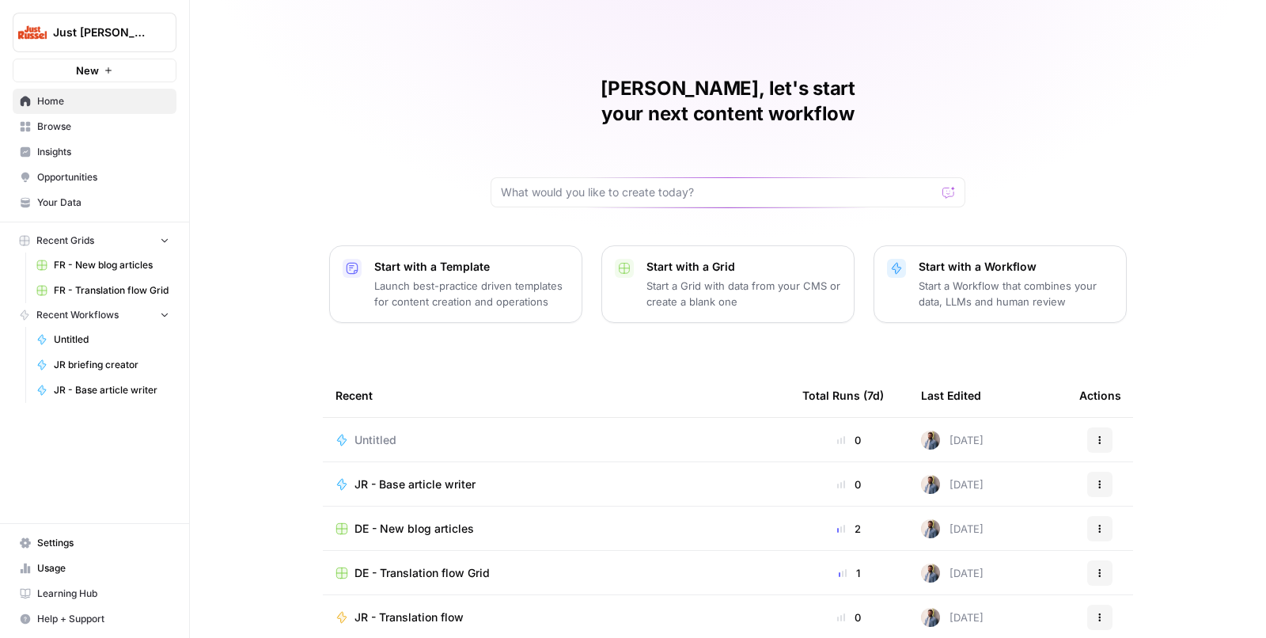
scroll to position [89, 0]
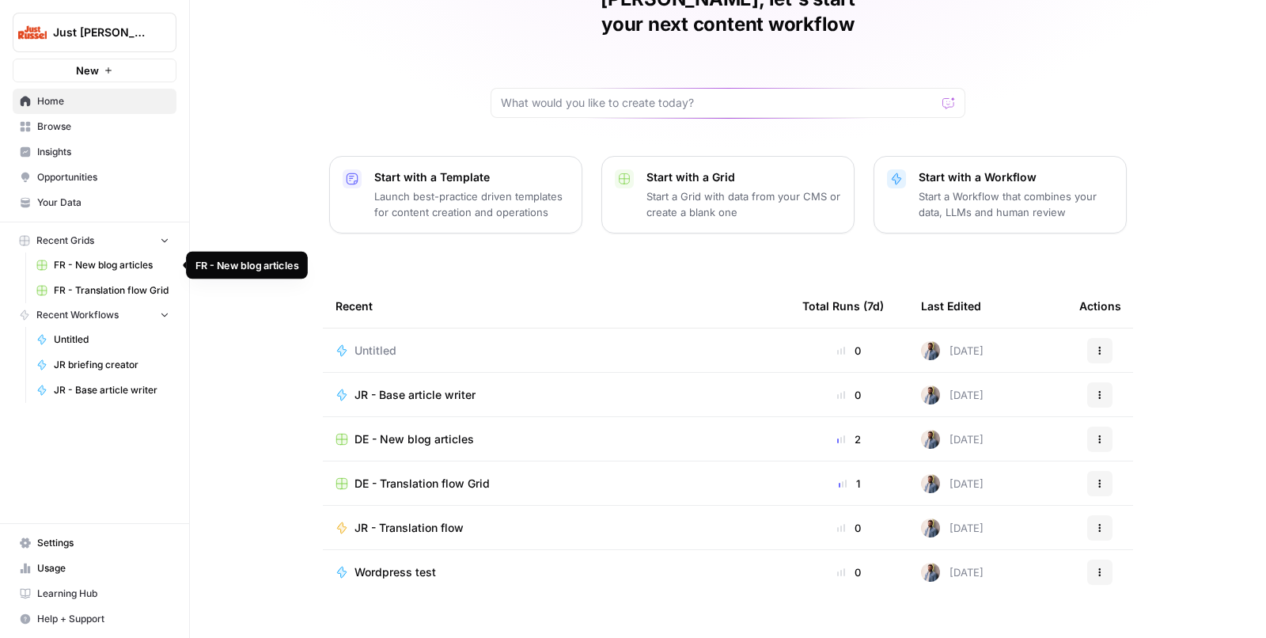
click at [82, 264] on span "FR - New blog articles" at bounding box center [112, 265] width 116 height 14
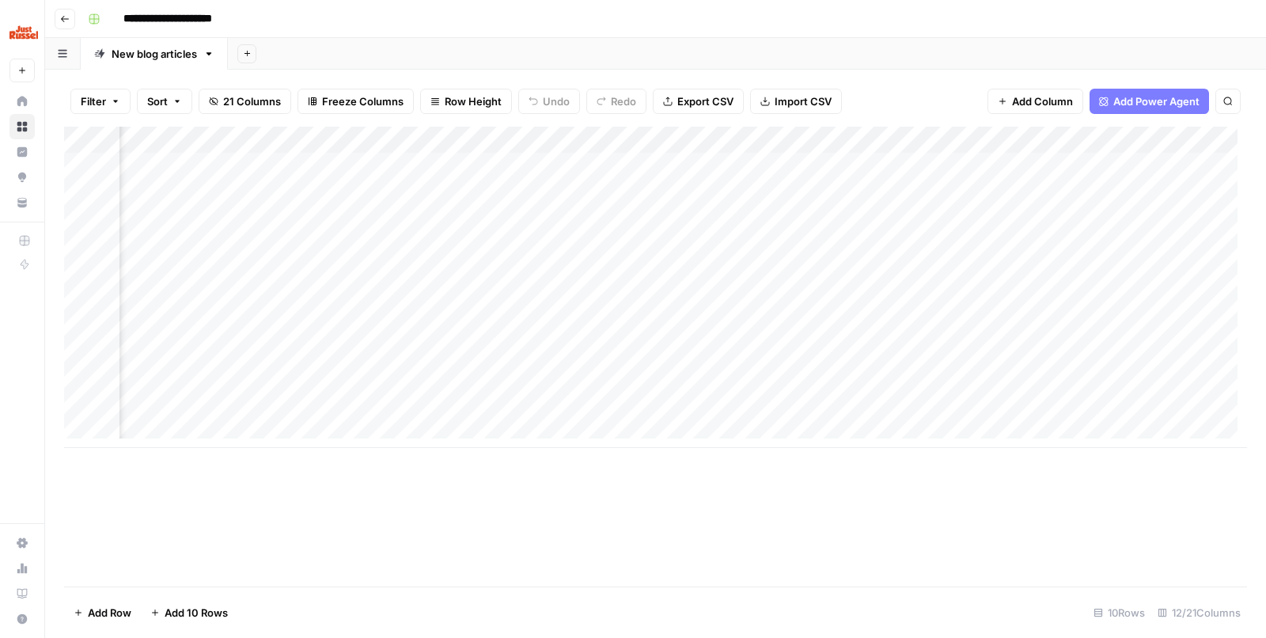
scroll to position [0, 1006]
click at [1196, 139] on span "Add Column" at bounding box center [1210, 140] width 55 height 14
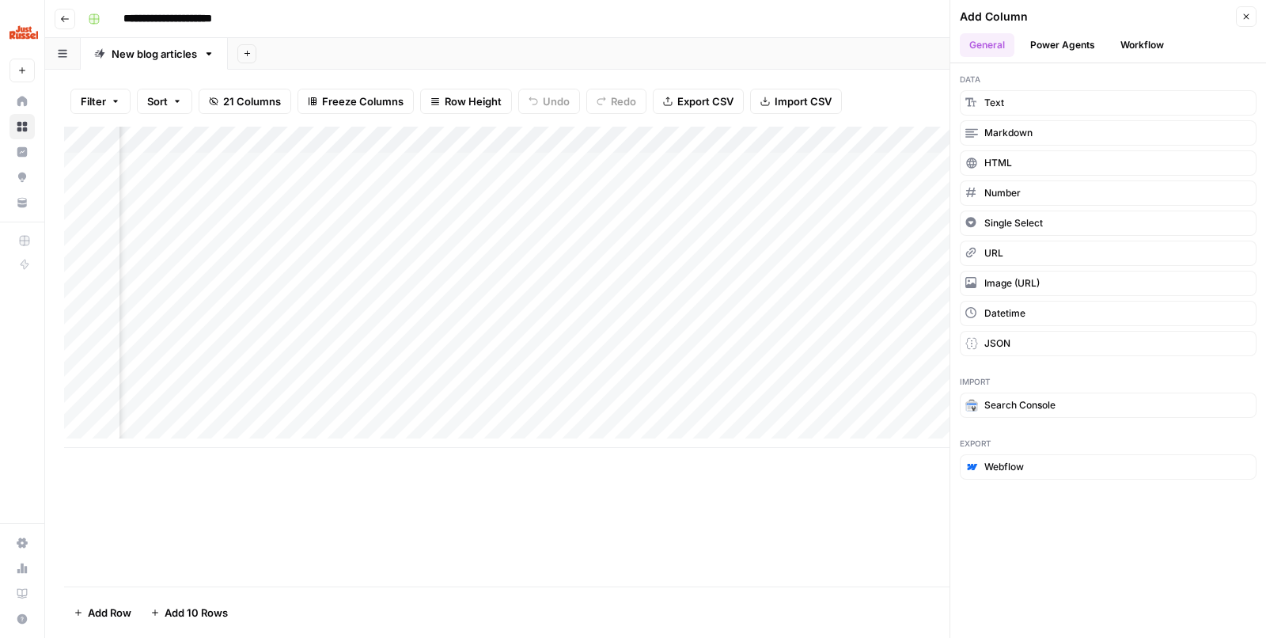
click at [1126, 39] on button "Workflow" at bounding box center [1142, 45] width 63 height 24
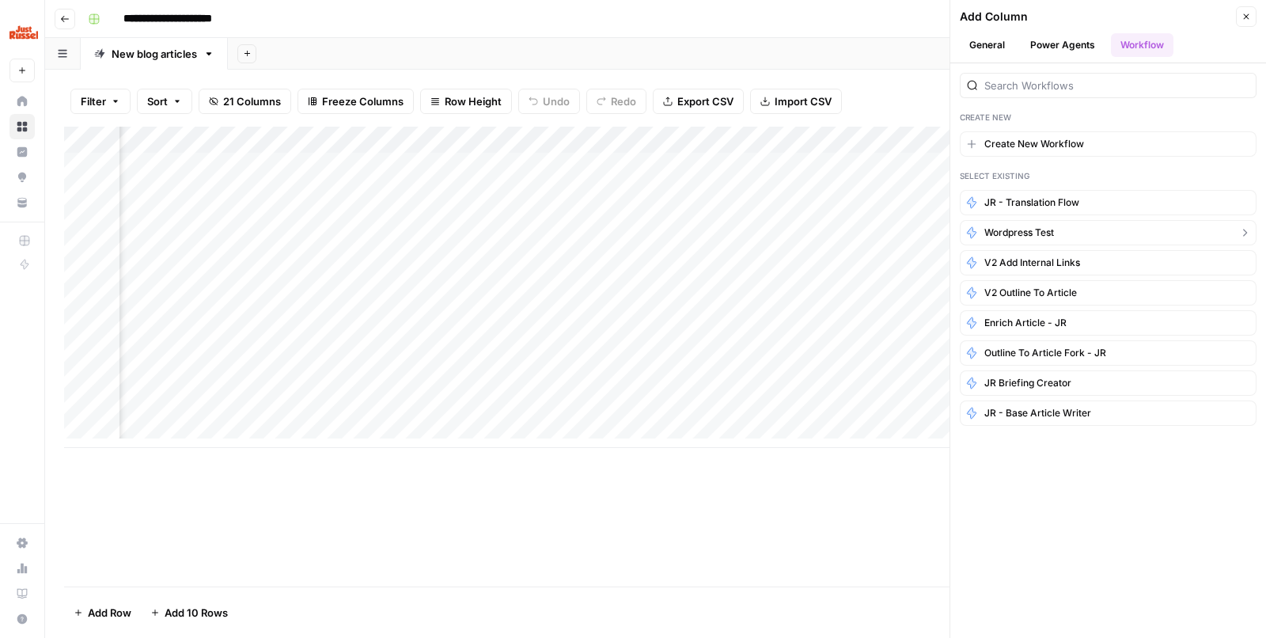
click at [1081, 223] on button "Wordpress test" at bounding box center [1108, 232] width 297 height 25
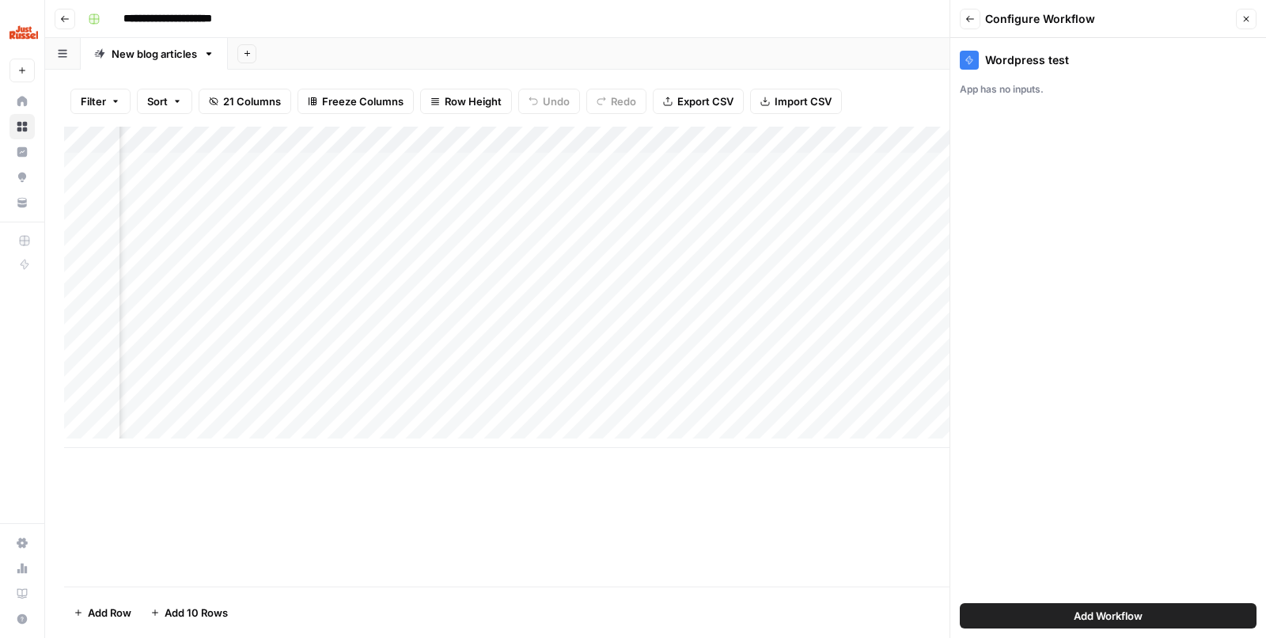
click at [974, 22] on icon "button" at bounding box center [970, 18] width 9 height 9
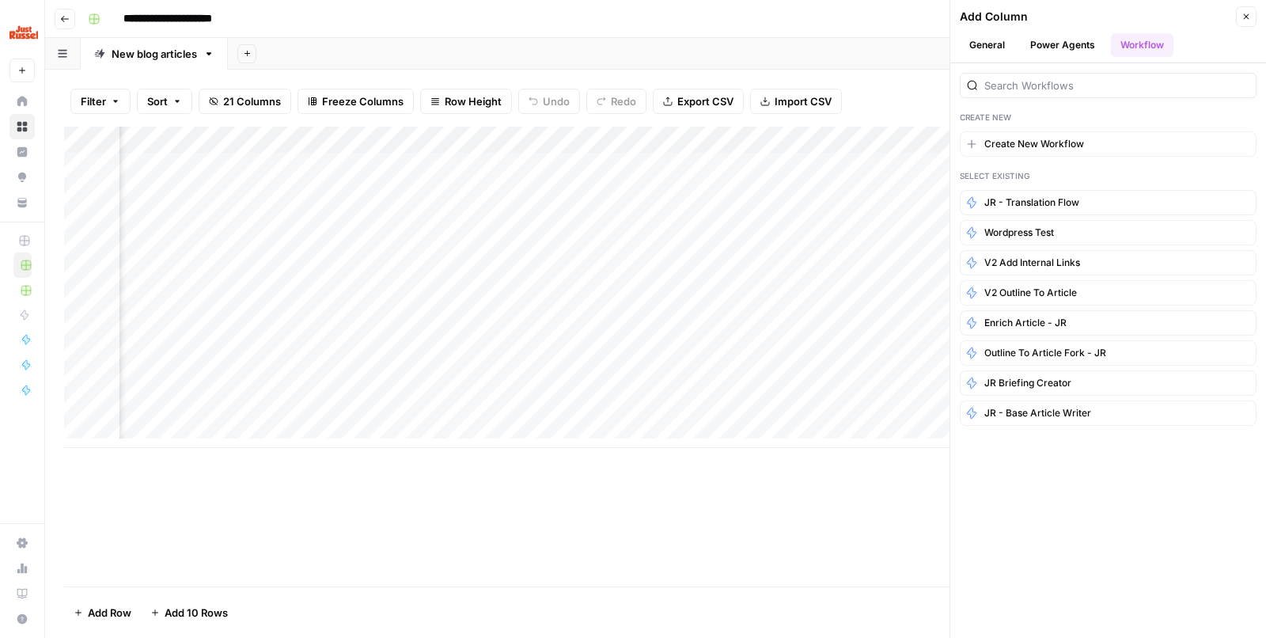
click at [572, 511] on div "Add Column" at bounding box center [655, 357] width 1183 height 460
click at [940, 135] on icon "button" at bounding box center [944, 139] width 9 height 9
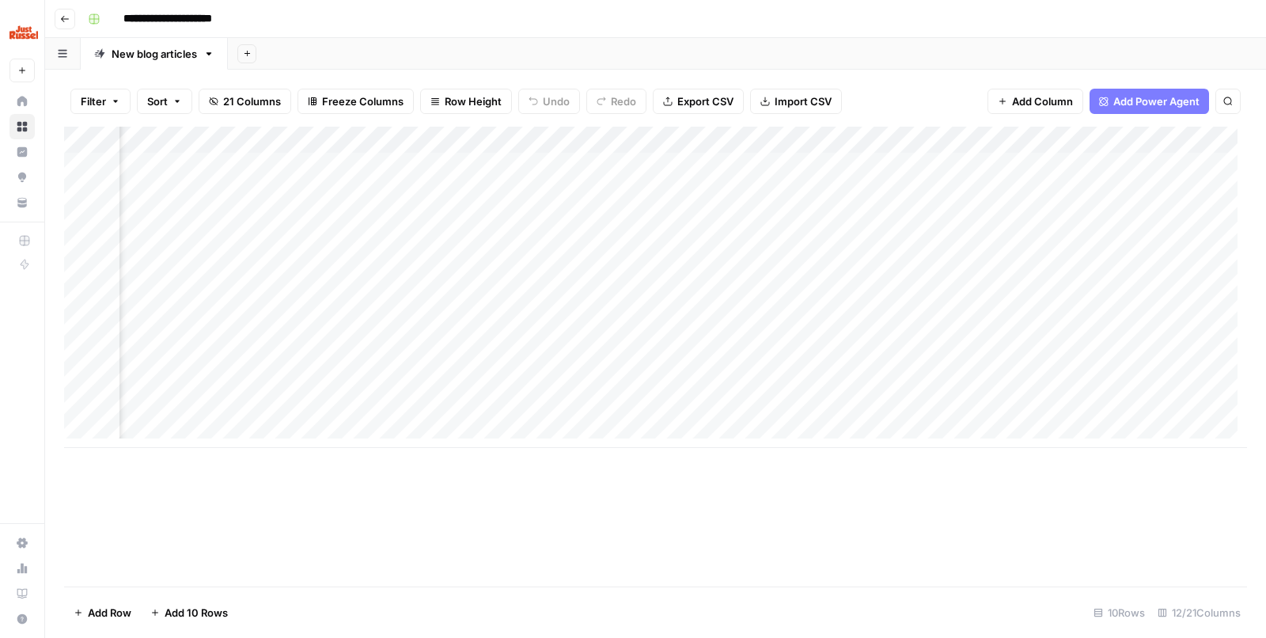
scroll to position [0, 1006]
click at [1138, 141] on div "Add Column" at bounding box center [655, 287] width 1183 height 321
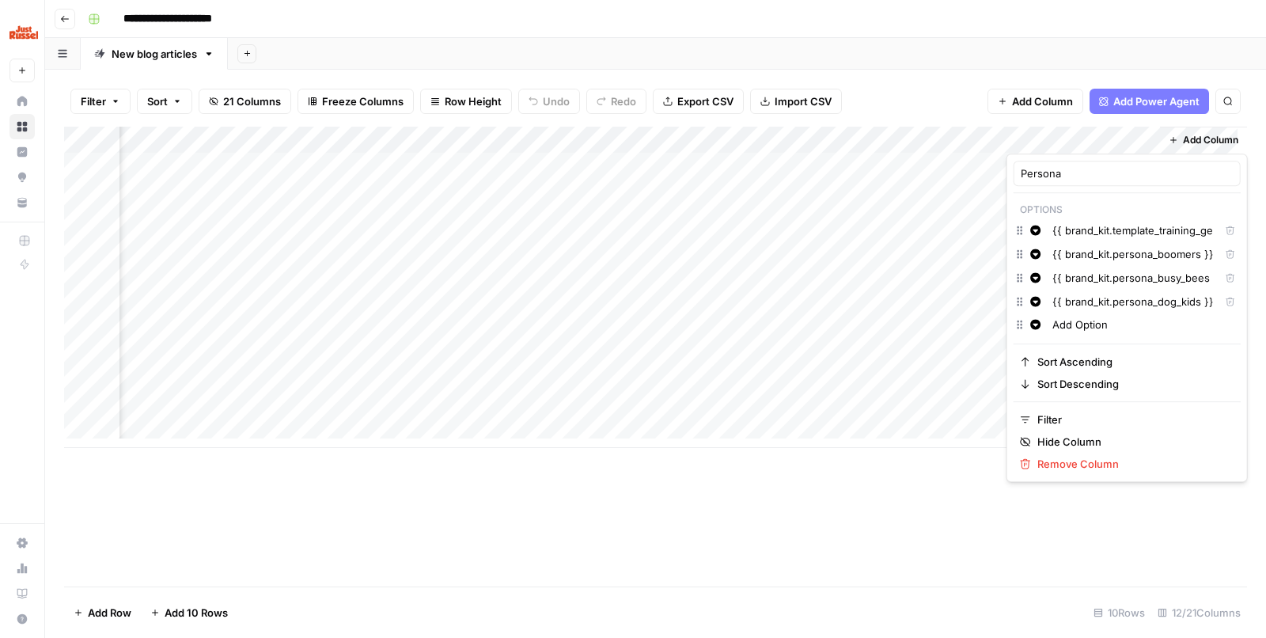
click at [1205, 130] on button "Add Column" at bounding box center [1204, 140] width 82 height 21
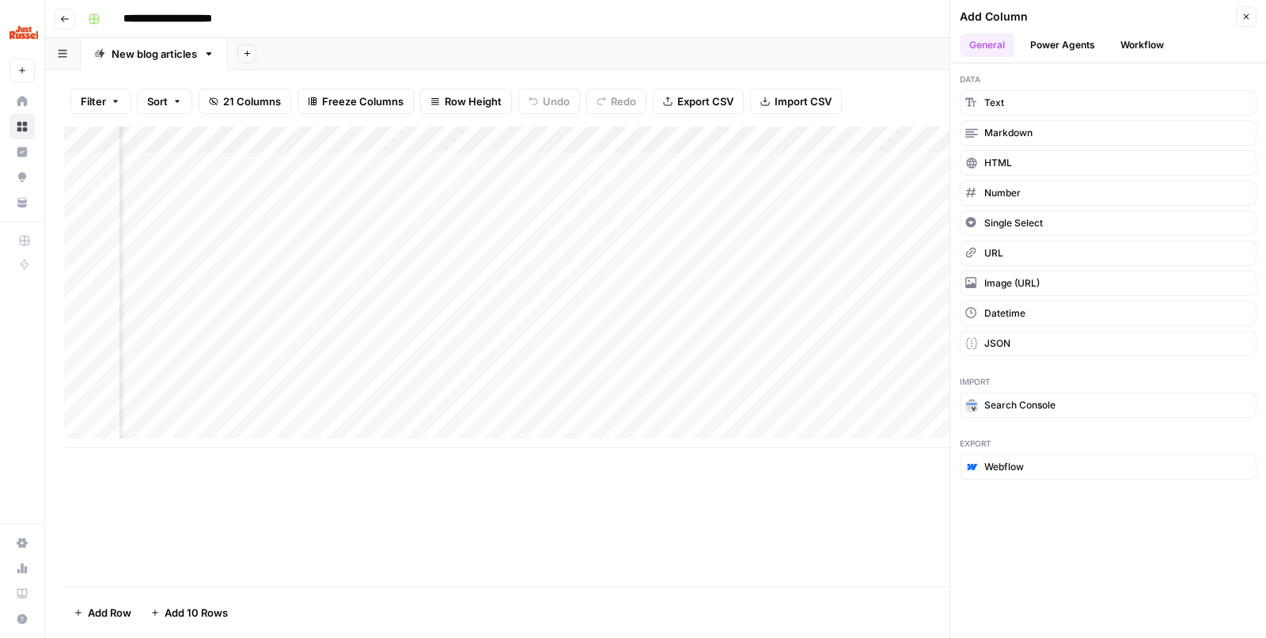
click at [1143, 47] on button "Workflow" at bounding box center [1142, 45] width 63 height 24
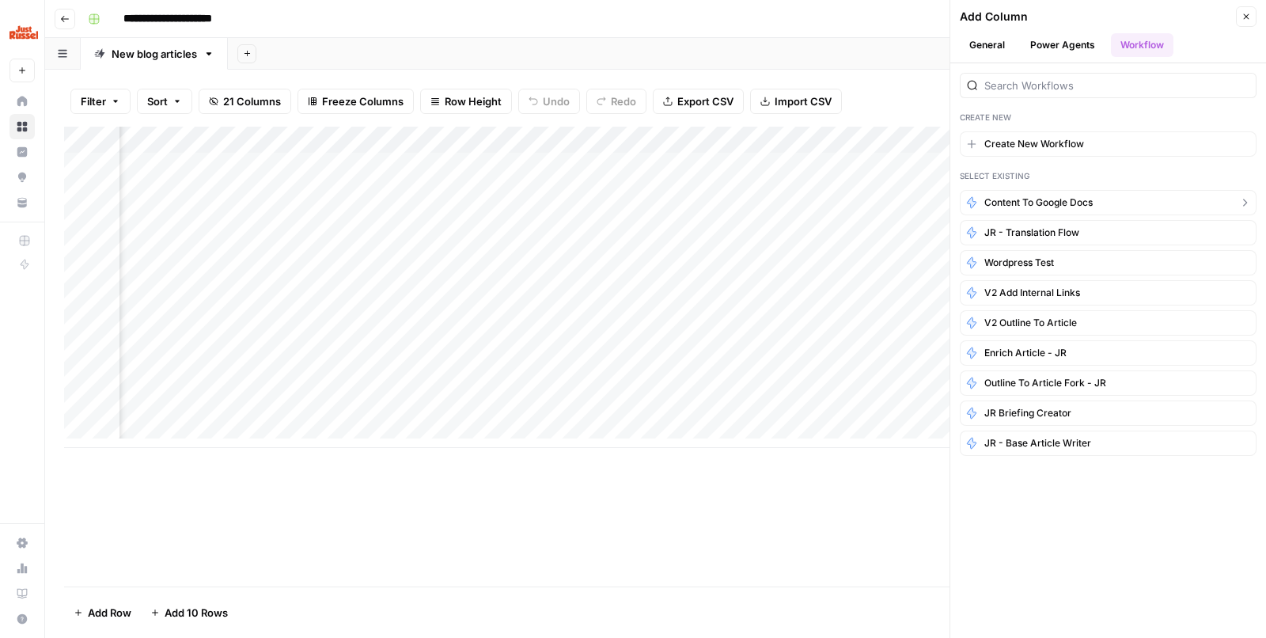
click at [1055, 200] on span "Content to Google Docs" at bounding box center [1039, 203] width 108 height 14
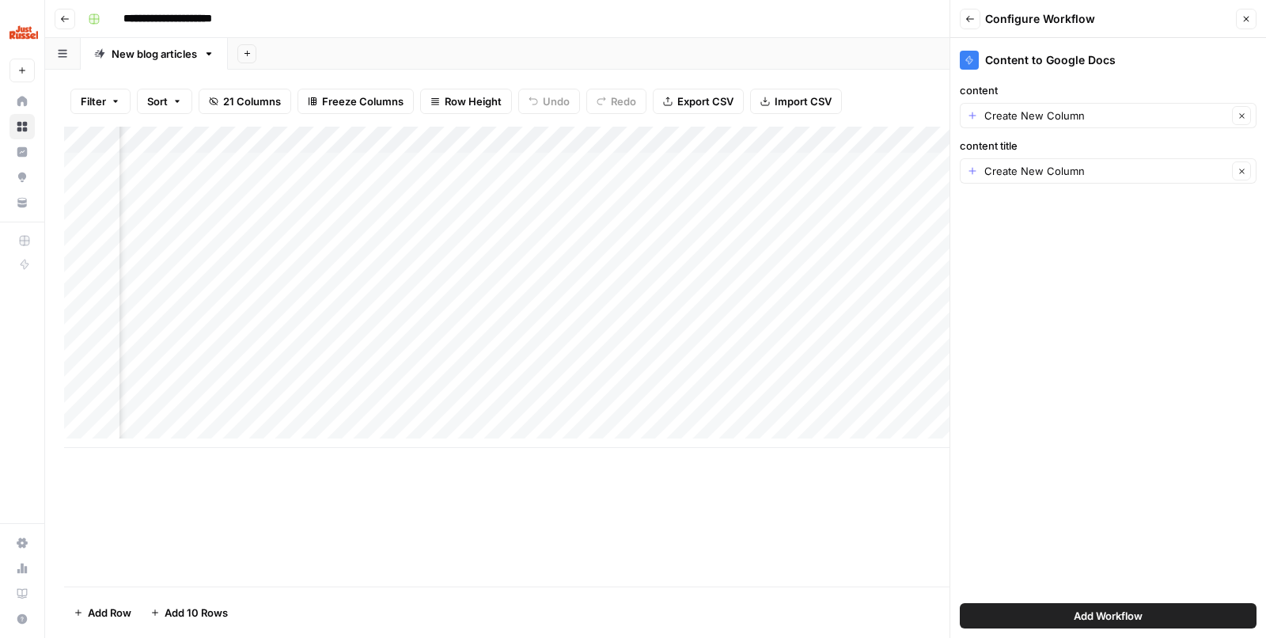
click at [1071, 123] on div "Create New Column Clear" at bounding box center [1108, 115] width 297 height 25
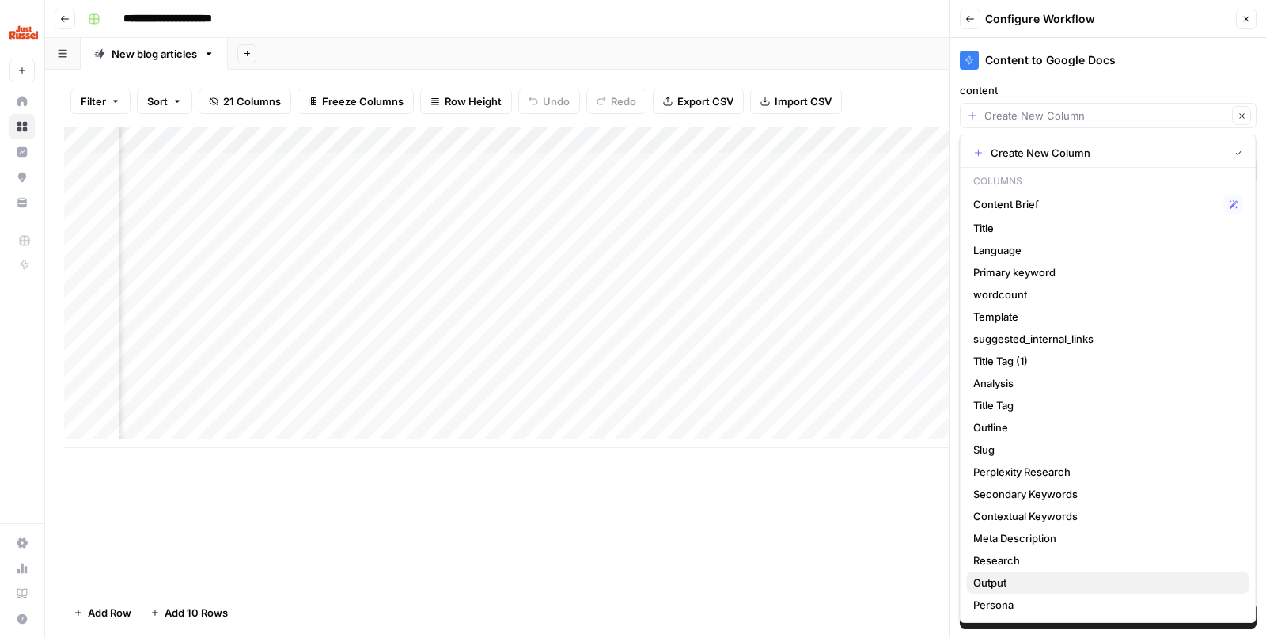
click at [1023, 583] on span "Output" at bounding box center [1106, 583] width 264 height 16
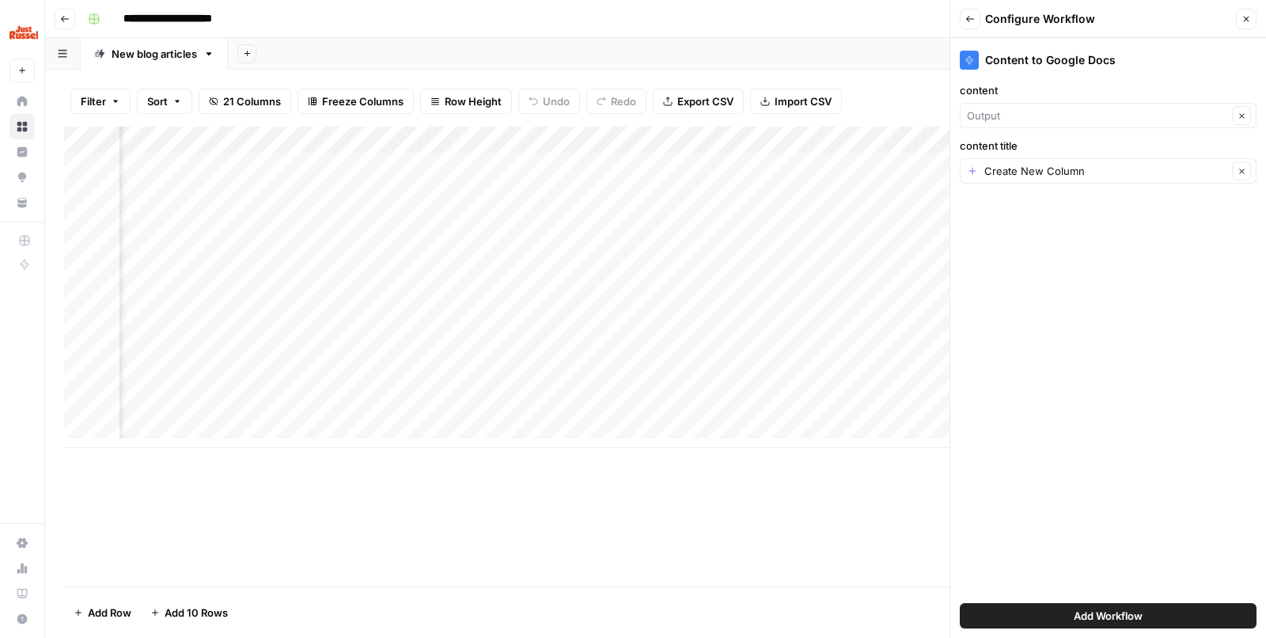
type input "Output"
click at [1055, 174] on input "content title" at bounding box center [1106, 171] width 243 height 16
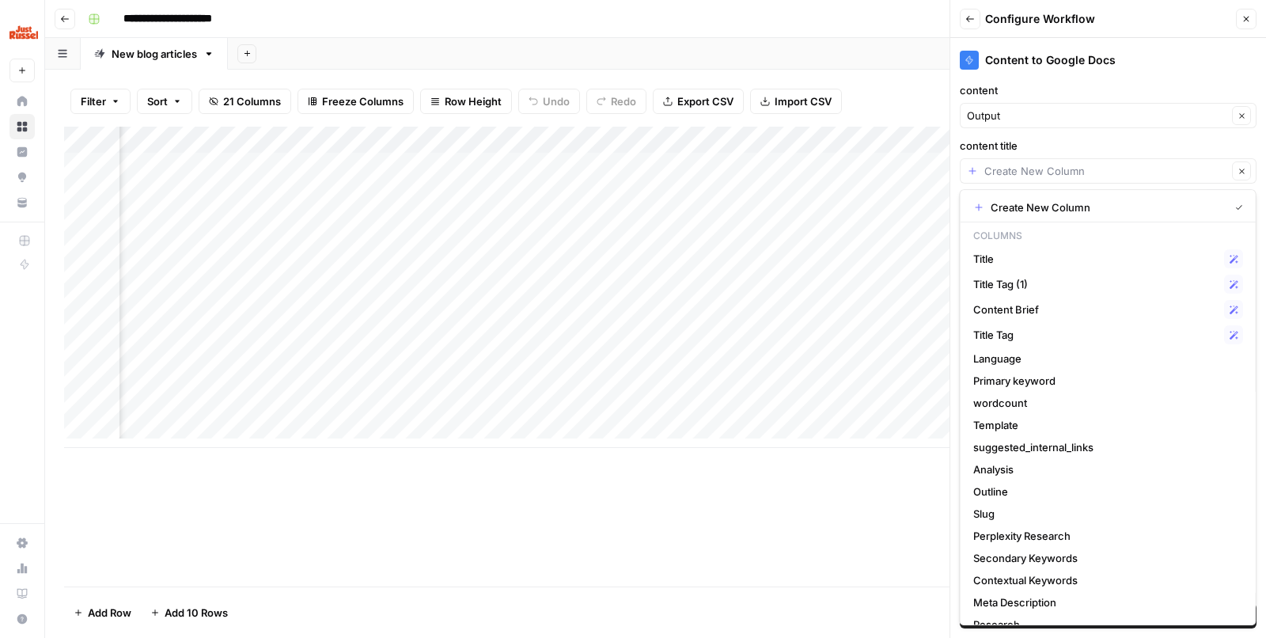
scroll to position [0, 1027]
click at [1042, 289] on span "Title Tag (1)" at bounding box center [1096, 284] width 245 height 16
type input "Title Tag (1)"
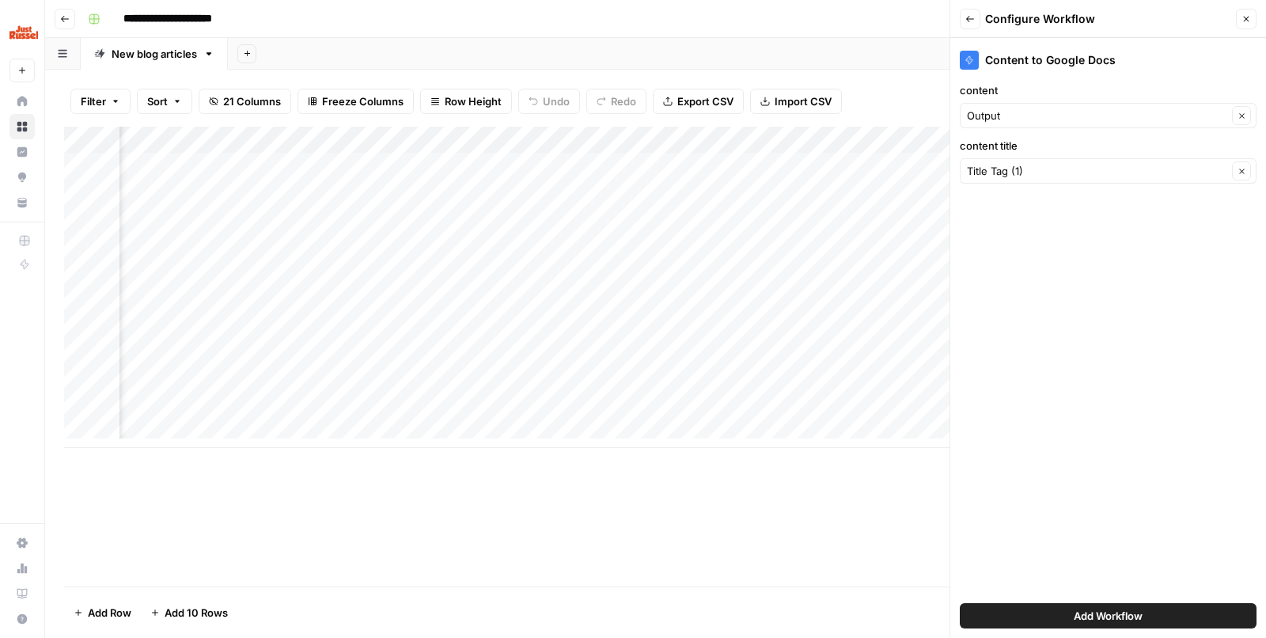
click at [1101, 613] on span "Add Workflow" at bounding box center [1108, 616] width 69 height 16
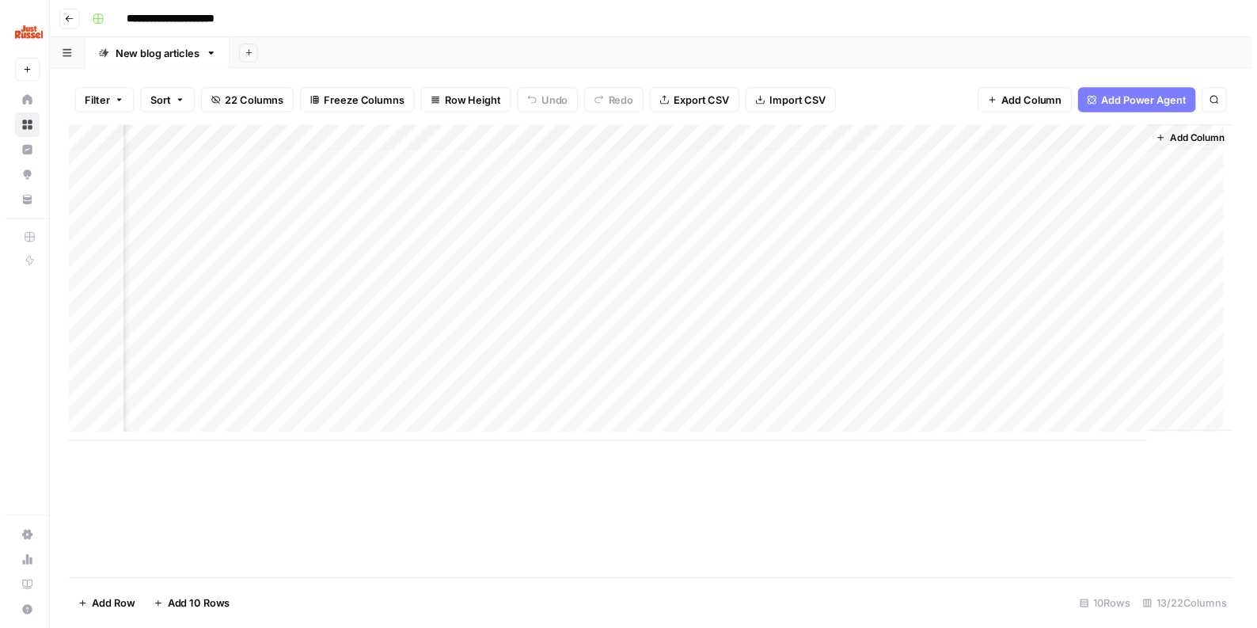
scroll to position [0, 1199]
click at [1115, 131] on div "Add Column" at bounding box center [655, 287] width 1183 height 321
click at [960, 510] on div "Add Column" at bounding box center [655, 357] width 1183 height 460
click at [792, 159] on div "Add Column" at bounding box center [655, 287] width 1183 height 321
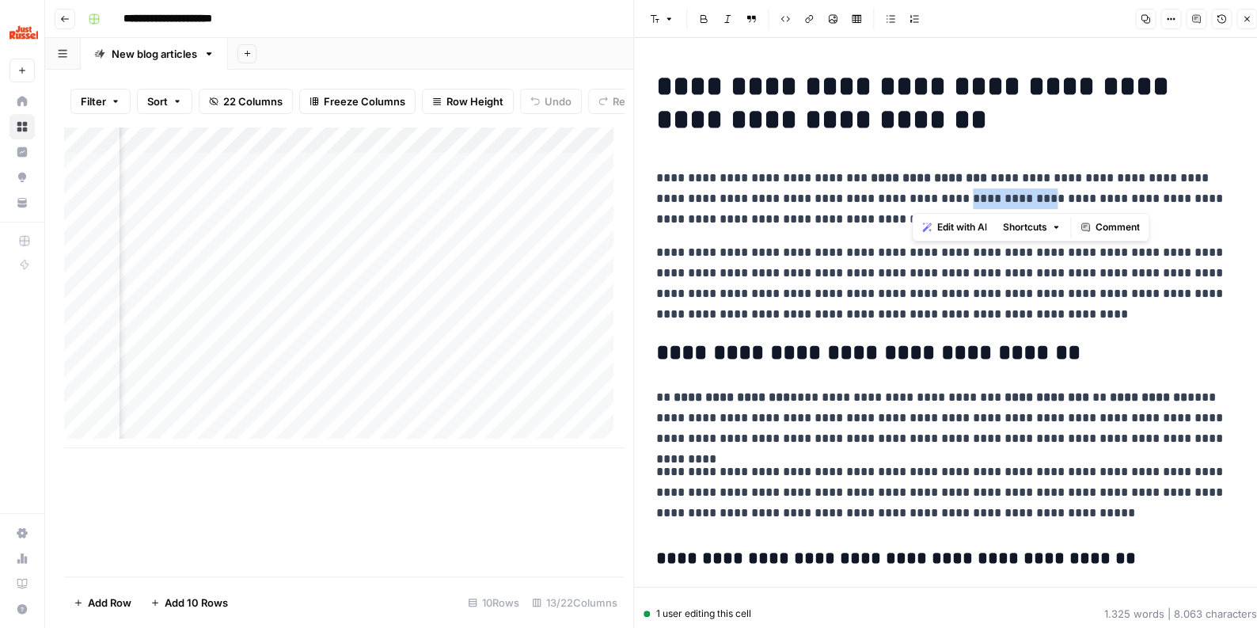
drag, startPoint x: 913, startPoint y: 203, endPoint x: 988, endPoint y: 202, distance: 74.4
click at [988, 202] on p "**********" at bounding box center [945, 199] width 579 height 62
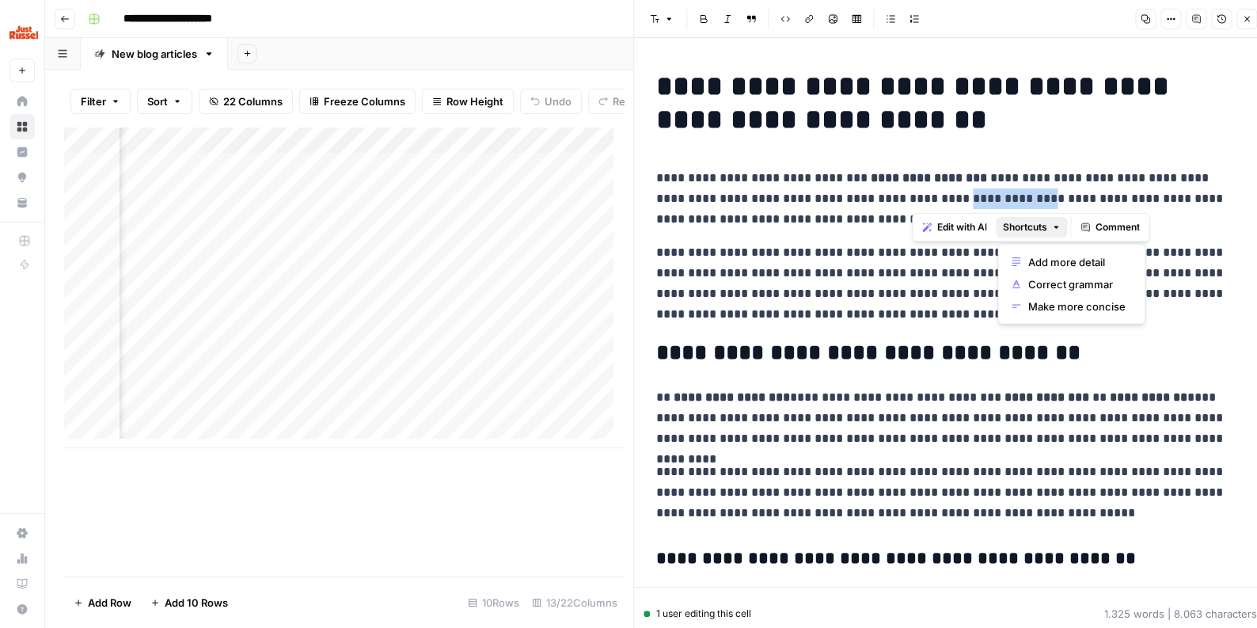
click at [1054, 227] on icon "button" at bounding box center [1055, 226] width 9 height 9
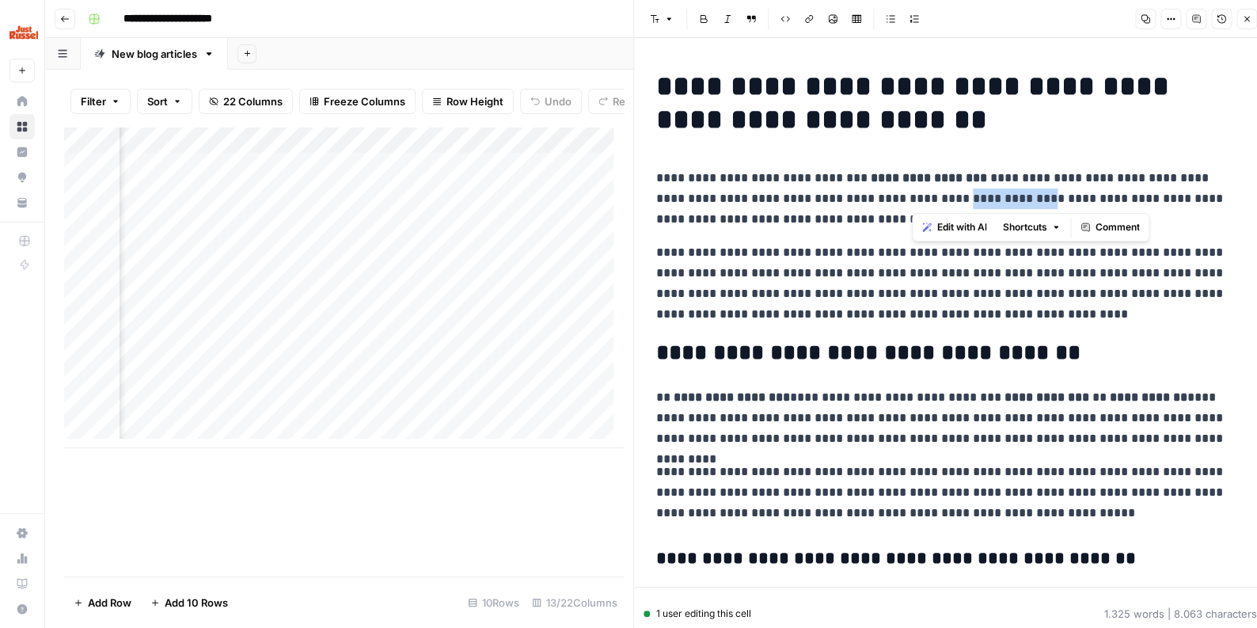
click at [1054, 226] on icon "button" at bounding box center [1055, 226] width 9 height 9
click at [1100, 221] on span "Comment" at bounding box center [1117, 227] width 44 height 14
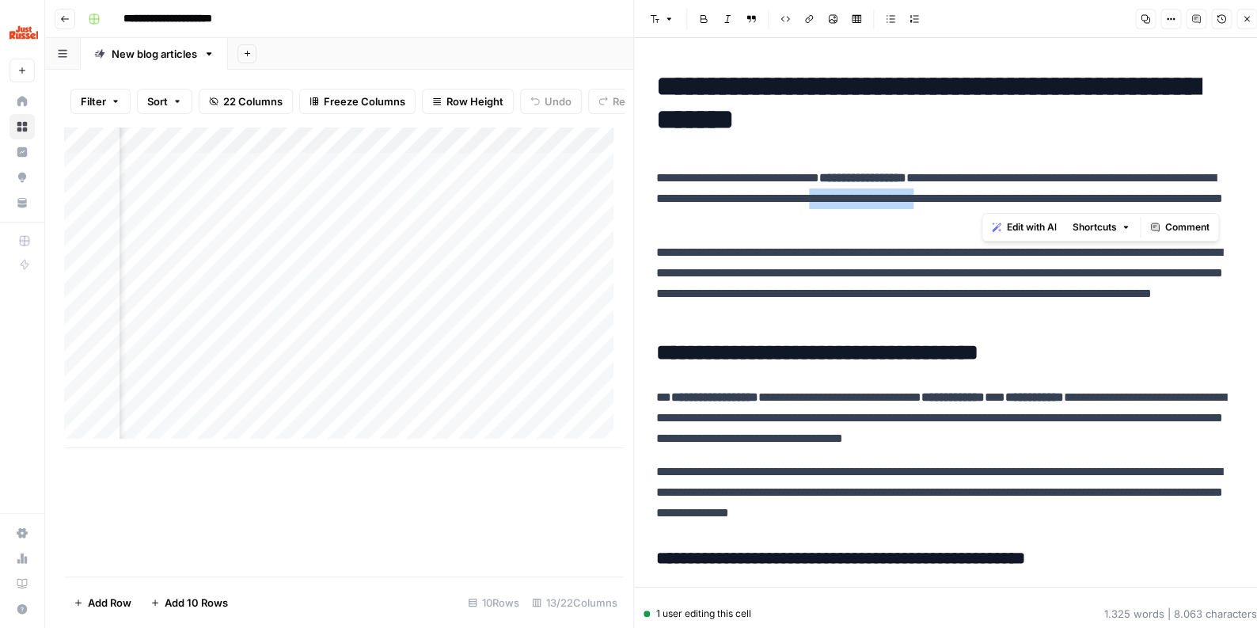
drag, startPoint x: 980, startPoint y: 208, endPoint x: 1101, endPoint y: 195, distance: 121.9
click at [1101, 195] on p "**********" at bounding box center [945, 199] width 579 height 62
click at [1179, 19] on button "Options" at bounding box center [1170, 19] width 21 height 21
click at [902, 172] on strong "**********" at bounding box center [862, 178] width 87 height 12
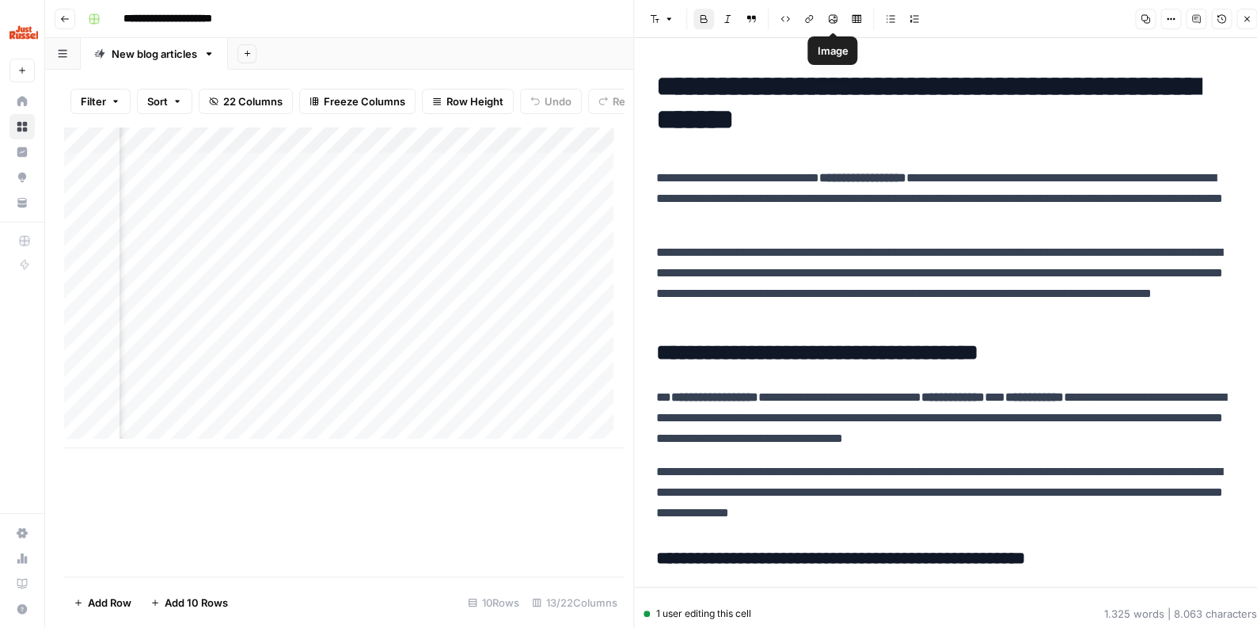
click at [852, 121] on h1 "**********" at bounding box center [945, 103] width 579 height 66
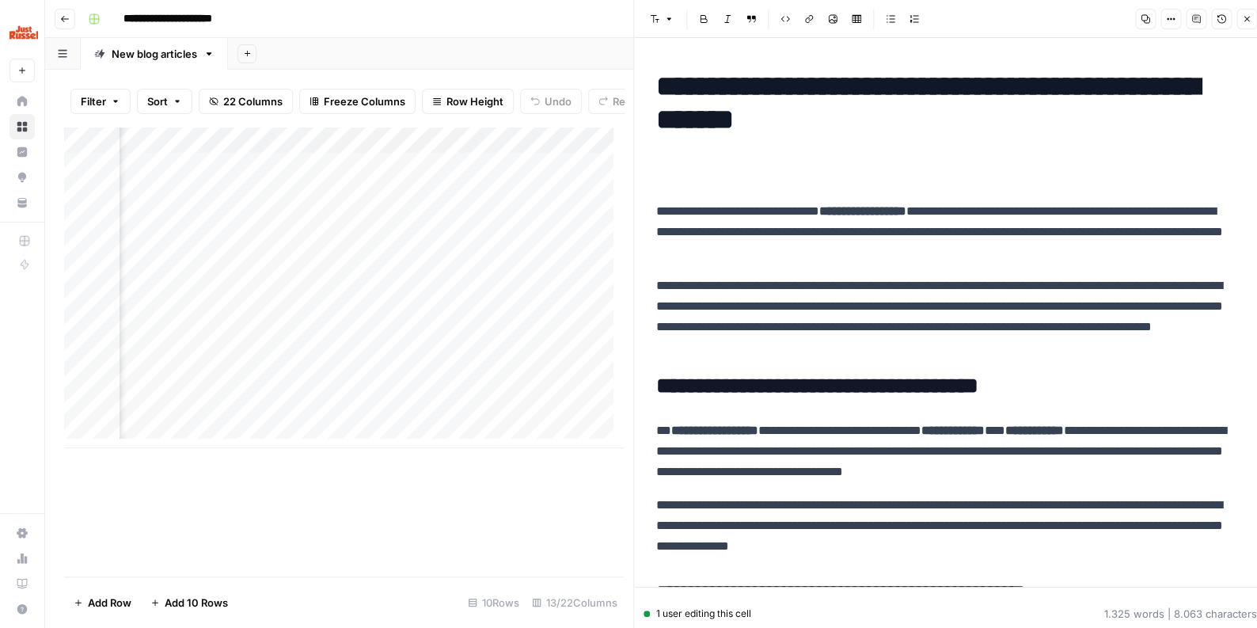
click at [840, 21] on button "Image" at bounding box center [832, 19] width 21 height 21
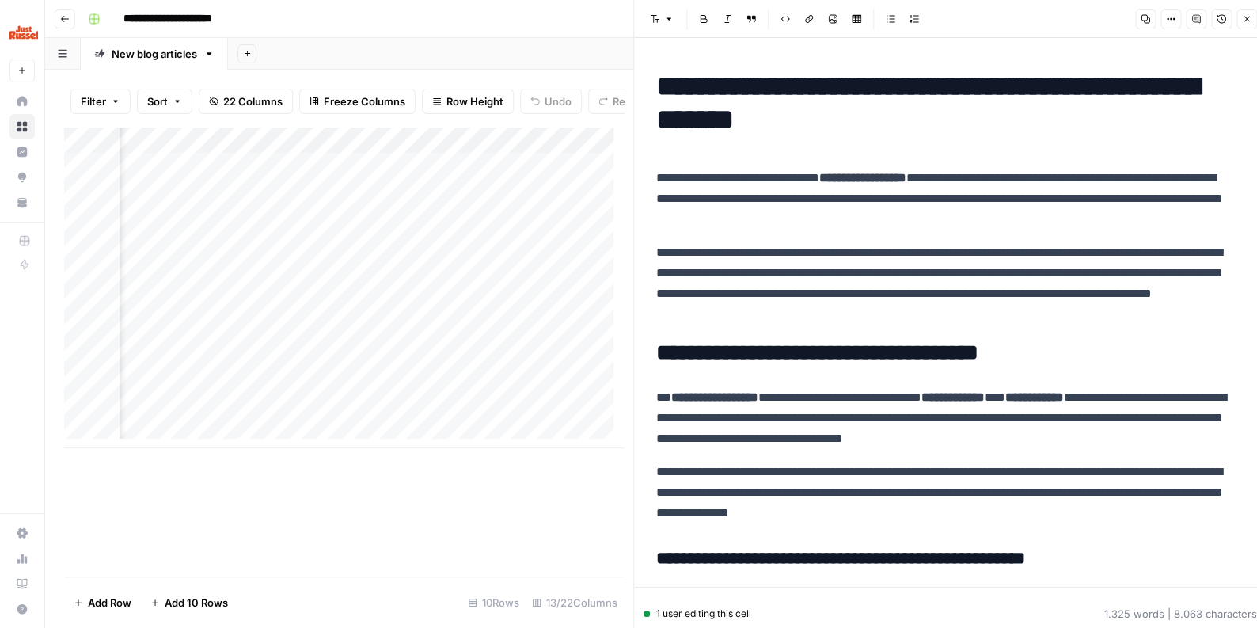
click at [1255, 14] on button "Close" at bounding box center [1246, 19] width 21 height 21
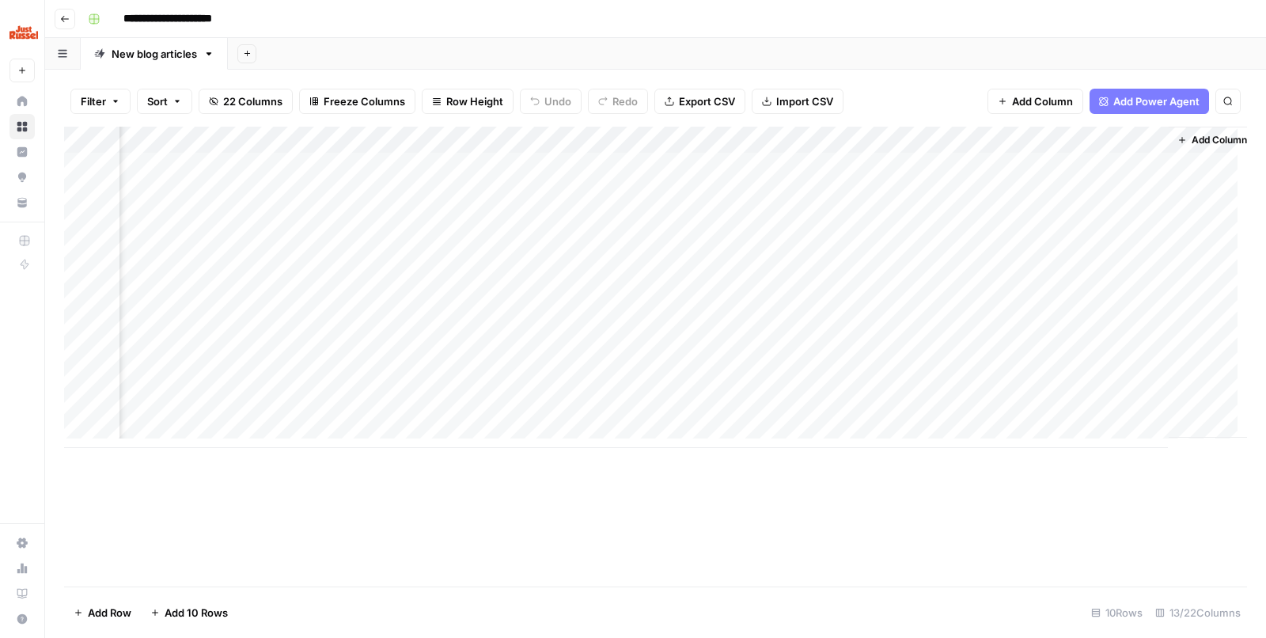
scroll to position [0, 1199]
click at [639, 161] on div "Add Column" at bounding box center [655, 287] width 1183 height 321
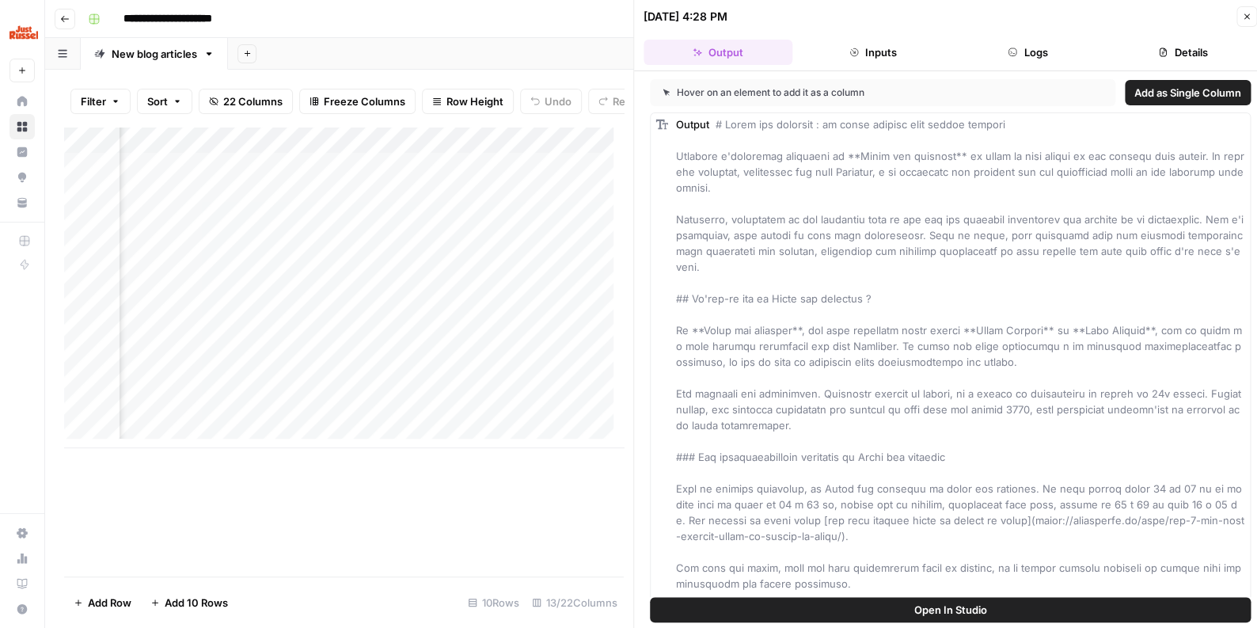
click at [1151, 53] on button "Details" at bounding box center [1182, 52] width 149 height 25
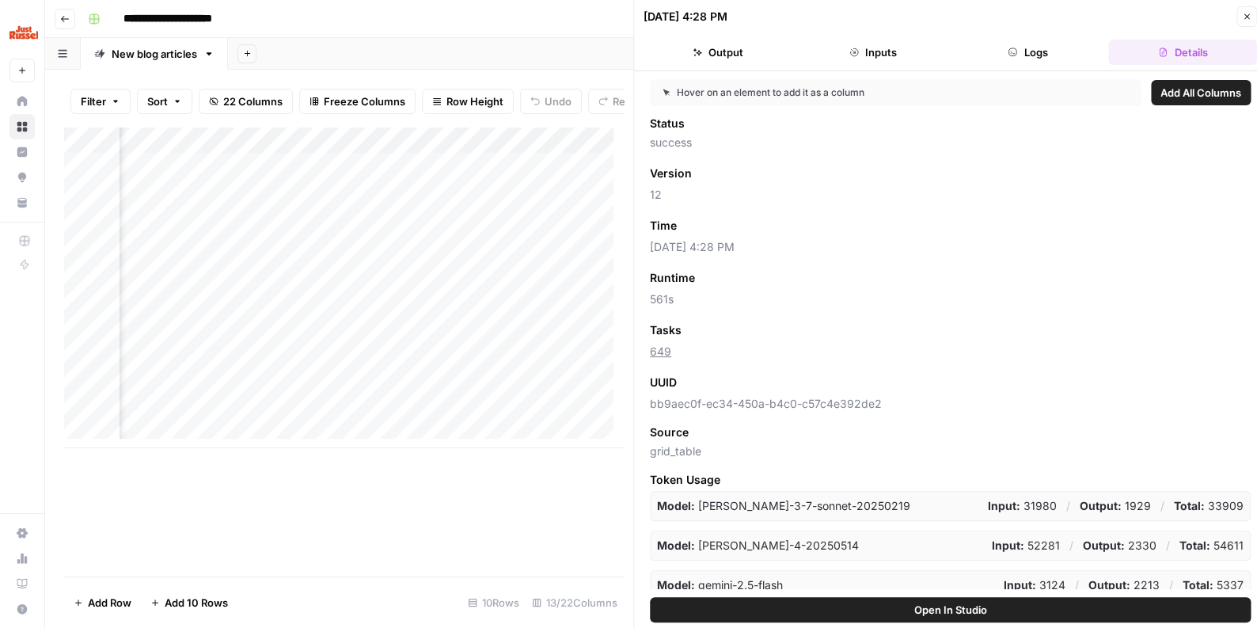
click at [1016, 43] on button "Logs" at bounding box center [1028, 52] width 149 height 25
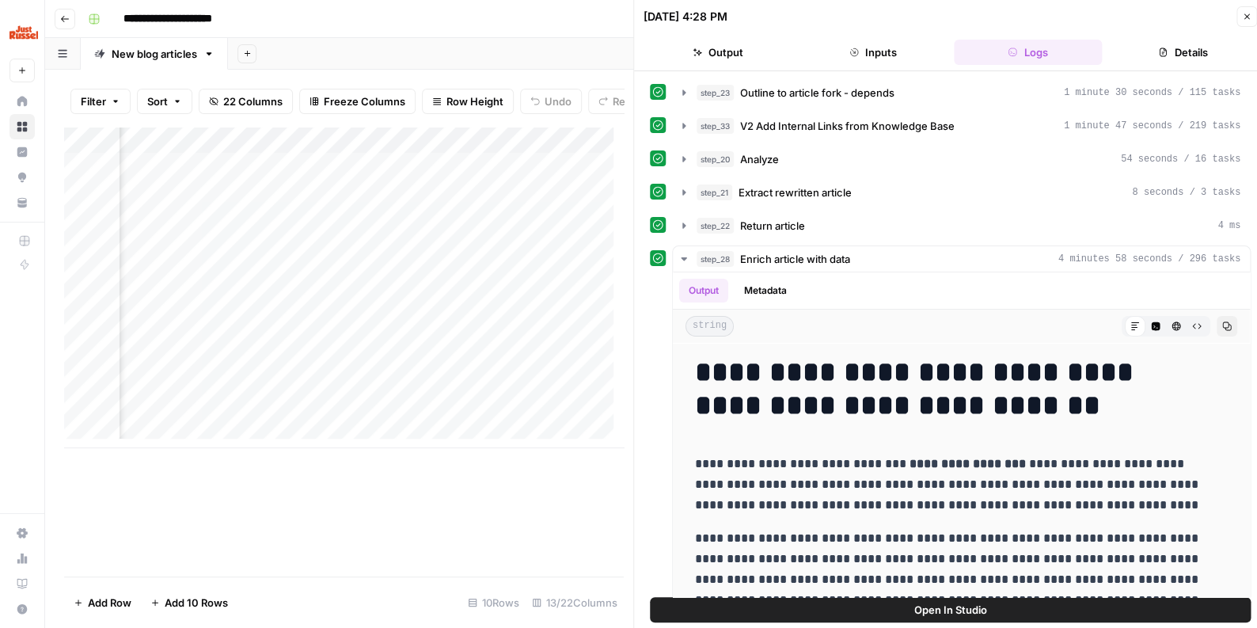
drag, startPoint x: 857, startPoint y: 50, endPoint x: 842, endPoint y: 49, distance: 15.1
click at [856, 50] on icon "button" at bounding box center [853, 51] width 9 height 9
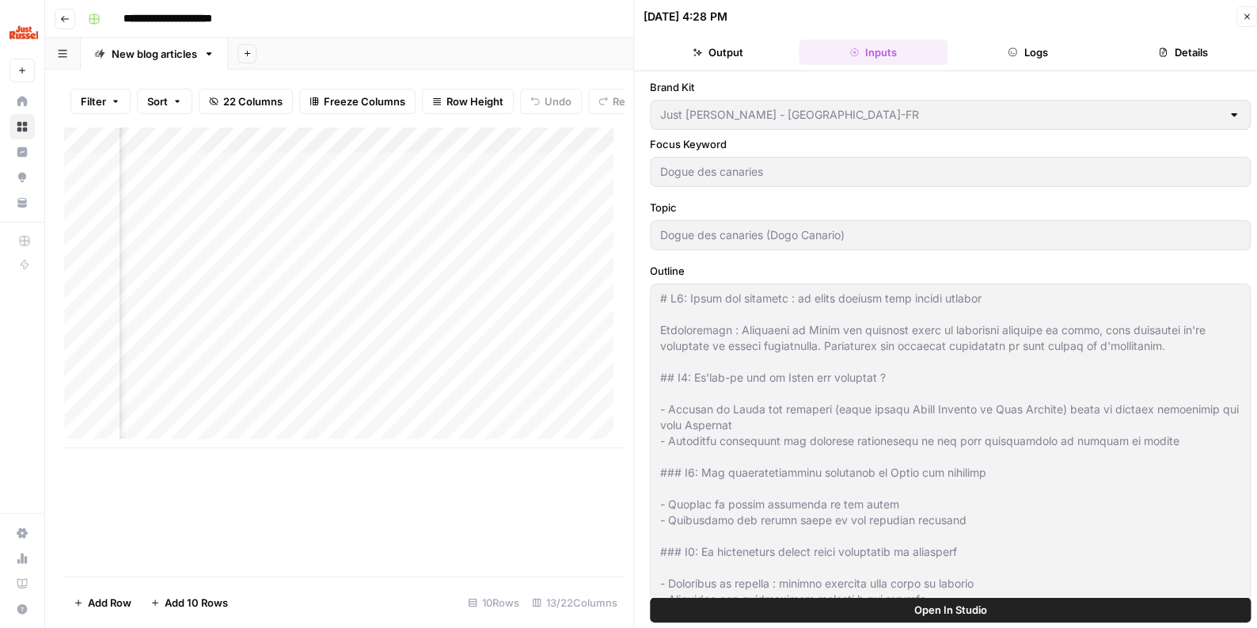
click at [720, 50] on button "Output" at bounding box center [718, 52] width 149 height 25
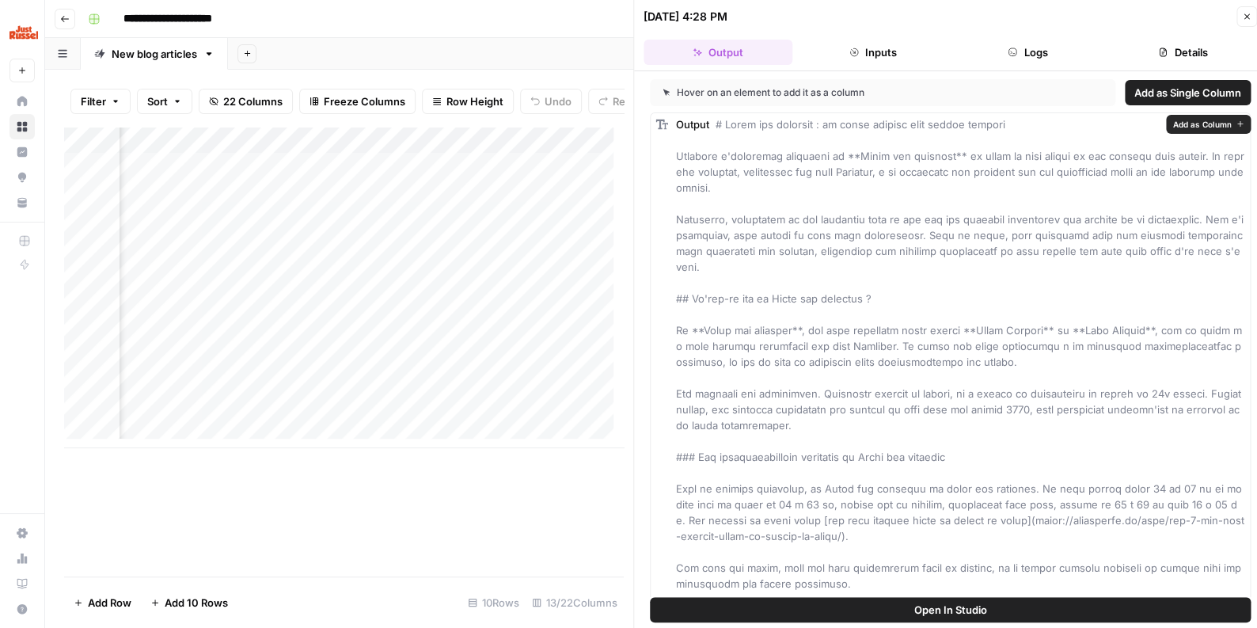
click at [914, 50] on button "Inputs" at bounding box center [873, 52] width 149 height 25
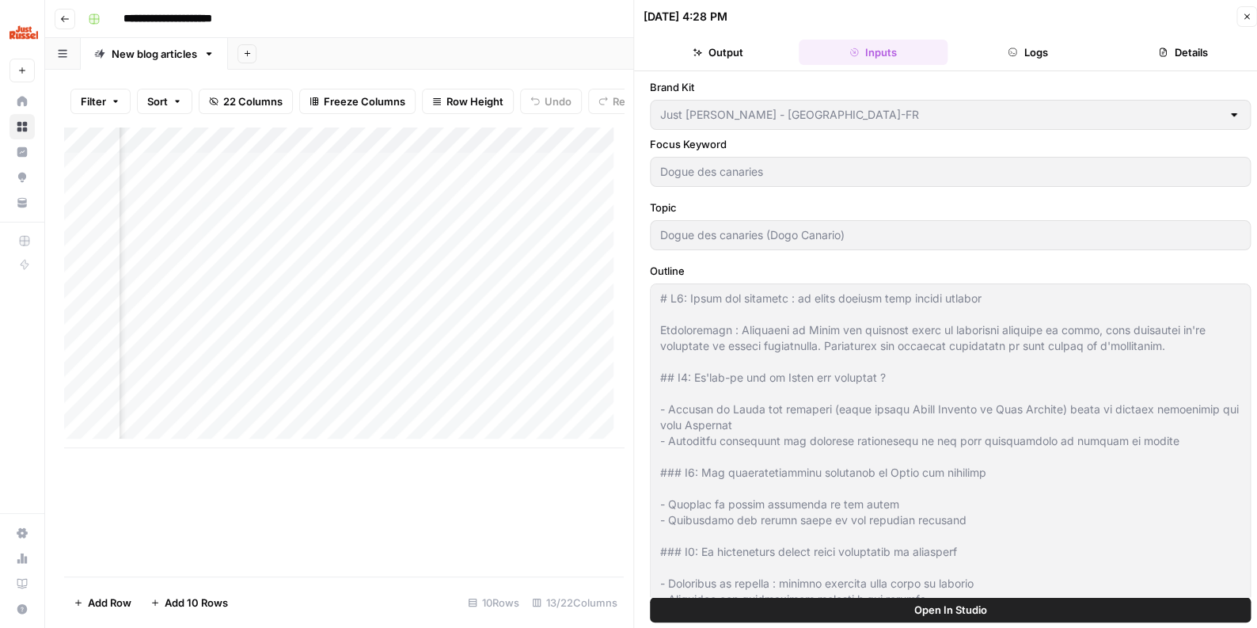
click at [1016, 50] on icon "button" at bounding box center [1013, 52] width 8 height 8
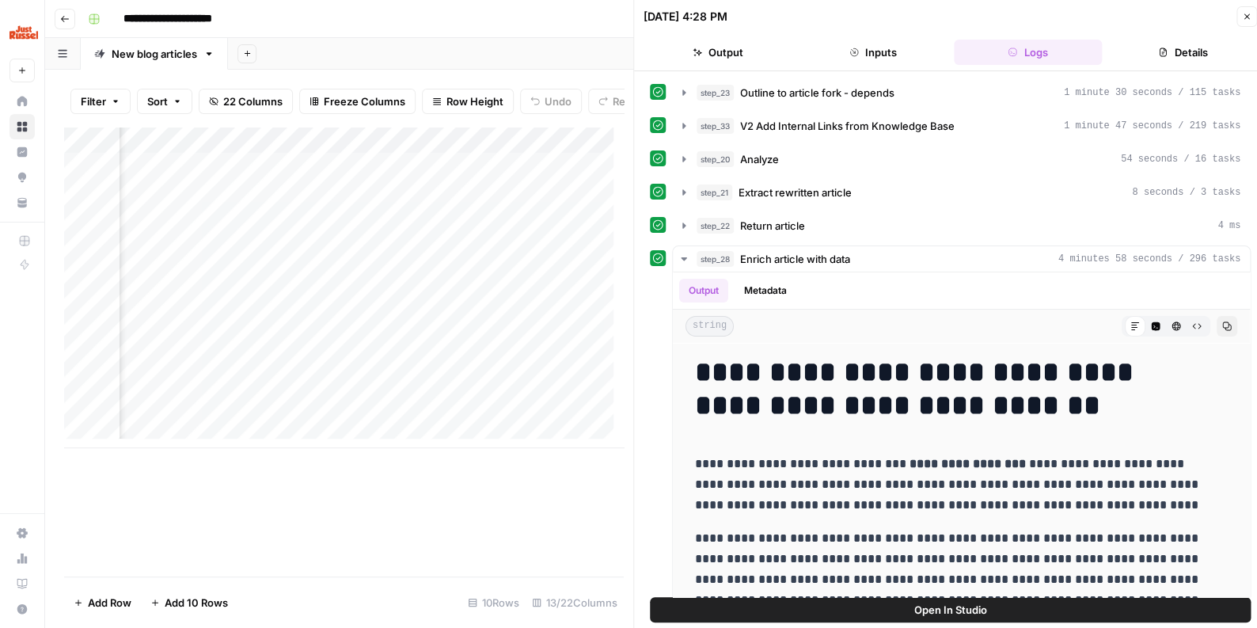
click at [871, 63] on button "Inputs" at bounding box center [873, 52] width 149 height 25
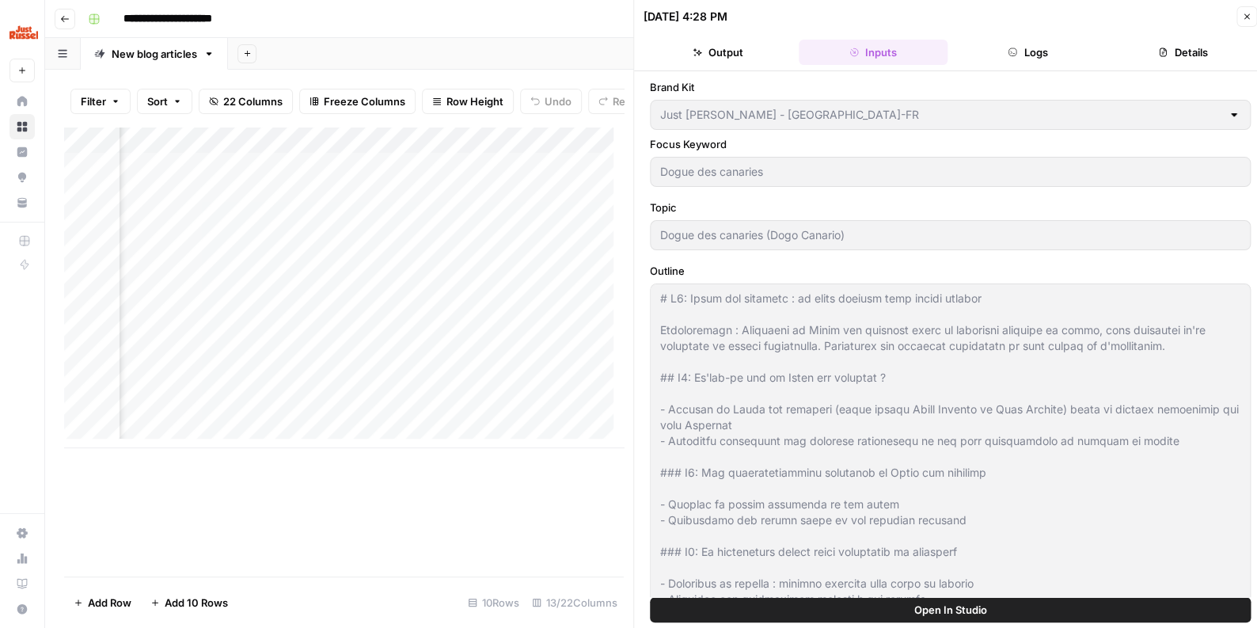
click at [713, 58] on button "Output" at bounding box center [718, 52] width 149 height 25
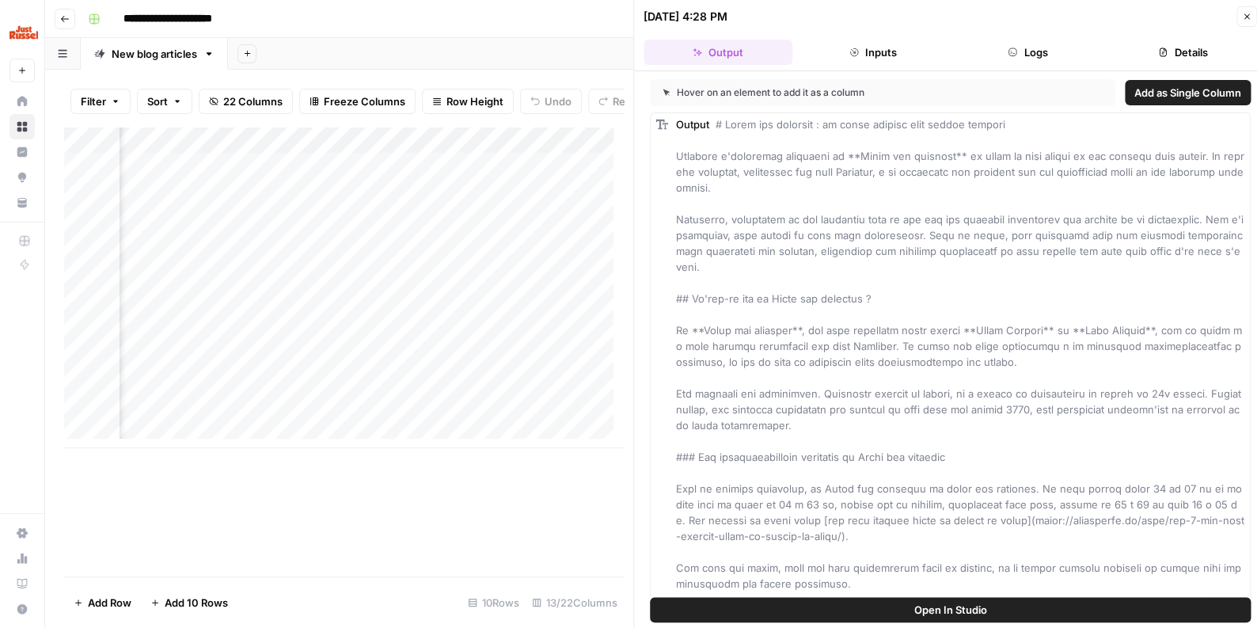
click at [1037, 59] on button "Logs" at bounding box center [1028, 52] width 149 height 25
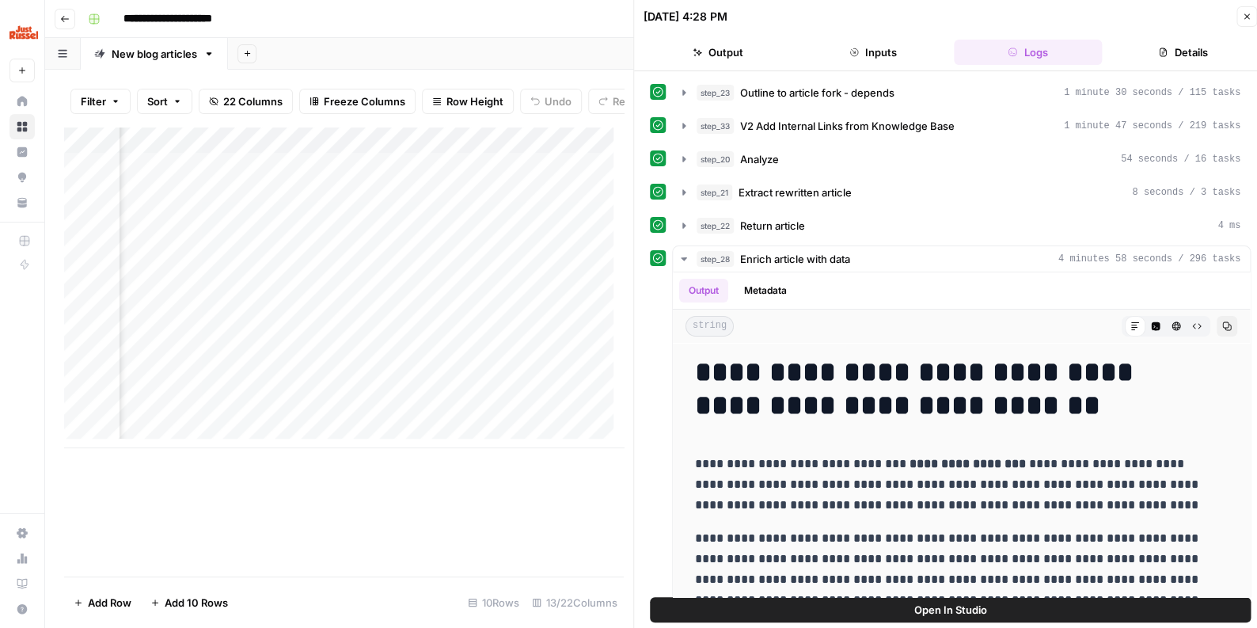
click at [1175, 40] on button "Details" at bounding box center [1182, 52] width 149 height 25
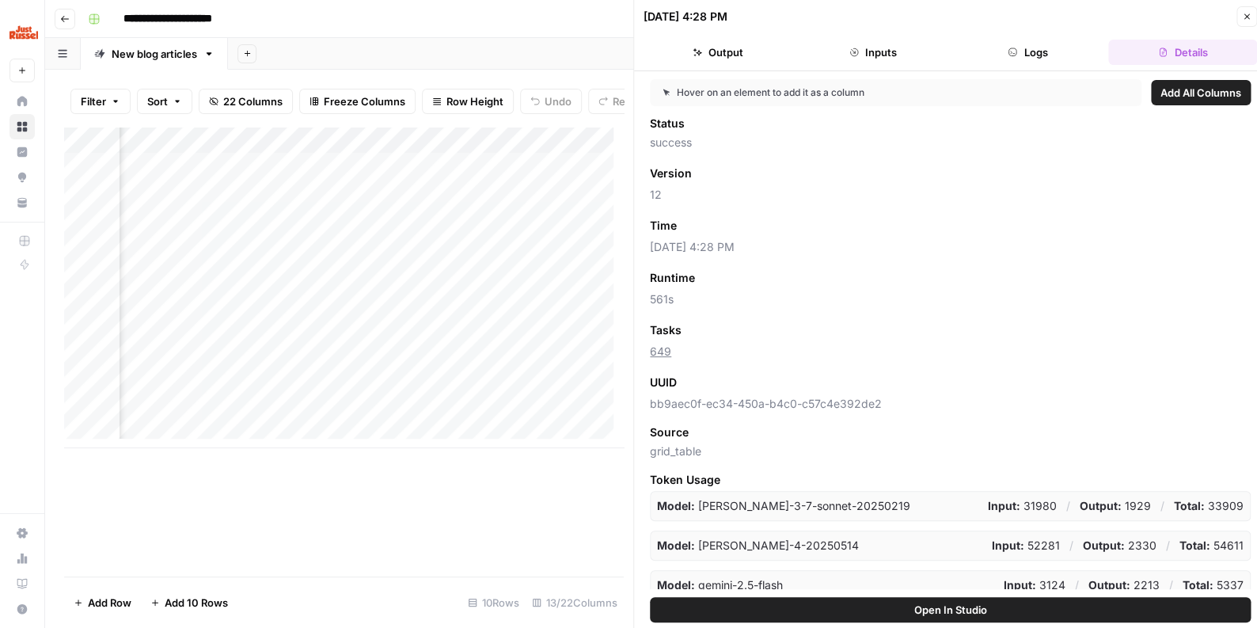
click at [707, 224] on span "Add as Column" at bounding box center [723, 225] width 69 height 14
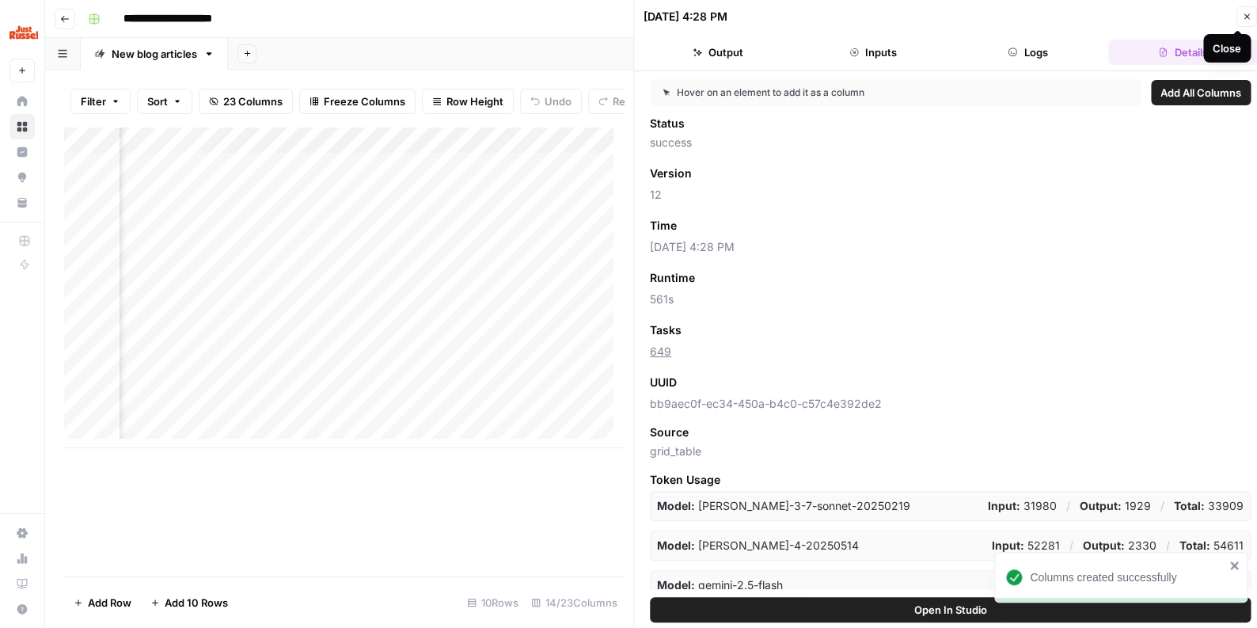
click at [1247, 19] on icon "button" at bounding box center [1246, 16] width 9 height 9
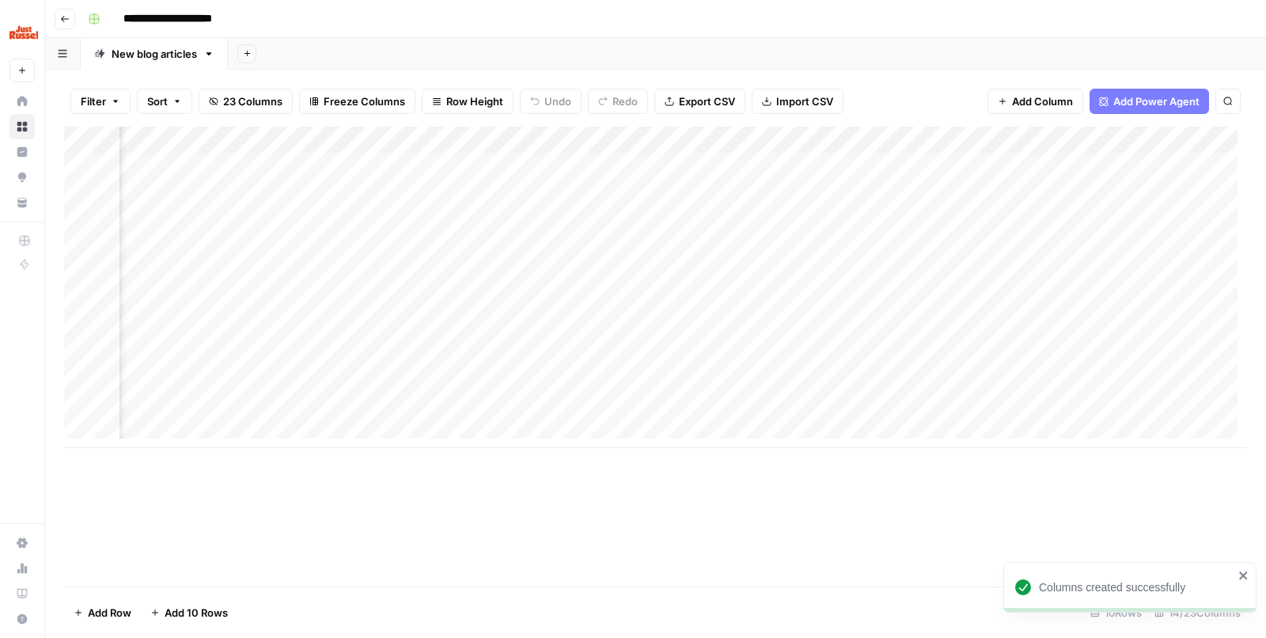
scroll to position [0, 1342]
click at [1111, 133] on div "Add Column" at bounding box center [655, 287] width 1183 height 321
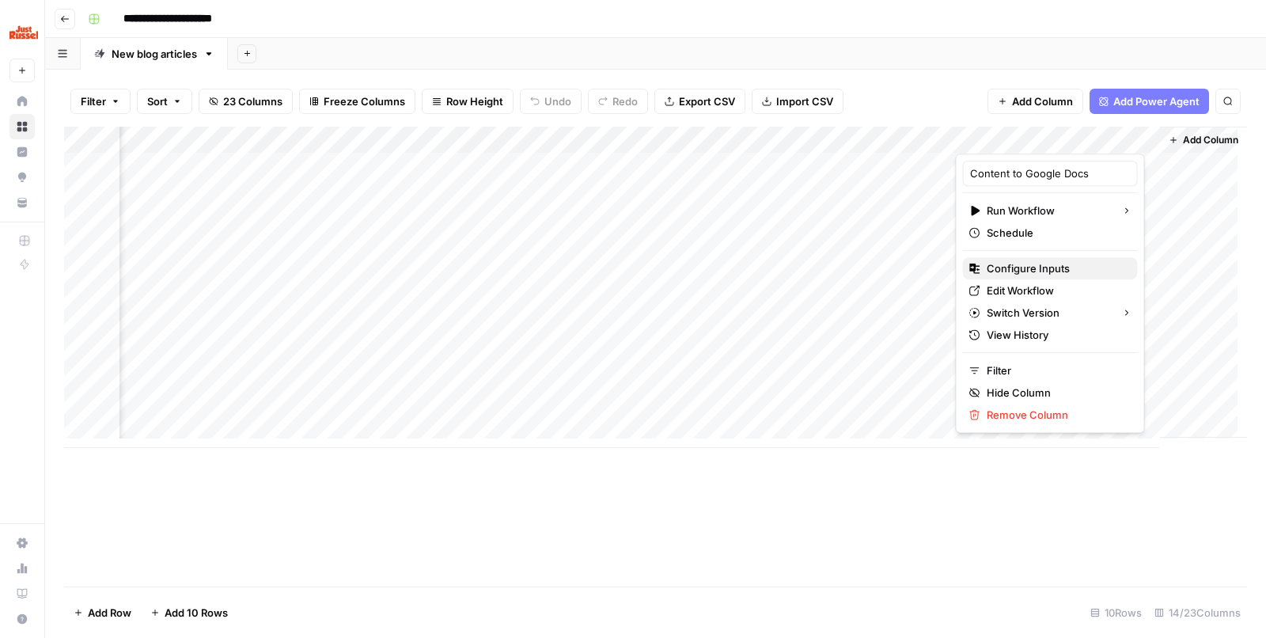
click at [1058, 263] on span "Configure Inputs" at bounding box center [1056, 268] width 139 height 16
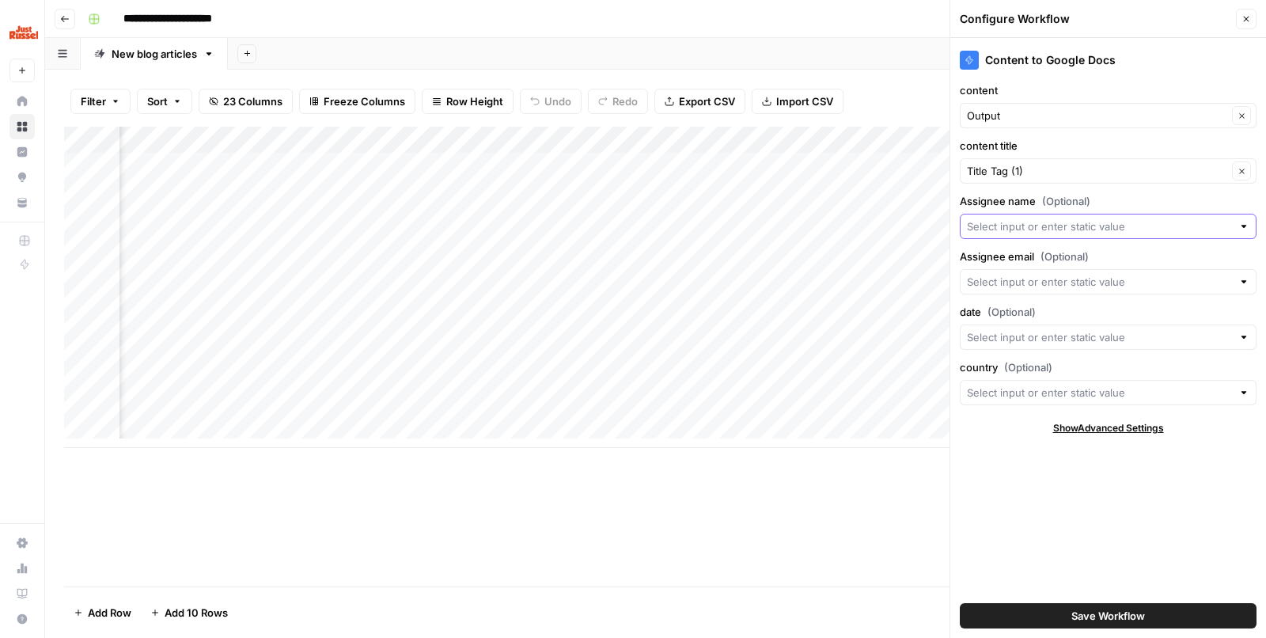
click at [1094, 229] on input "Assignee name (Optional)" at bounding box center [1099, 226] width 265 height 16
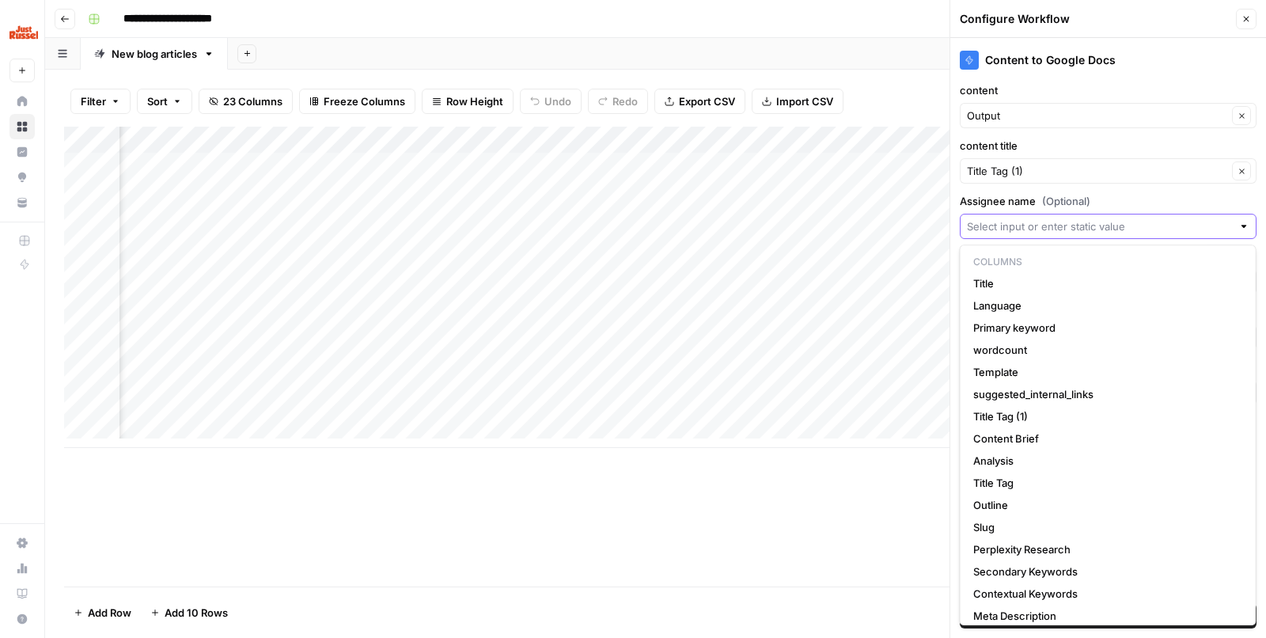
click at [1094, 229] on input "Assignee name (Optional)" at bounding box center [1099, 226] width 265 height 16
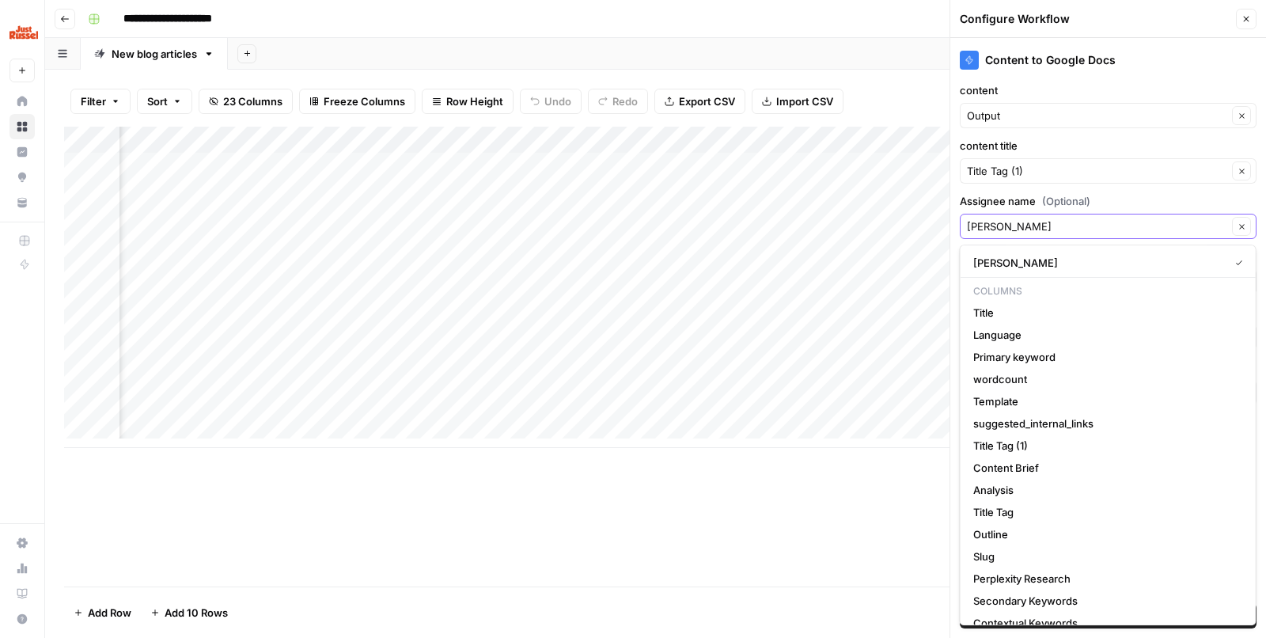
type input "[PERSON_NAME]"
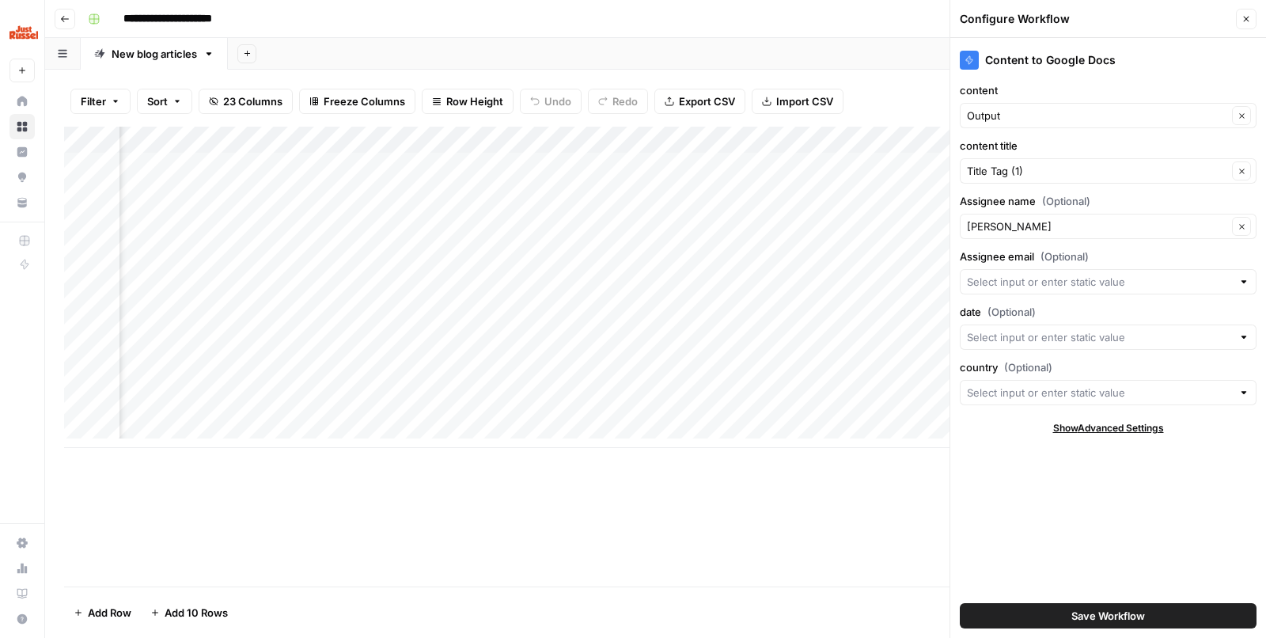
click at [1115, 201] on label "Assignee name (Optional)" at bounding box center [1108, 201] width 297 height 16
click at [1115, 218] on input "[PERSON_NAME]" at bounding box center [1097, 226] width 260 height 16
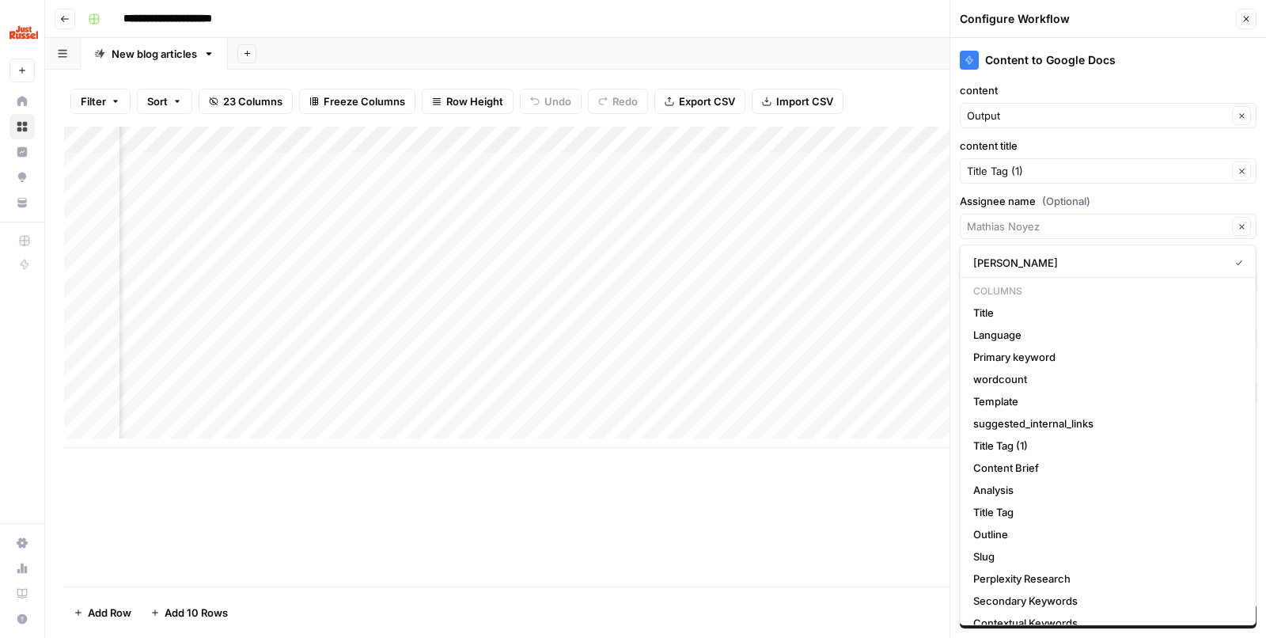
click at [814, 597] on footer "Add Row Add 10 Rows 10 Rows 14/23 Columns" at bounding box center [655, 612] width 1183 height 51
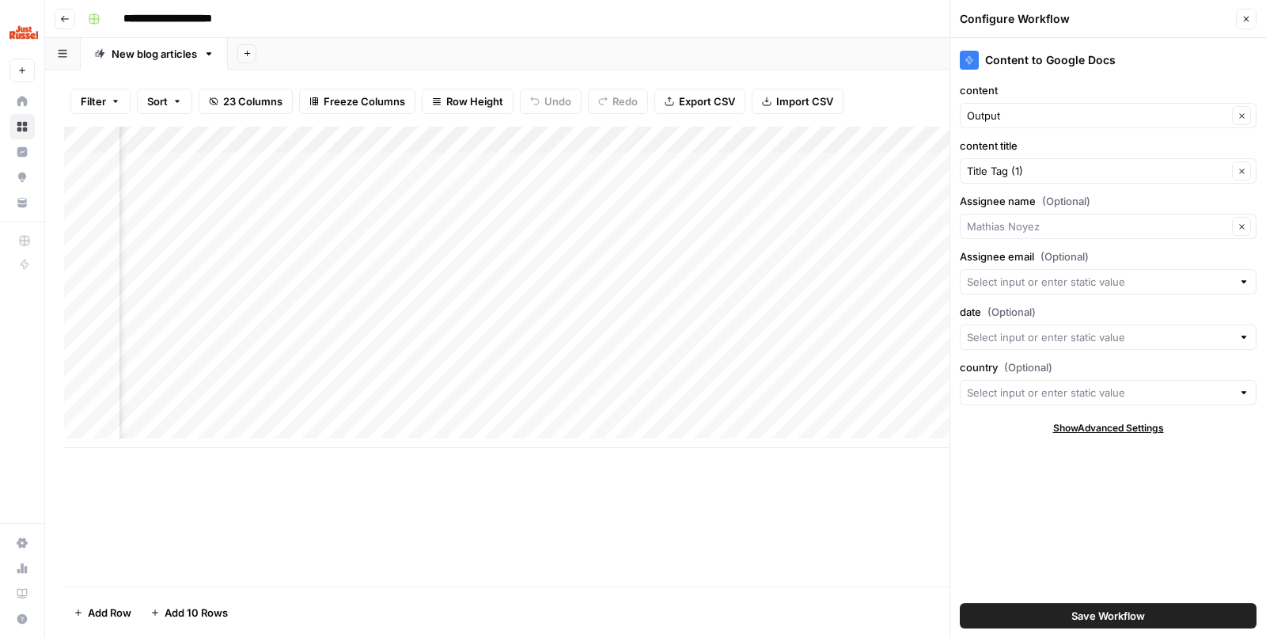
click at [1060, 290] on div at bounding box center [1108, 281] width 297 height 25
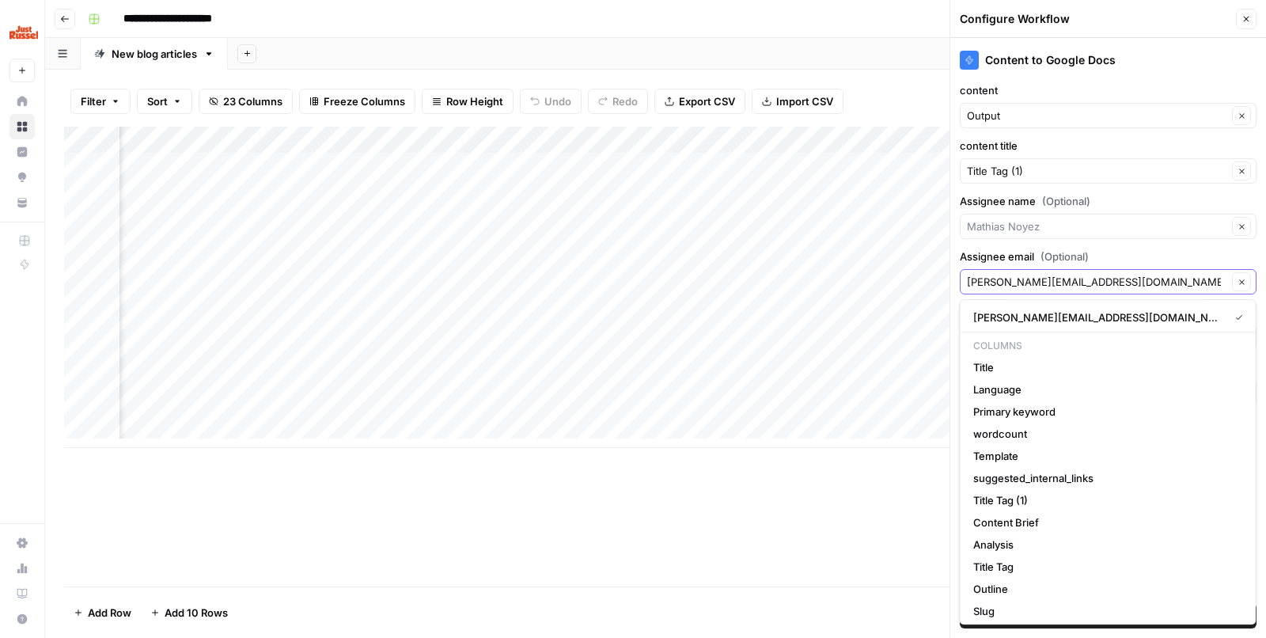
type input "mathias@toels.be"
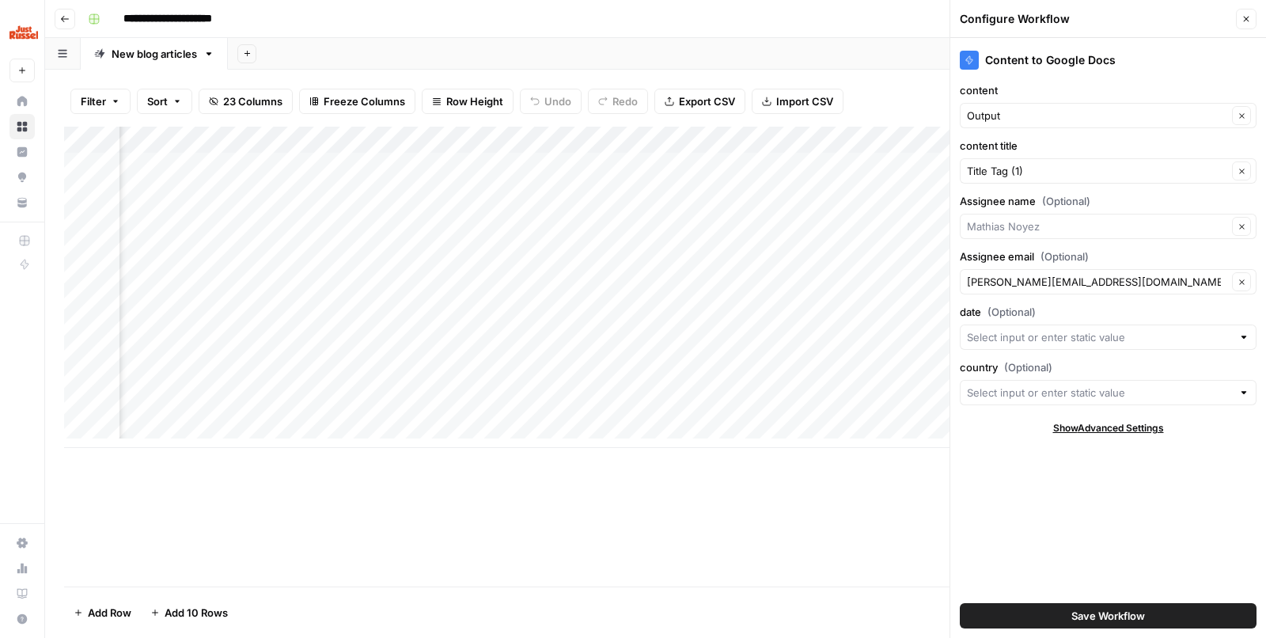
click at [802, 598] on footer "Add Row Add 10 Rows 10 Rows 14/23 Columns" at bounding box center [655, 612] width 1183 height 51
click at [1046, 333] on input "date (Optional)" at bounding box center [1099, 337] width 265 height 16
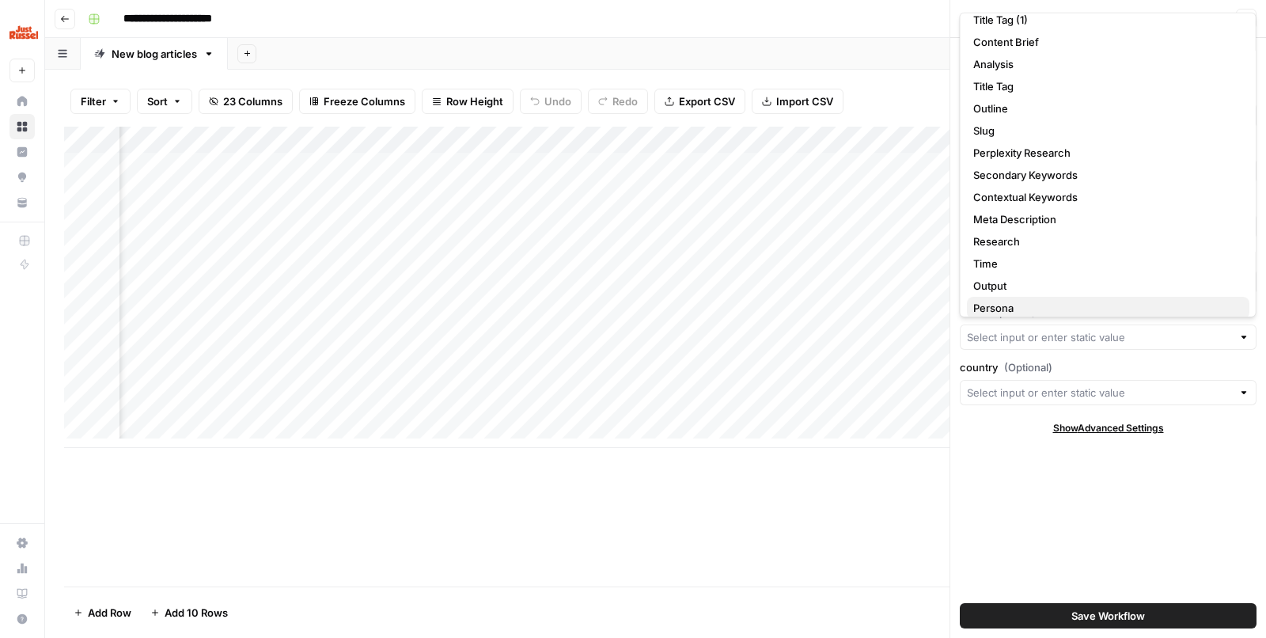
scroll to position [173, 0]
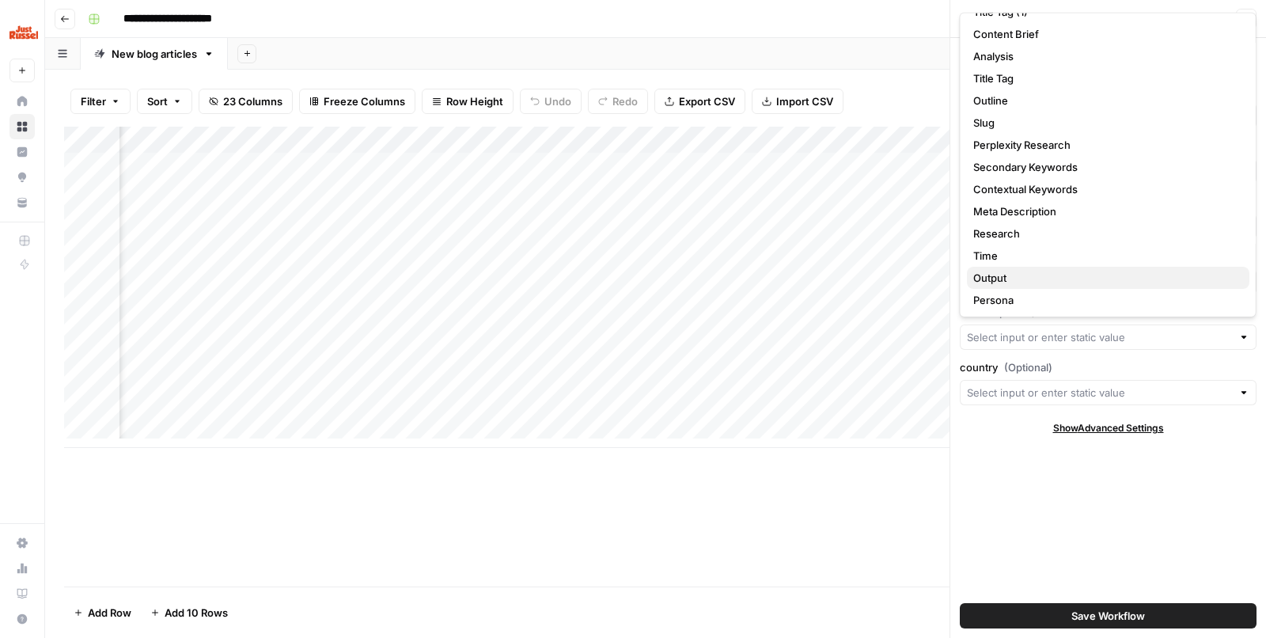
click at [1023, 272] on span "Output" at bounding box center [1106, 278] width 264 height 16
type input "Output"
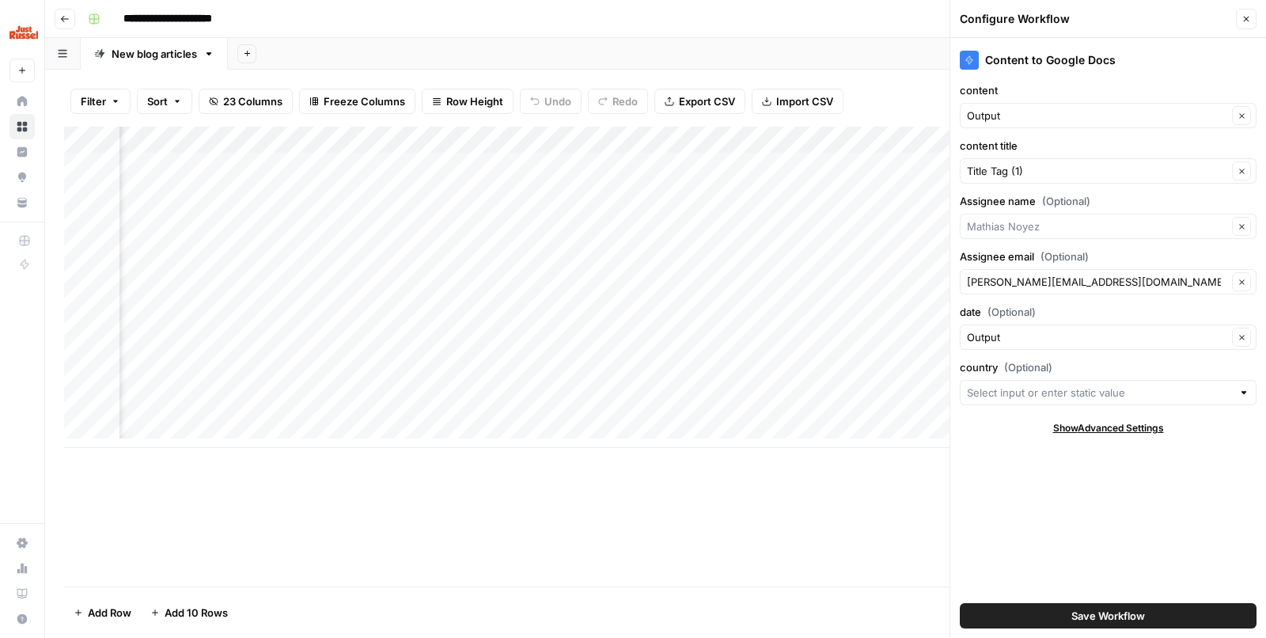
click at [1022, 321] on div "date (Optional) Output Clear" at bounding box center [1108, 327] width 297 height 46
click at [1022, 325] on div "Output Clear" at bounding box center [1108, 337] width 297 height 25
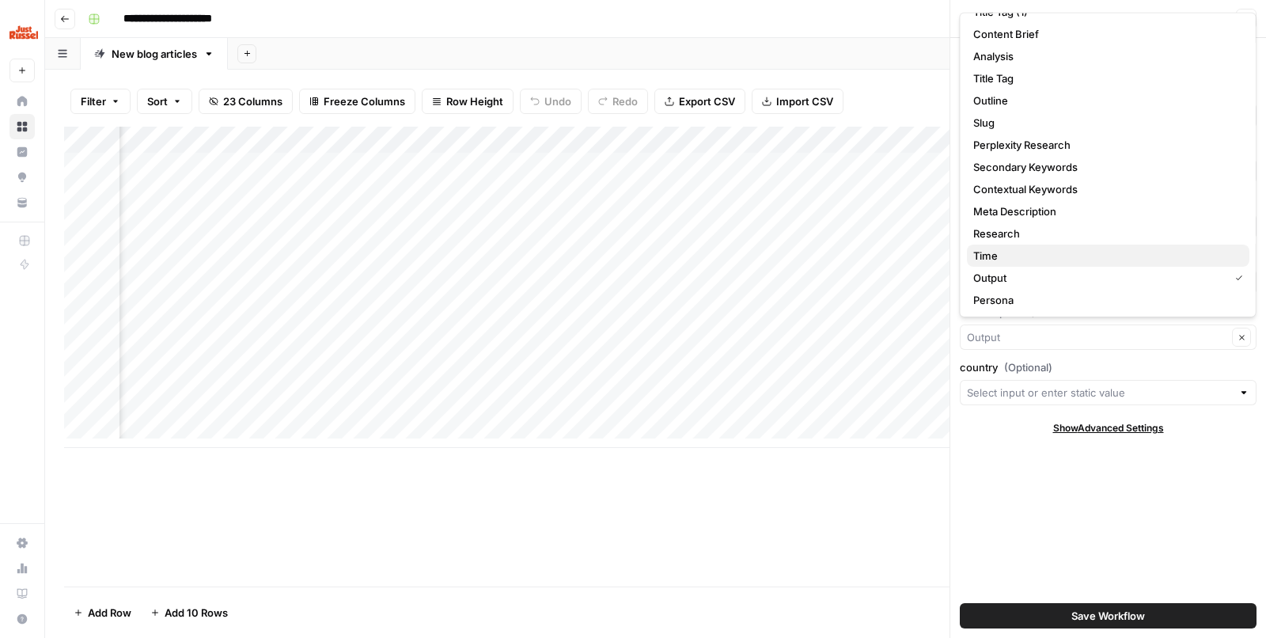
click at [1035, 260] on span "Time" at bounding box center [1106, 256] width 264 height 16
type input "Time"
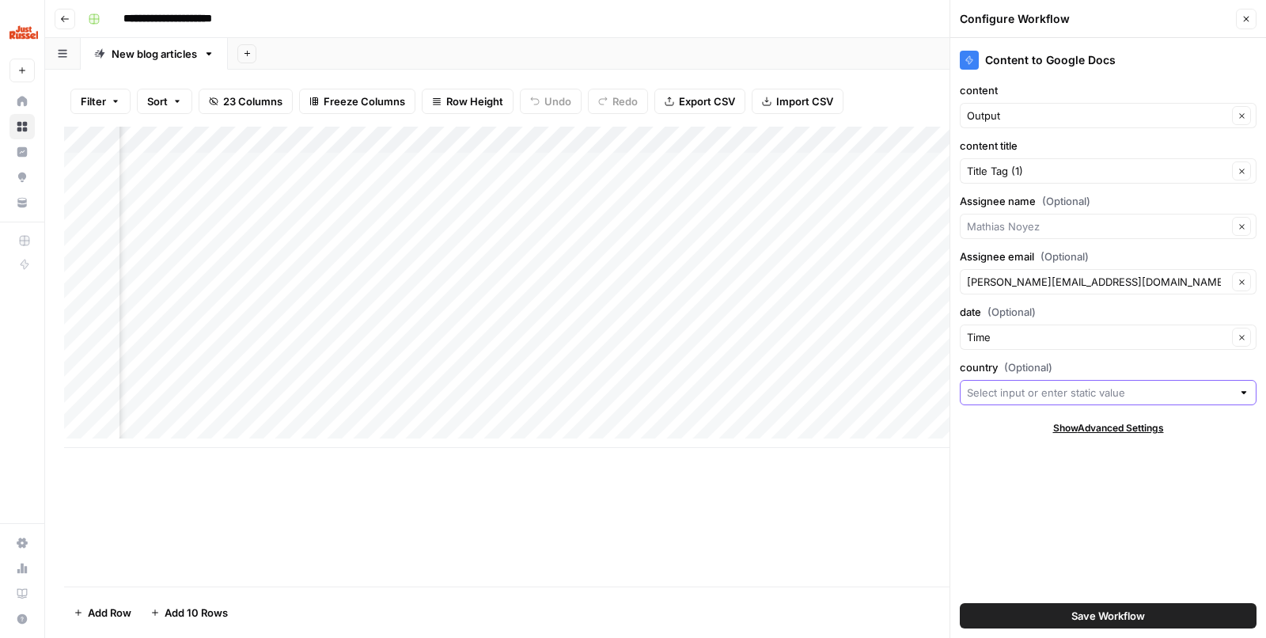
click at [1039, 386] on input "country (Optional)" at bounding box center [1099, 393] width 265 height 16
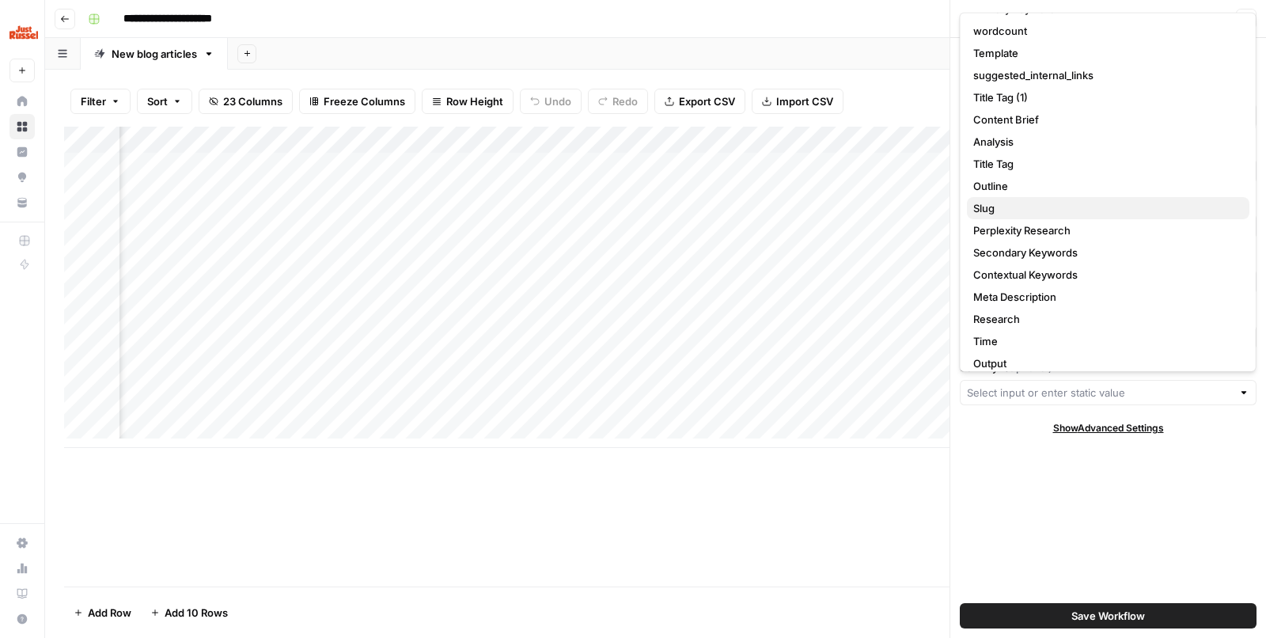
scroll to position [118, 0]
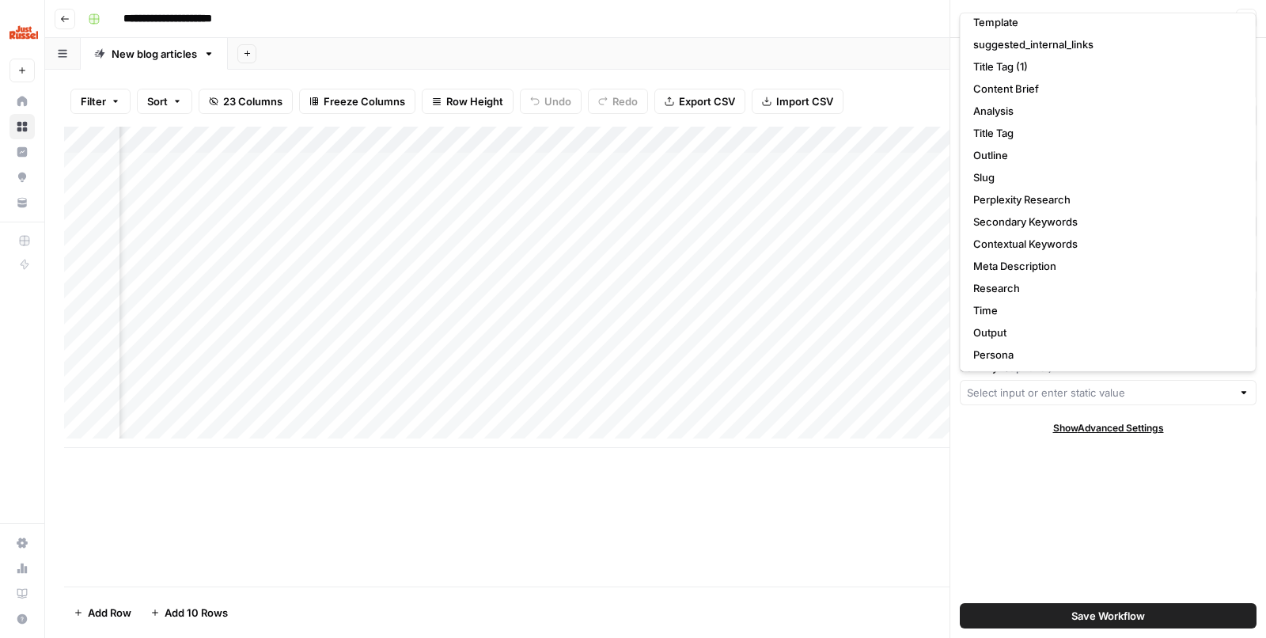
click at [1026, 403] on div at bounding box center [1108, 392] width 297 height 25
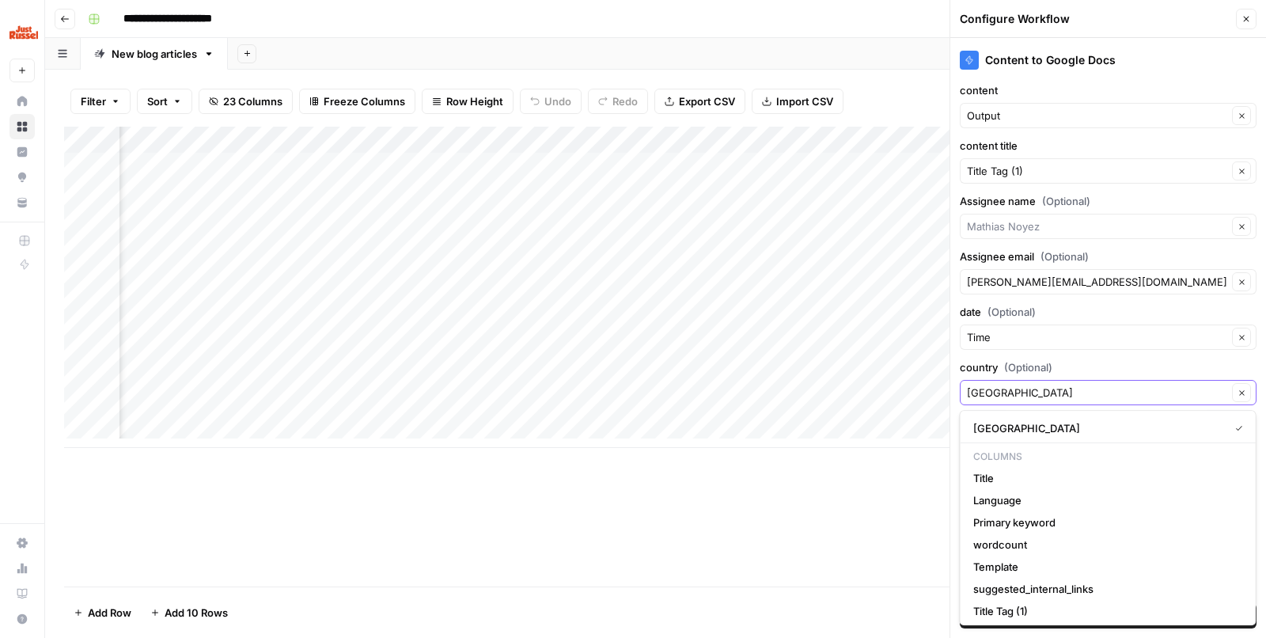
type input "France"
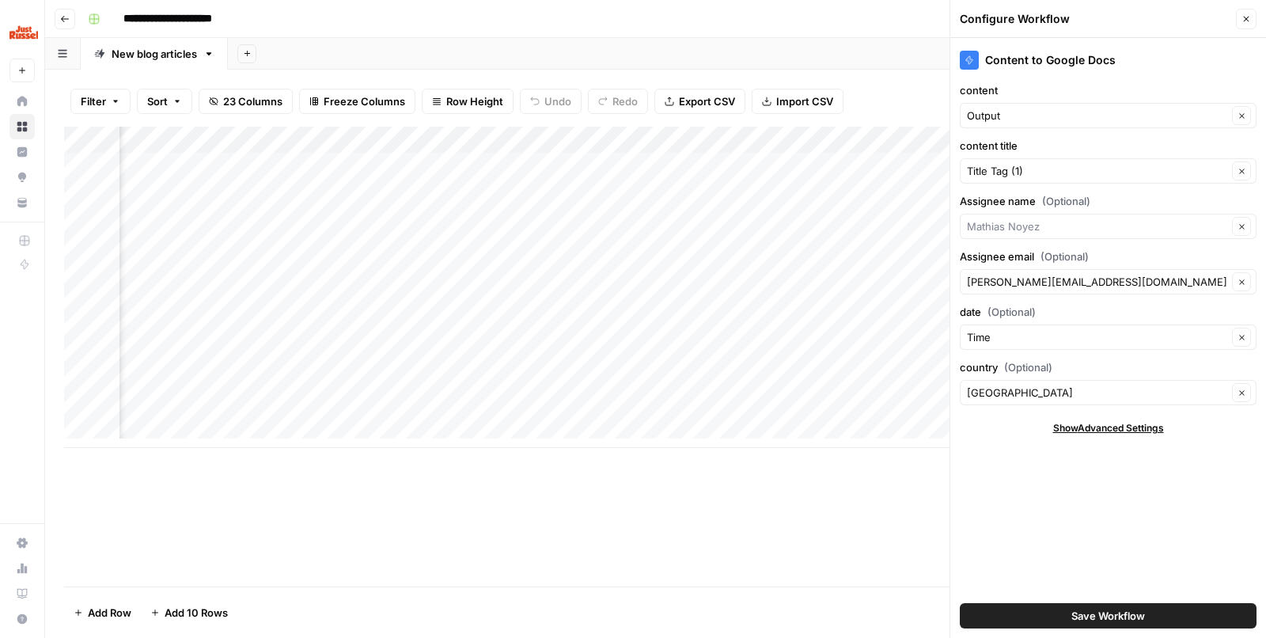
click at [773, 566] on div "Add Column" at bounding box center [655, 357] width 1183 height 460
click at [1077, 617] on span "Save Workflow" at bounding box center [1109, 616] width 74 height 16
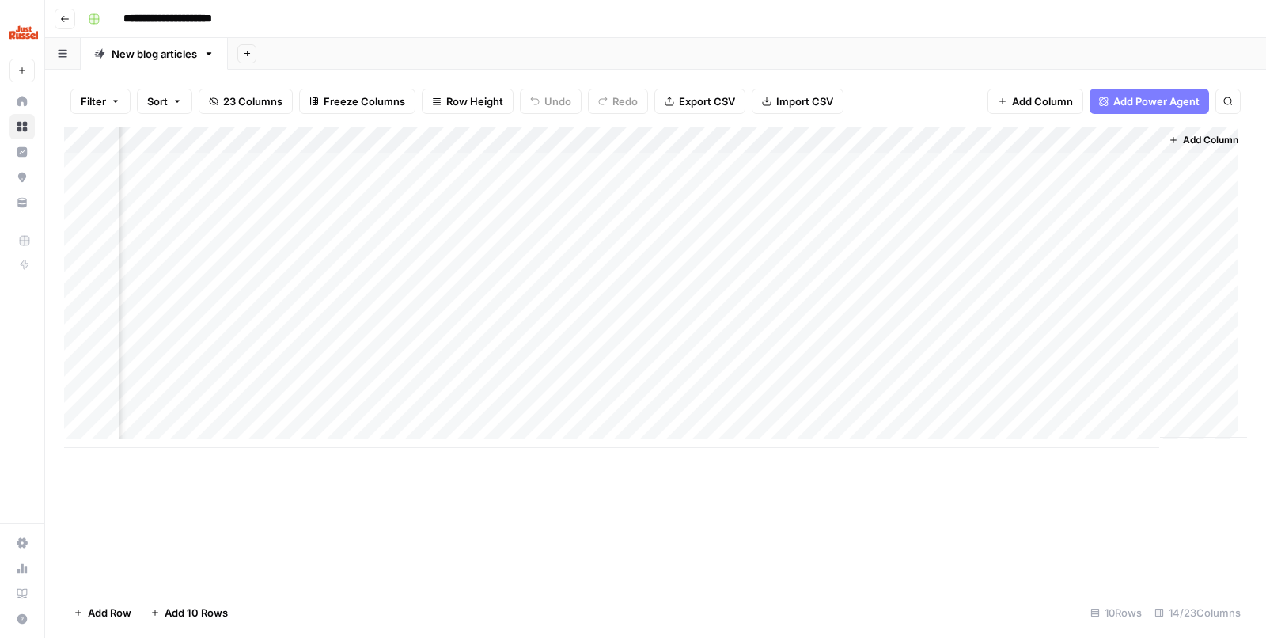
click at [1050, 165] on div "Add Column" at bounding box center [655, 287] width 1183 height 321
drag, startPoint x: 651, startPoint y: 526, endPoint x: 640, endPoint y: 469, distance: 57.9
click at [651, 526] on div "Add Column" at bounding box center [655, 357] width 1183 height 460
click at [621, 192] on div "Add Column" at bounding box center [655, 287] width 1183 height 321
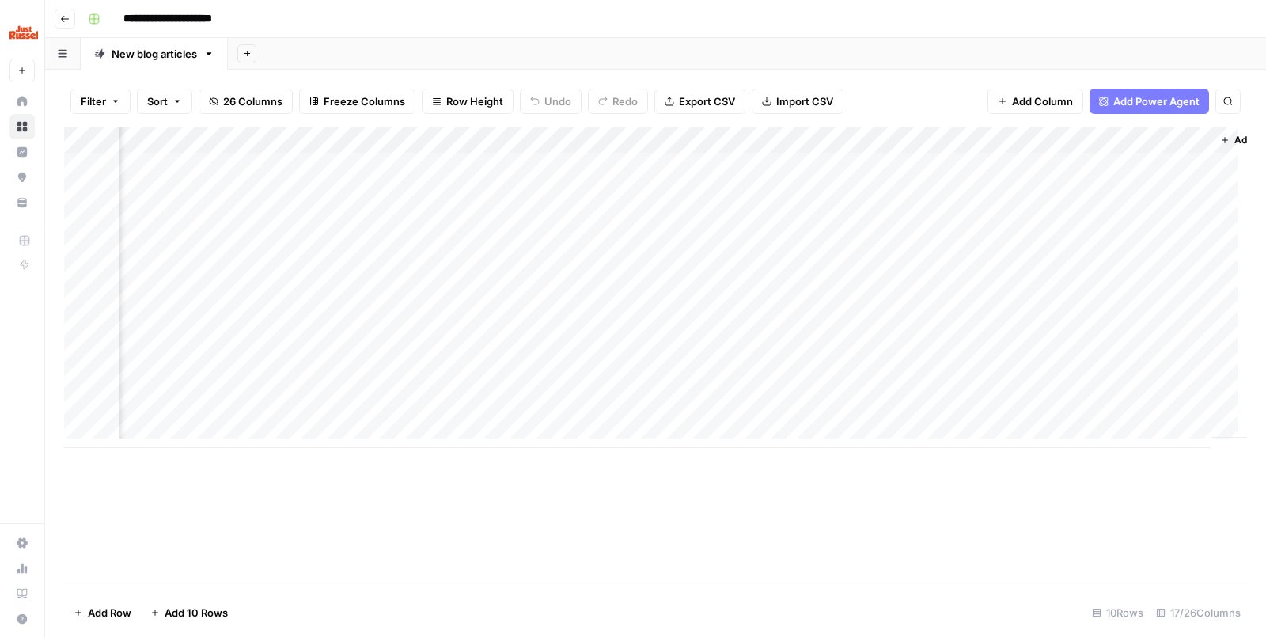
scroll to position [0, 1702]
click at [554, 157] on div "Add Column" at bounding box center [655, 287] width 1183 height 321
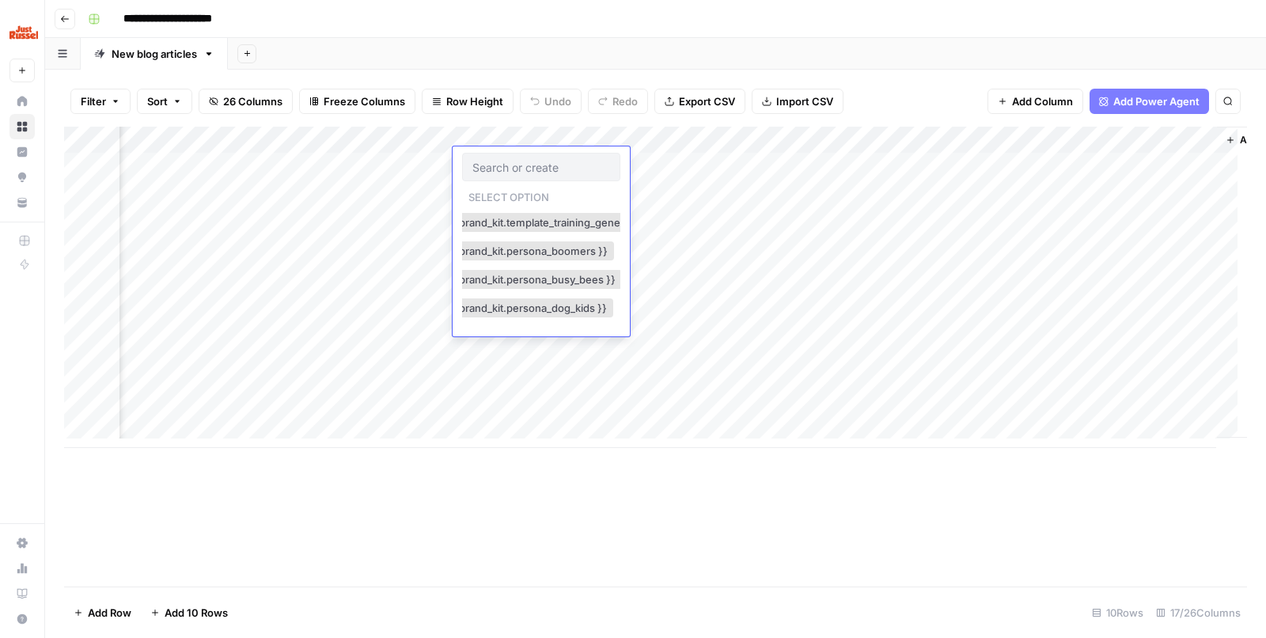
scroll to position [0, 0]
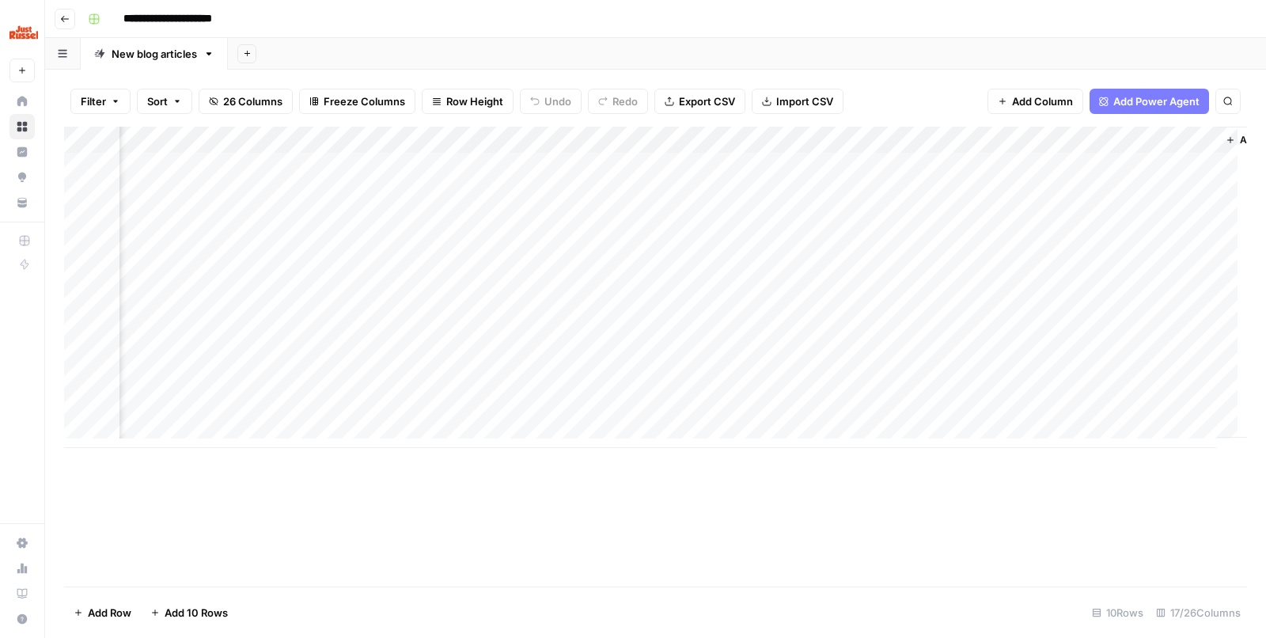
click at [450, 515] on div "Add Column" at bounding box center [655, 357] width 1183 height 460
click at [434, 161] on div "Add Column" at bounding box center [655, 287] width 1183 height 321
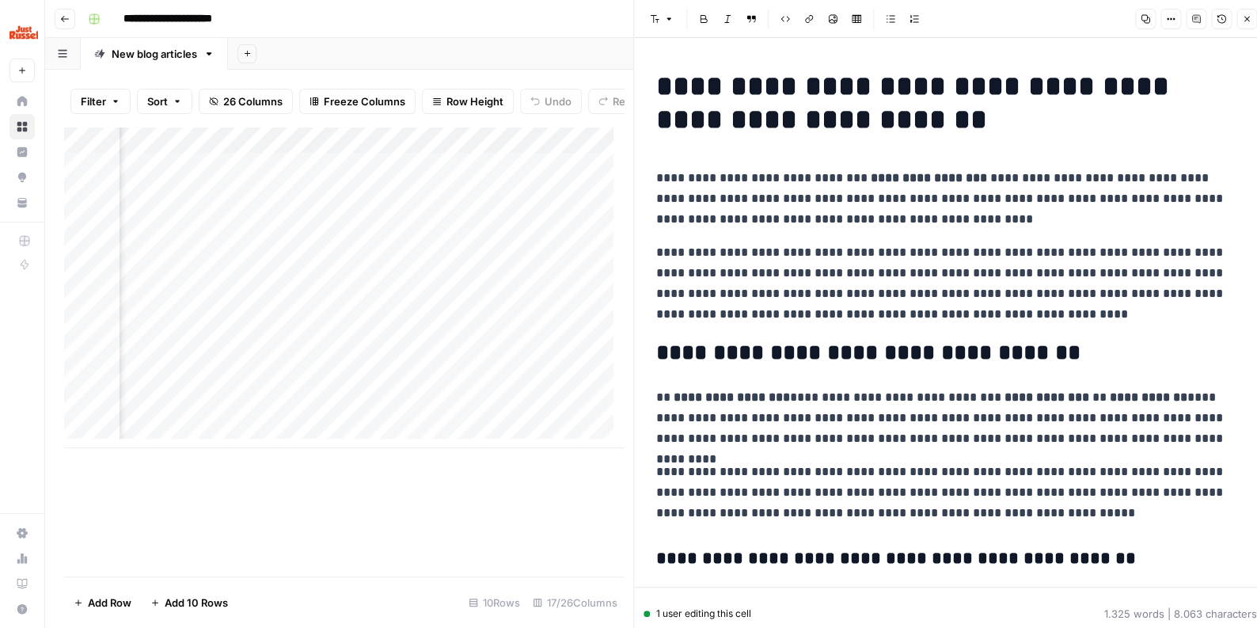
click at [1198, 25] on button "Comments" at bounding box center [1196, 19] width 21 height 21
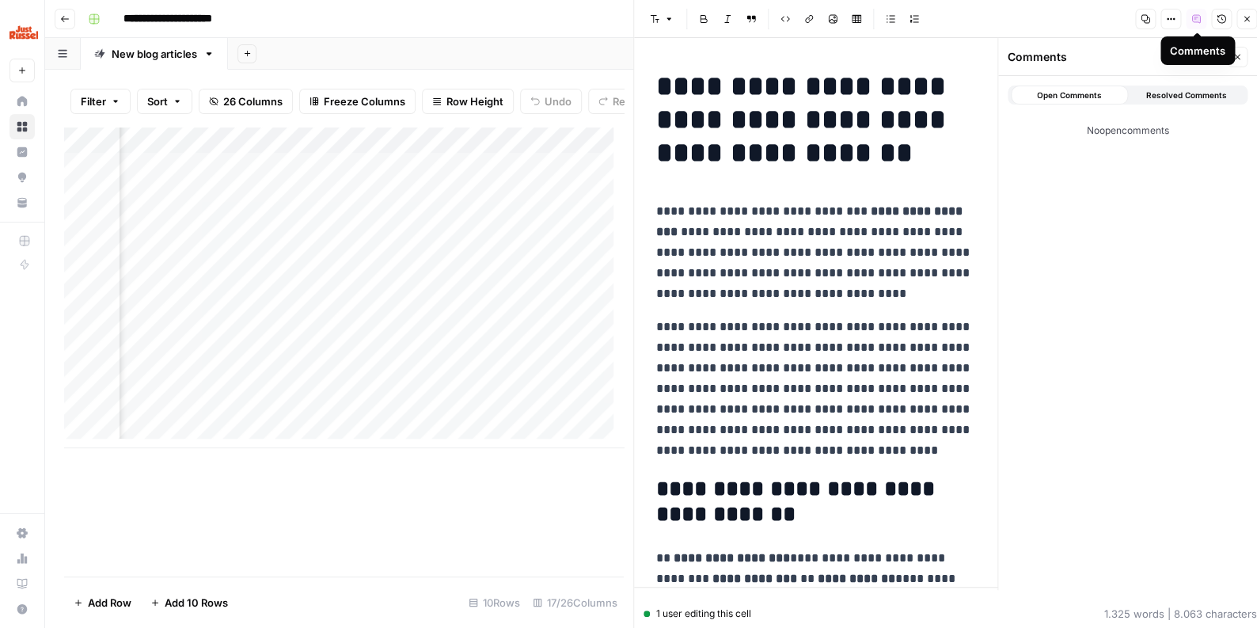
click at [1236, 55] on icon "button" at bounding box center [1236, 56] width 9 height 9
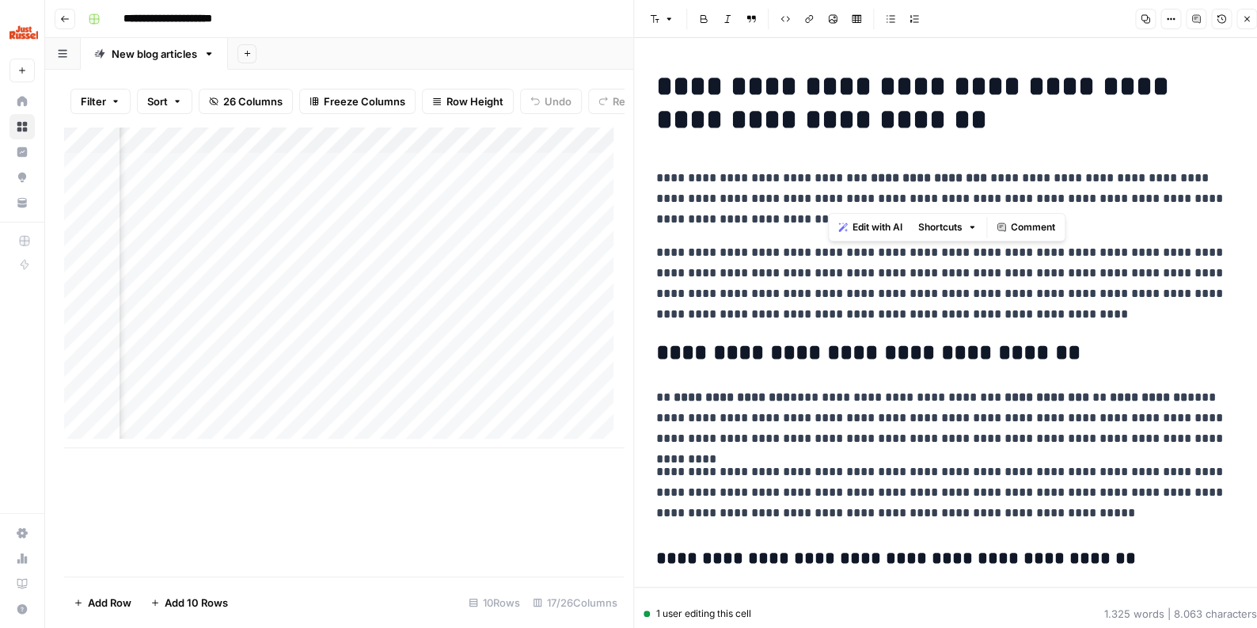
drag, startPoint x: 826, startPoint y: 180, endPoint x: 925, endPoint y: 199, distance: 100.8
click at [925, 199] on p "**********" at bounding box center [945, 199] width 579 height 62
click at [1246, 24] on icon "button" at bounding box center [1246, 18] width 9 height 9
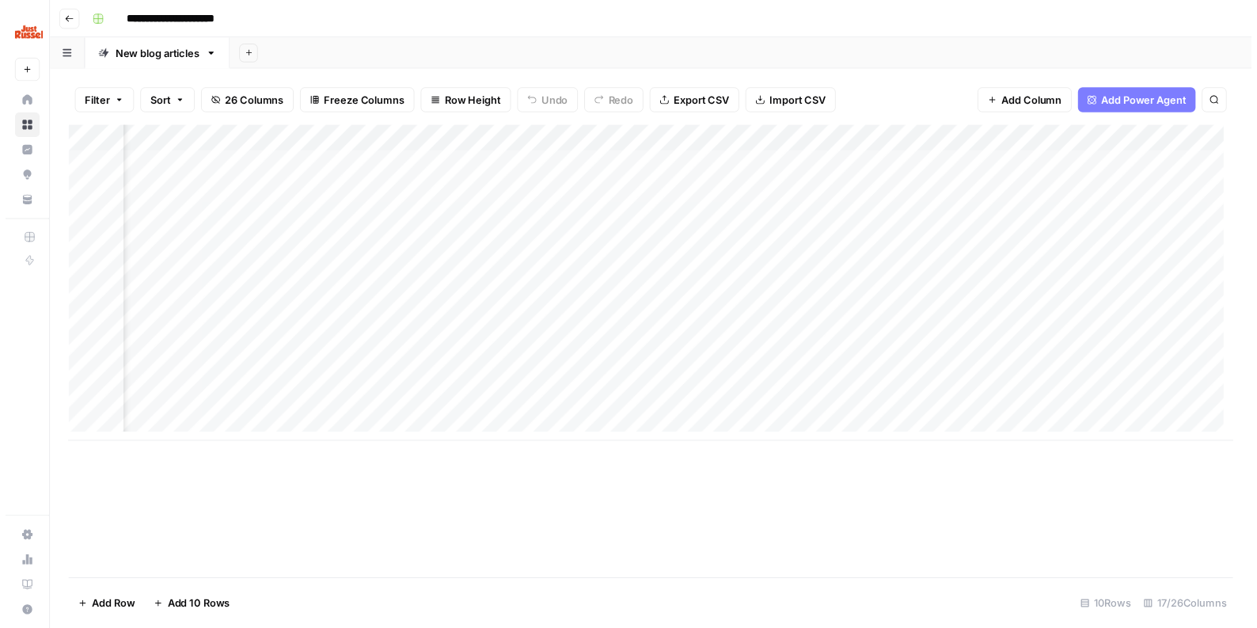
scroll to position [0, 1769]
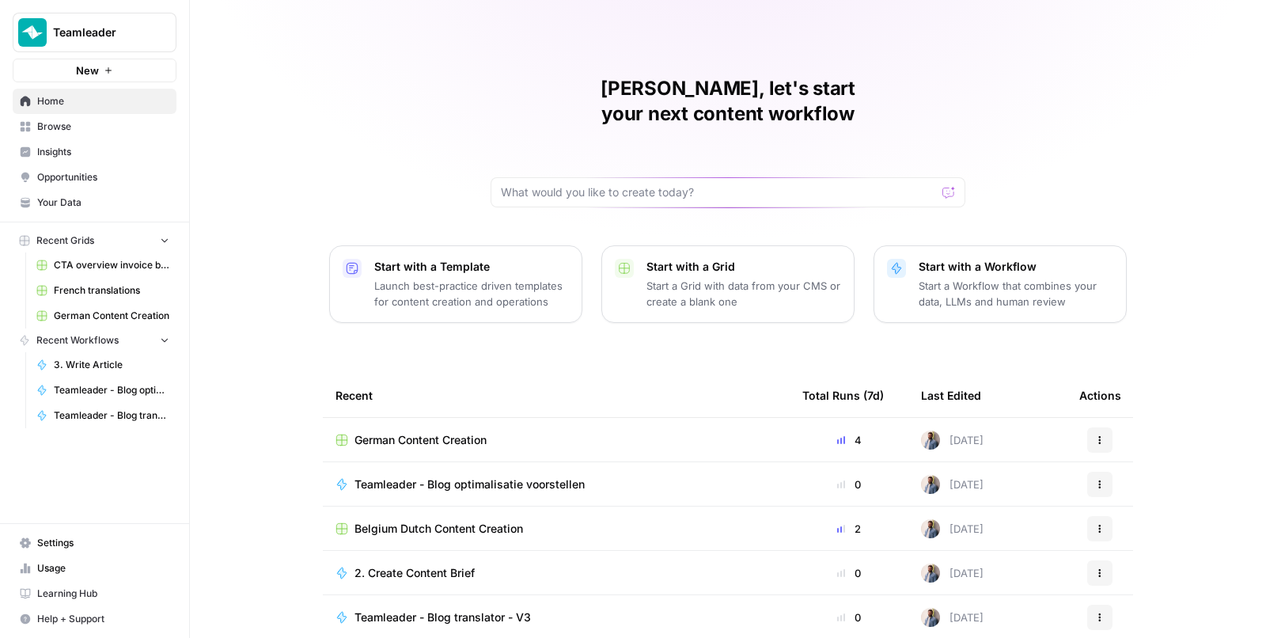
click at [53, 568] on span "Usage" at bounding box center [103, 568] width 132 height 14
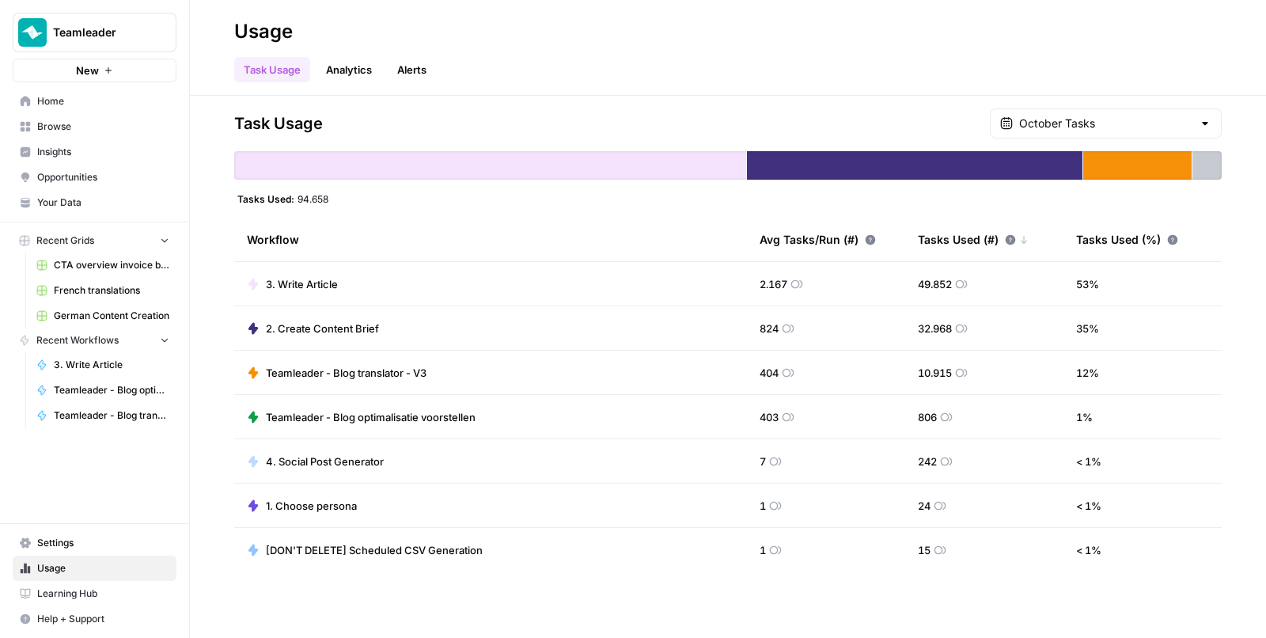
click at [61, 119] on link "Browse" at bounding box center [95, 126] width 164 height 25
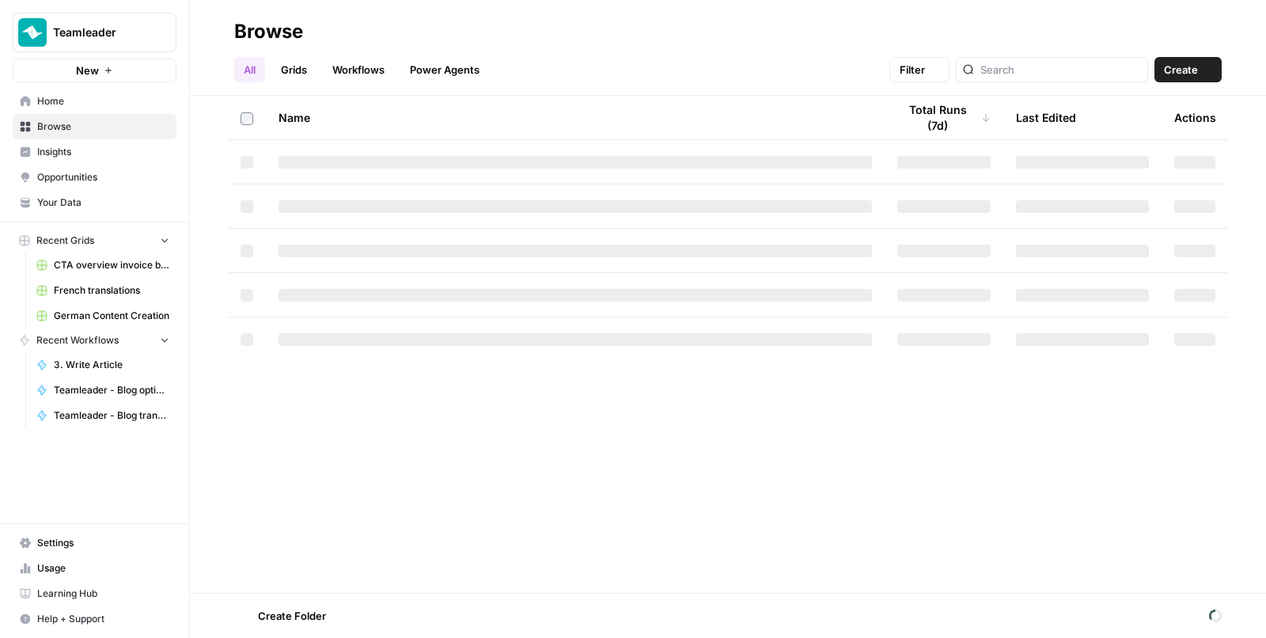
click at [68, 101] on span "Home" at bounding box center [103, 101] width 132 height 14
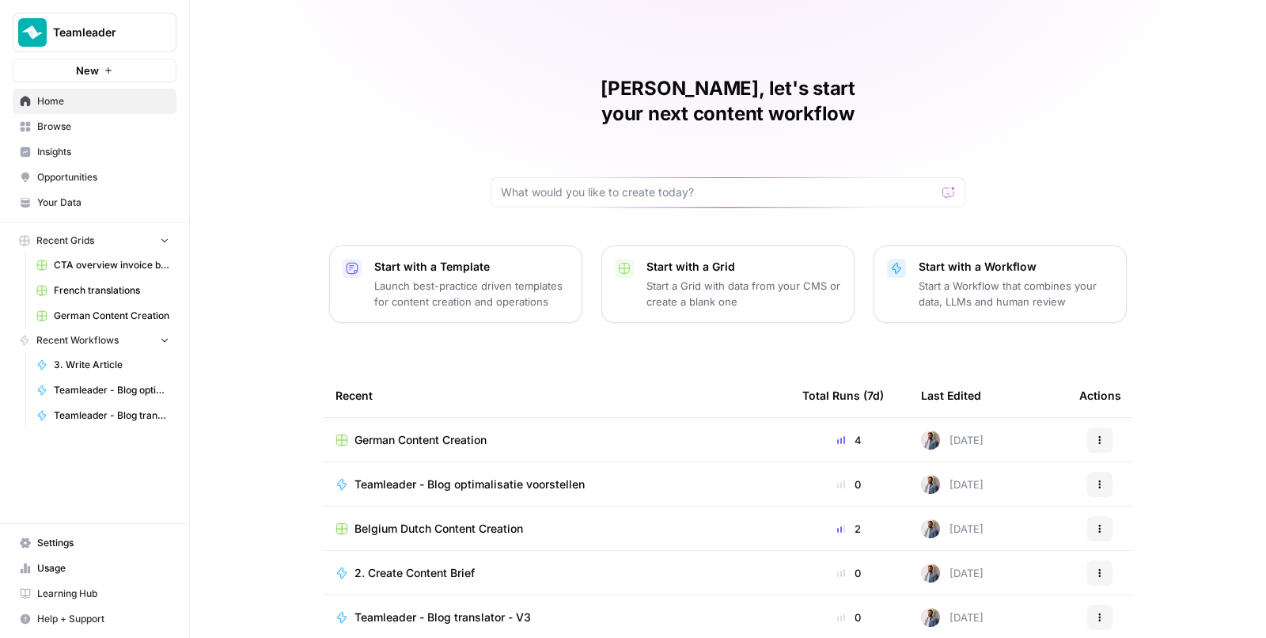
click at [1142, 96] on div "[PERSON_NAME], let's start your next content workflow Start with a Template Lau…" at bounding box center [728, 377] width 1077 height 754
click at [423, 72] on div "[PERSON_NAME], let's start your next content workflow Start with a Template Lau…" at bounding box center [728, 377] width 1077 height 754
click at [113, 38] on span "Teamleader" at bounding box center [101, 33] width 96 height 16
click at [307, 154] on div "[PERSON_NAME], let's start your next content workflow Start with a Template Lau…" at bounding box center [728, 377] width 1077 height 754
